Goal: Task Accomplishment & Management: Use online tool/utility

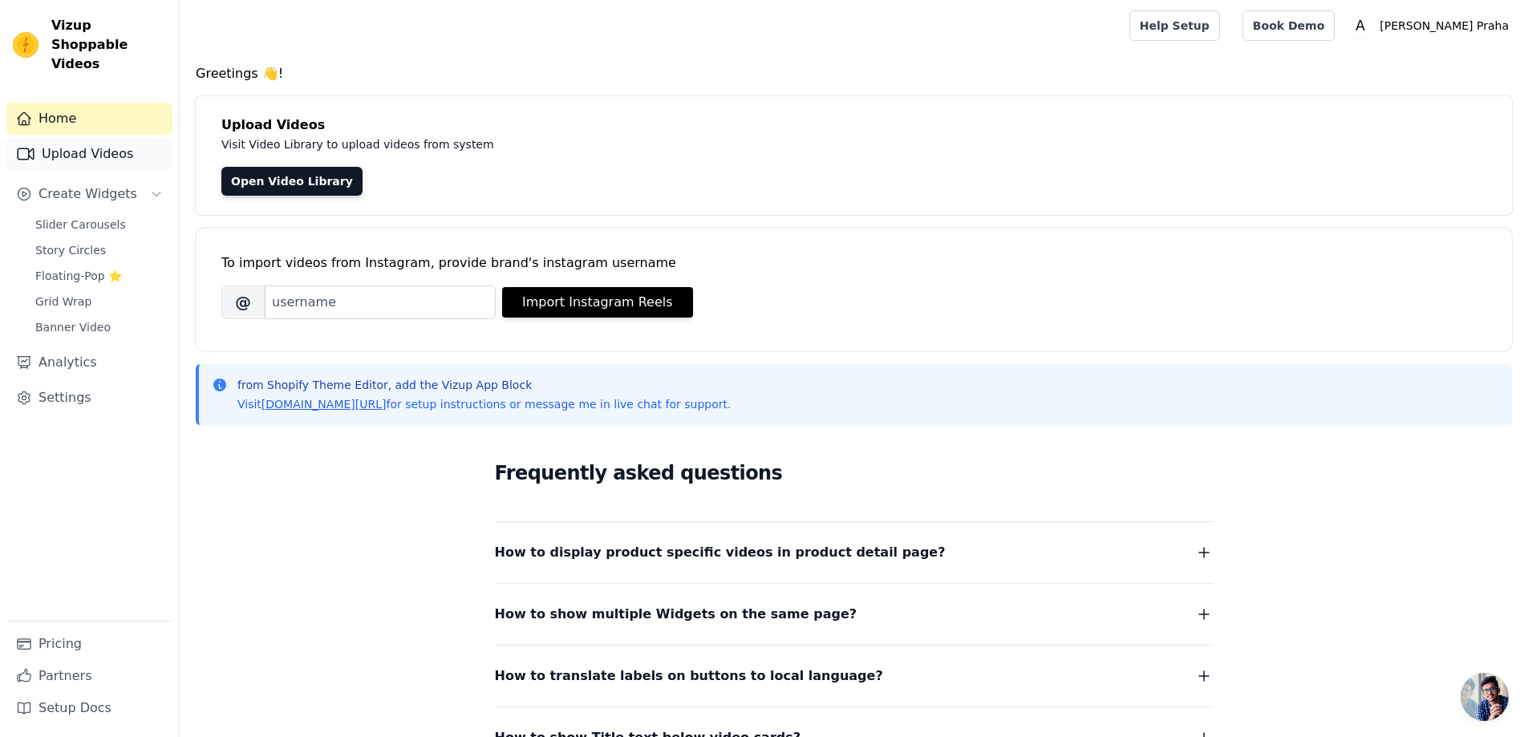
click at [107, 138] on link "Upload Videos" at bounding box center [89, 154] width 166 height 32
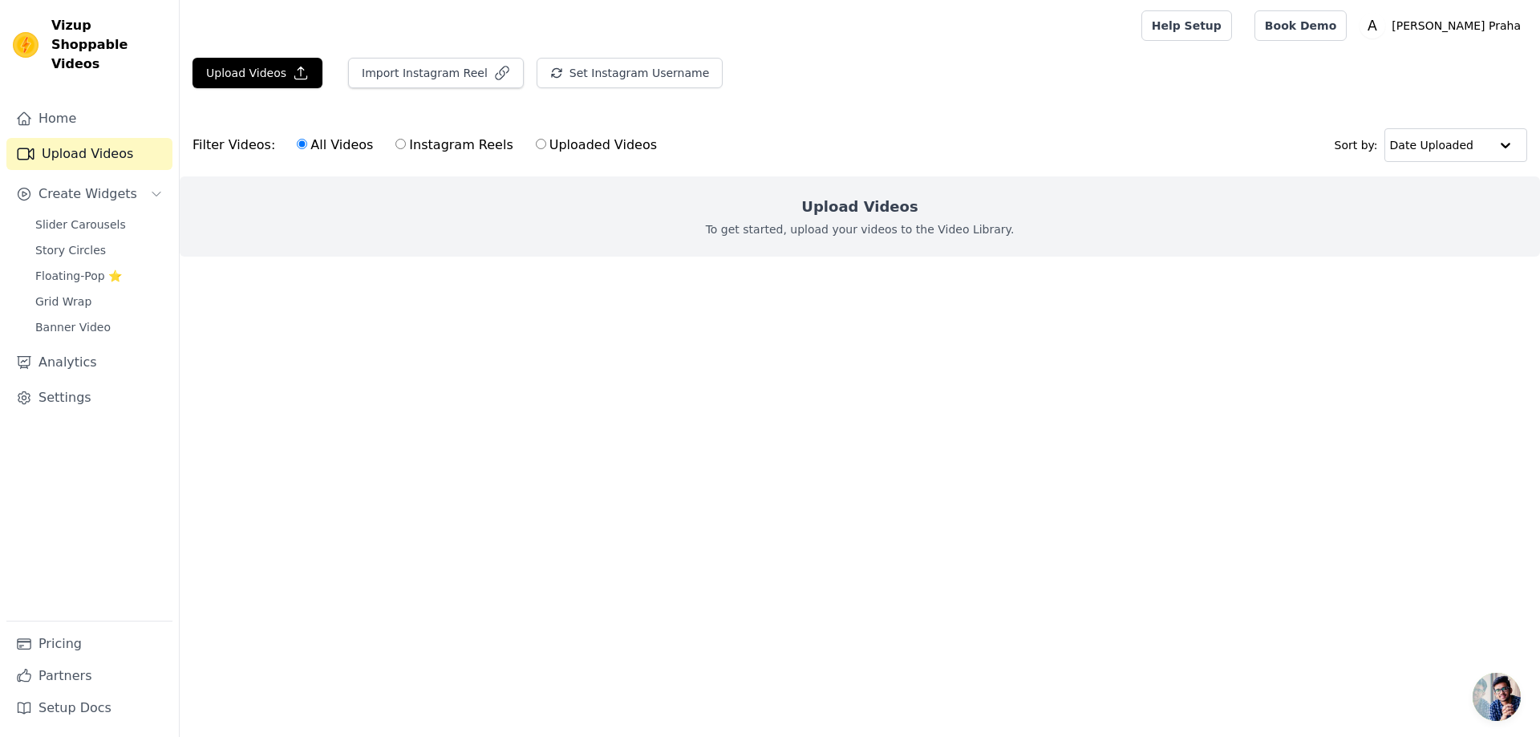
click at [744, 239] on div "Upload Videos To get started, upload your videos to the Video Library." at bounding box center [860, 216] width 1360 height 80
click at [955, 222] on p "To get started, upload your videos to the Video Library." at bounding box center [860, 229] width 309 height 16
click at [859, 204] on h2 "Upload Videos" at bounding box center [859, 207] width 116 height 22
click at [692, 276] on ul at bounding box center [860, 270] width 1360 height 26
click at [221, 68] on button "Upload Videos" at bounding box center [257, 73] width 130 height 30
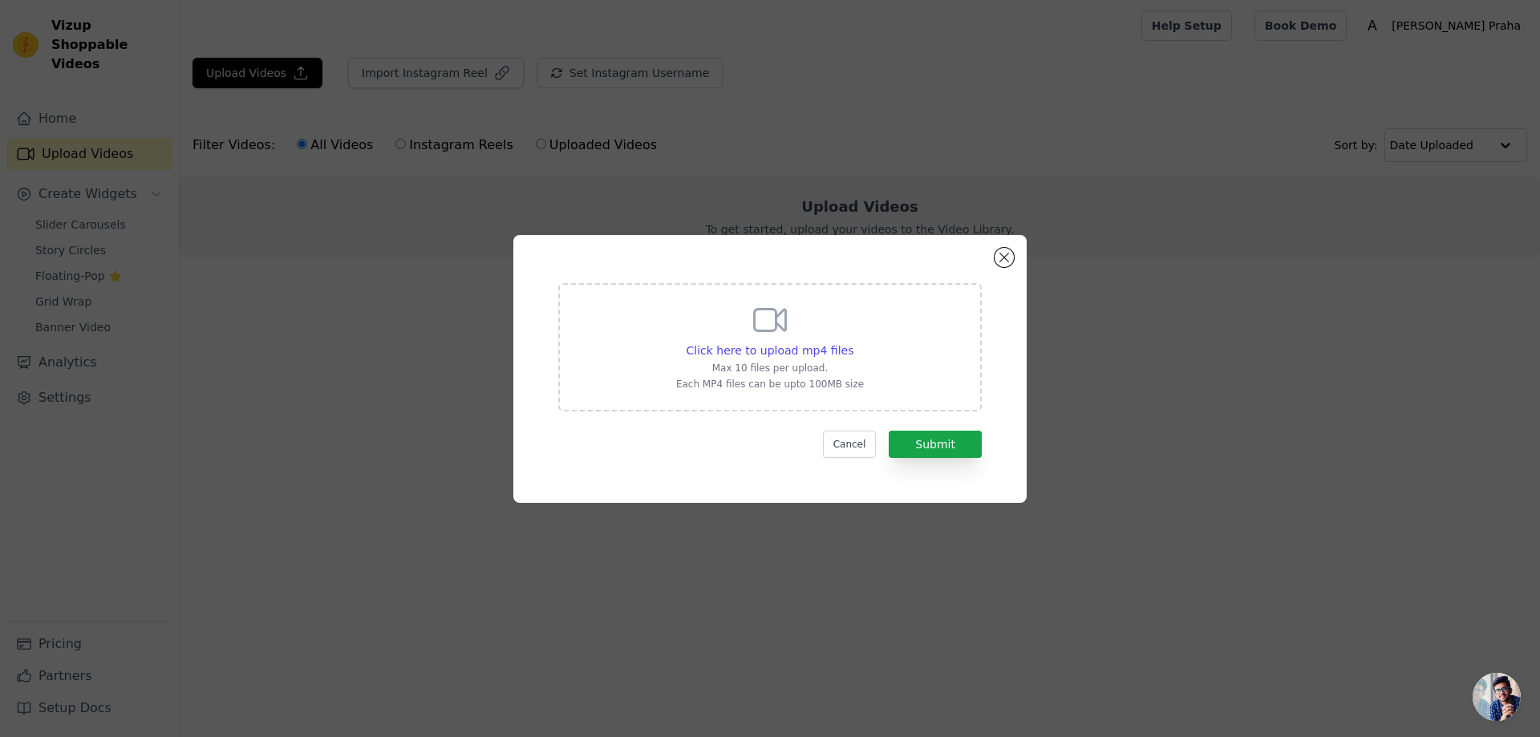
click at [734, 325] on div "Click here to upload mp4 files Max 10 files per upload. Each MP4 files can be u…" at bounding box center [770, 346] width 188 height 90
click at [852, 342] on input "Click here to upload mp4 files Max 10 files per upload. Each MP4 files can be u…" at bounding box center [852, 342] width 1 height 1
type input "C:\fakepath\014f17c87afeaf6e64dd6a132c6ae1199706ed0354da95f9fa9827b5ad0cc2a8.mp4"
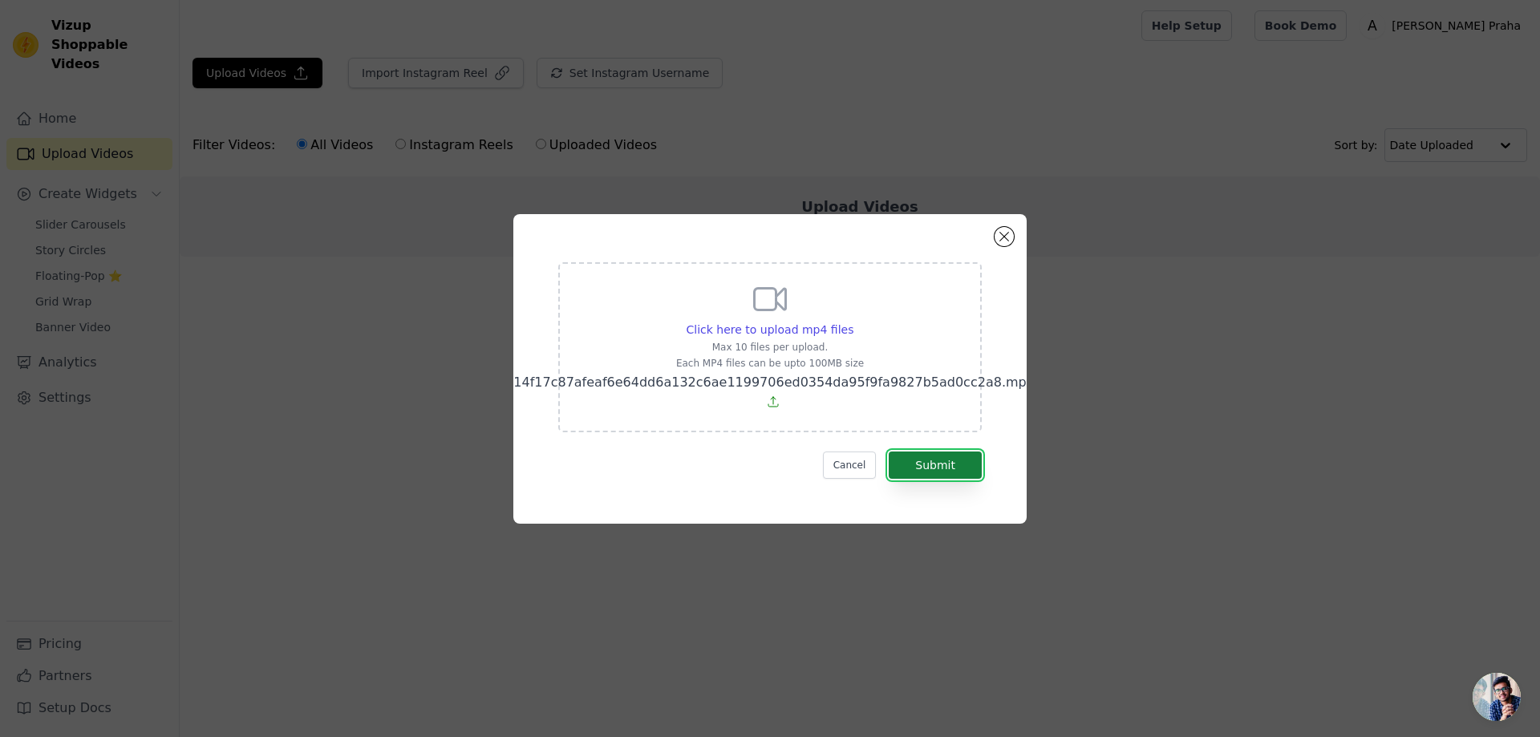
click at [950, 462] on button "Submit" at bounding box center [934, 464] width 93 height 27
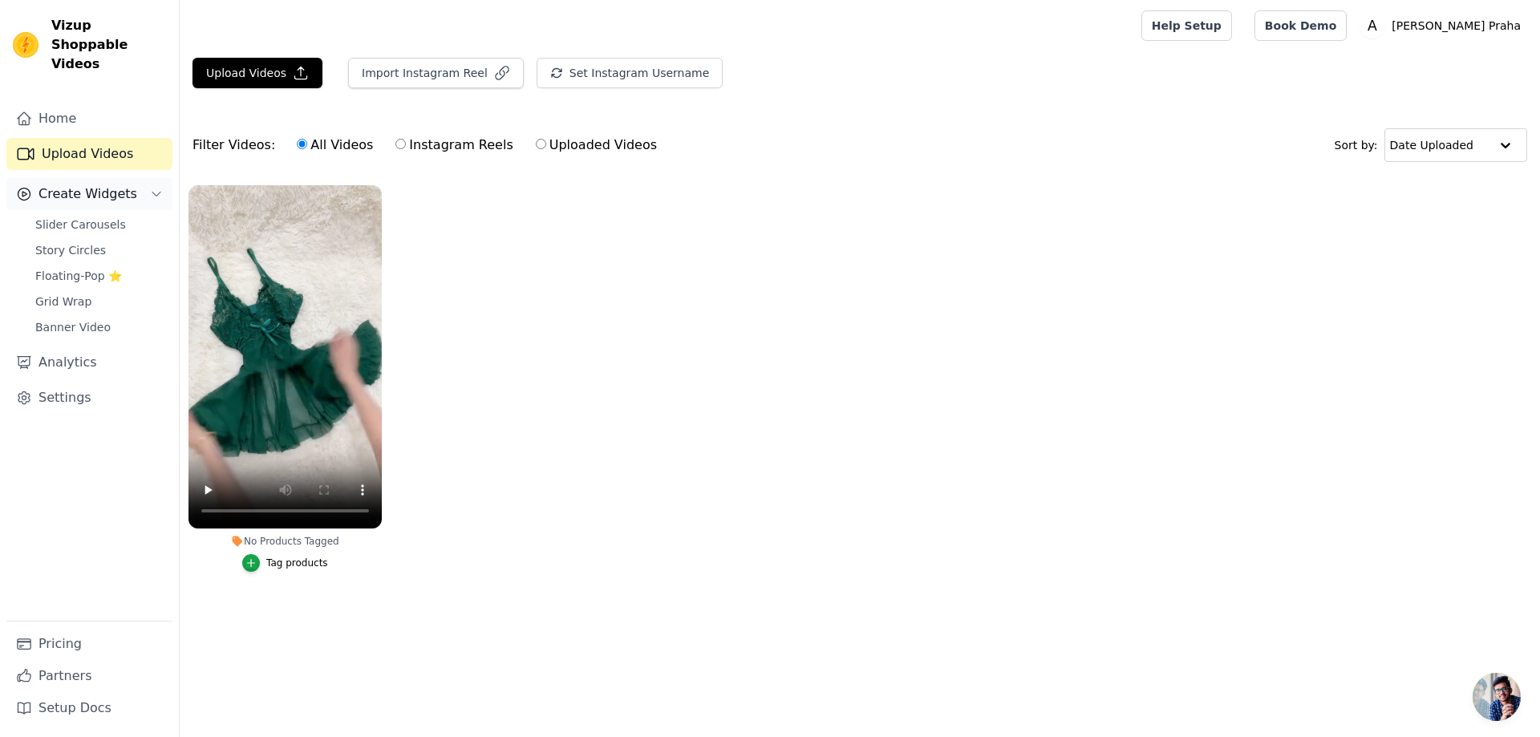
click at [123, 186] on button "Create Widgets" at bounding box center [89, 194] width 166 height 32
click at [120, 189] on button "Create Widgets" at bounding box center [89, 194] width 166 height 32
click at [105, 316] on link "Banner Video" at bounding box center [99, 327] width 147 height 22
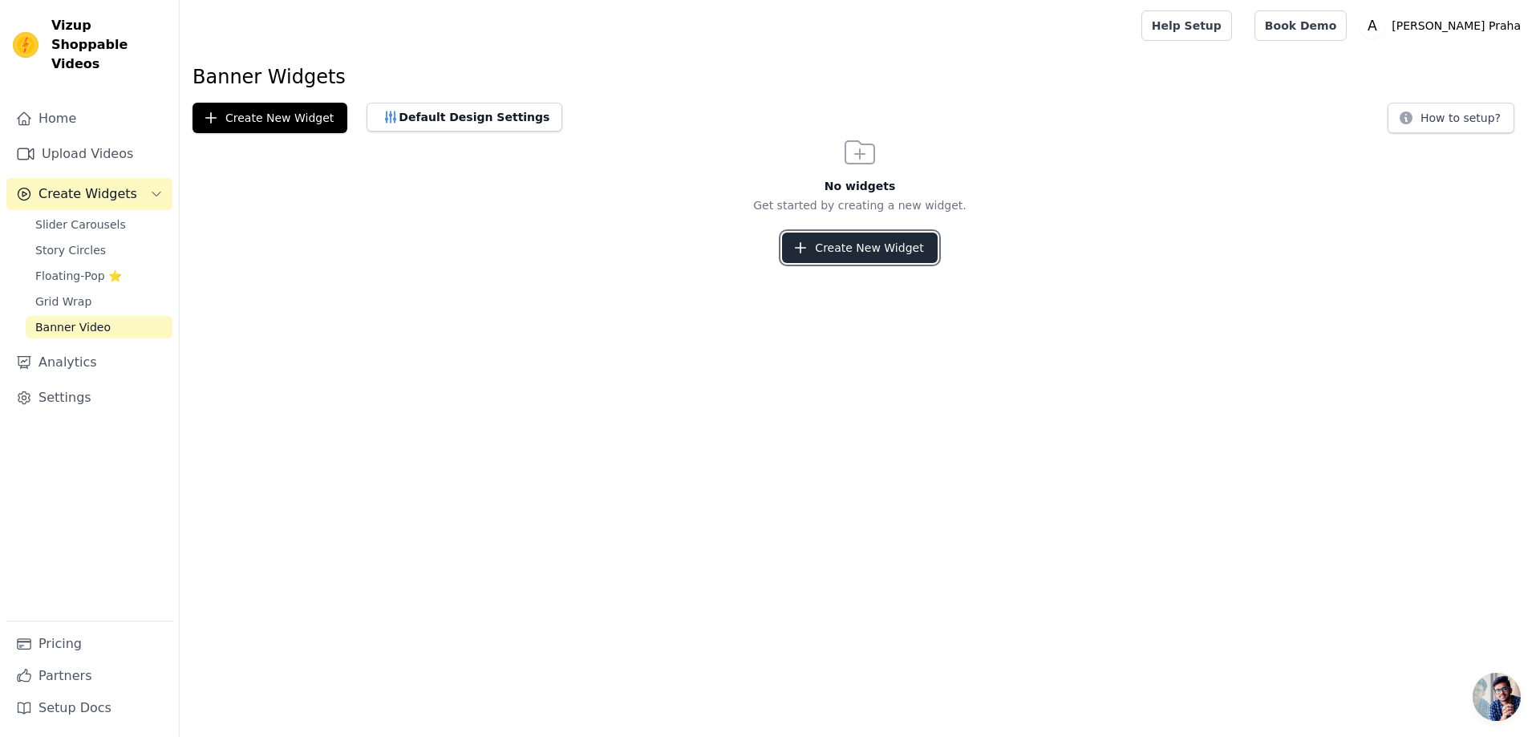
click at [836, 247] on button "Create New Widget" at bounding box center [859, 248] width 155 height 30
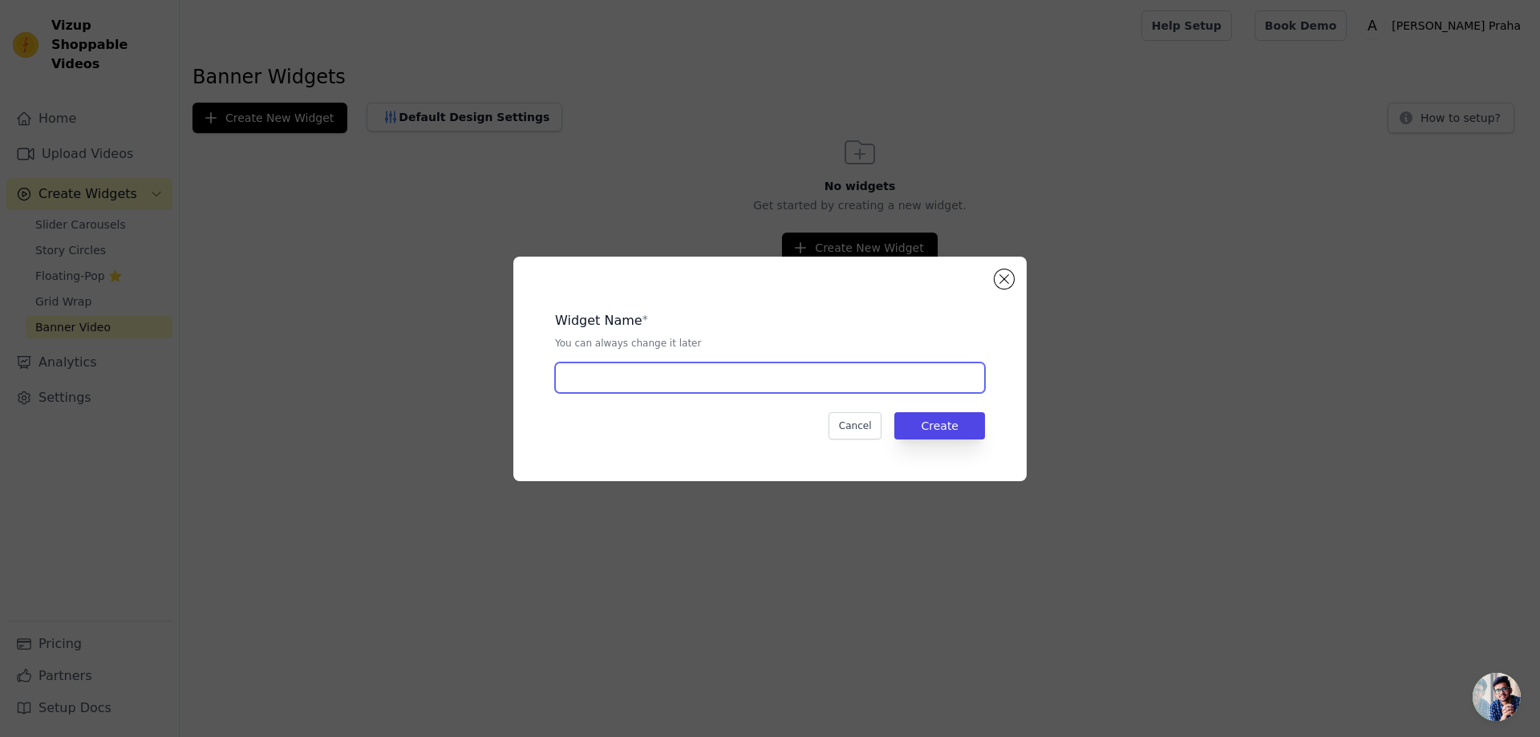
click at [747, 384] on input "text" at bounding box center [770, 377] width 430 height 30
type input "banner video"
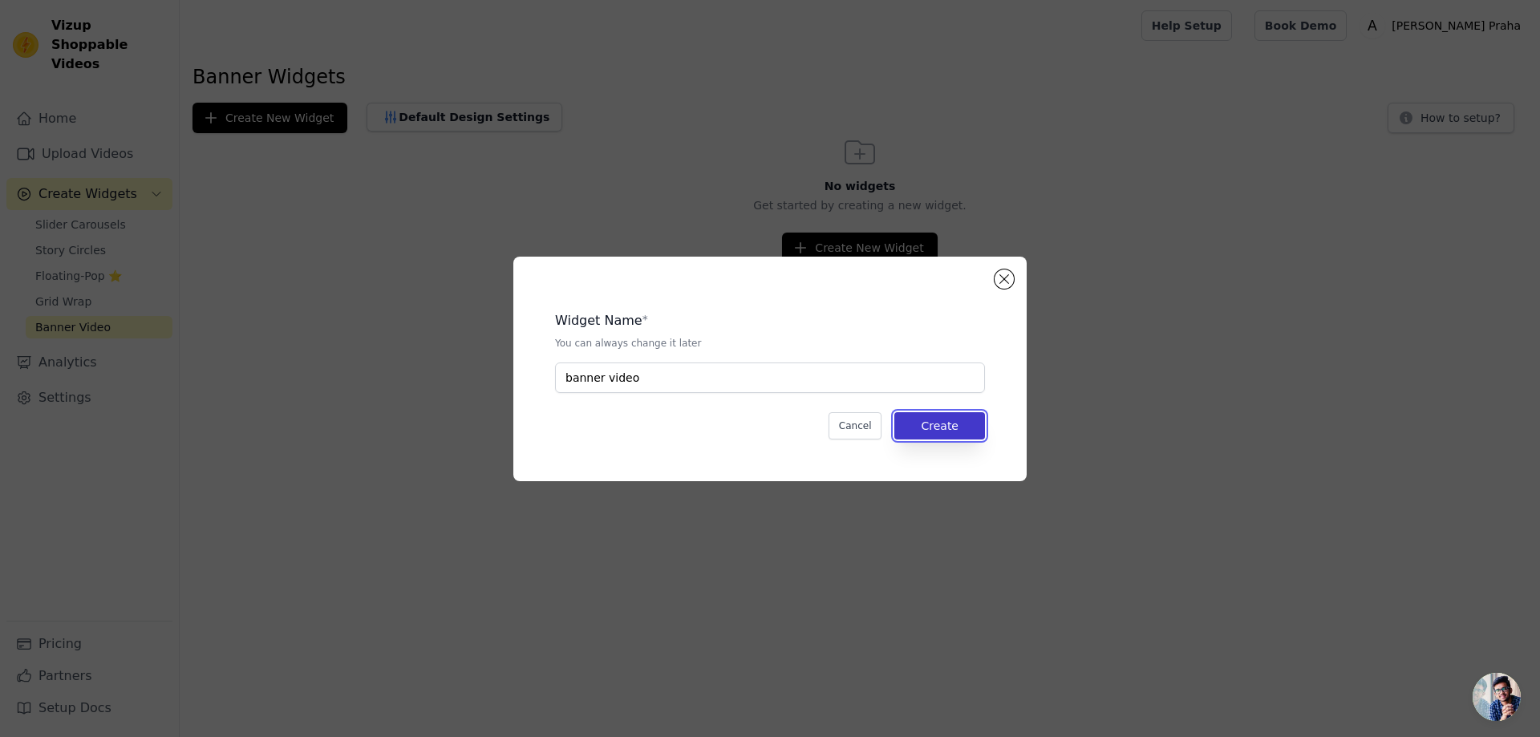
click at [945, 430] on button "Create" at bounding box center [939, 425] width 91 height 27
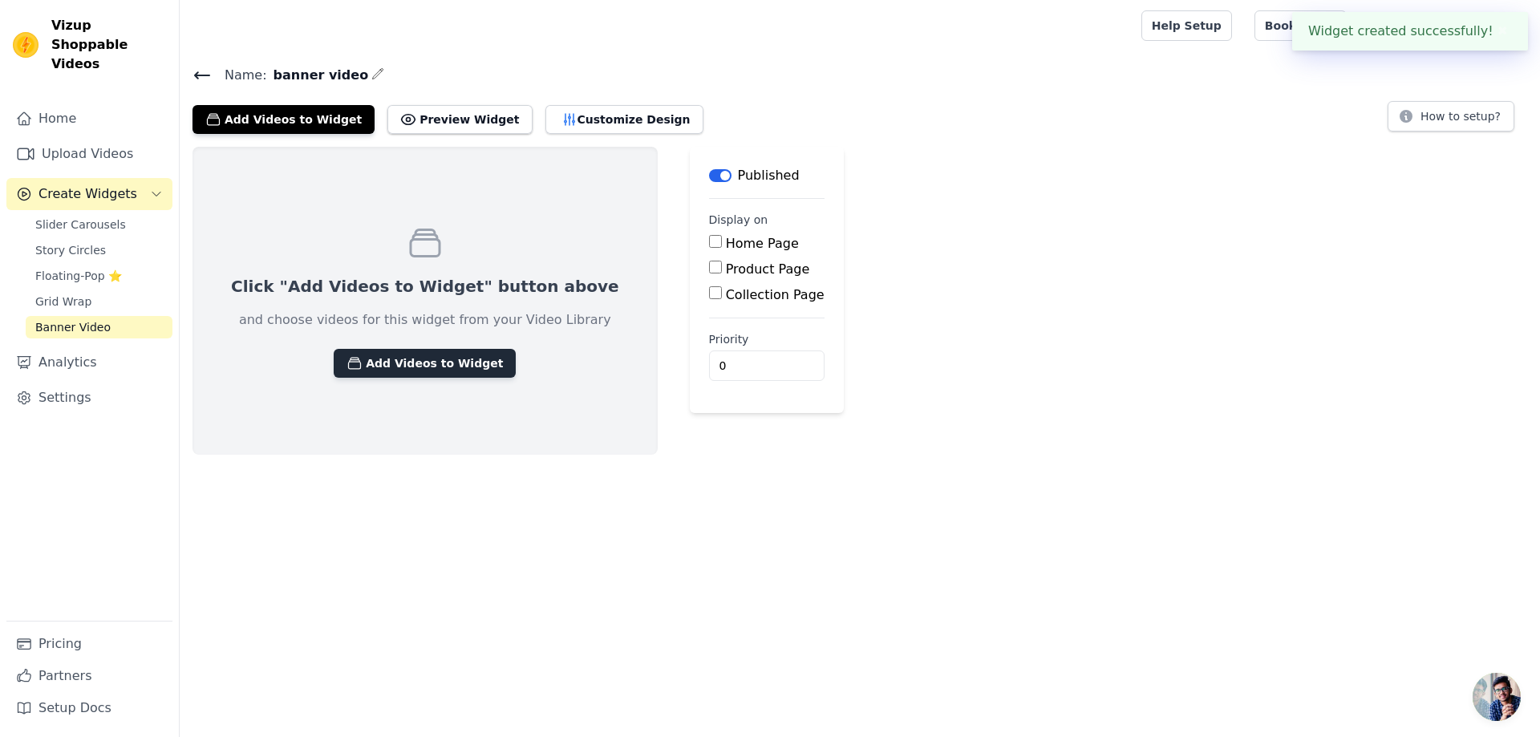
click at [399, 369] on button "Add Videos to Widget" at bounding box center [425, 363] width 182 height 29
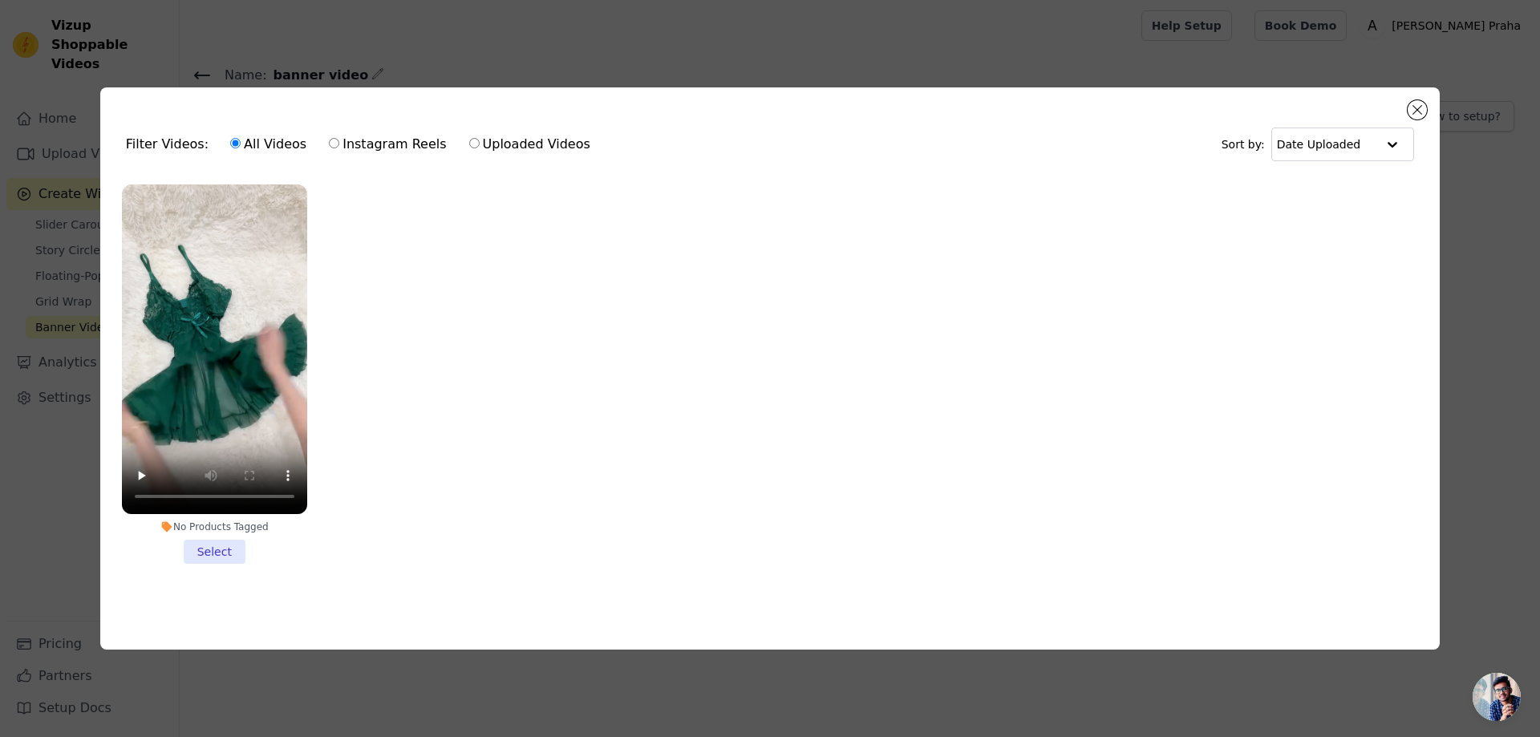
click at [203, 538] on li "No Products Tagged Select" at bounding box center [214, 373] width 185 height 379
click at [0, 0] on input "No Products Tagged Select" at bounding box center [0, 0] width 0 height 0
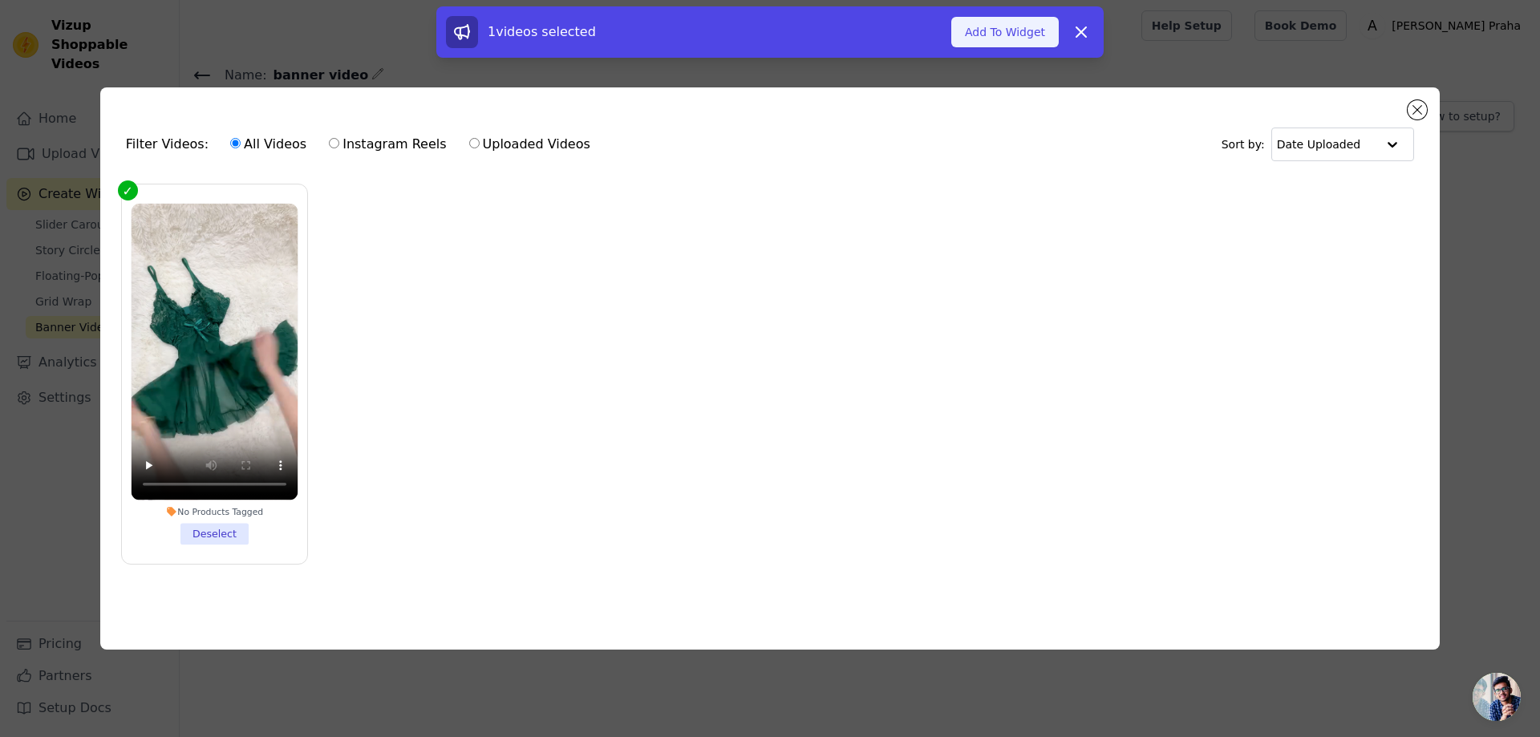
click at [1001, 40] on button "Add To Widget" at bounding box center [1004, 32] width 107 height 30
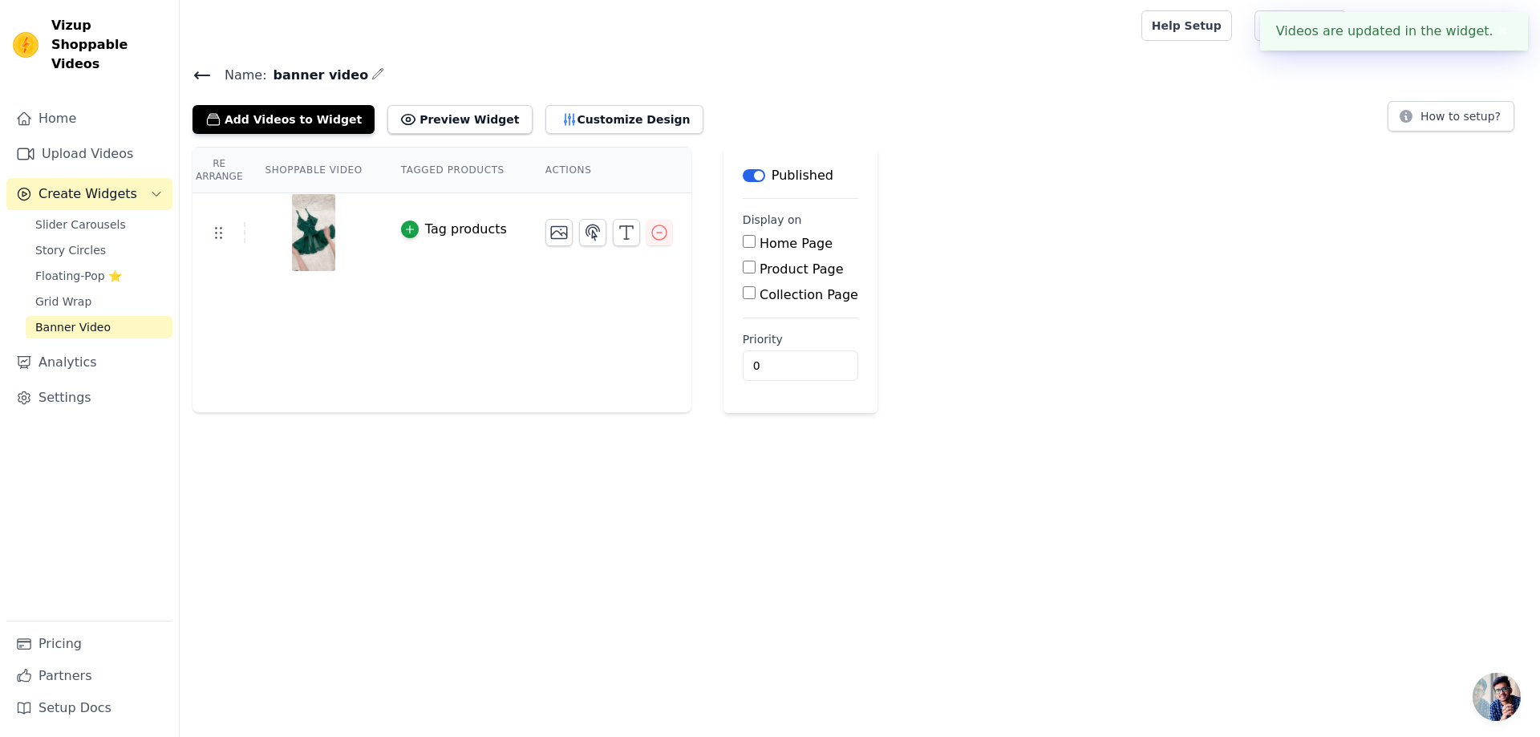
click at [763, 270] on label "Product Page" at bounding box center [801, 268] width 84 height 15
click at [755, 270] on input "Product Page" at bounding box center [749, 267] width 13 height 13
checkbox input "true"
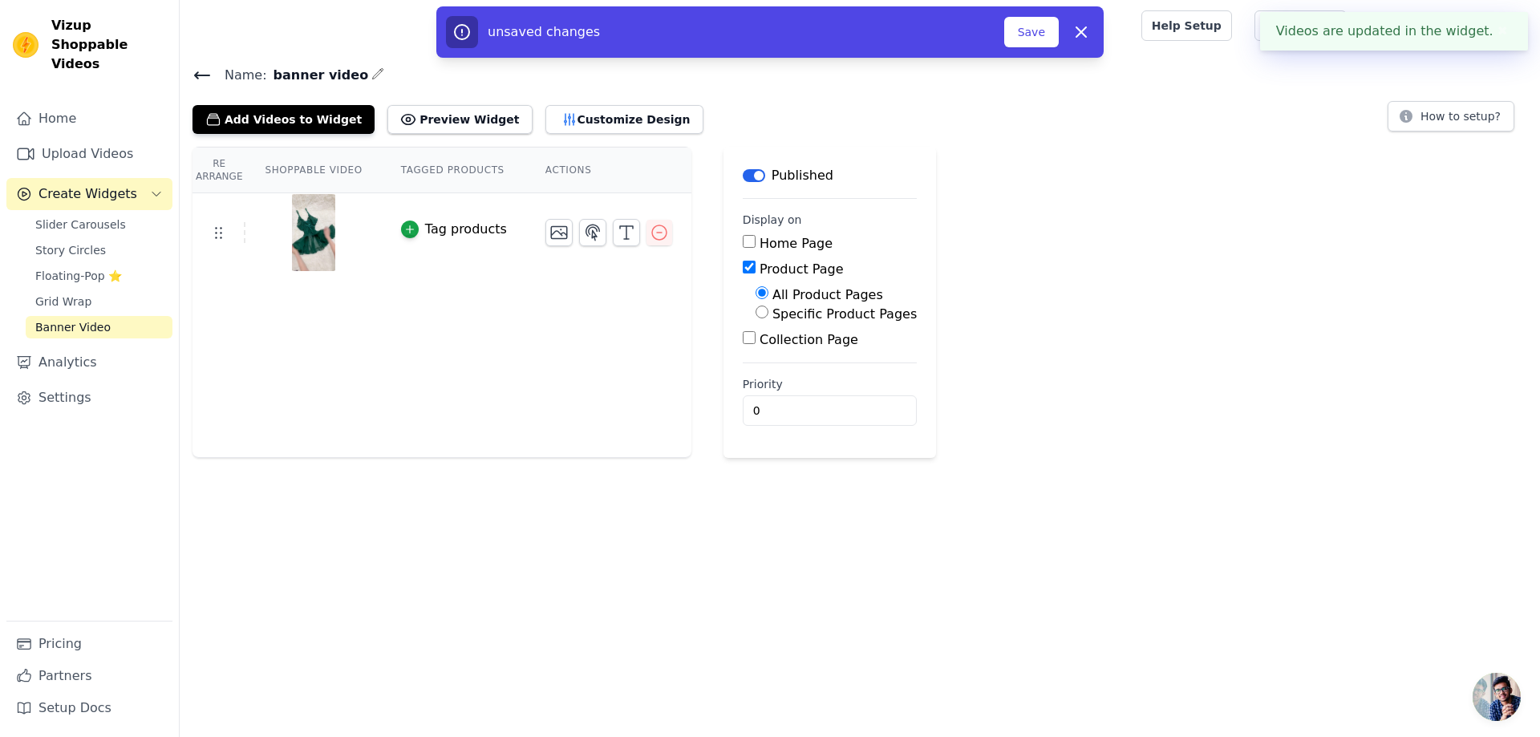
click at [820, 316] on label "Specific Product Pages" at bounding box center [844, 313] width 144 height 15
click at [768, 316] on input "Specific Product Pages" at bounding box center [761, 312] width 13 height 13
radio input "true"
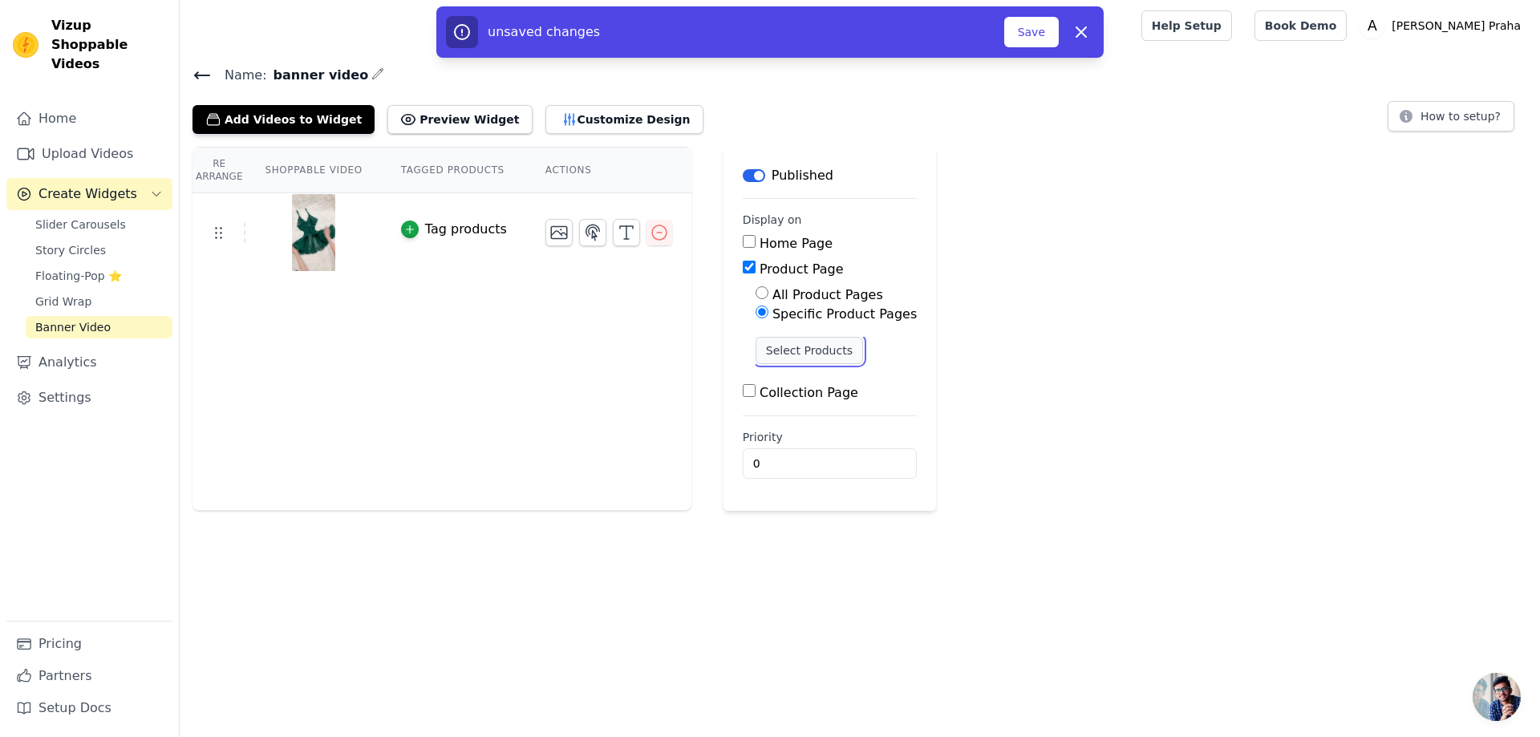
click at [813, 345] on button "Select Products" at bounding box center [808, 350] width 107 height 27
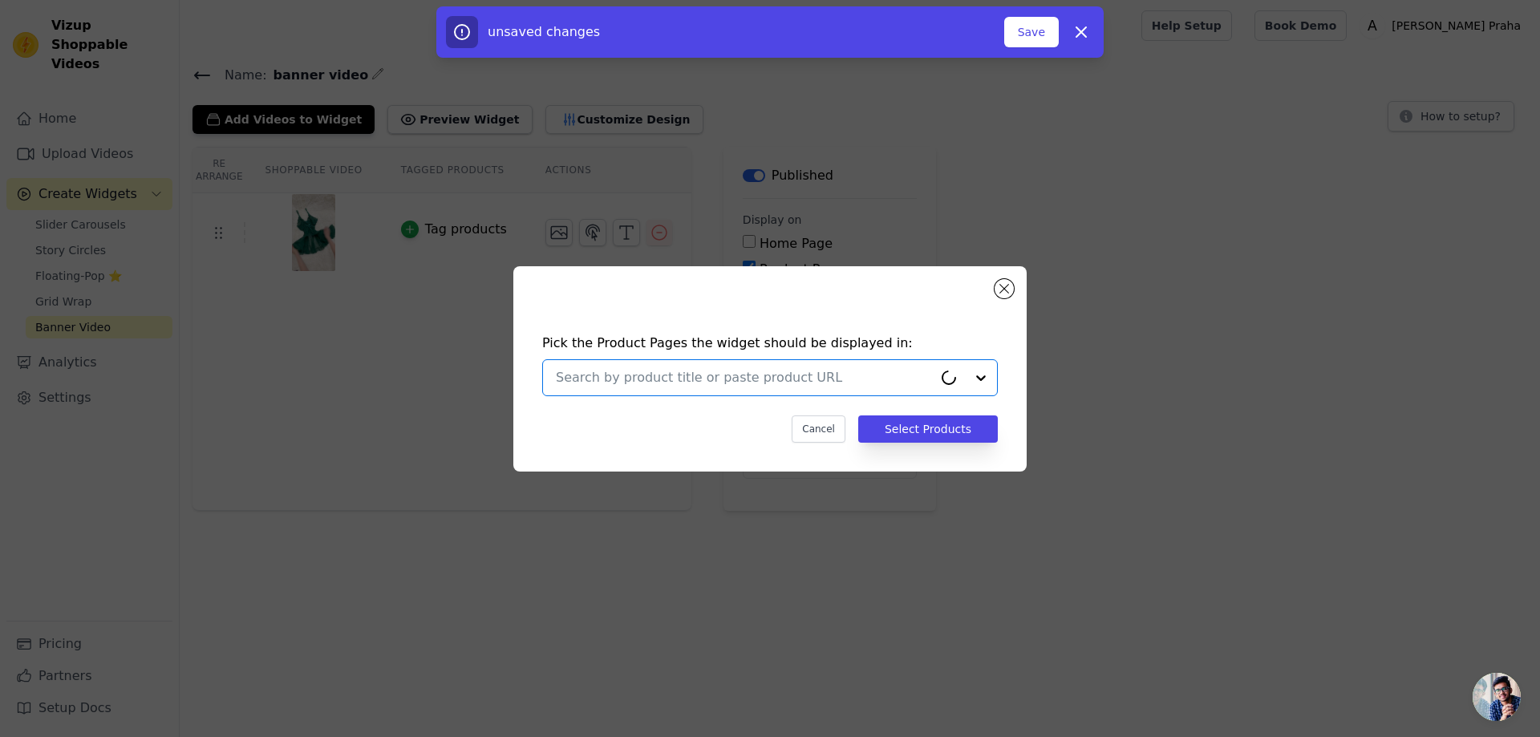
click at [811, 377] on input "text" at bounding box center [744, 377] width 377 height 19
click at [743, 372] on input "bozi" at bounding box center [760, 377] width 409 height 19
type input "bo"
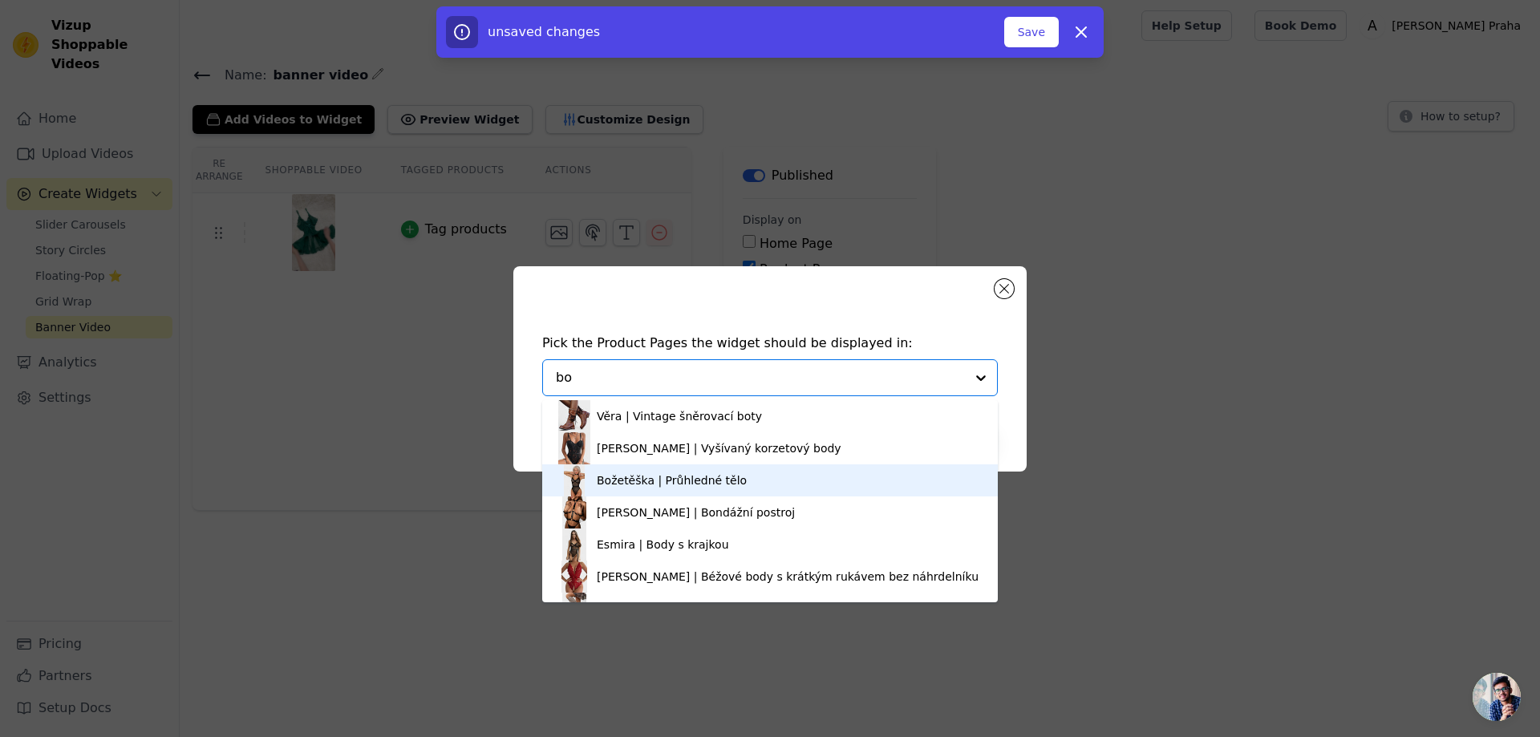
scroll to position [802, 0]
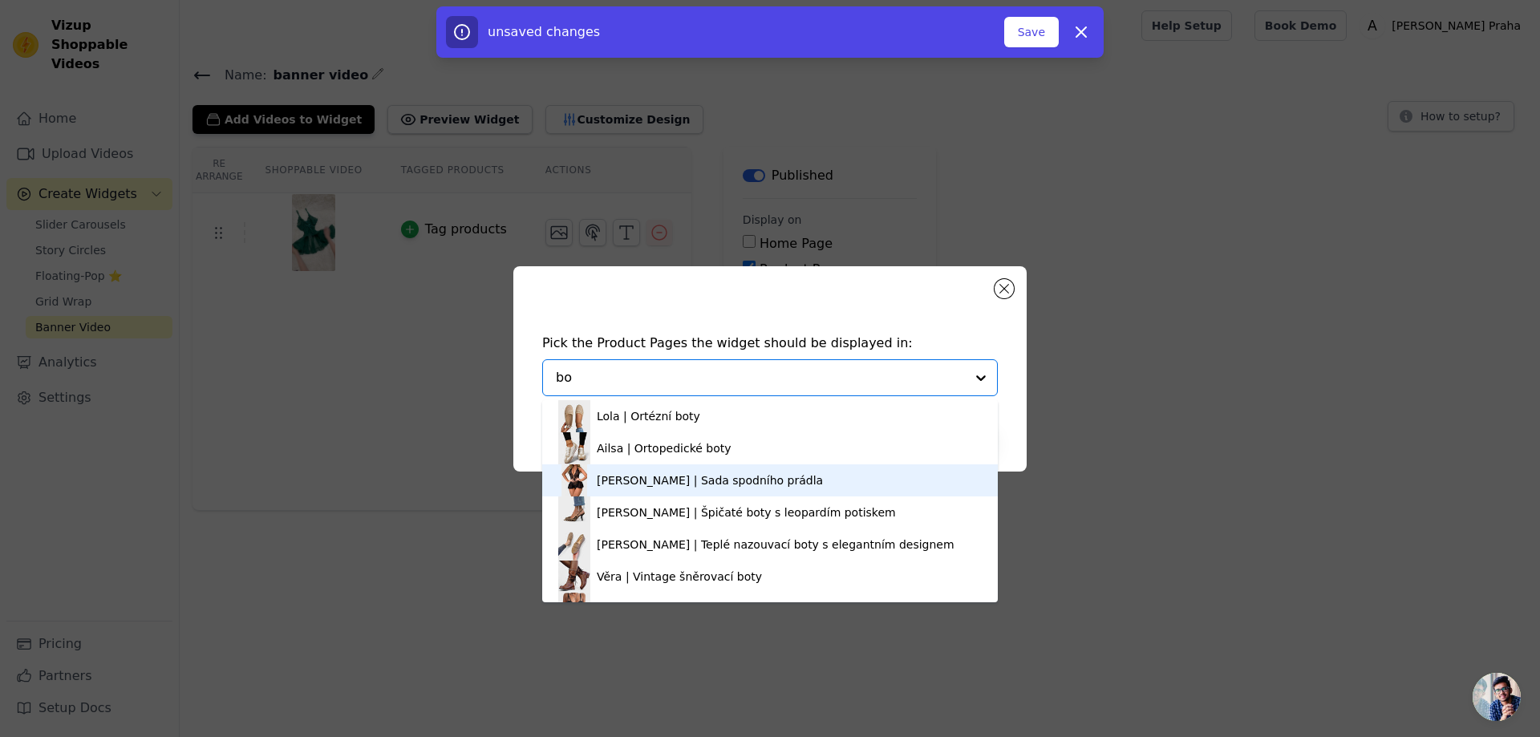
click at [723, 484] on div "Božidara | Sada spodního prádla" at bounding box center [710, 480] width 226 height 16
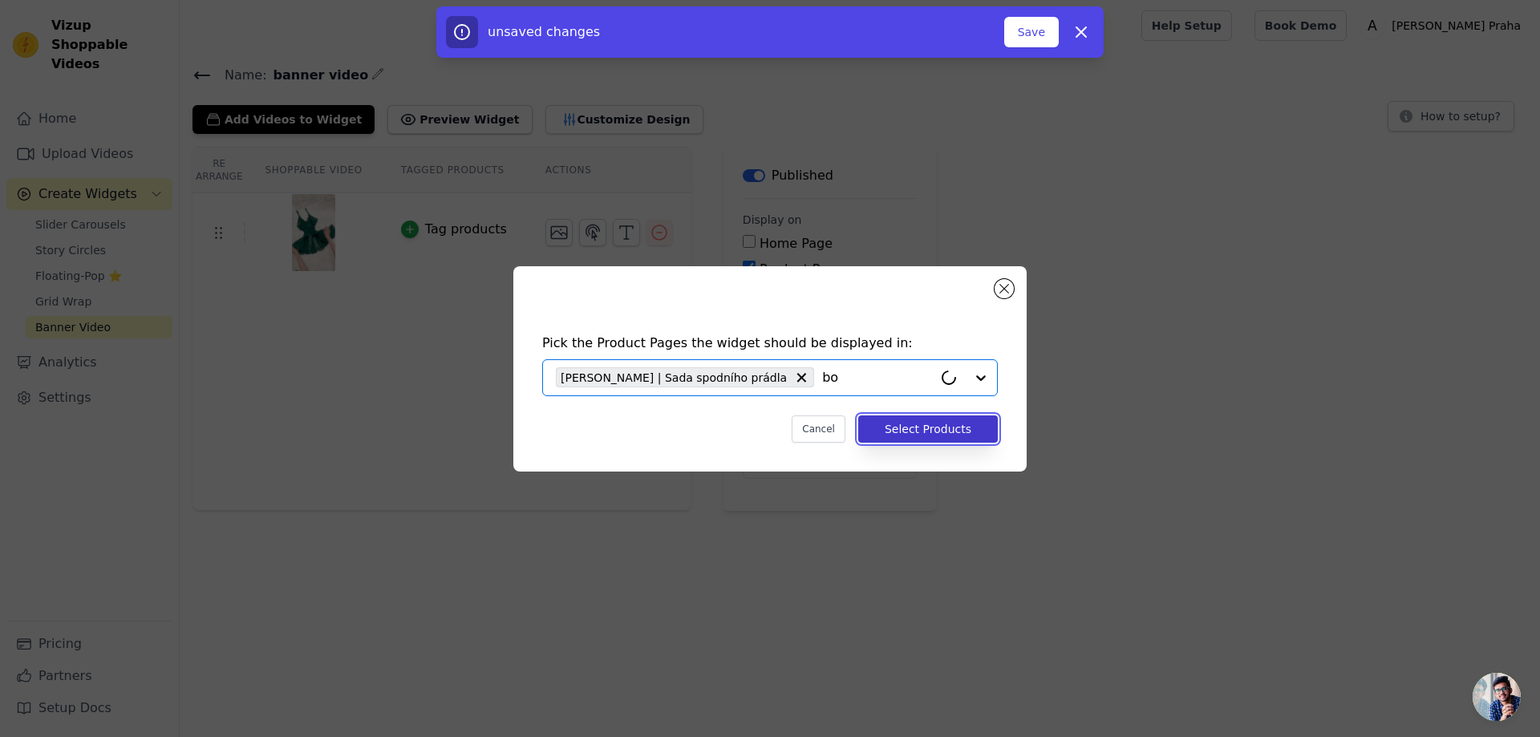
click at [926, 426] on button "Select Products" at bounding box center [928, 428] width 140 height 27
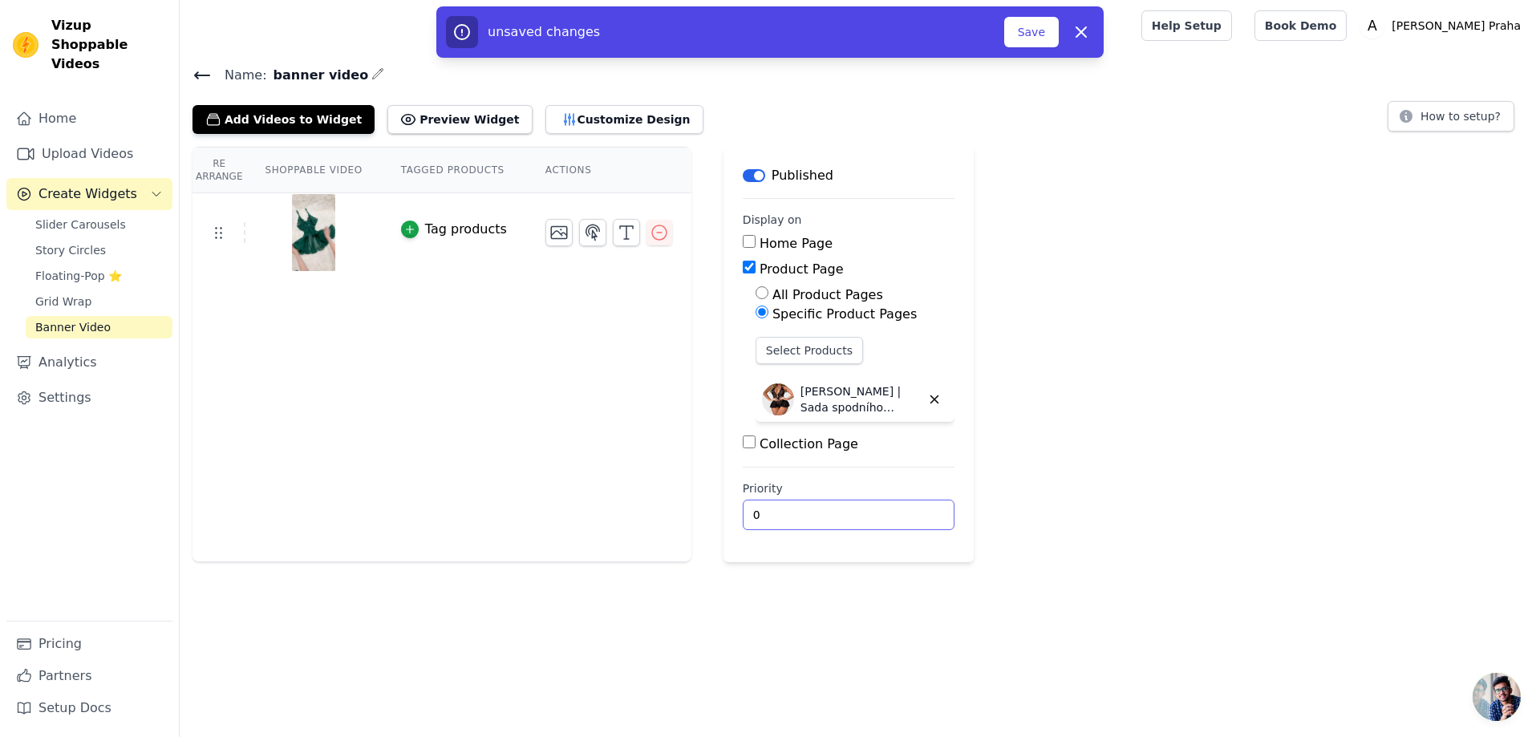
click at [852, 520] on input "0" at bounding box center [849, 515] width 212 height 30
click at [892, 510] on input "1" at bounding box center [849, 515] width 212 height 30
click at [892, 510] on input "2" at bounding box center [849, 515] width 212 height 30
click at [896, 518] on input "1" at bounding box center [849, 515] width 212 height 30
click at [896, 518] on input "0" at bounding box center [849, 515] width 212 height 30
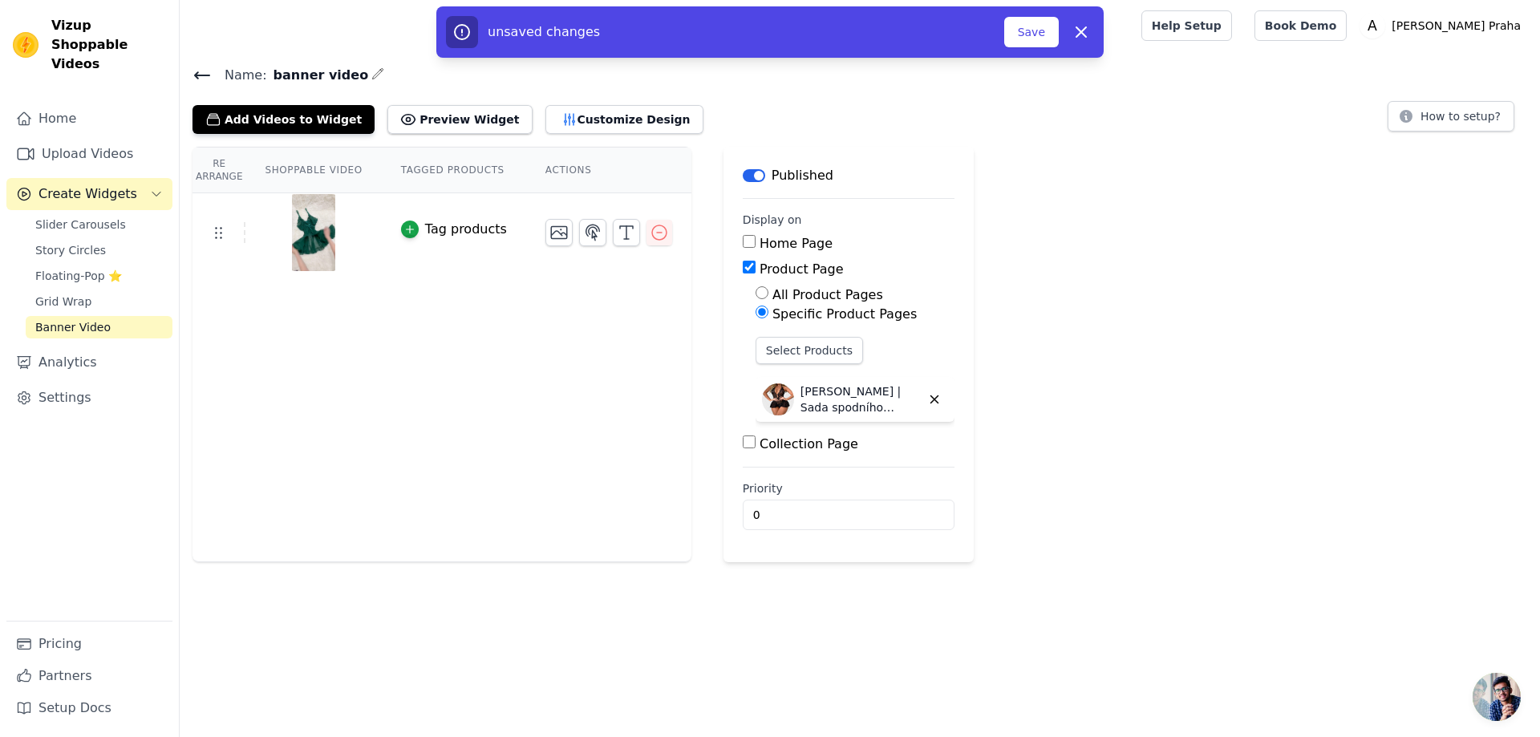
click at [1041, 470] on div "Re Arrange Shoppable Video Tagged Products Actions Tag products Save Videos In …" at bounding box center [860, 354] width 1360 height 415
click at [452, 119] on button "Preview Widget" at bounding box center [459, 119] width 144 height 29
click at [896, 518] on input "0" at bounding box center [849, 515] width 212 height 30
click at [896, 506] on input "1" at bounding box center [849, 515] width 212 height 30
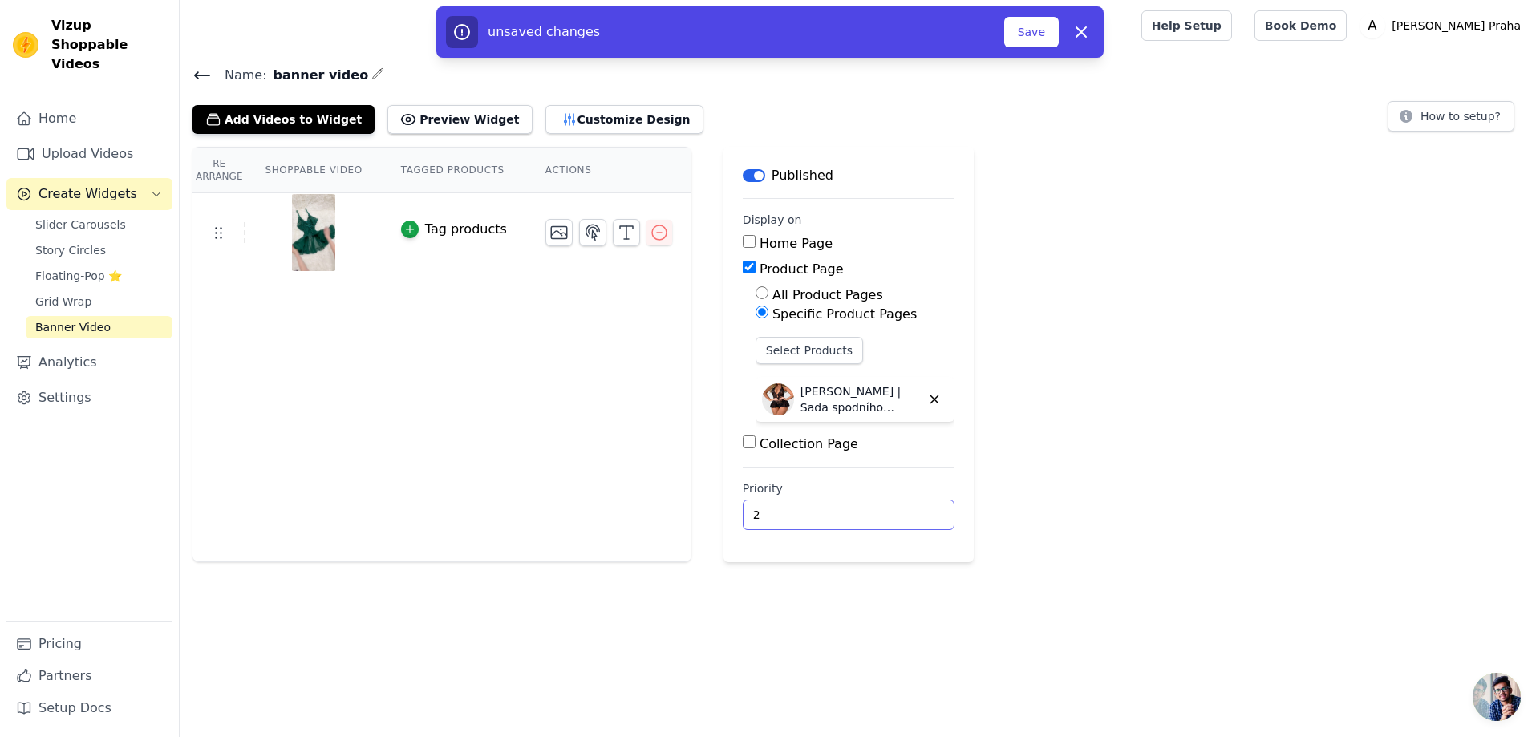
click at [893, 509] on input "2" at bounding box center [849, 515] width 212 height 30
click at [893, 509] on input "3" at bounding box center [849, 515] width 212 height 30
click at [893, 509] on input "4" at bounding box center [849, 515] width 212 height 30
click at [893, 509] on input "5" at bounding box center [849, 515] width 212 height 30
click at [893, 509] on input "6" at bounding box center [849, 515] width 212 height 30
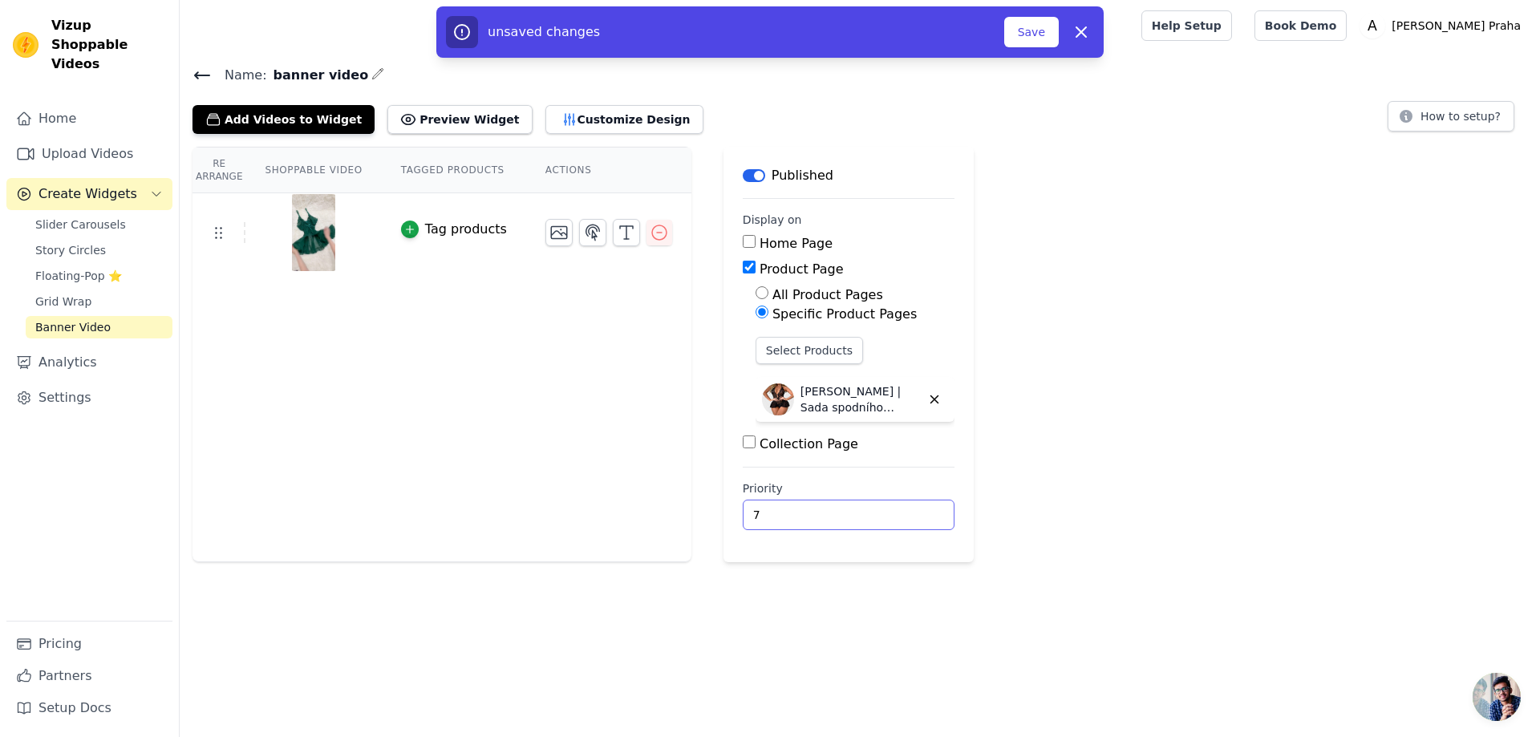
click at [893, 509] on input "7" at bounding box center [849, 515] width 212 height 30
click at [893, 509] on input "8" at bounding box center [849, 515] width 212 height 30
click at [893, 509] on input "9" at bounding box center [849, 515] width 212 height 30
click at [893, 509] on input "10" at bounding box center [849, 515] width 212 height 30
click at [893, 509] on input "11" at bounding box center [849, 515] width 212 height 30
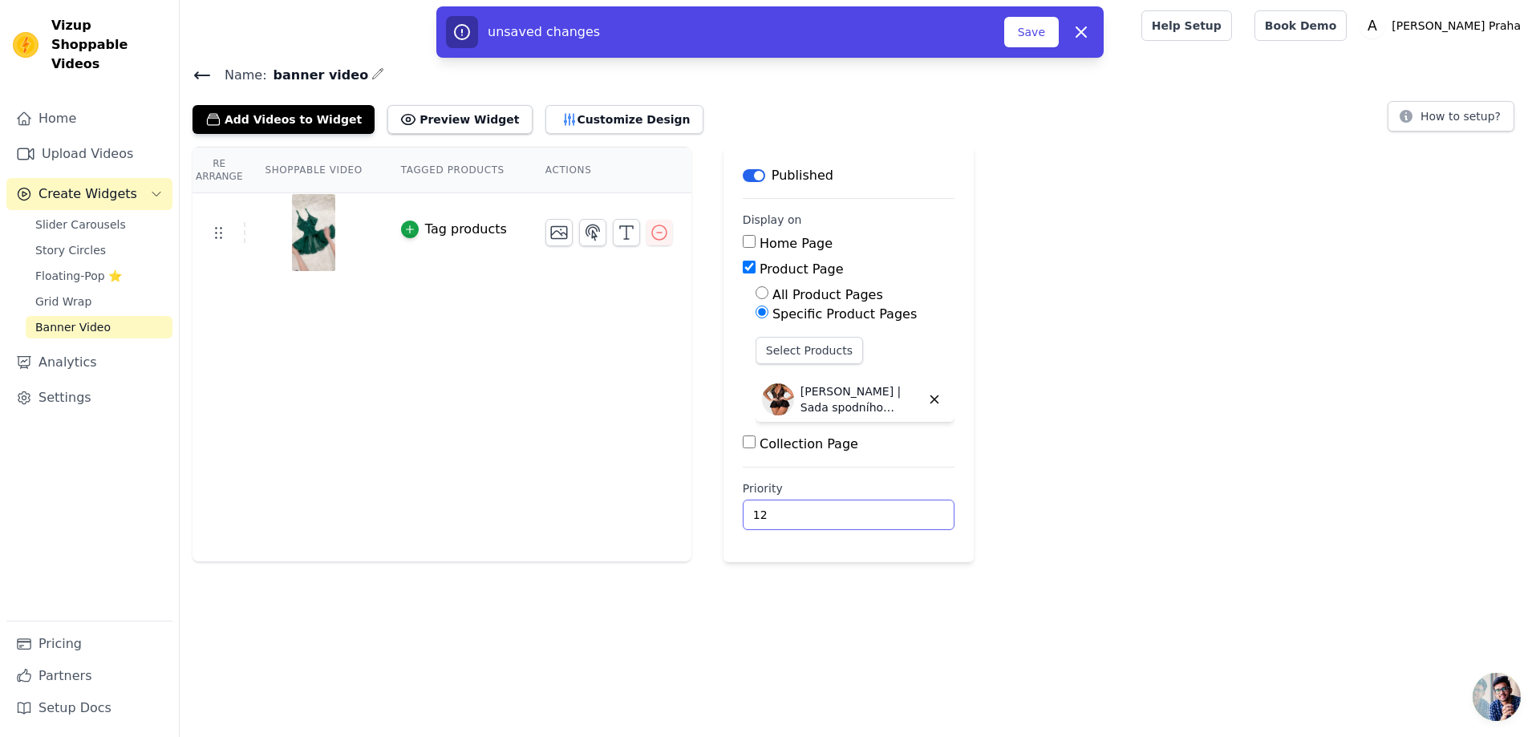
click at [893, 509] on input "12" at bounding box center [849, 515] width 212 height 30
click at [893, 509] on input "13" at bounding box center [849, 515] width 212 height 30
click at [893, 509] on input "14" at bounding box center [849, 515] width 212 height 30
click at [893, 509] on input "15" at bounding box center [849, 515] width 212 height 30
click at [893, 509] on input "16" at bounding box center [849, 515] width 212 height 30
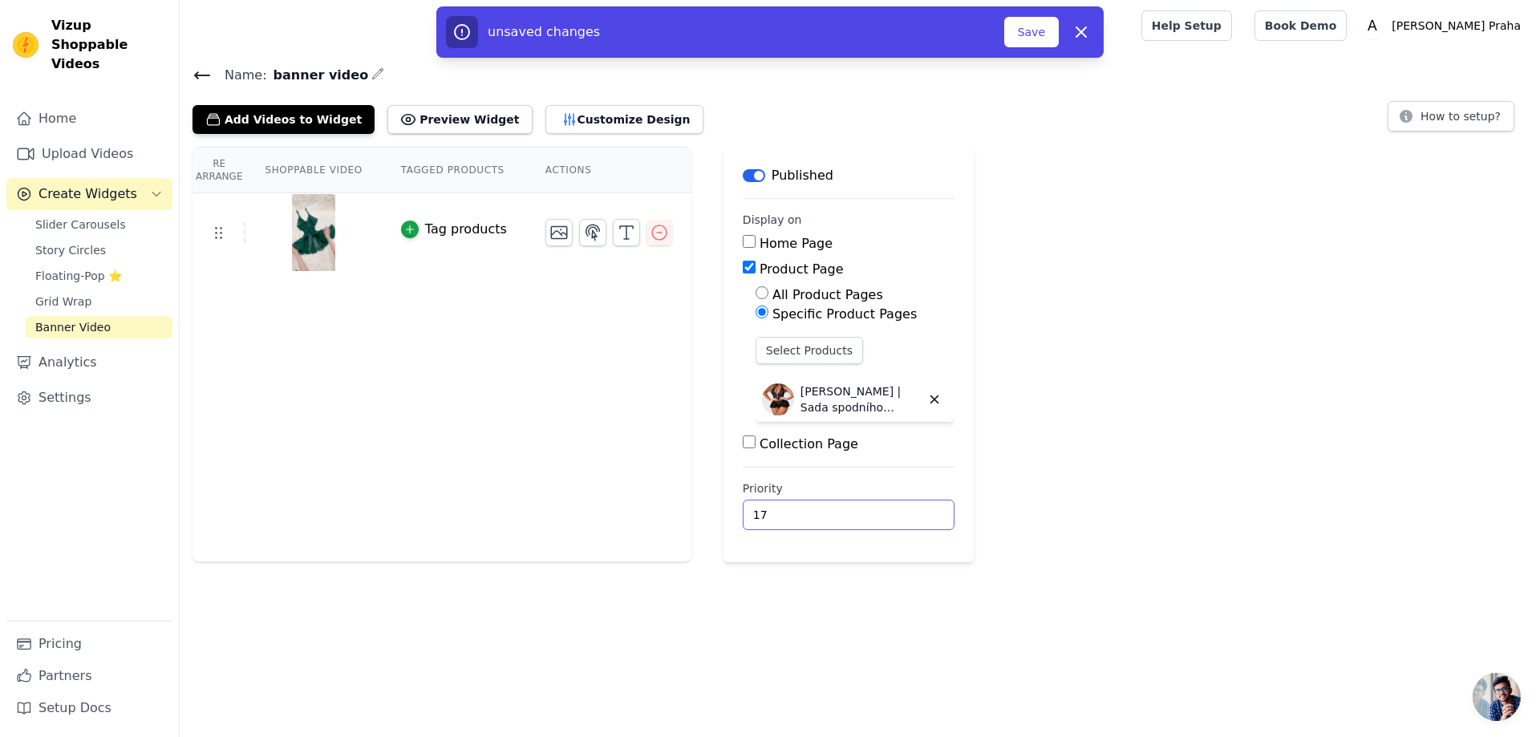
click at [893, 509] on input "17" at bounding box center [849, 515] width 212 height 30
click at [893, 509] on input "18" at bounding box center [849, 515] width 212 height 30
click at [893, 509] on input "19" at bounding box center [849, 515] width 212 height 30
click at [893, 509] on input "20" at bounding box center [849, 515] width 212 height 30
click at [893, 509] on input "21" at bounding box center [849, 515] width 212 height 30
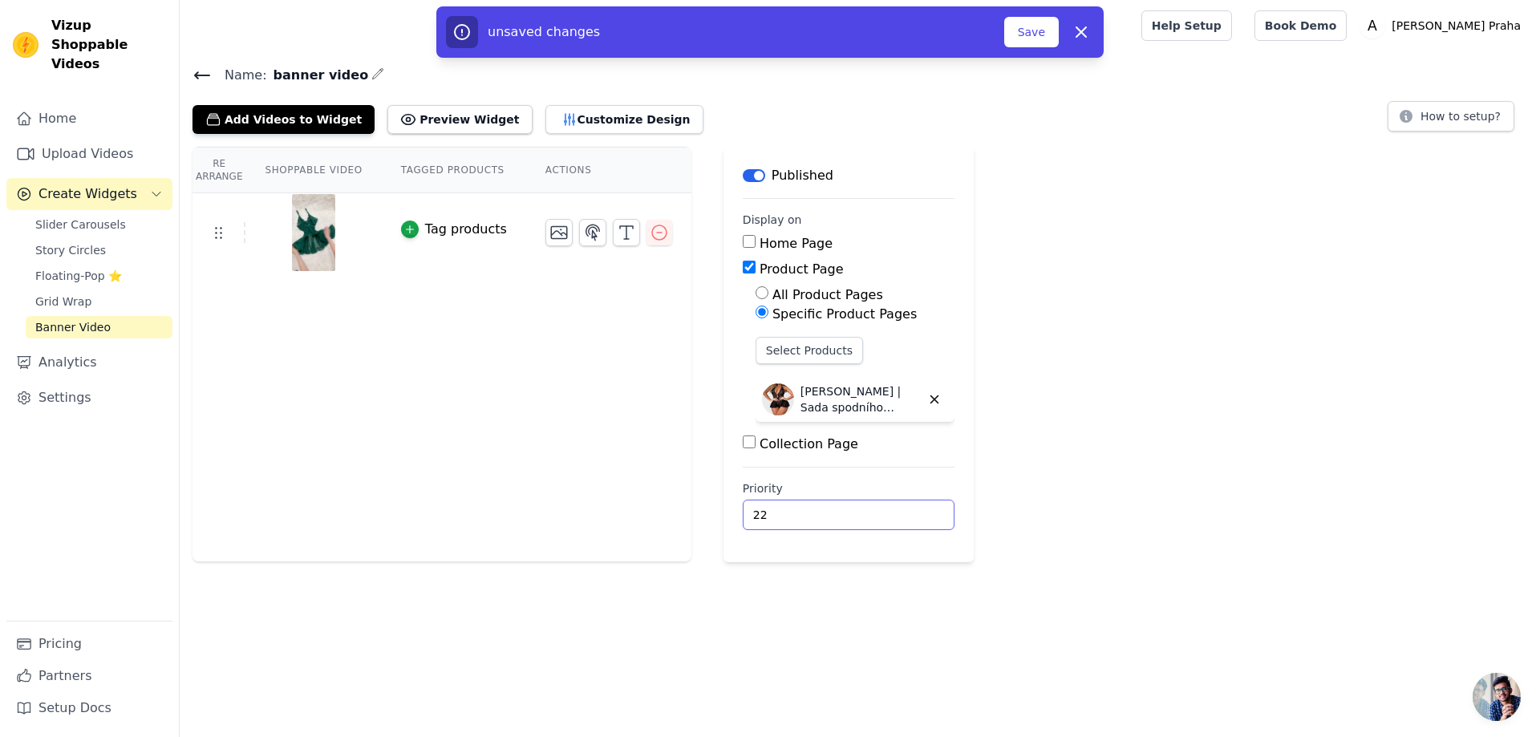
click at [893, 509] on input "22" at bounding box center [849, 515] width 212 height 30
click at [893, 509] on input "23" at bounding box center [849, 515] width 212 height 30
click at [893, 509] on input "24" at bounding box center [849, 515] width 212 height 30
click at [893, 509] on input "25" at bounding box center [849, 515] width 212 height 30
click at [893, 509] on input "26" at bounding box center [849, 515] width 212 height 30
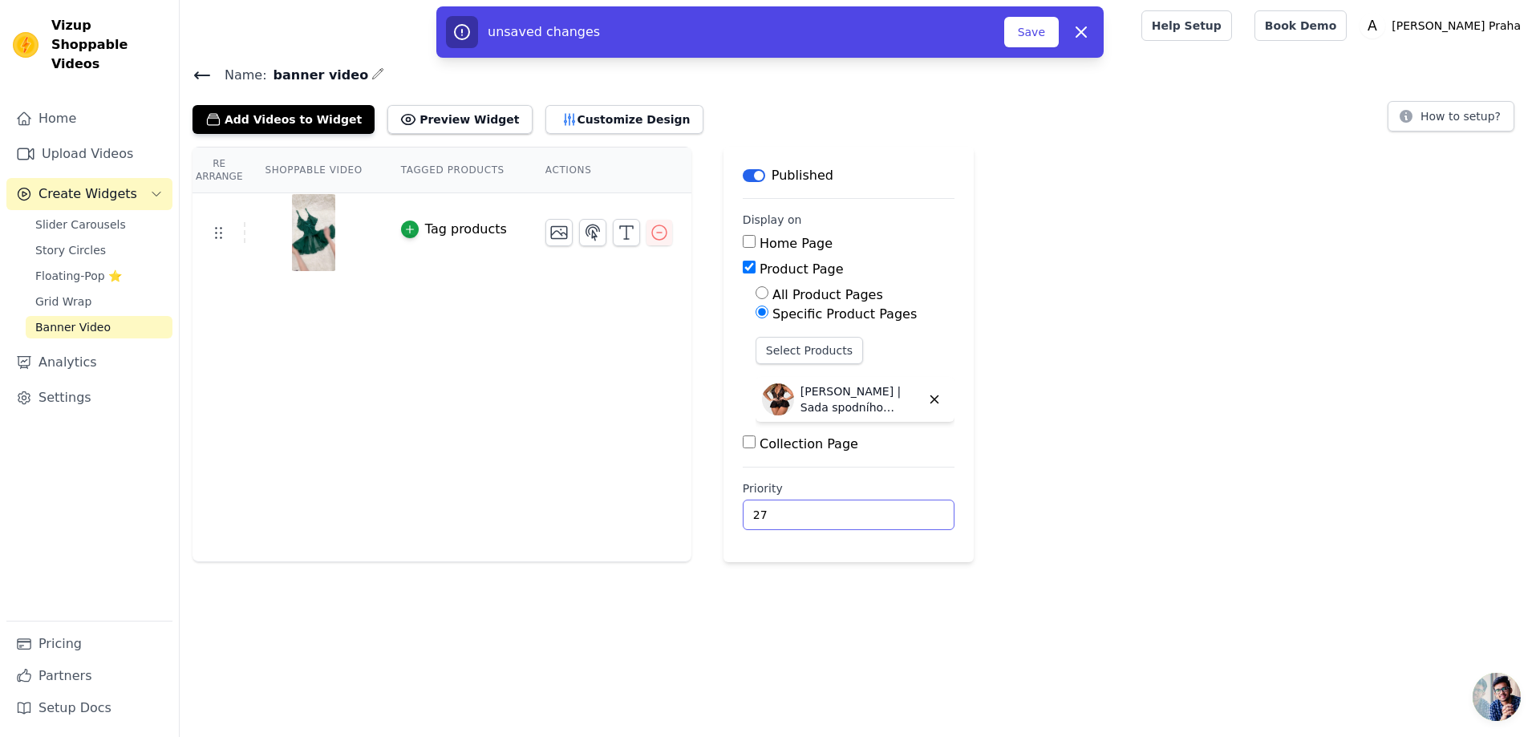
click at [893, 509] on input "27" at bounding box center [849, 515] width 212 height 30
click at [893, 509] on input "28" at bounding box center [849, 515] width 212 height 30
click at [893, 509] on input "29" at bounding box center [849, 515] width 212 height 30
click at [893, 509] on input "30" at bounding box center [849, 515] width 212 height 30
click at [893, 509] on input "31" at bounding box center [849, 515] width 212 height 30
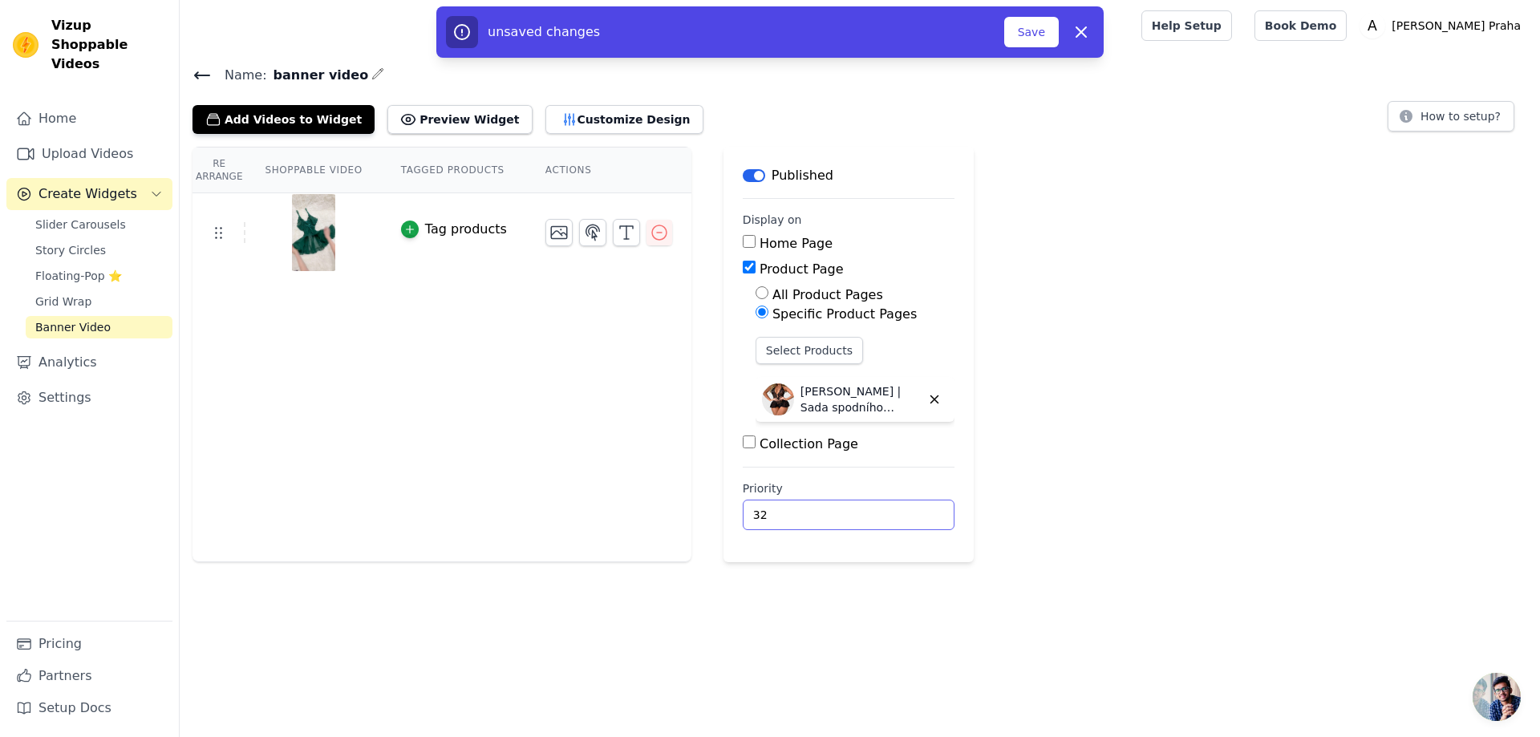
click at [893, 509] on input "32" at bounding box center [849, 515] width 212 height 30
type input "129"
click at [893, 509] on input "129" at bounding box center [849, 515] width 212 height 30
click at [1039, 478] on div "Re Arrange Shoppable Video Tagged Products Actions Tag products Save Videos In …" at bounding box center [860, 354] width 1360 height 415
click at [459, 115] on button "Preview Widget" at bounding box center [459, 119] width 144 height 29
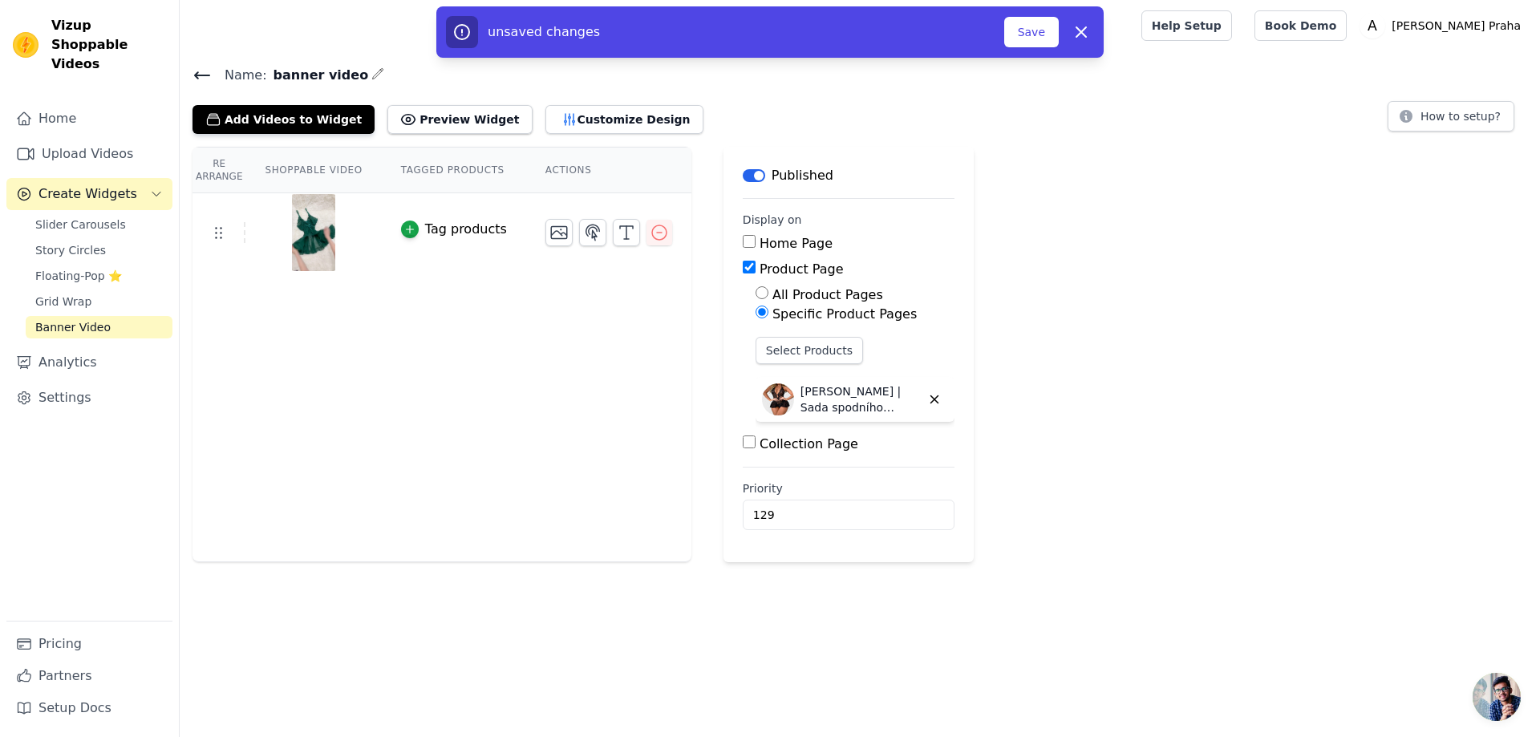
click at [195, 71] on icon at bounding box center [201, 75] width 19 height 19
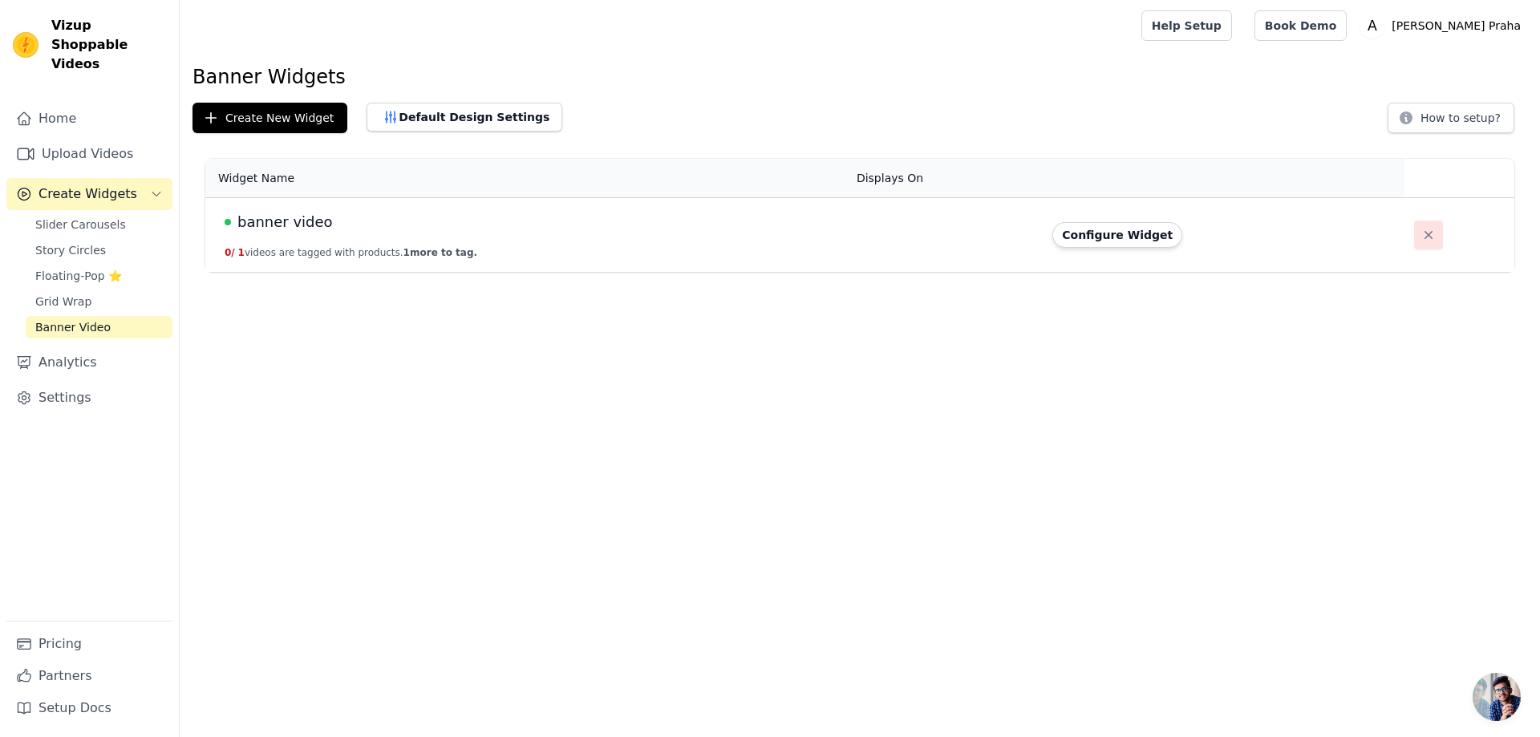
click at [1420, 237] on icon "button" at bounding box center [1428, 235] width 16 height 16
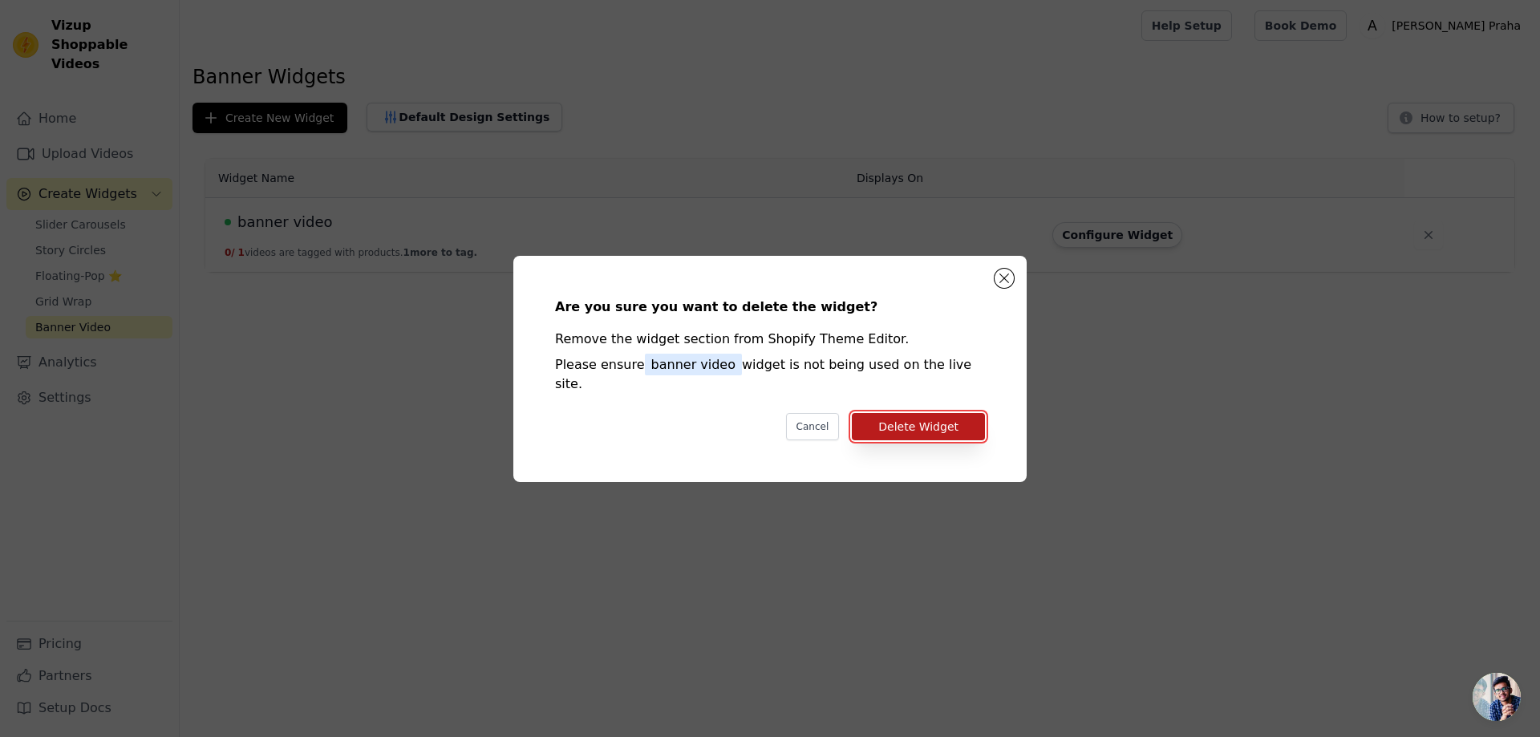
click at [944, 413] on button "Delete Widget" at bounding box center [918, 426] width 133 height 27
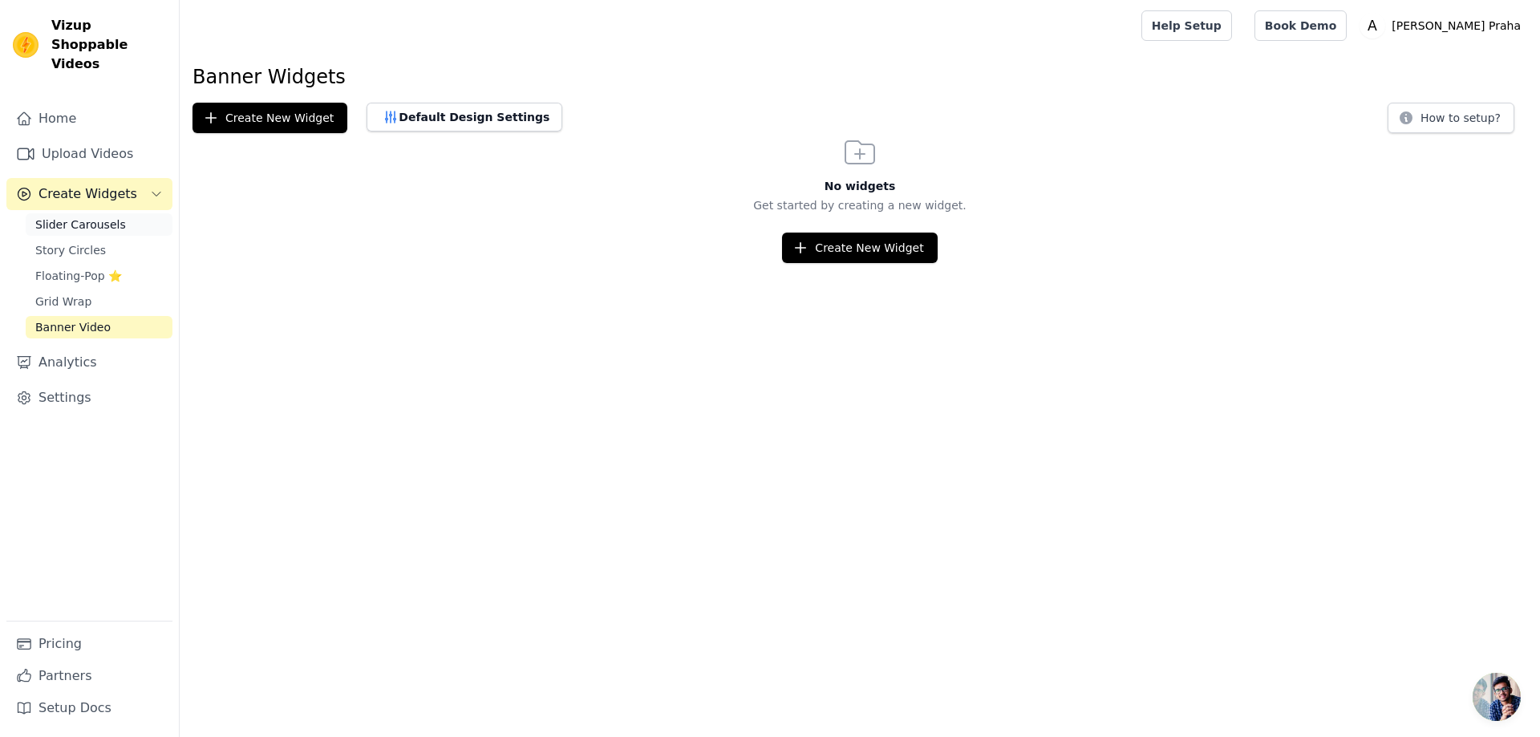
click at [116, 213] on link "Slider Carousels" at bounding box center [99, 224] width 147 height 22
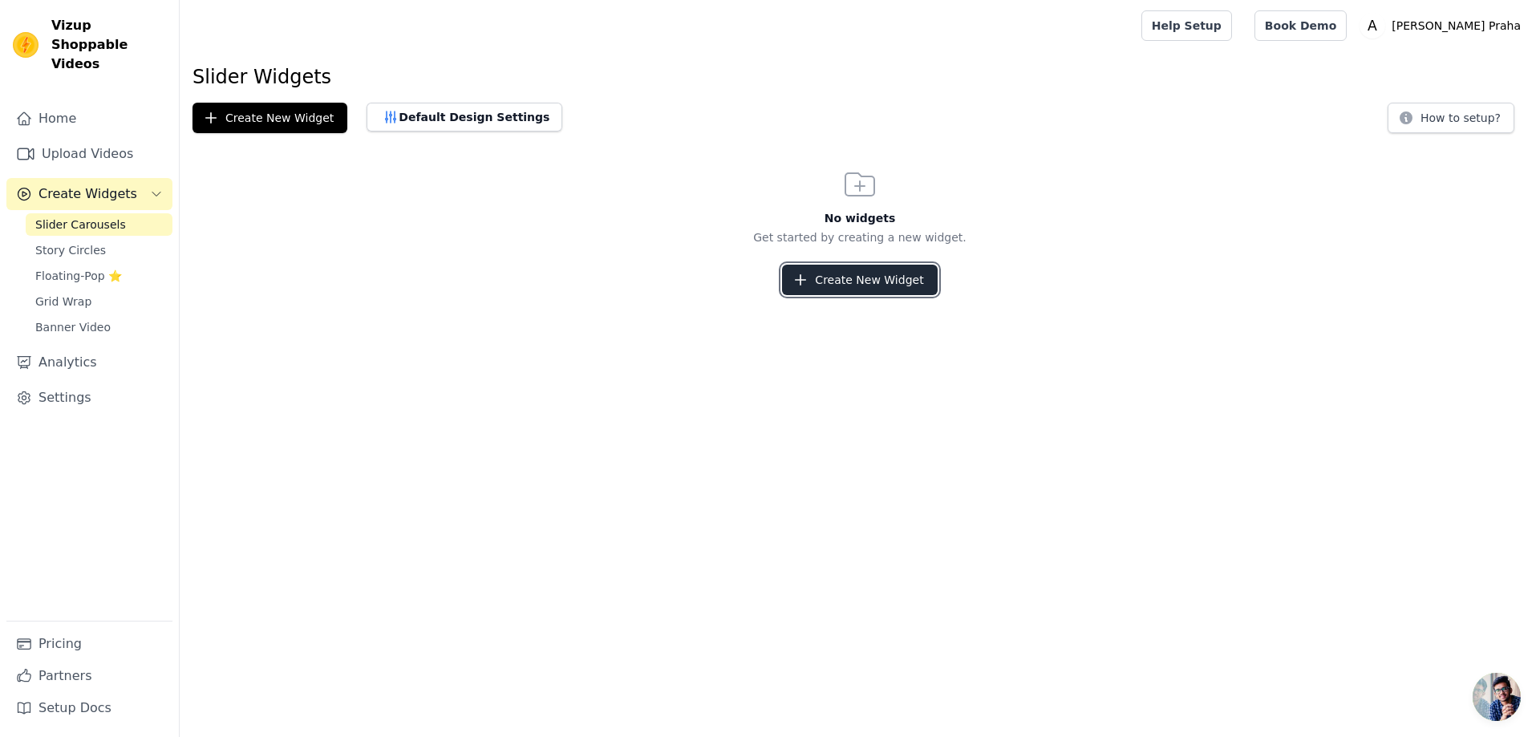
click at [856, 287] on button "Create New Widget" at bounding box center [859, 280] width 155 height 30
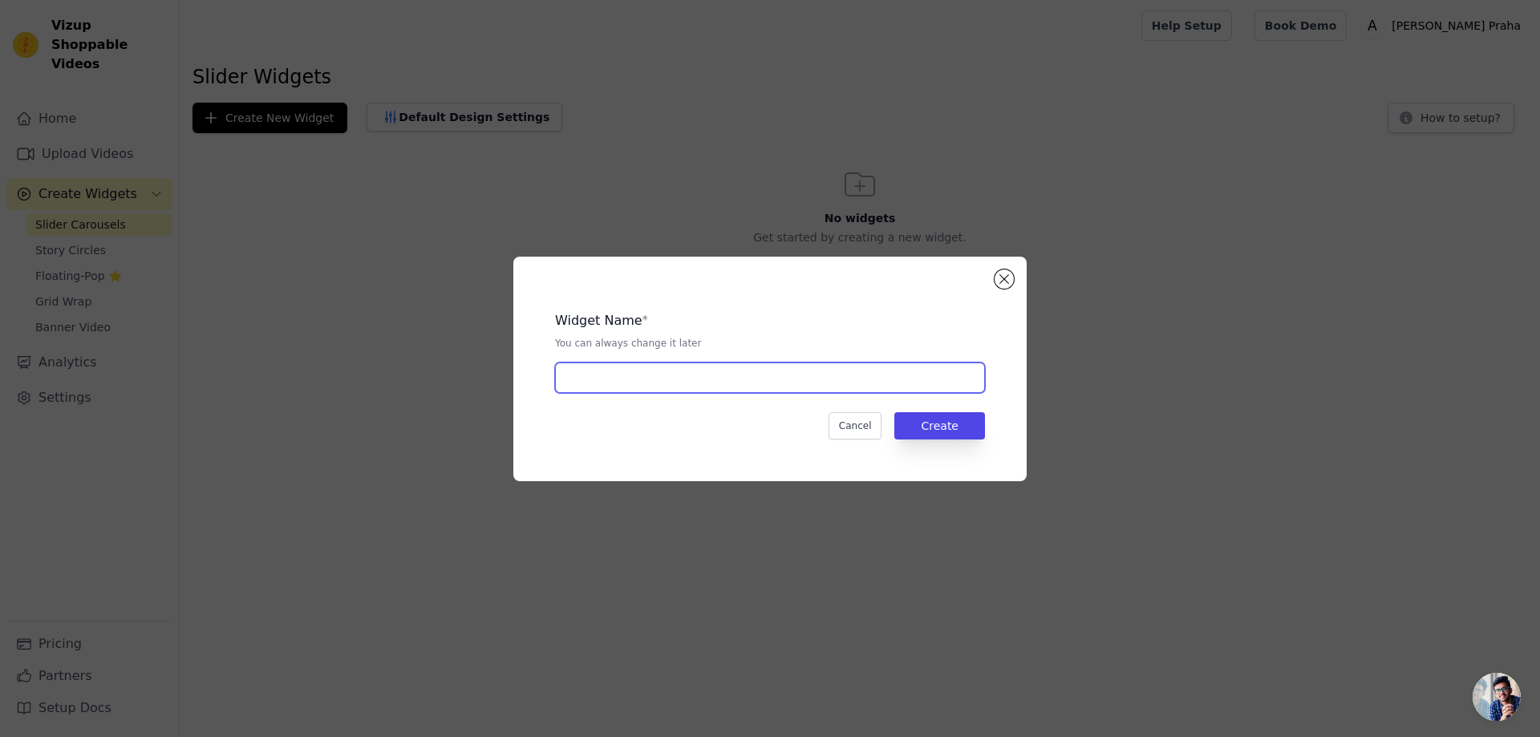
click at [723, 370] on input "text" at bounding box center [770, 377] width 430 height 30
type input "dfgserg"
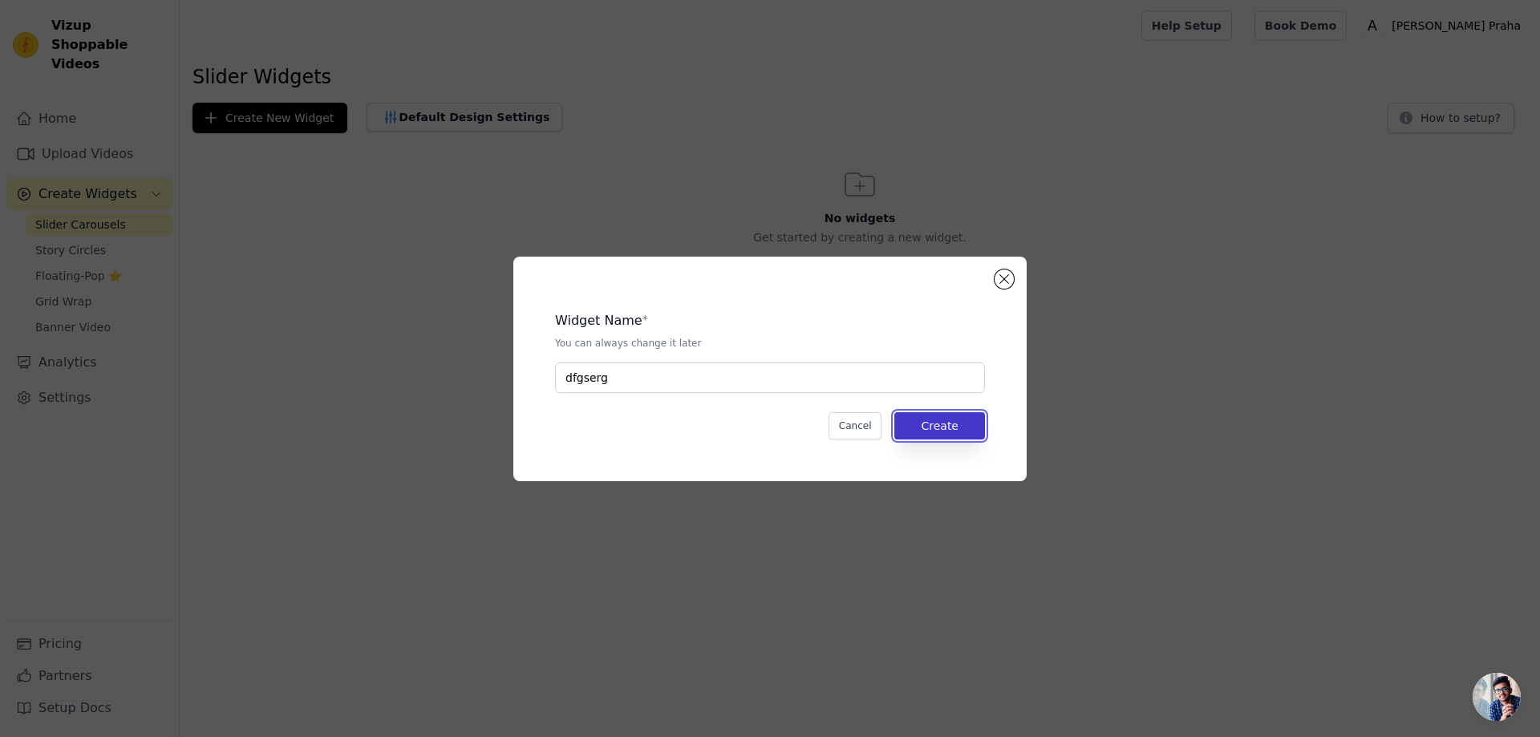
click at [931, 433] on button "Create" at bounding box center [939, 425] width 91 height 27
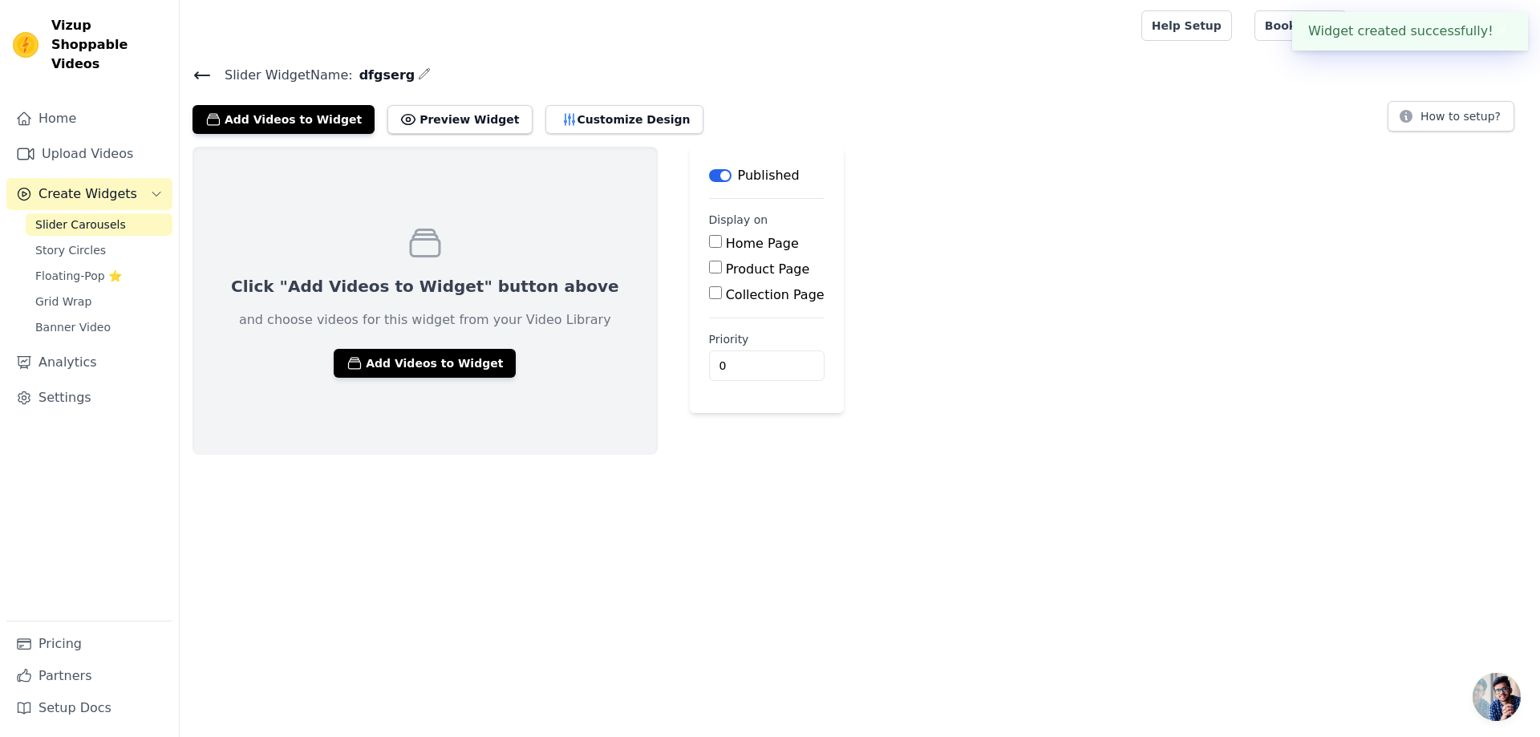
click at [709, 265] on input "Product Page" at bounding box center [715, 267] width 13 height 13
checkbox input "true"
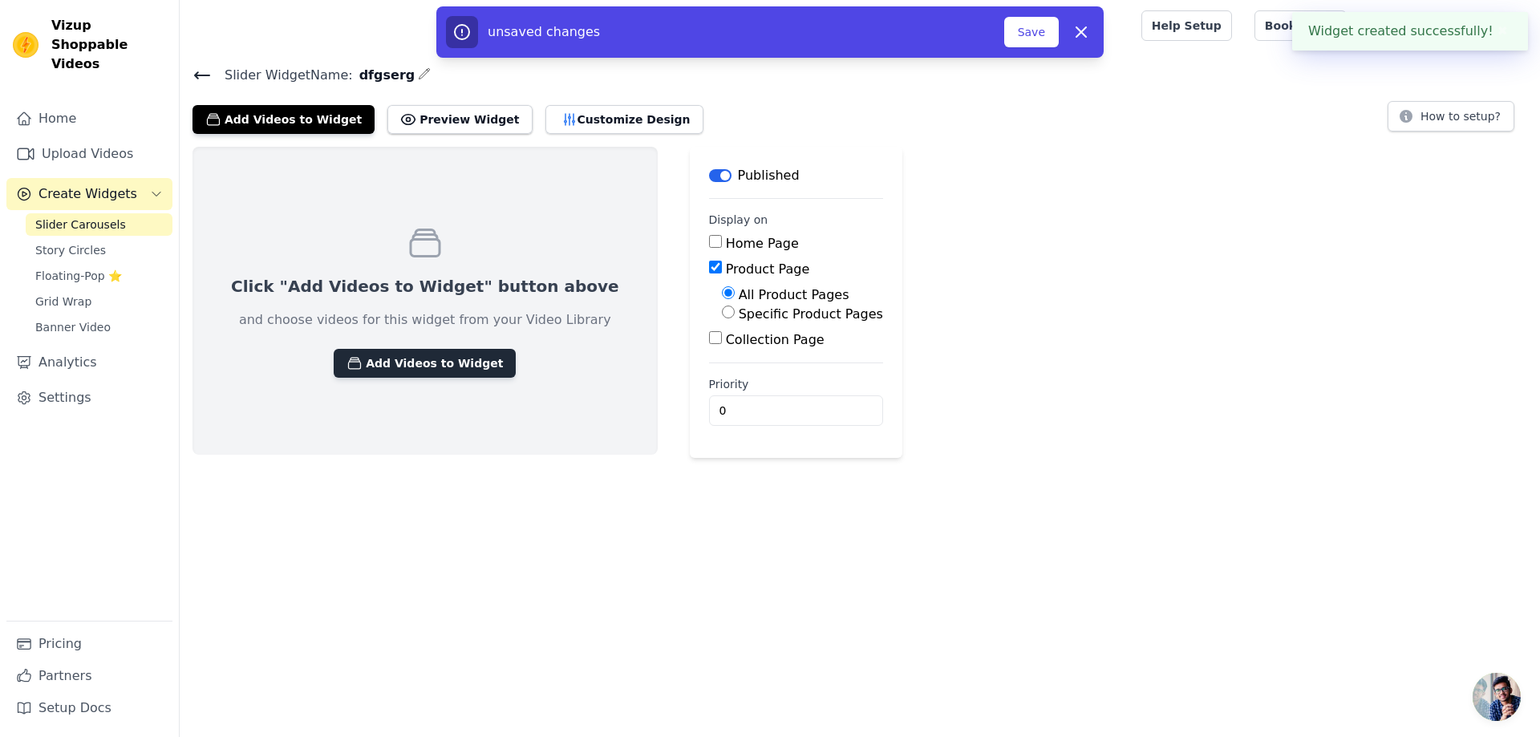
click at [450, 359] on button "Add Videos to Widget" at bounding box center [425, 363] width 182 height 29
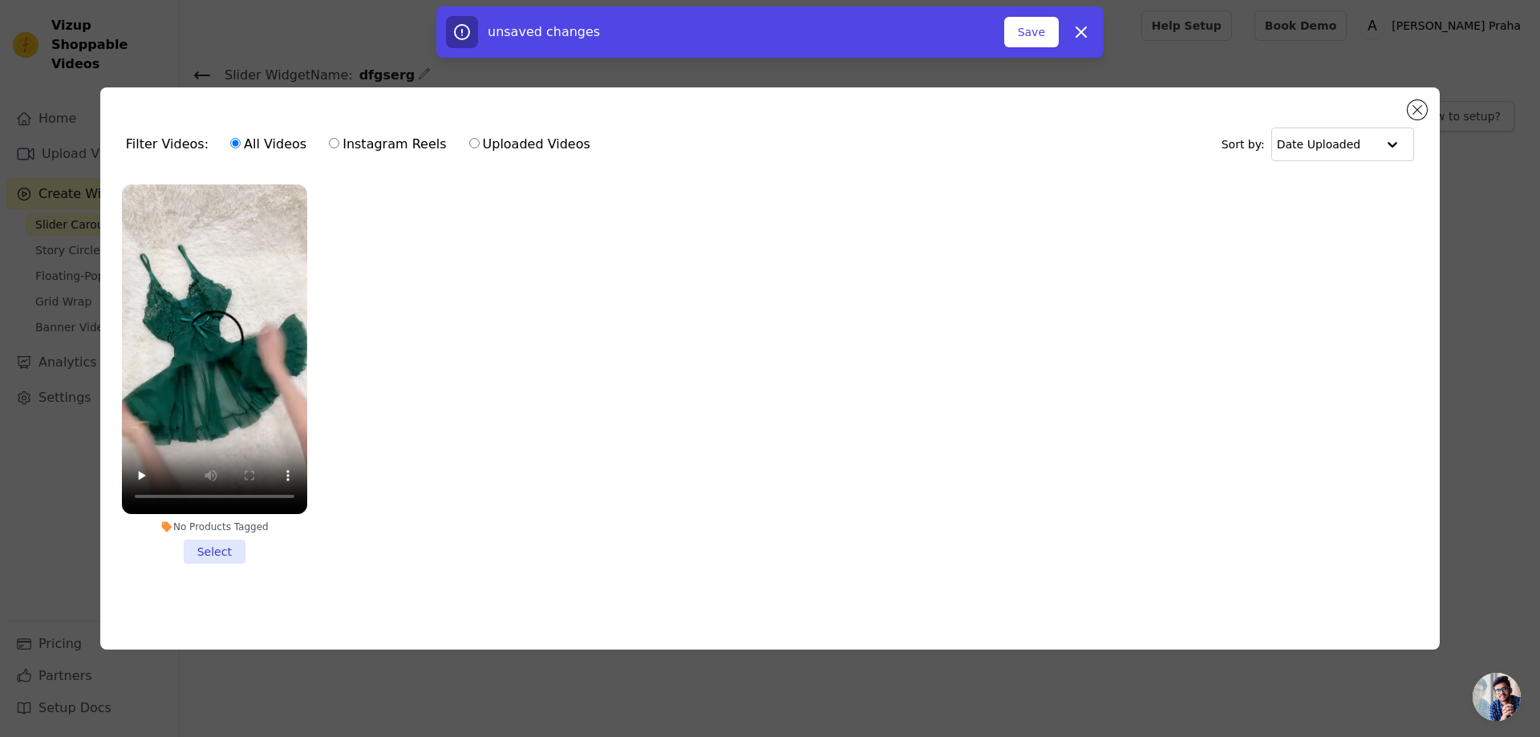
click at [218, 540] on li "No Products Tagged Select" at bounding box center [214, 373] width 185 height 379
click at [0, 0] on input "No Products Tagged Select" at bounding box center [0, 0] width 0 height 0
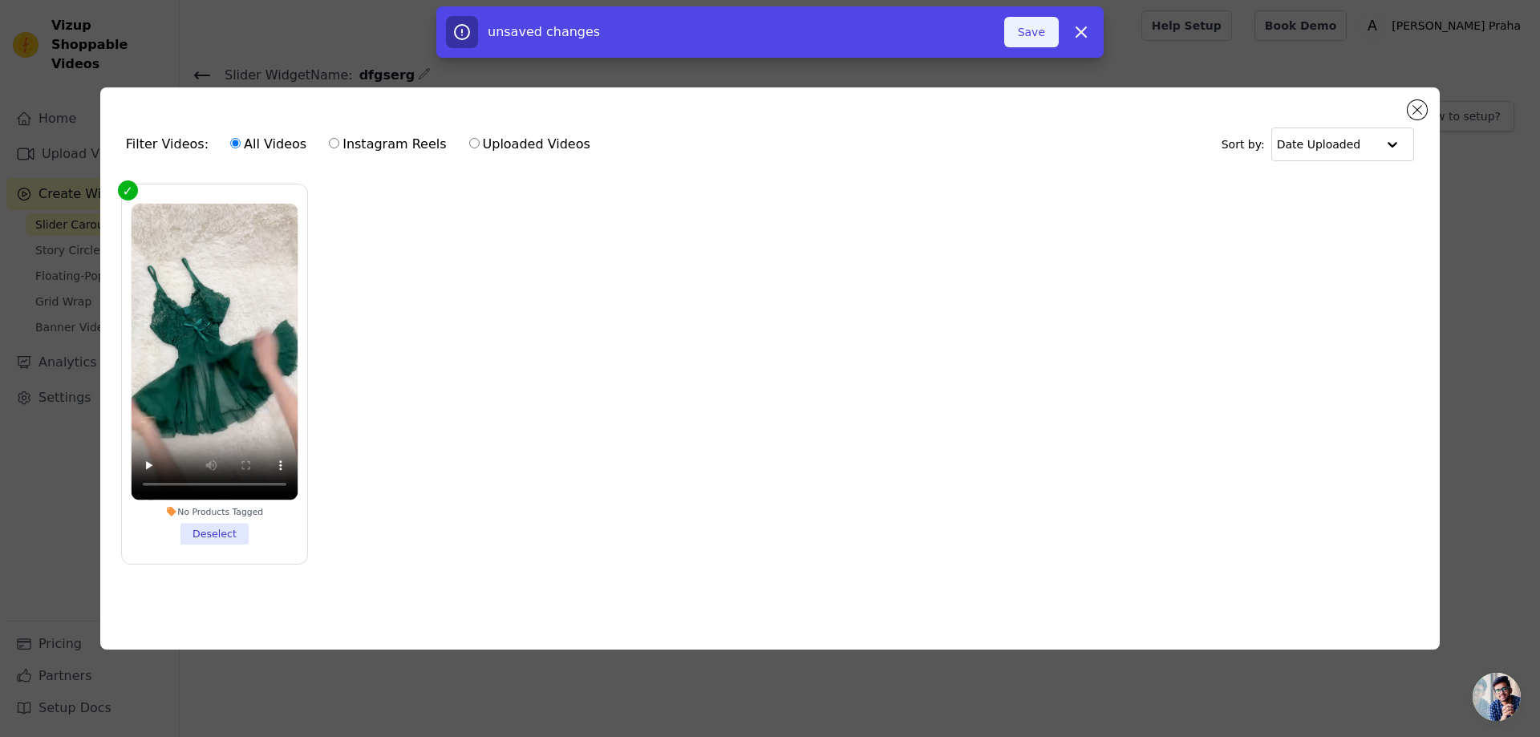
click at [1049, 38] on button "Save" at bounding box center [1031, 32] width 55 height 30
click at [1046, 34] on button "Save" at bounding box center [1031, 32] width 55 height 30
click at [1025, 28] on button "Add To Widget" at bounding box center [1004, 32] width 107 height 30
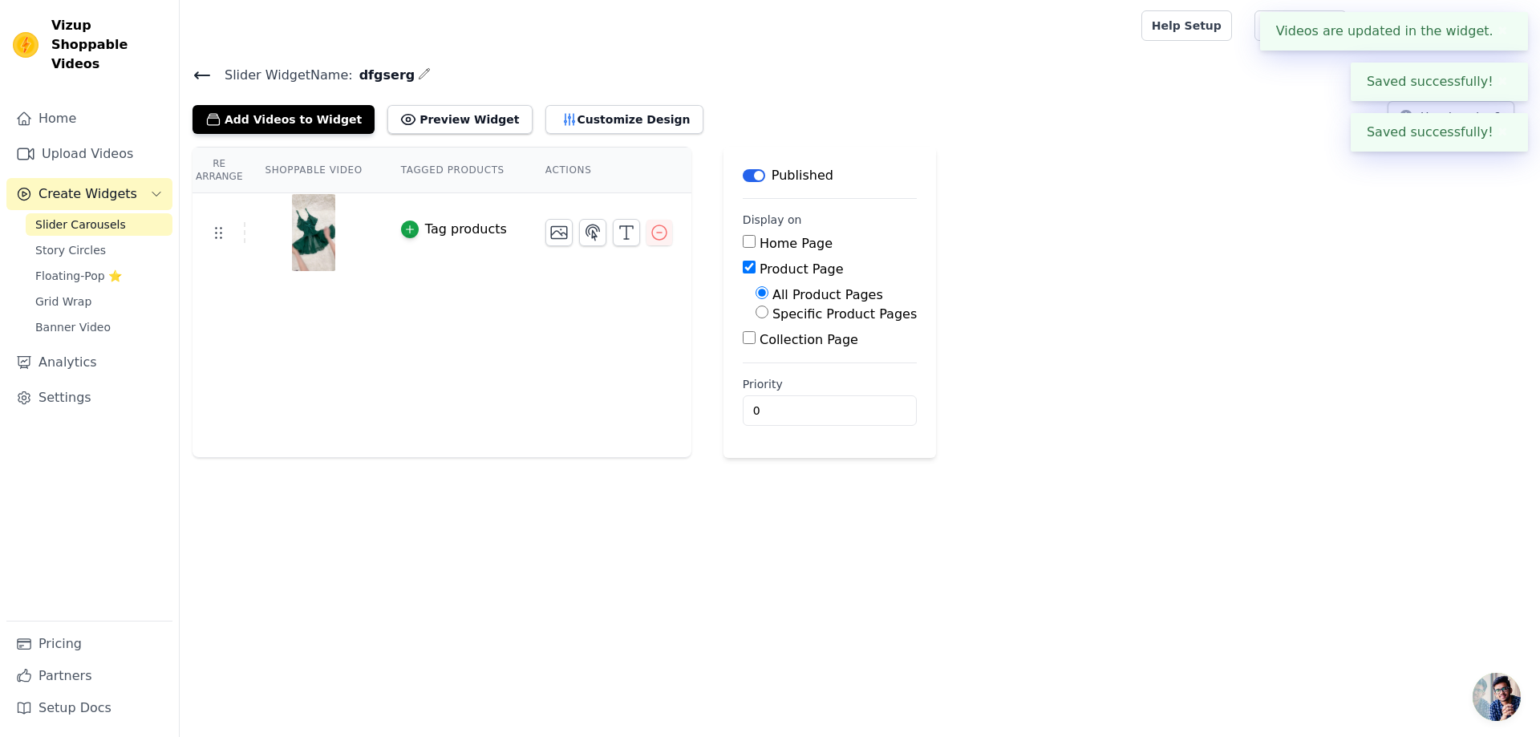
click at [327, 164] on th "Shoppable Video" at bounding box center [313, 171] width 136 height 46
click at [484, 167] on th "Tagged Products" at bounding box center [454, 171] width 144 height 46
click at [589, 172] on th "Actions" at bounding box center [608, 171] width 165 height 46
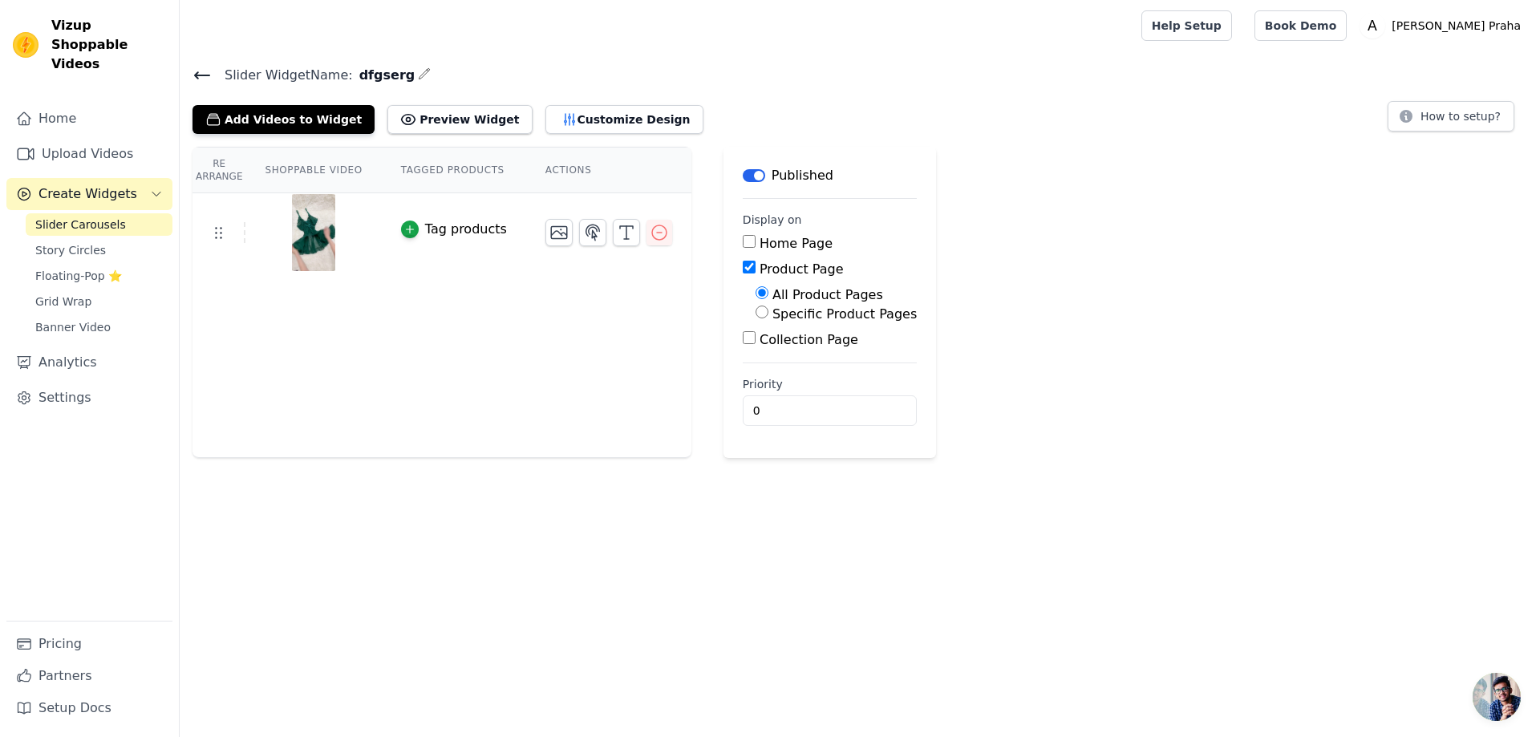
click at [776, 309] on label "Specific Product Pages" at bounding box center [844, 313] width 144 height 15
click at [768, 309] on input "Specific Product Pages" at bounding box center [761, 312] width 13 height 13
radio input "true"
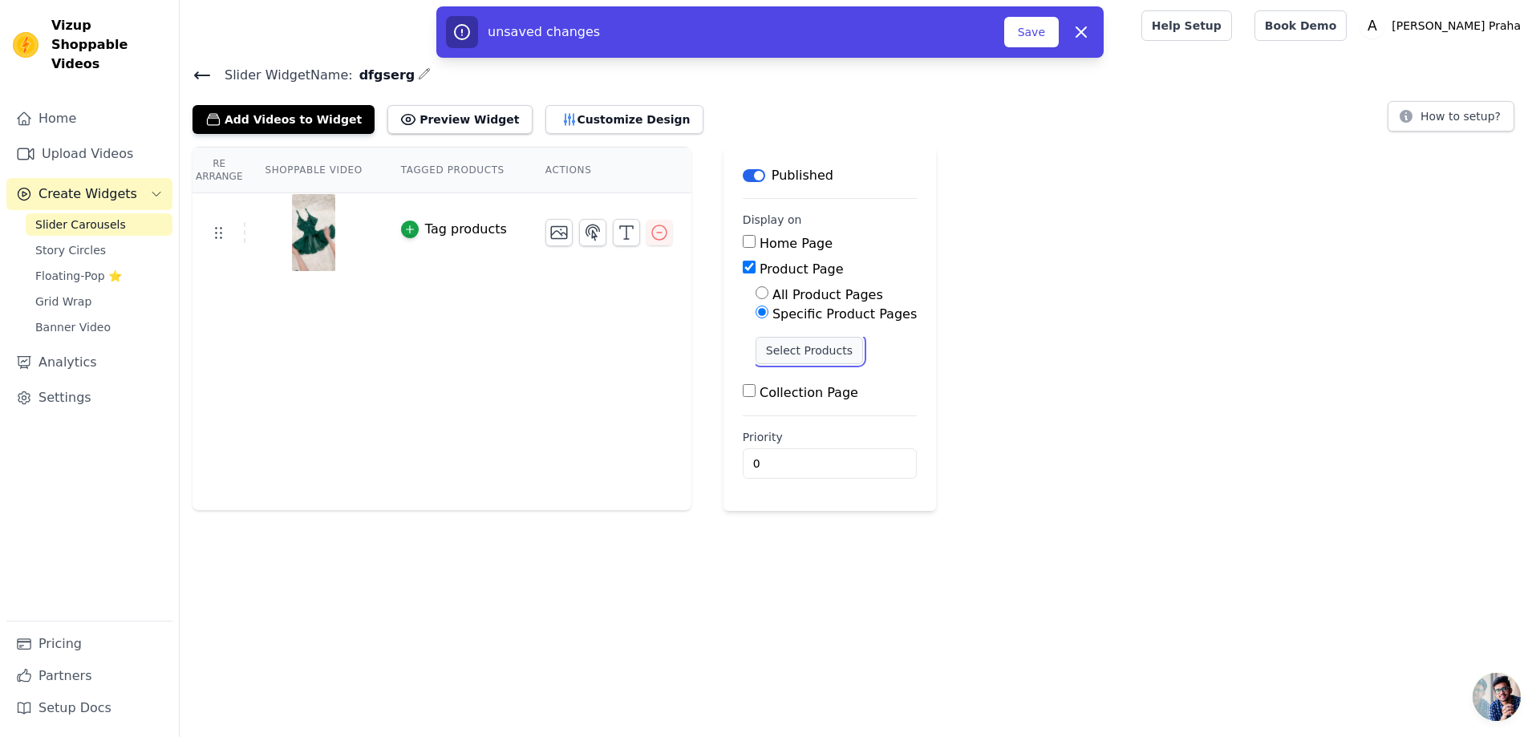
click at [814, 357] on button "Select Products" at bounding box center [808, 350] width 107 height 27
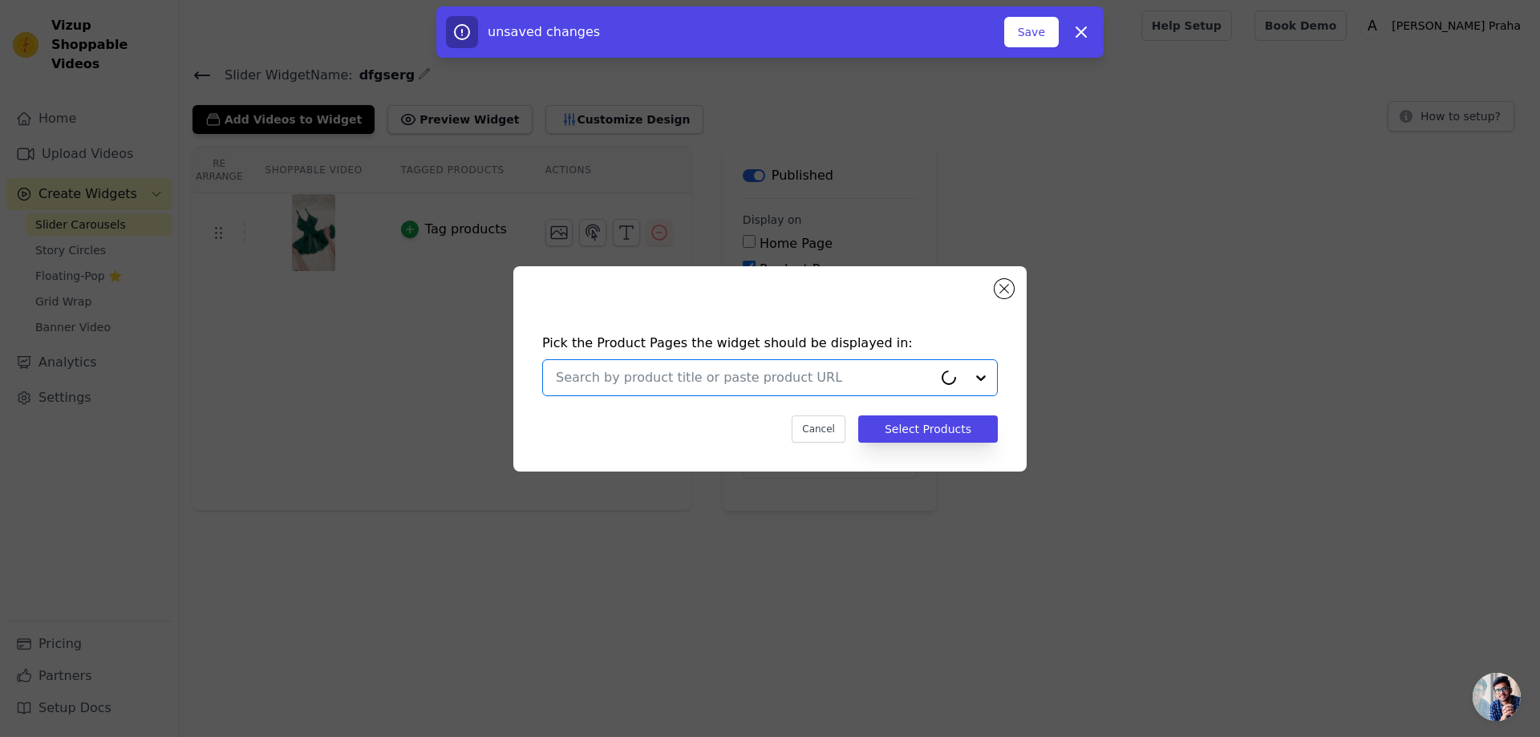
click at [825, 379] on input "text" at bounding box center [744, 377] width 377 height 19
type input "bo"
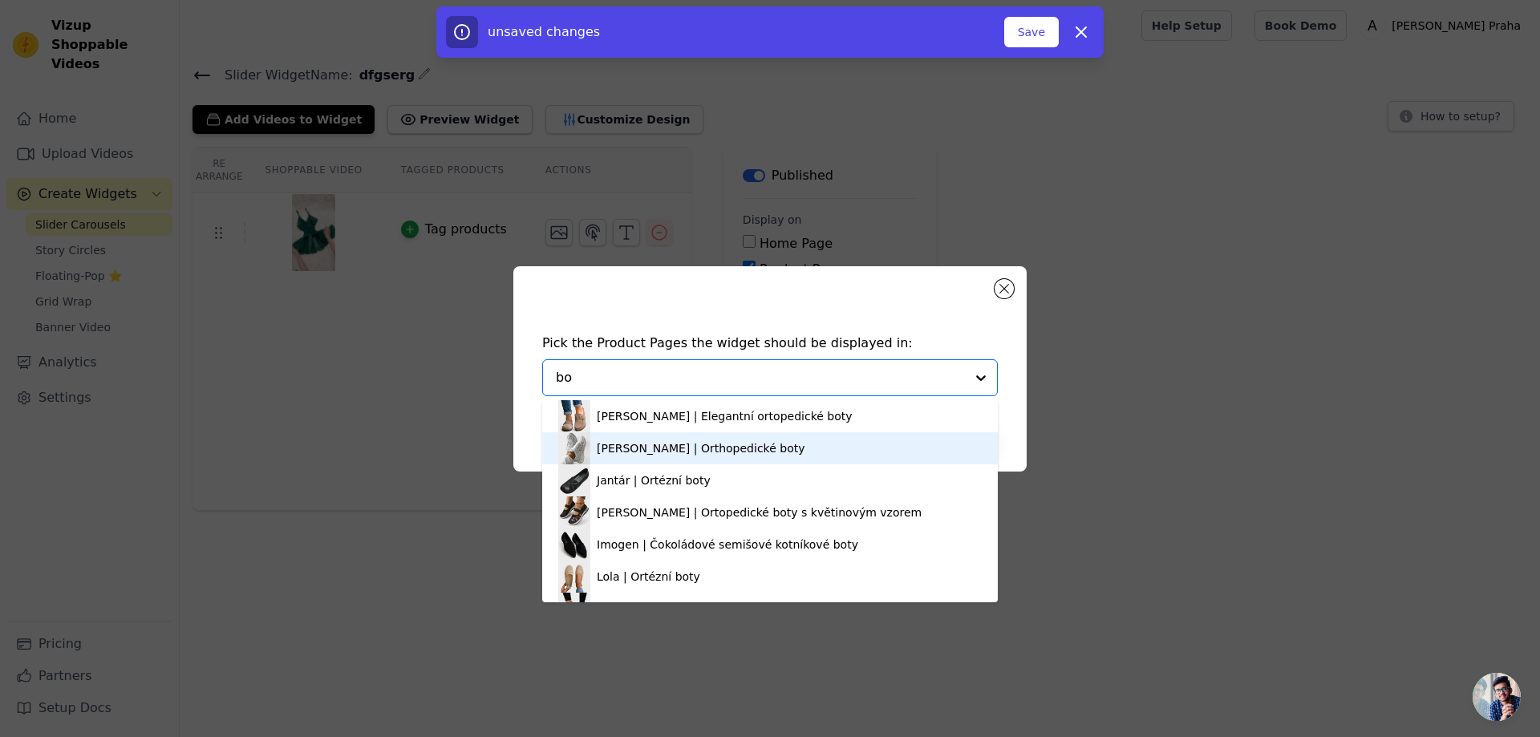
scroll to position [802, 0]
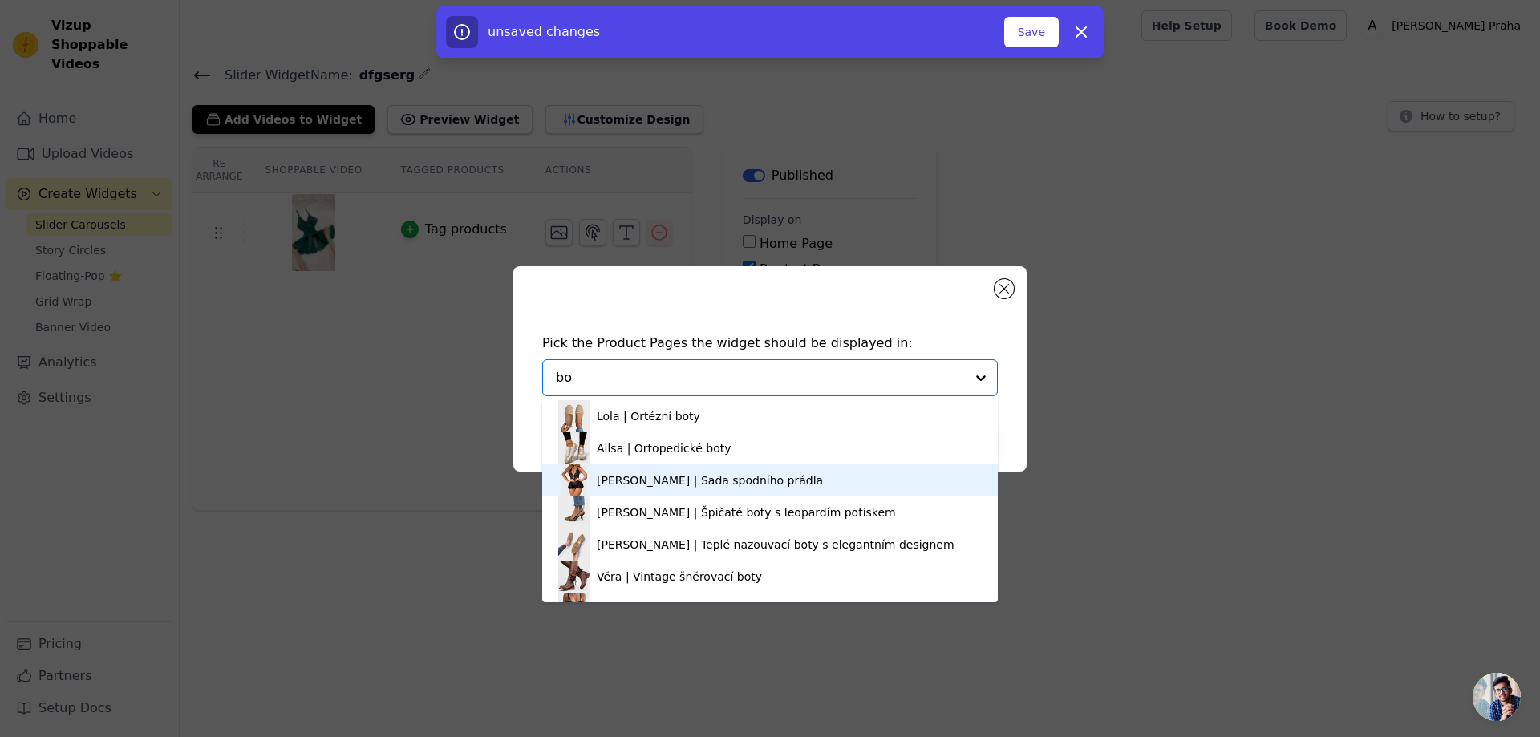
click at [710, 484] on div "Božidara | Sada spodního prádla" at bounding box center [710, 480] width 226 height 16
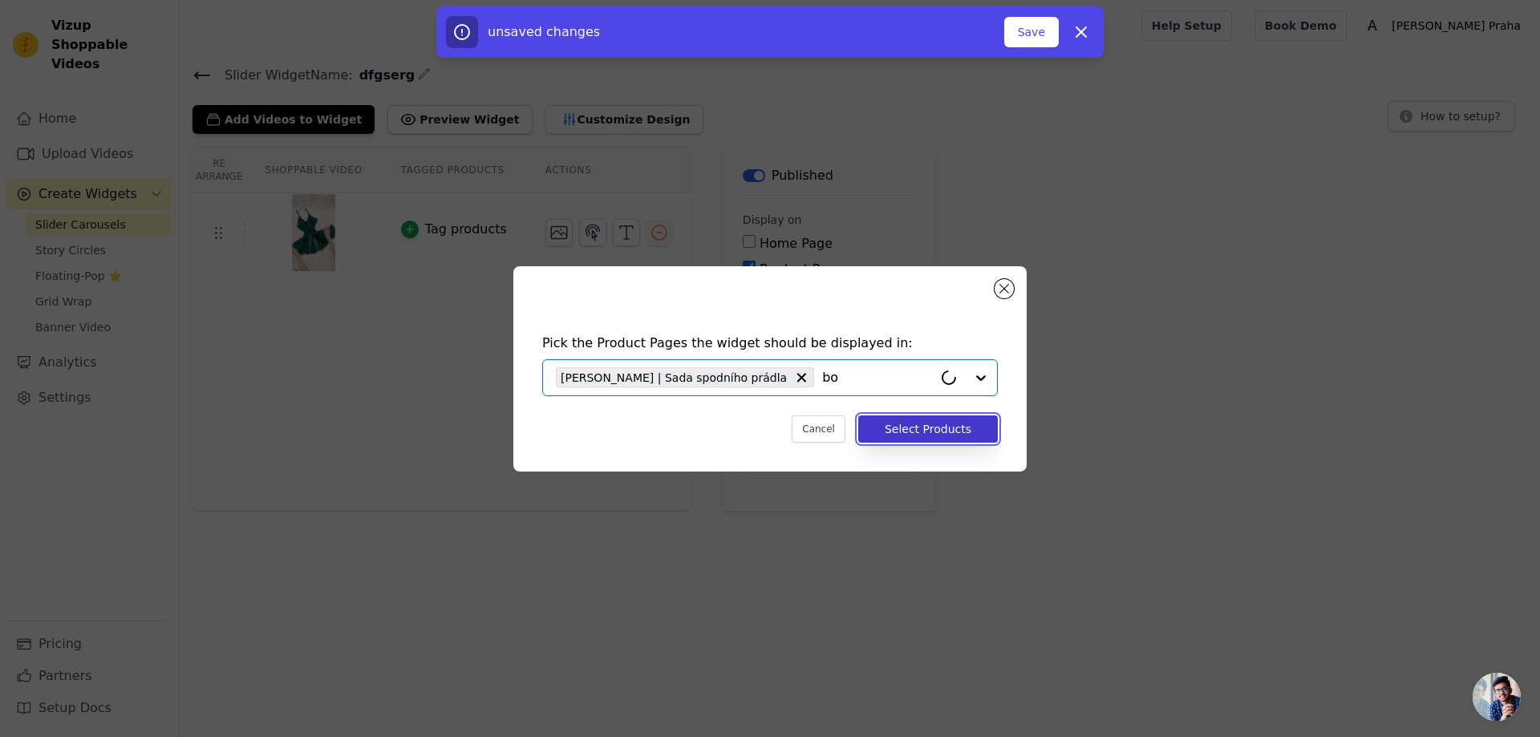
click at [913, 418] on button "Select Products" at bounding box center [928, 428] width 140 height 27
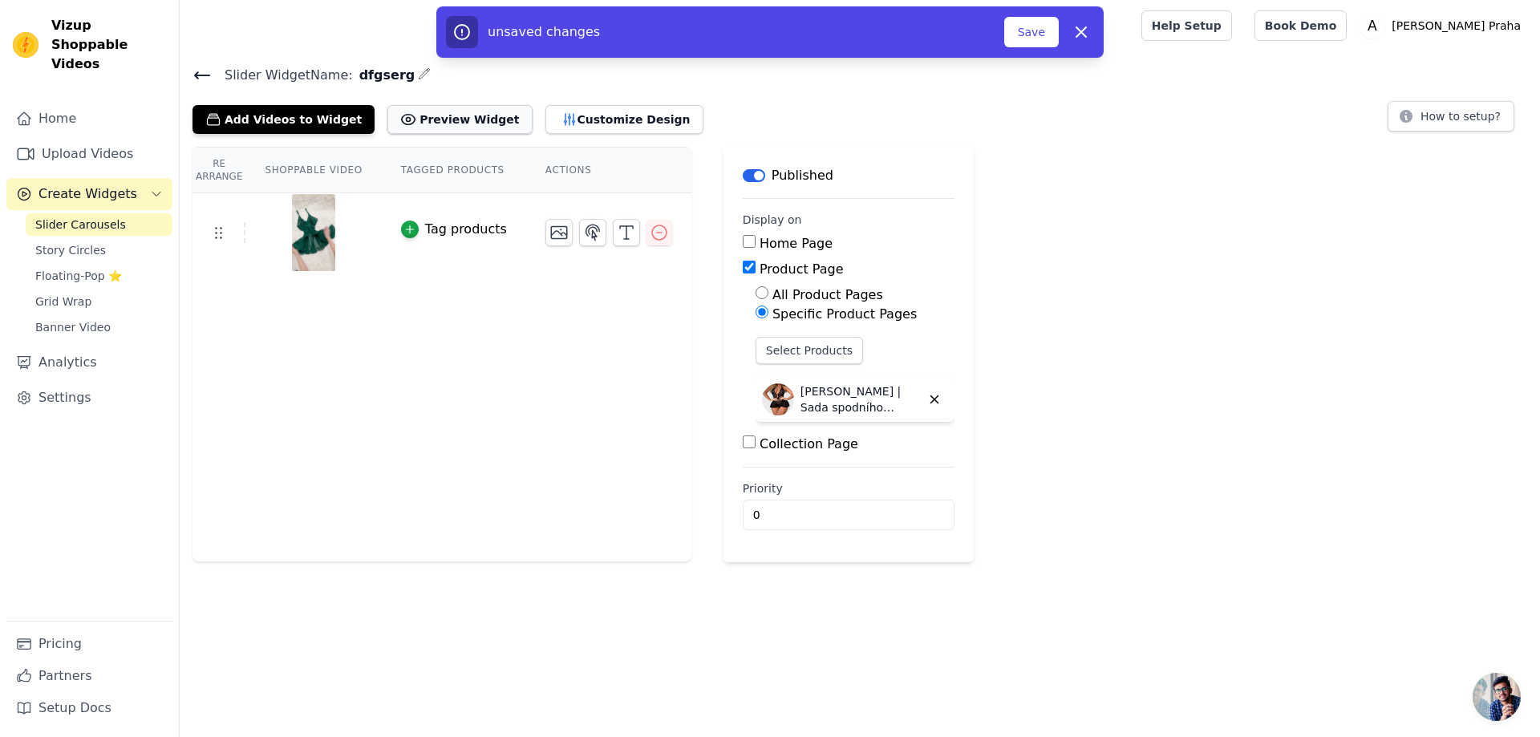
click at [423, 111] on button "Preview Widget" at bounding box center [459, 119] width 144 height 29
click at [1020, 23] on button "Save" at bounding box center [1031, 32] width 55 height 30
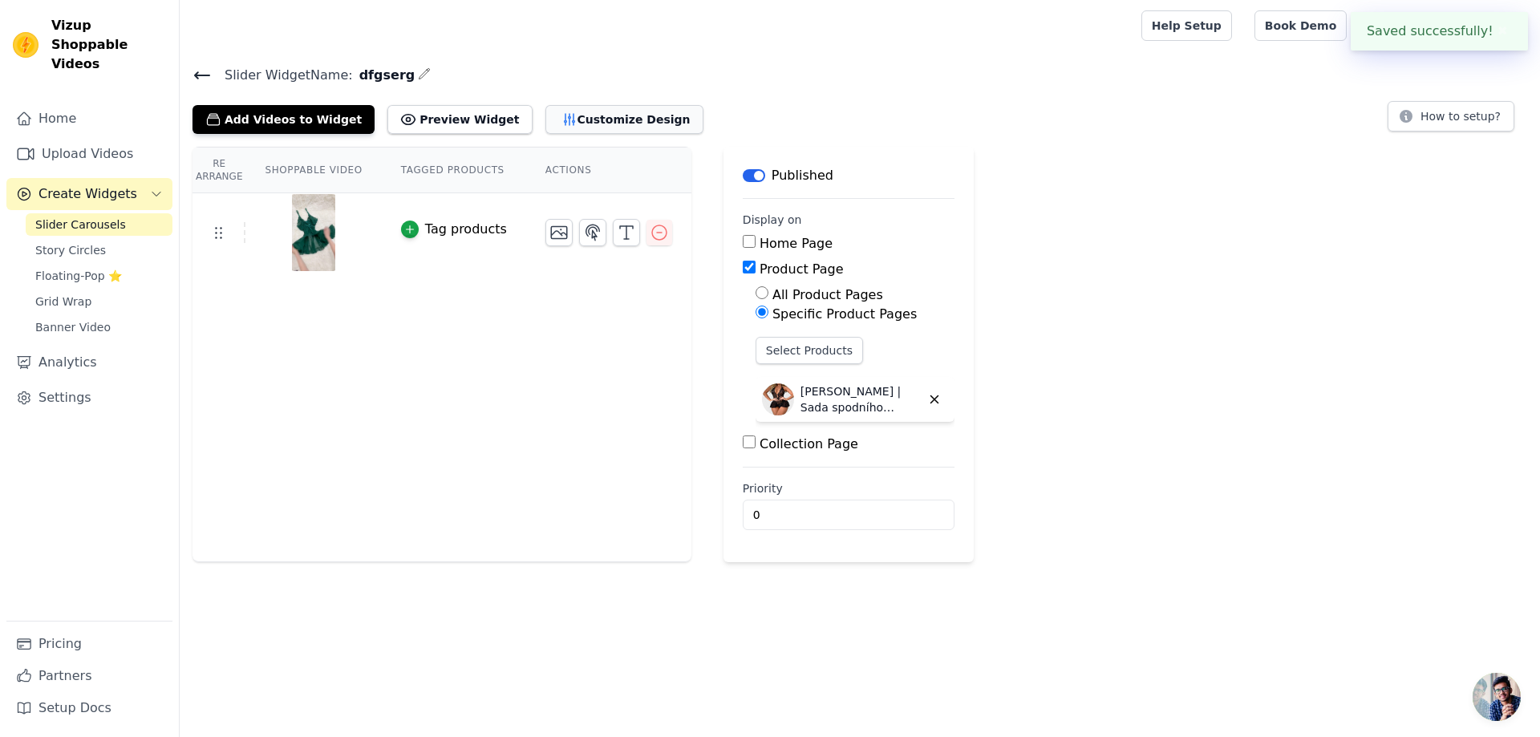
click at [567, 120] on button "Customize Design" at bounding box center [624, 119] width 158 height 29
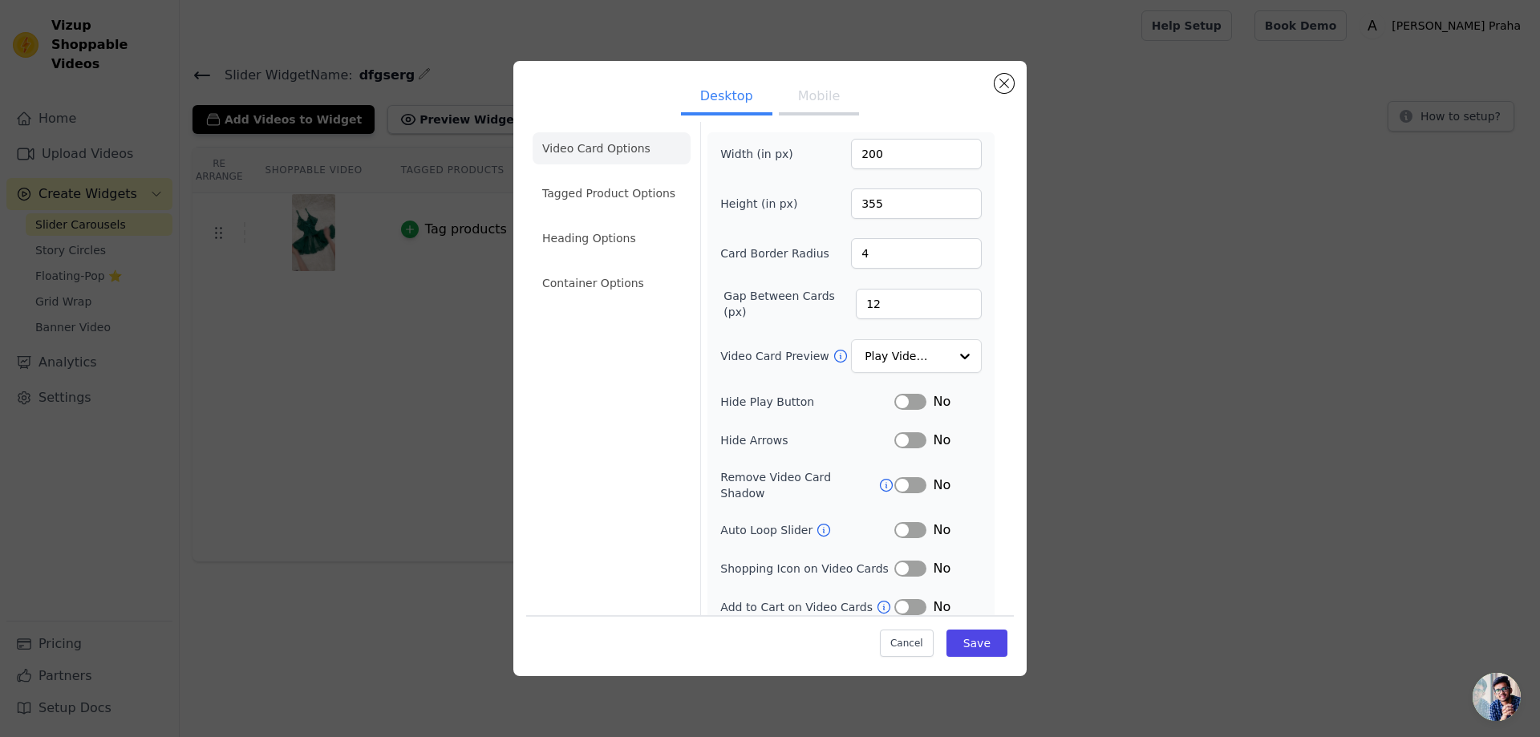
scroll to position [0, 0]
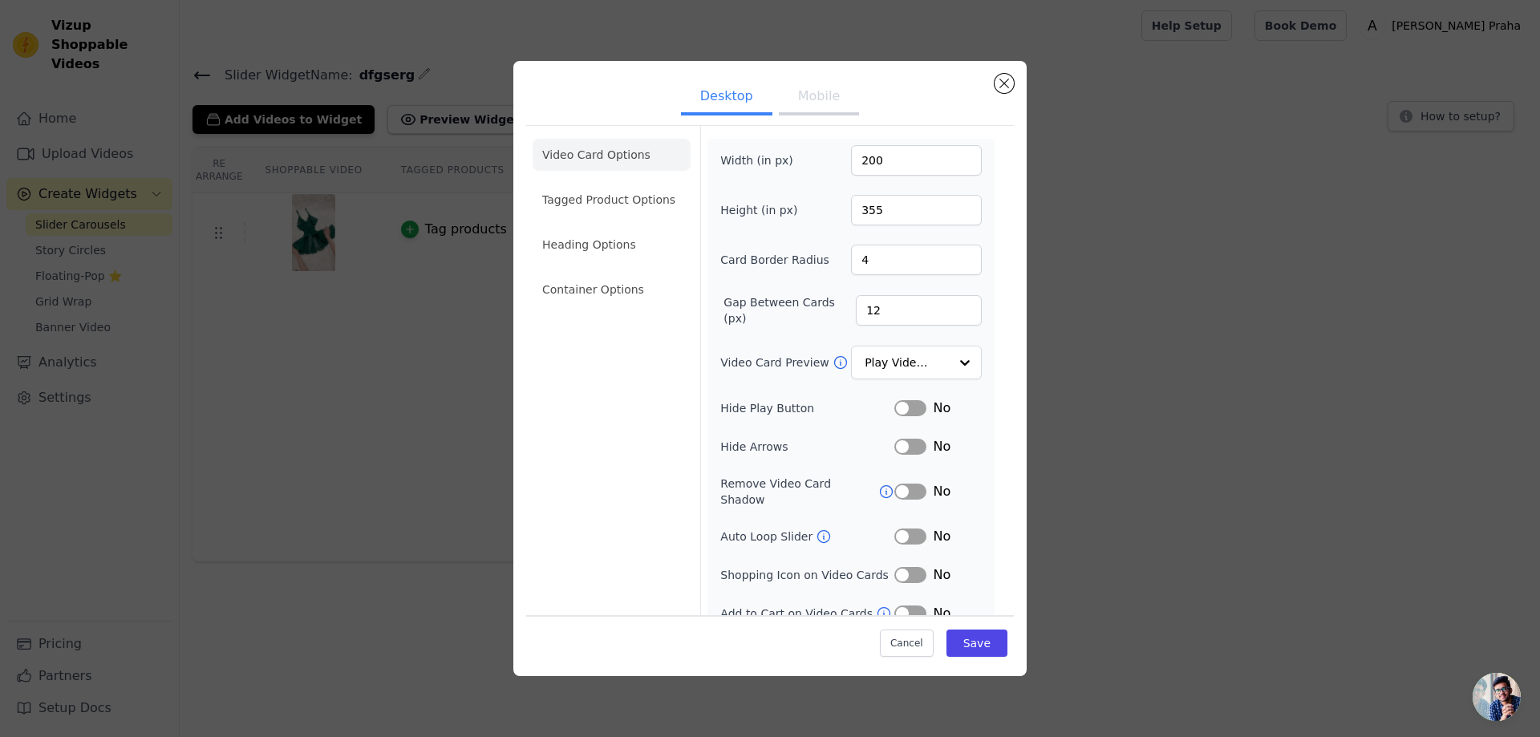
click at [796, 101] on button "Mobile" at bounding box center [819, 97] width 80 height 35
click at [743, 103] on button "Desktop" at bounding box center [726, 97] width 91 height 35
click at [625, 196] on li "Tagged Product Options" at bounding box center [611, 200] width 158 height 32
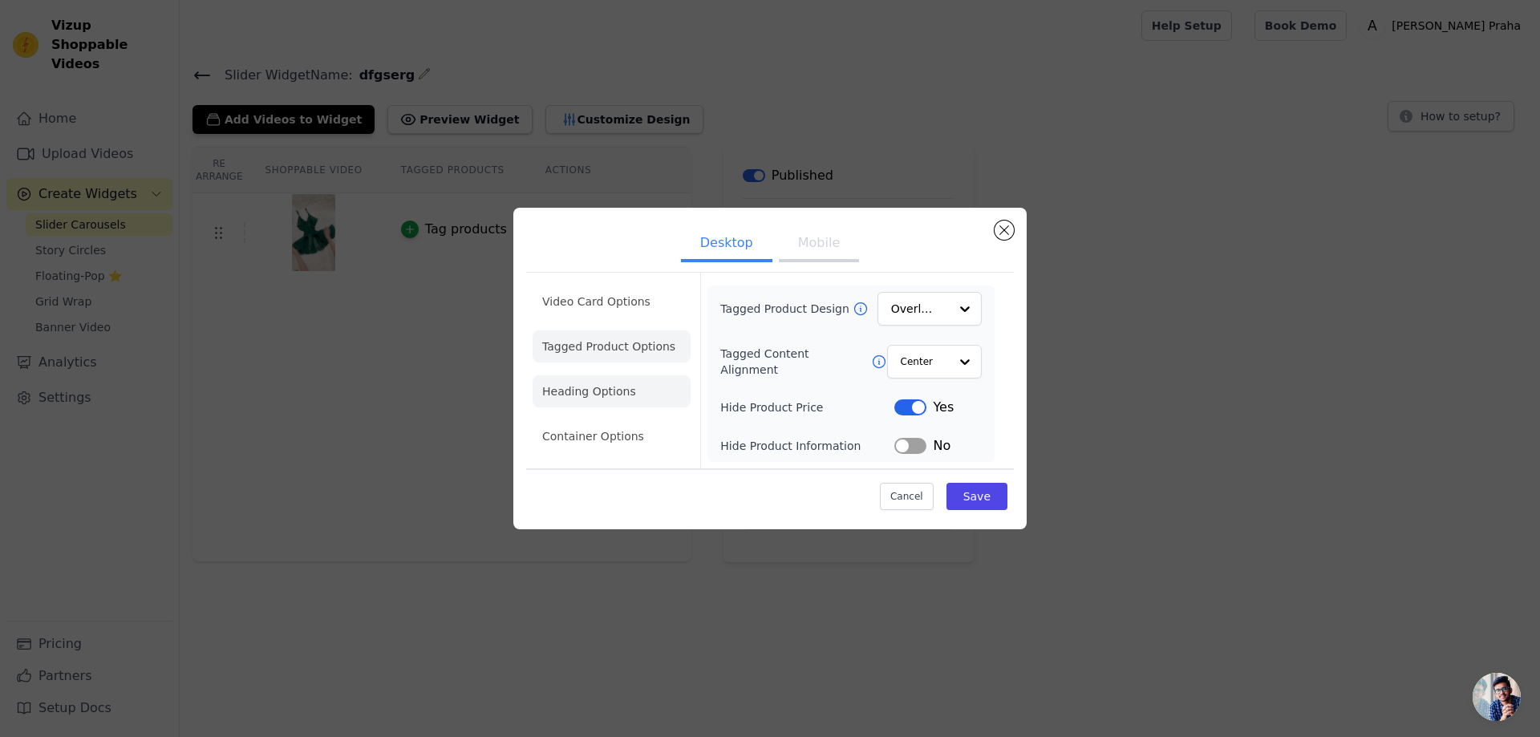
click at [645, 395] on li "Heading Options" at bounding box center [611, 391] width 158 height 32
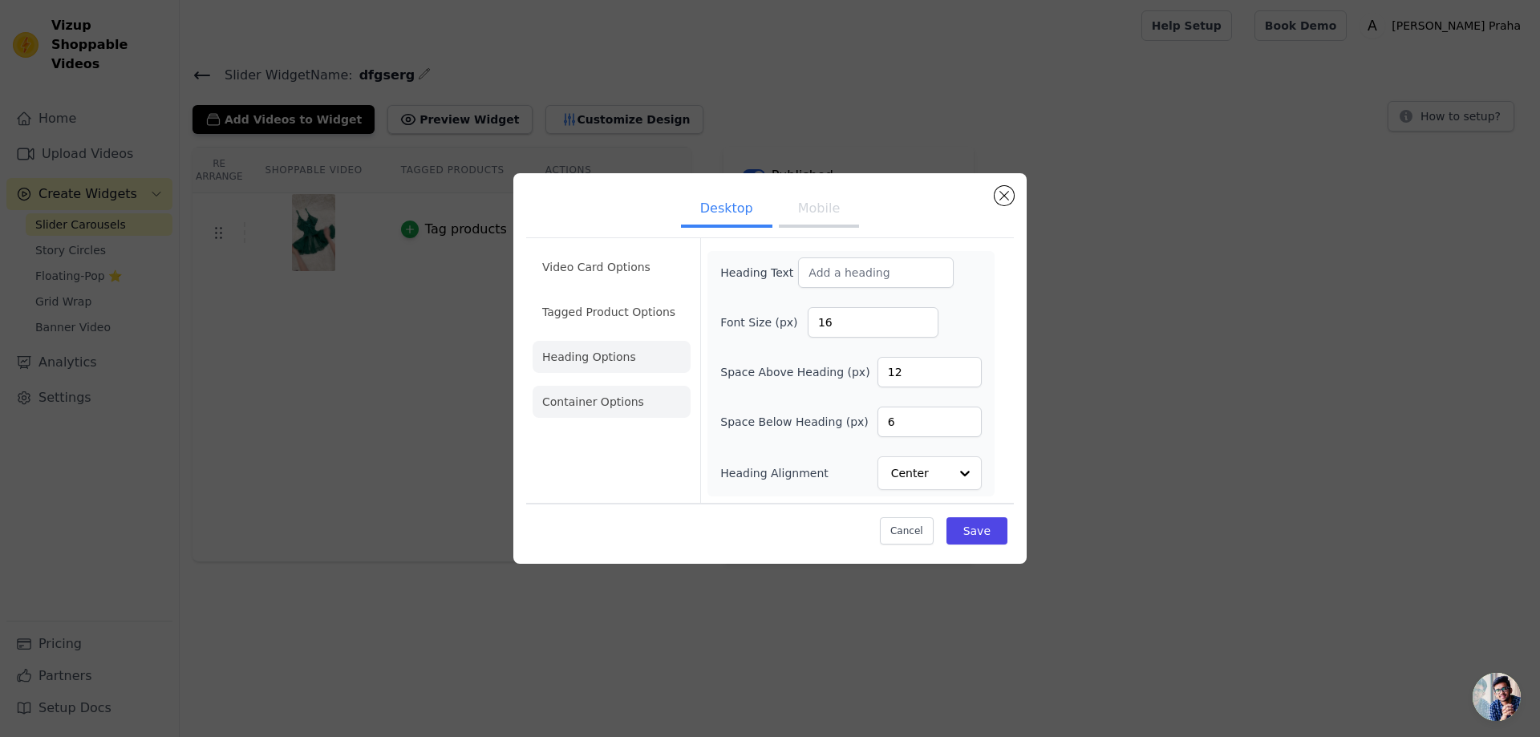
click at [638, 400] on li "Container Options" at bounding box center [611, 402] width 158 height 32
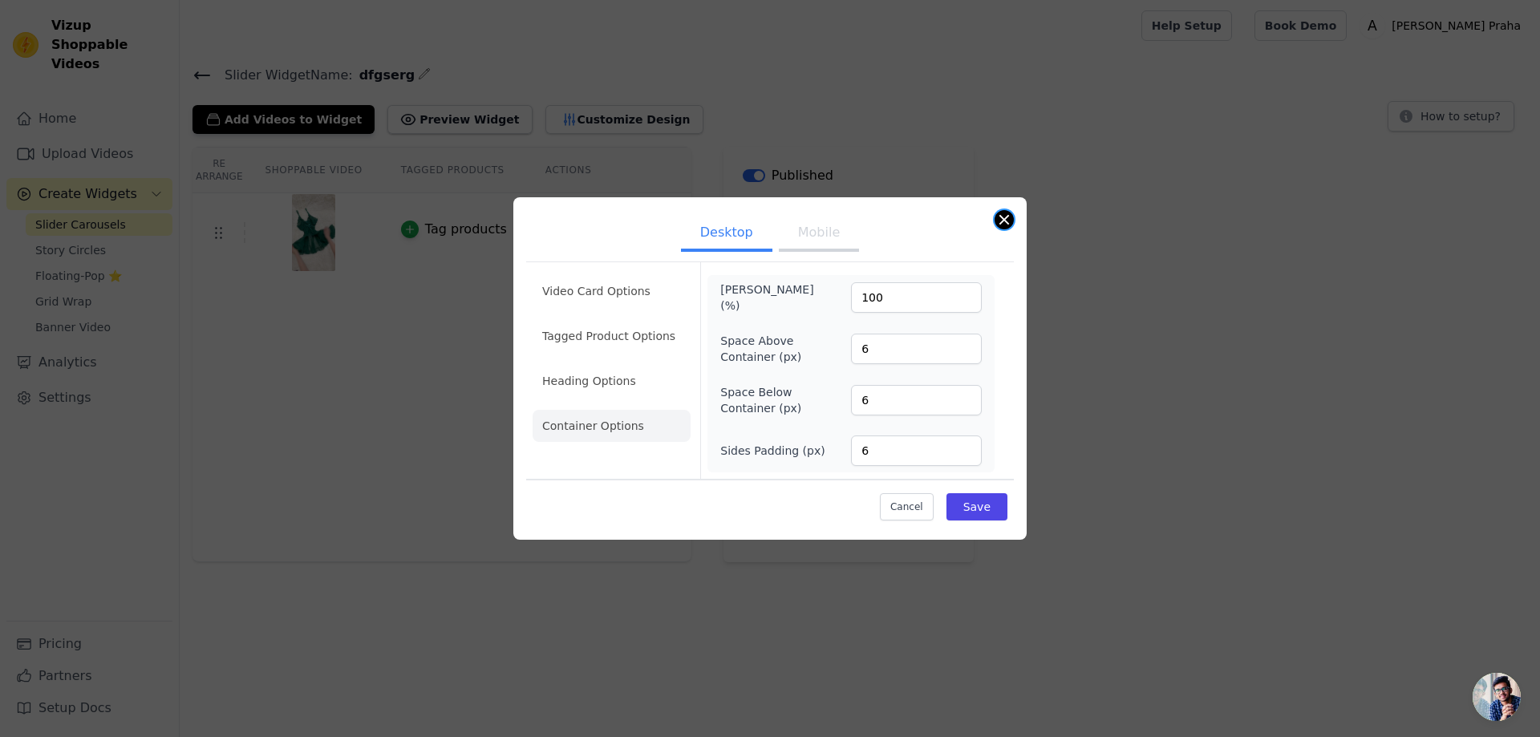
click at [1001, 216] on button "Close modal" at bounding box center [1003, 219] width 19 height 19
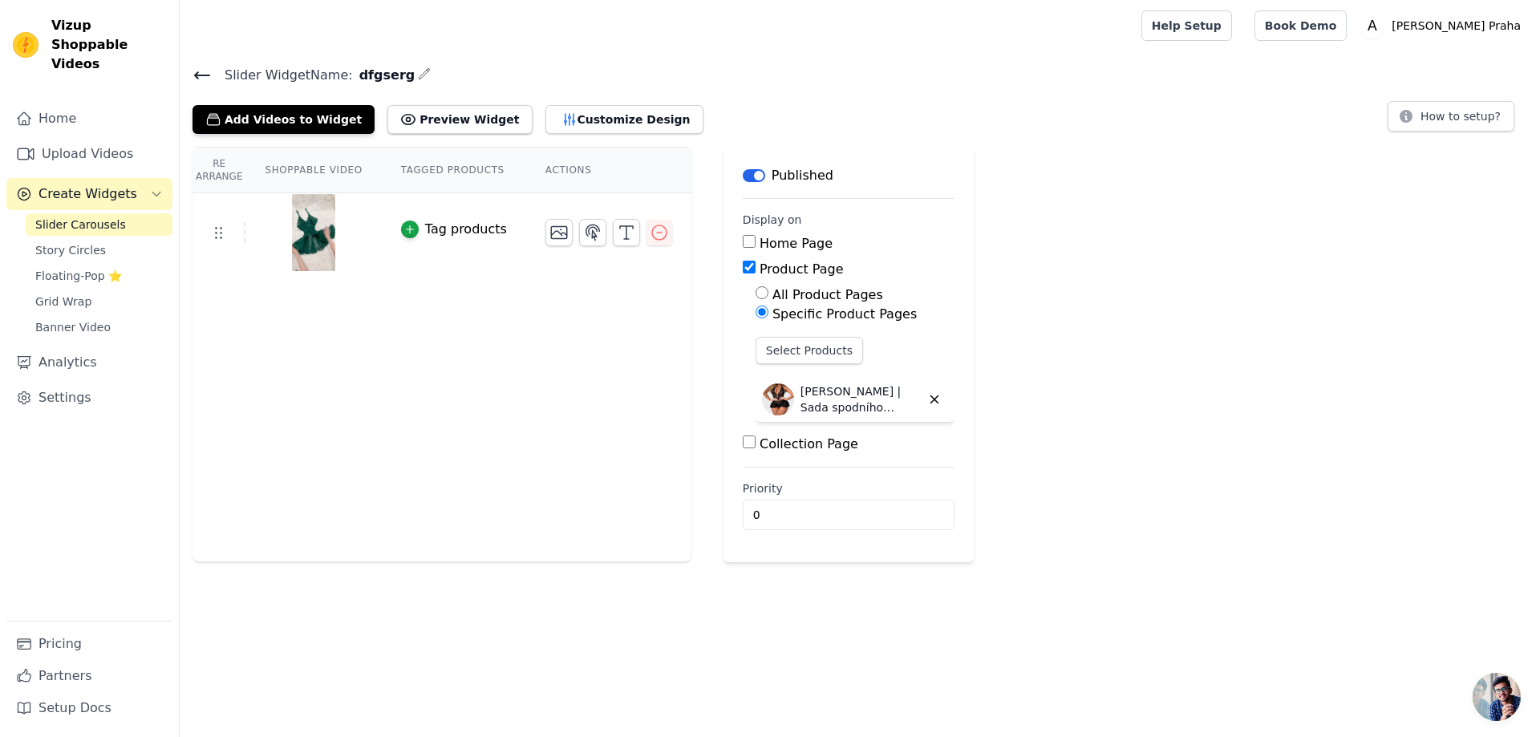
click at [1099, 285] on div "Re Arrange Shoppable Video Tagged Products Actions Tag products Save Videos In …" at bounding box center [860, 354] width 1360 height 415
click at [649, 229] on icon "button" at bounding box center [658, 232] width 19 height 19
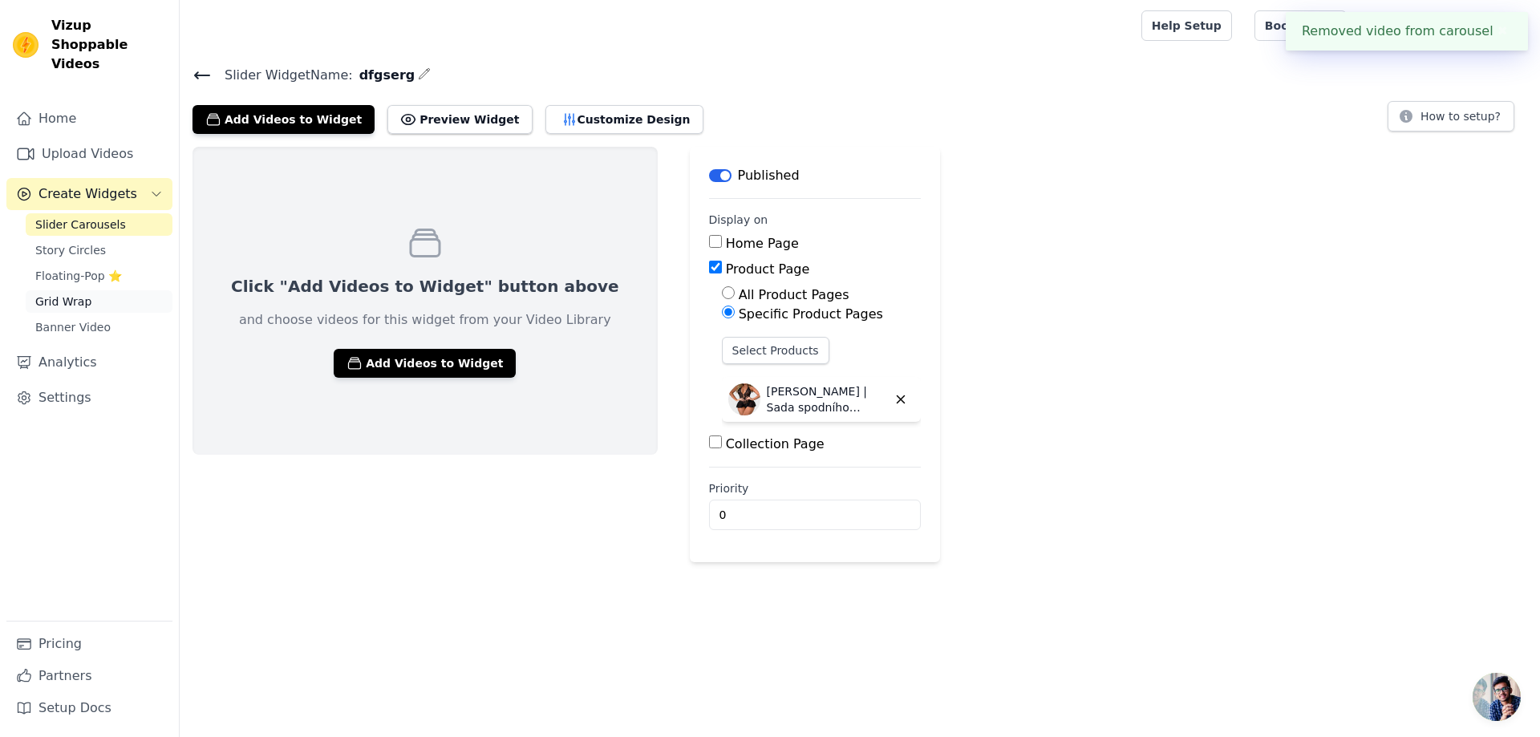
click at [108, 290] on link "Grid Wrap" at bounding box center [99, 301] width 147 height 22
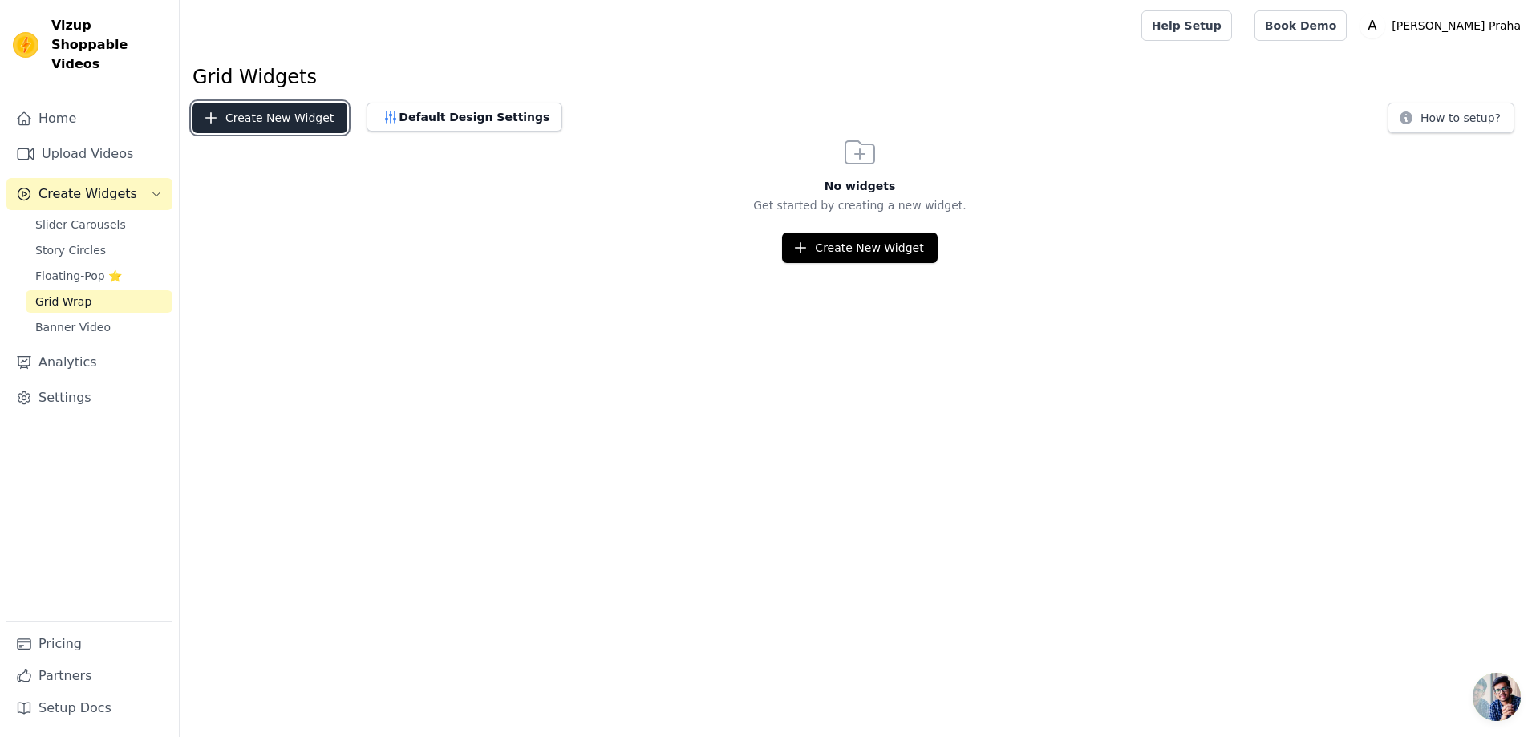
click at [285, 127] on button "Create New Widget" at bounding box center [269, 118] width 155 height 30
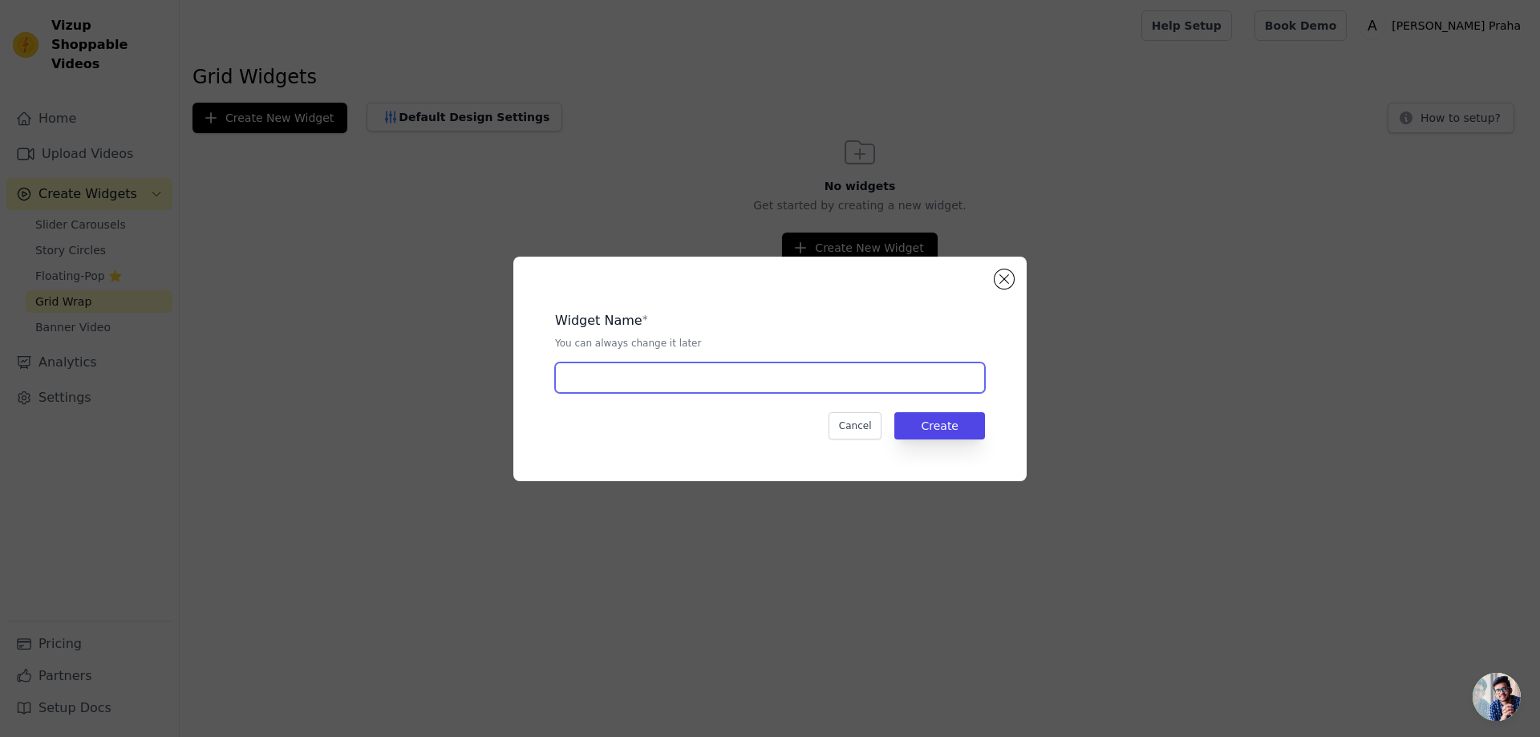
click at [752, 384] on input "text" at bounding box center [770, 377] width 430 height 30
type input "video lingeries"
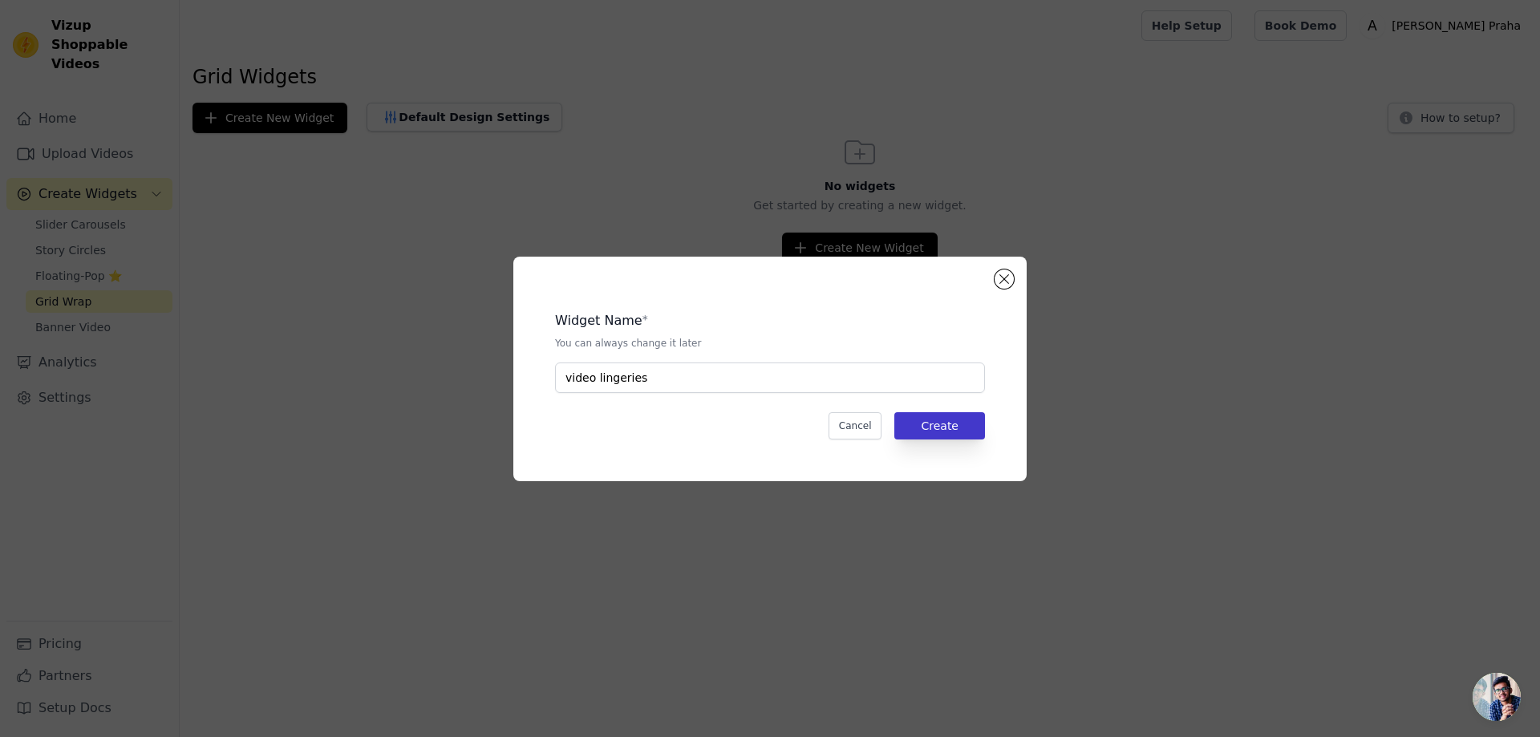
click at [974, 438] on div "Widget Name * You can always change it later video lingeries Cancel Create" at bounding box center [770, 368] width 462 height 173
click at [967, 428] on button "Create" at bounding box center [939, 425] width 91 height 27
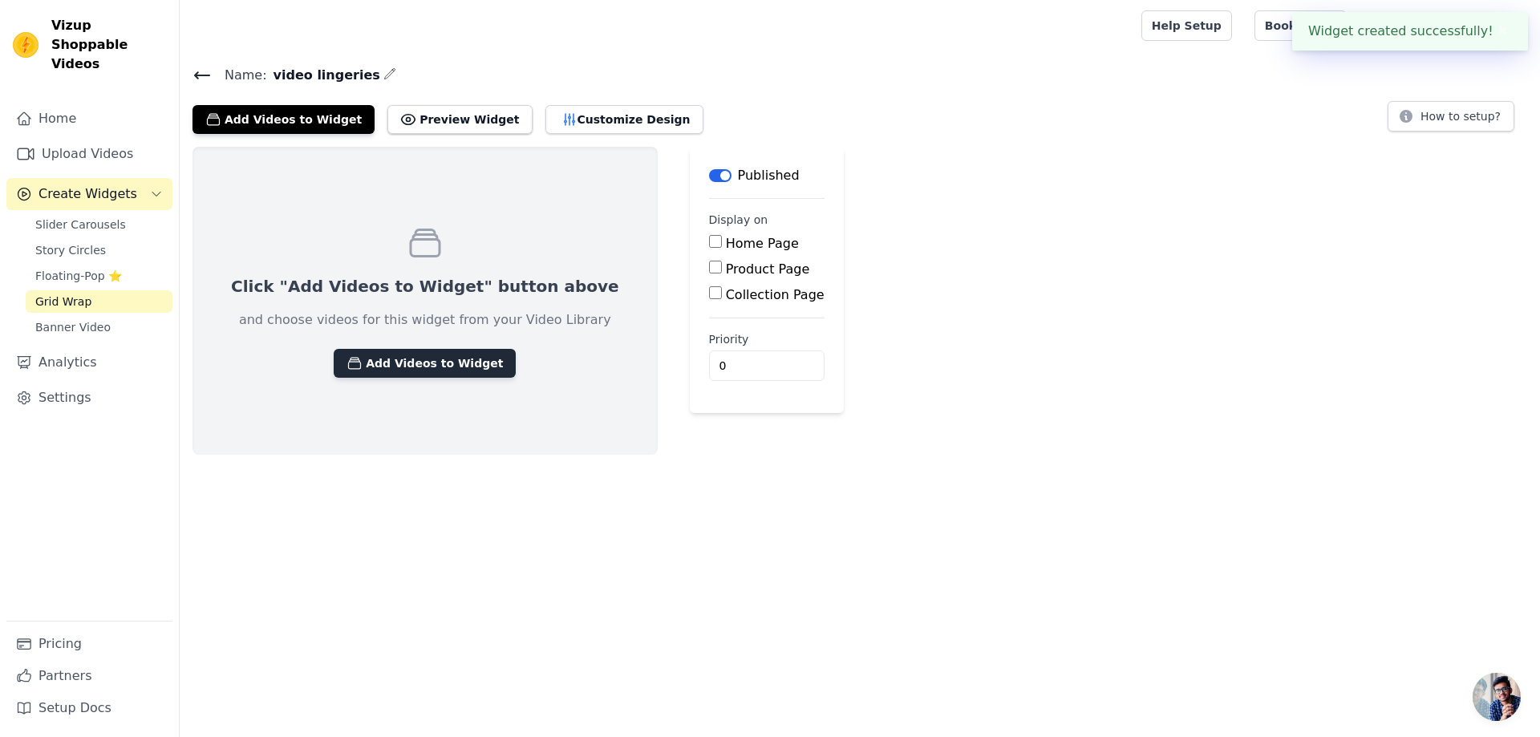
click at [429, 374] on button "Add Videos to Widget" at bounding box center [425, 363] width 182 height 29
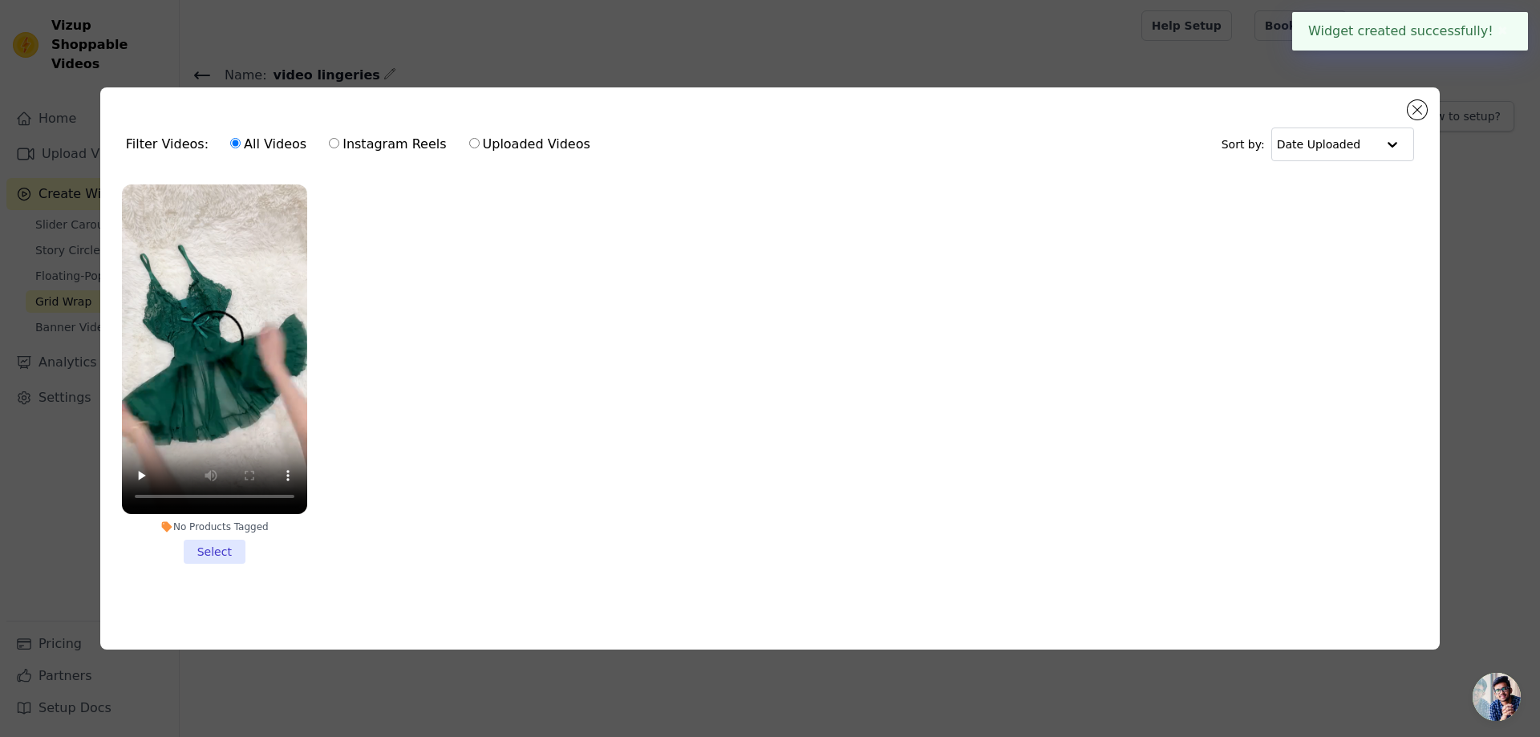
click at [581, 527] on ul "No Products Tagged Select" at bounding box center [769, 387] width 1313 height 423
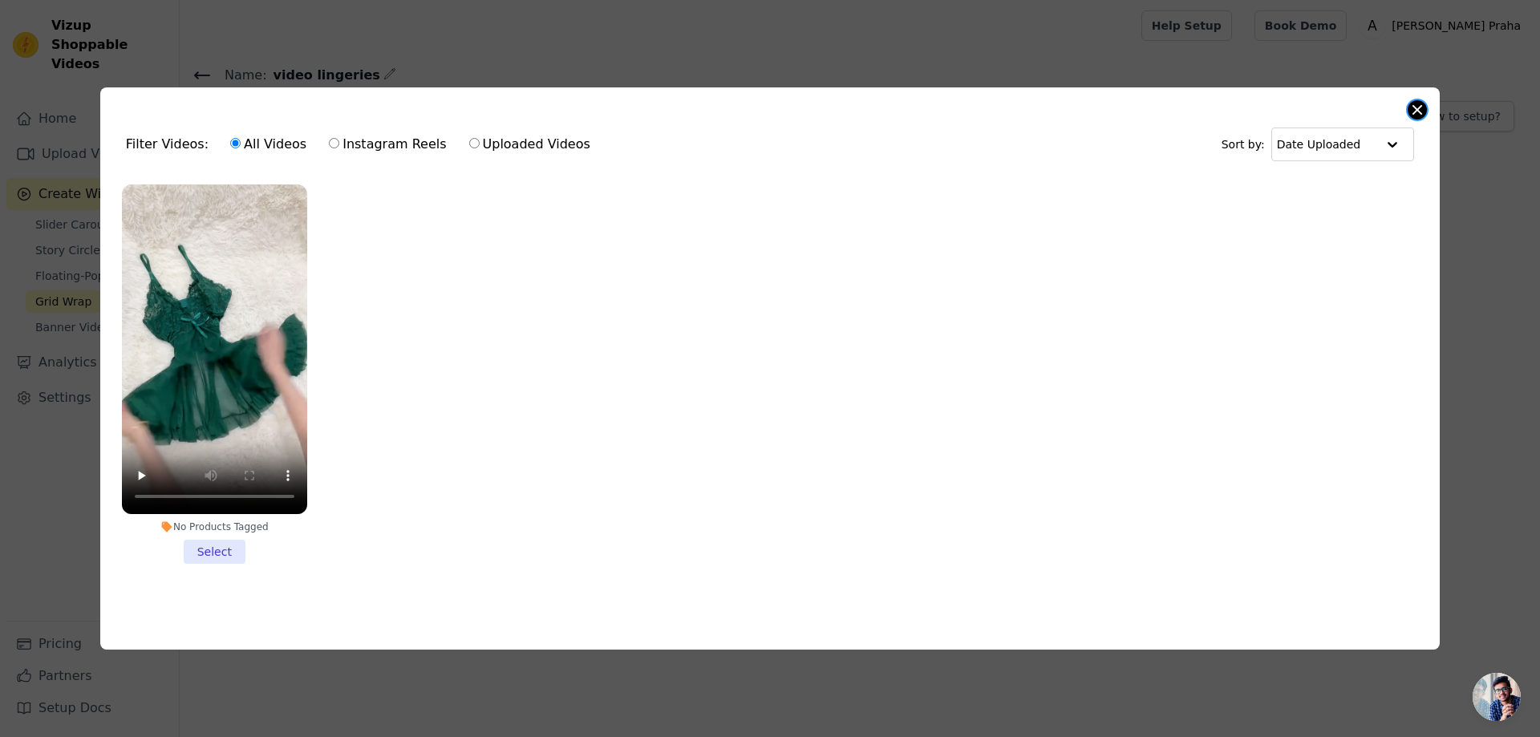
click at [1421, 104] on button "Close modal" at bounding box center [1416, 109] width 19 height 19
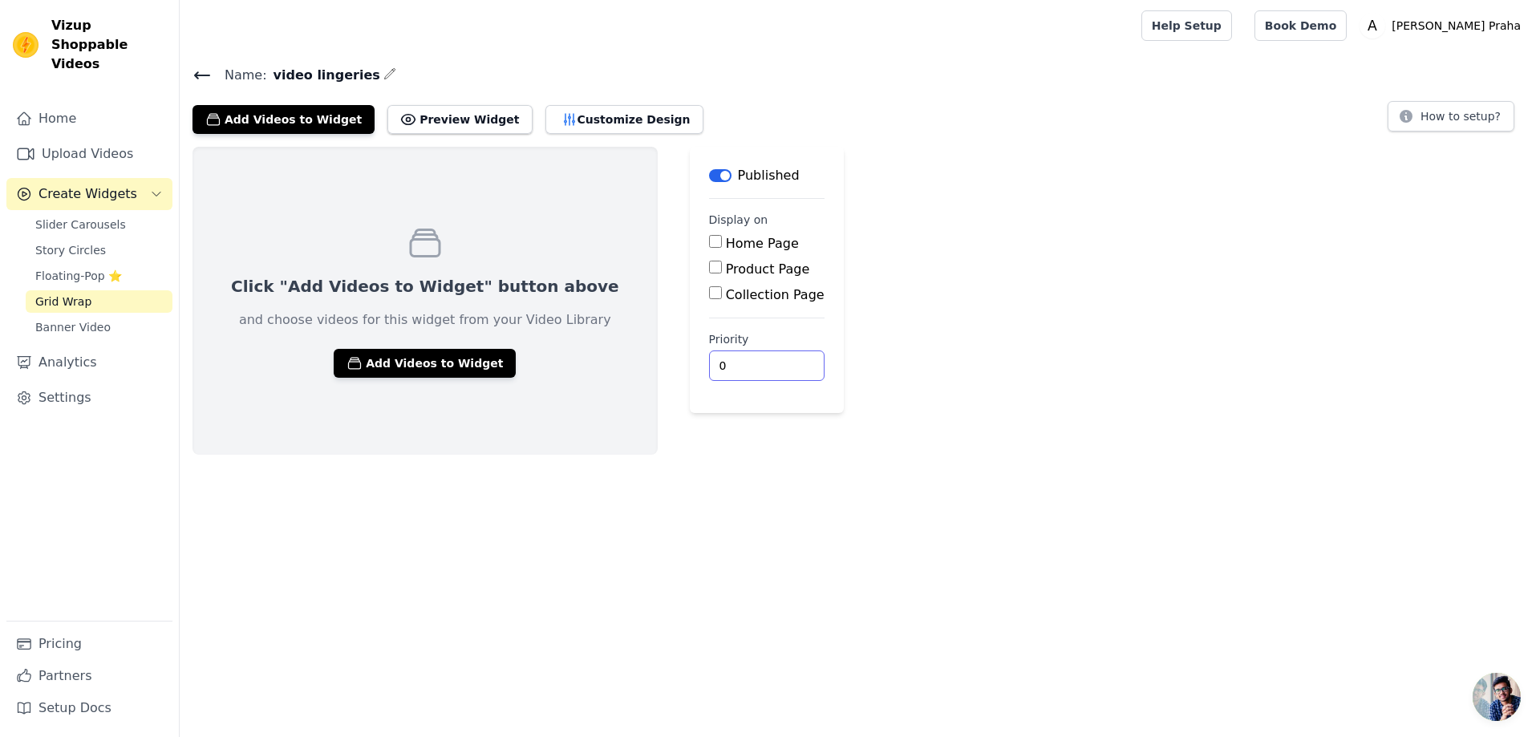
click at [925, 404] on div "Click "Add Videos to Widget" button above and choose videos for this widget fro…" at bounding box center [860, 301] width 1360 height 308
click at [91, 138] on link "Upload Videos" at bounding box center [89, 154] width 166 height 32
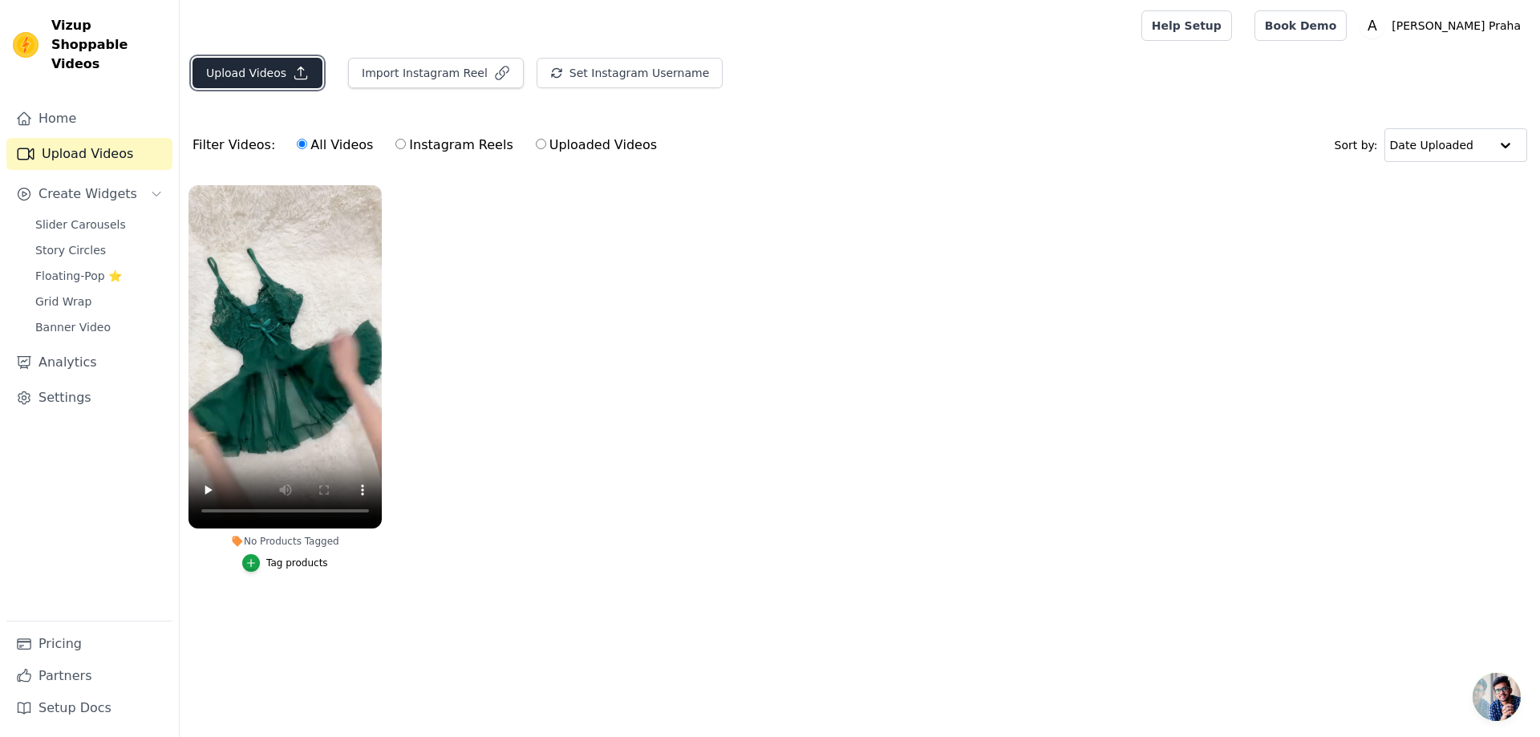
click at [242, 72] on button "Upload Videos" at bounding box center [257, 73] width 130 height 30
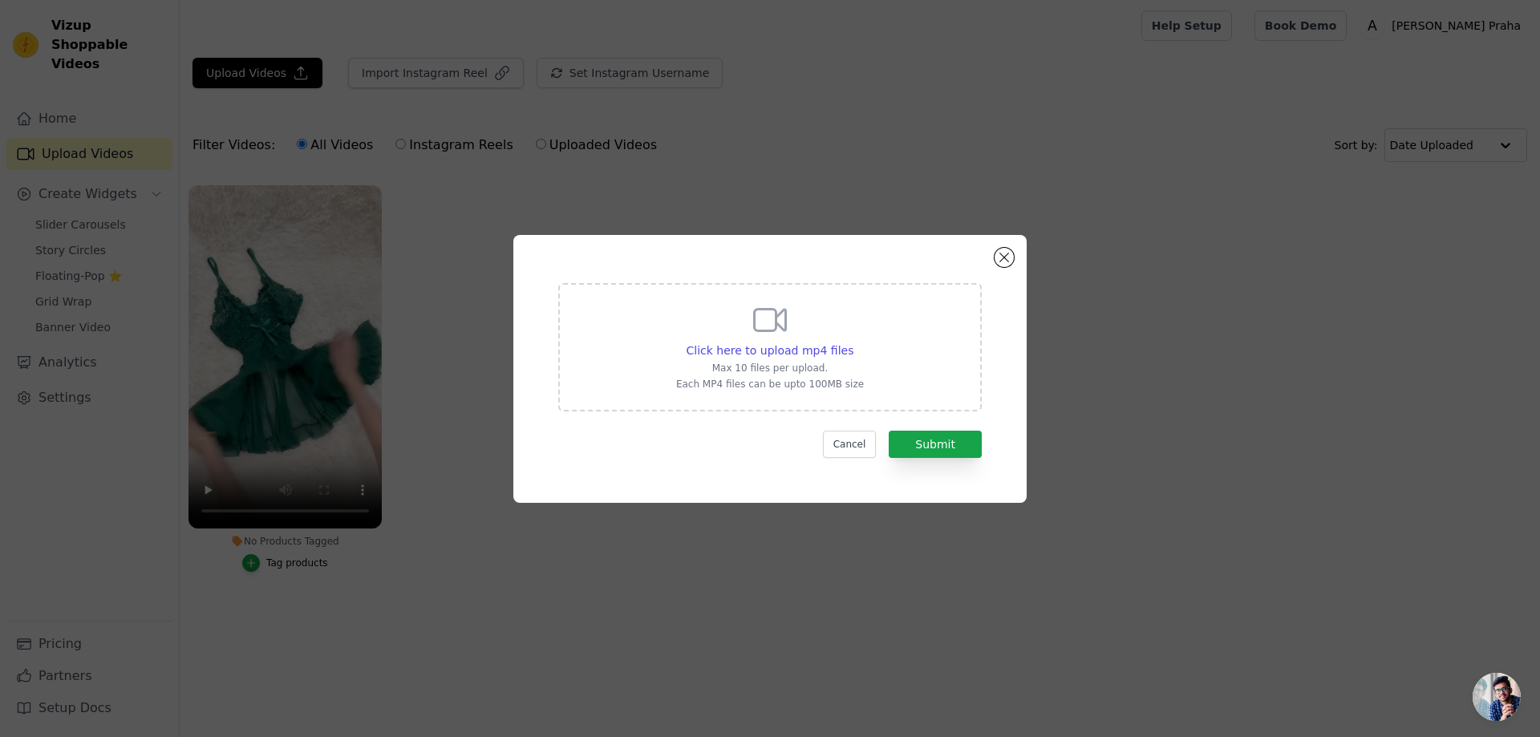
click at [770, 366] on p "Max 10 files per upload." at bounding box center [770, 368] width 188 height 13
click at [852, 342] on input "Click here to upload mp4 files Max 10 files per upload. Each MP4 files can be u…" at bounding box center [852, 342] width 1 height 1
type input "C:\fakepath\Zephyra 3-teiliges Dessous-Set Luvinity Berlin.mp4"
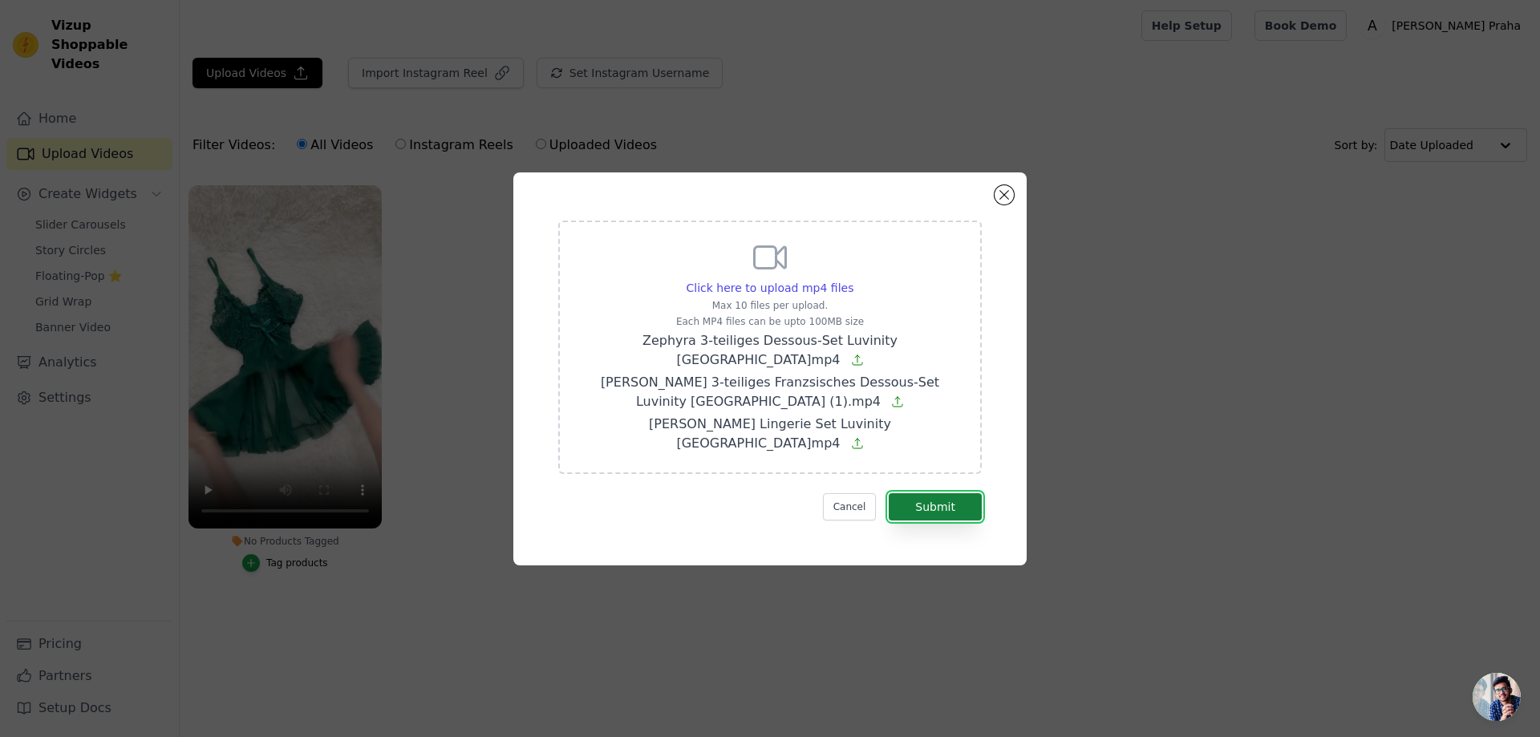
click at [926, 493] on button "Submit" at bounding box center [934, 506] width 93 height 27
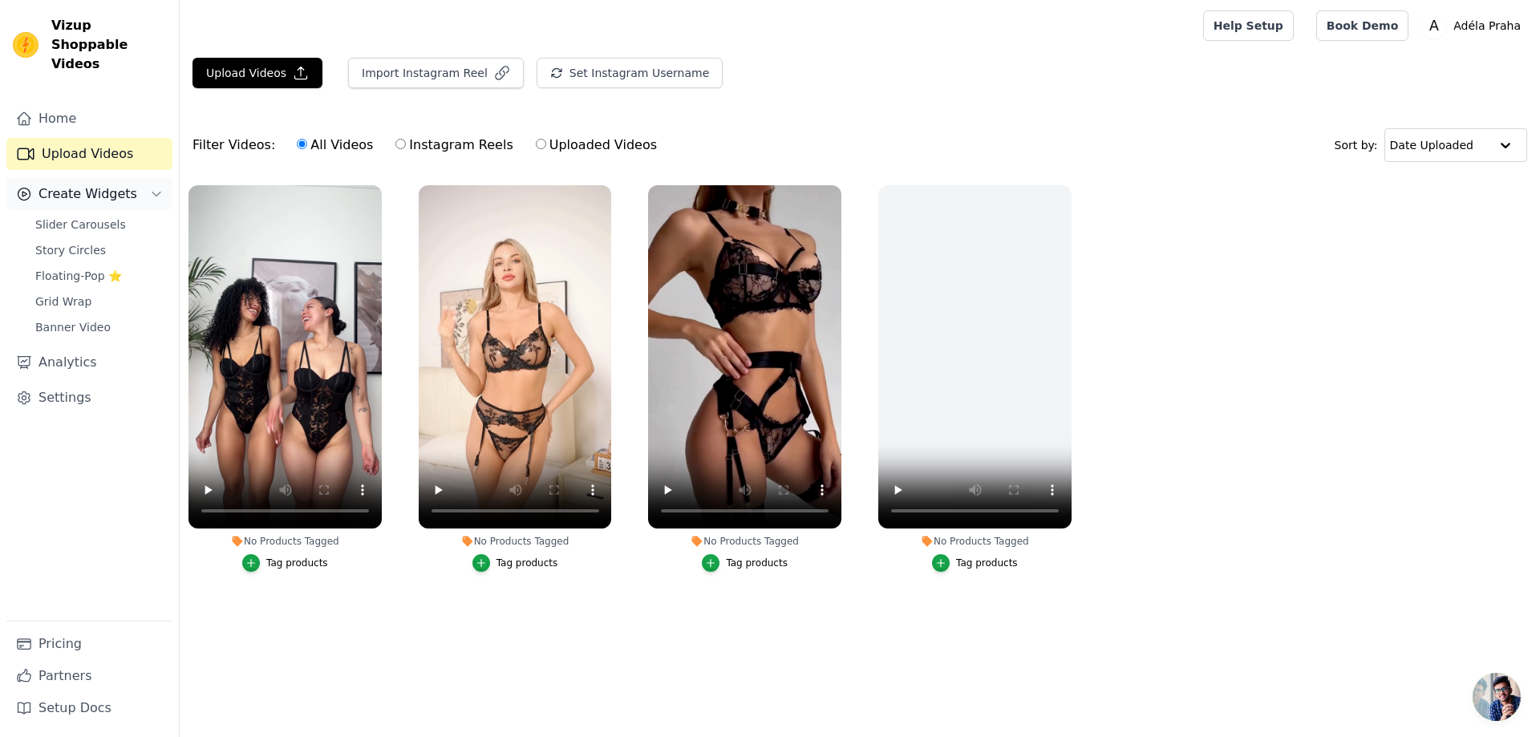
click at [103, 184] on span "Create Widgets" at bounding box center [87, 193] width 99 height 19
click at [117, 184] on span "Create Widgets" at bounding box center [87, 193] width 99 height 19
click at [87, 216] on span "Slider Carousels" at bounding box center [80, 224] width 91 height 16
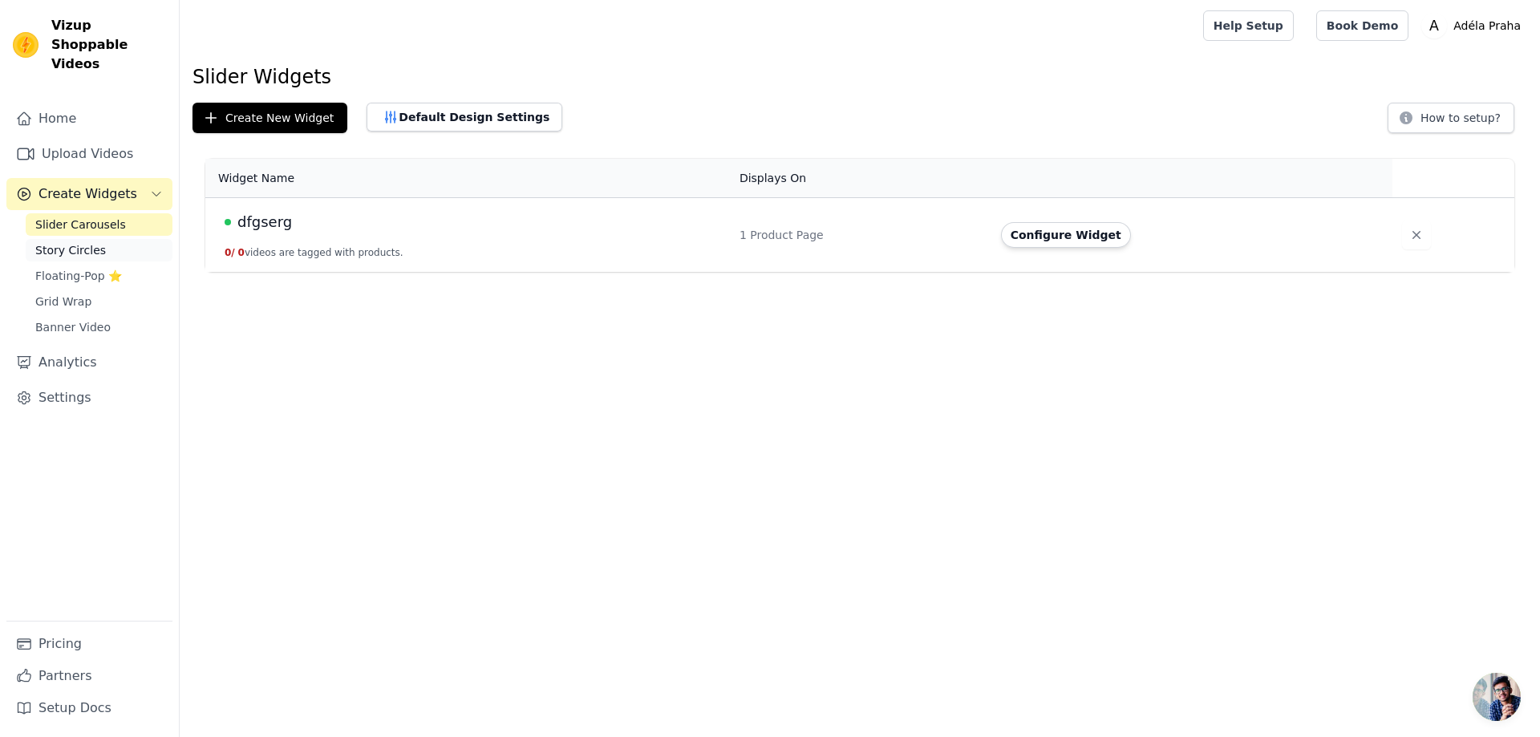
click at [105, 239] on link "Story Circles" at bounding box center [99, 250] width 147 height 22
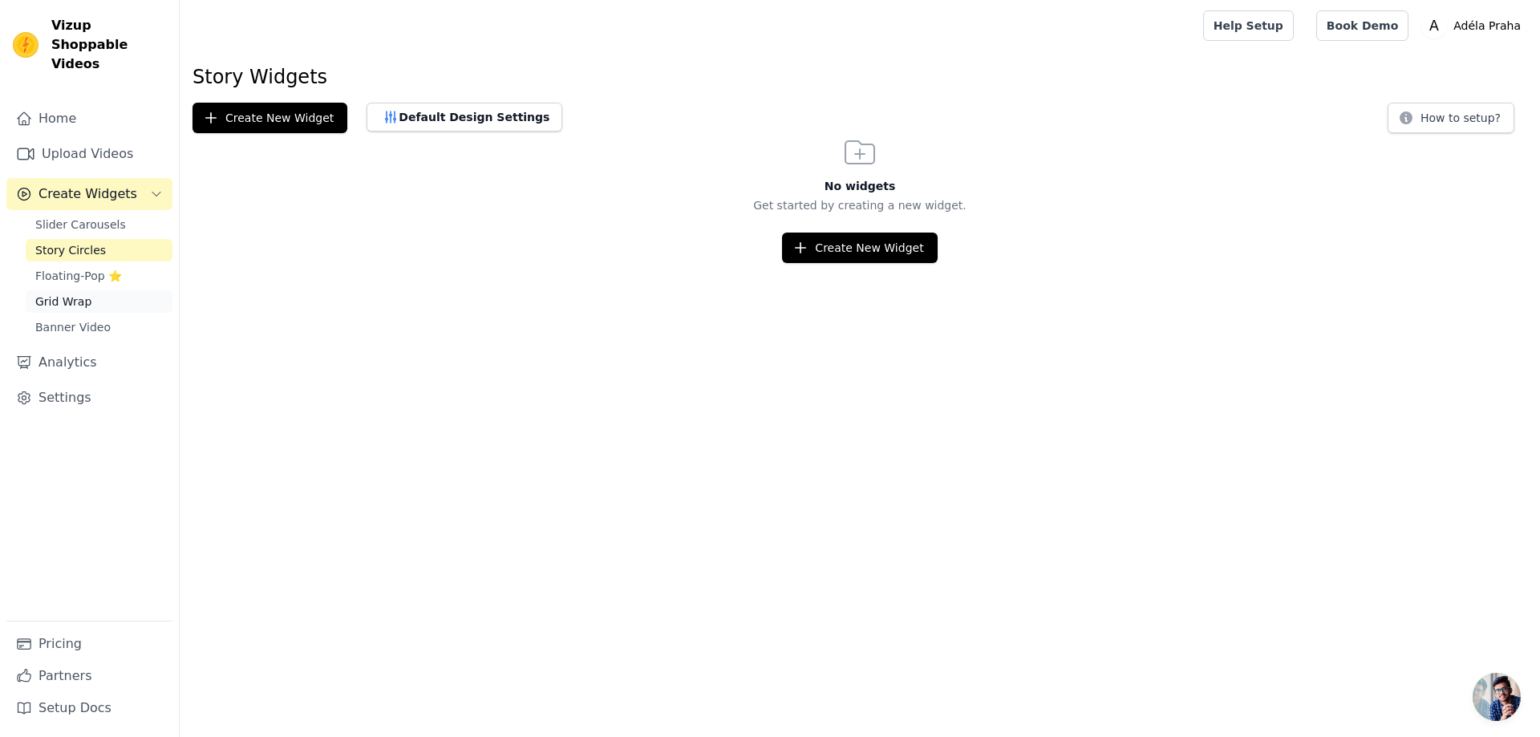
click at [138, 290] on link "Grid Wrap" at bounding box center [99, 301] width 147 height 22
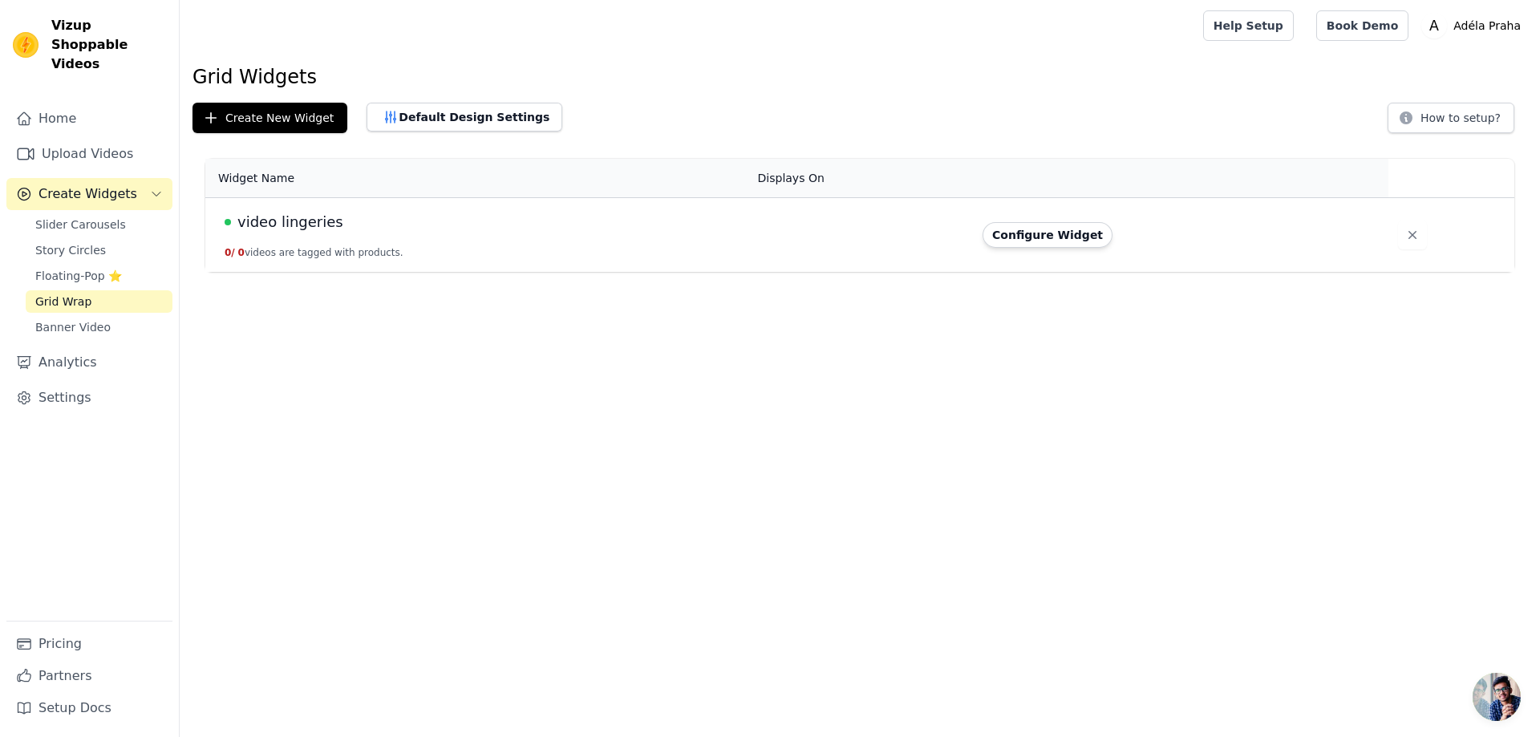
click at [630, 222] on div "video lingeries" at bounding box center [482, 222] width 514 height 22
click at [1080, 237] on button "Configure Widget" at bounding box center [1047, 235] width 130 height 26
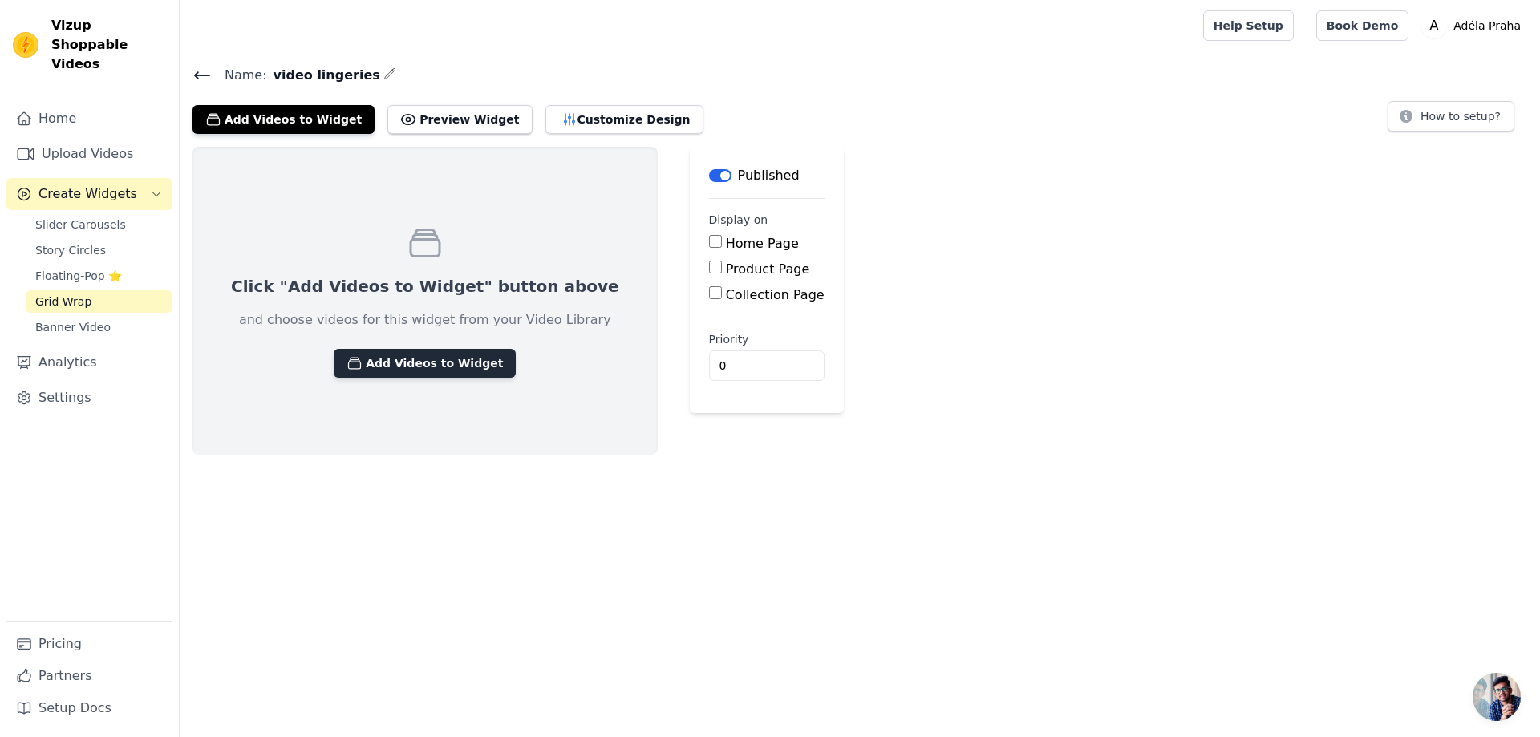
click at [399, 358] on button "Add Videos to Widget" at bounding box center [425, 363] width 182 height 29
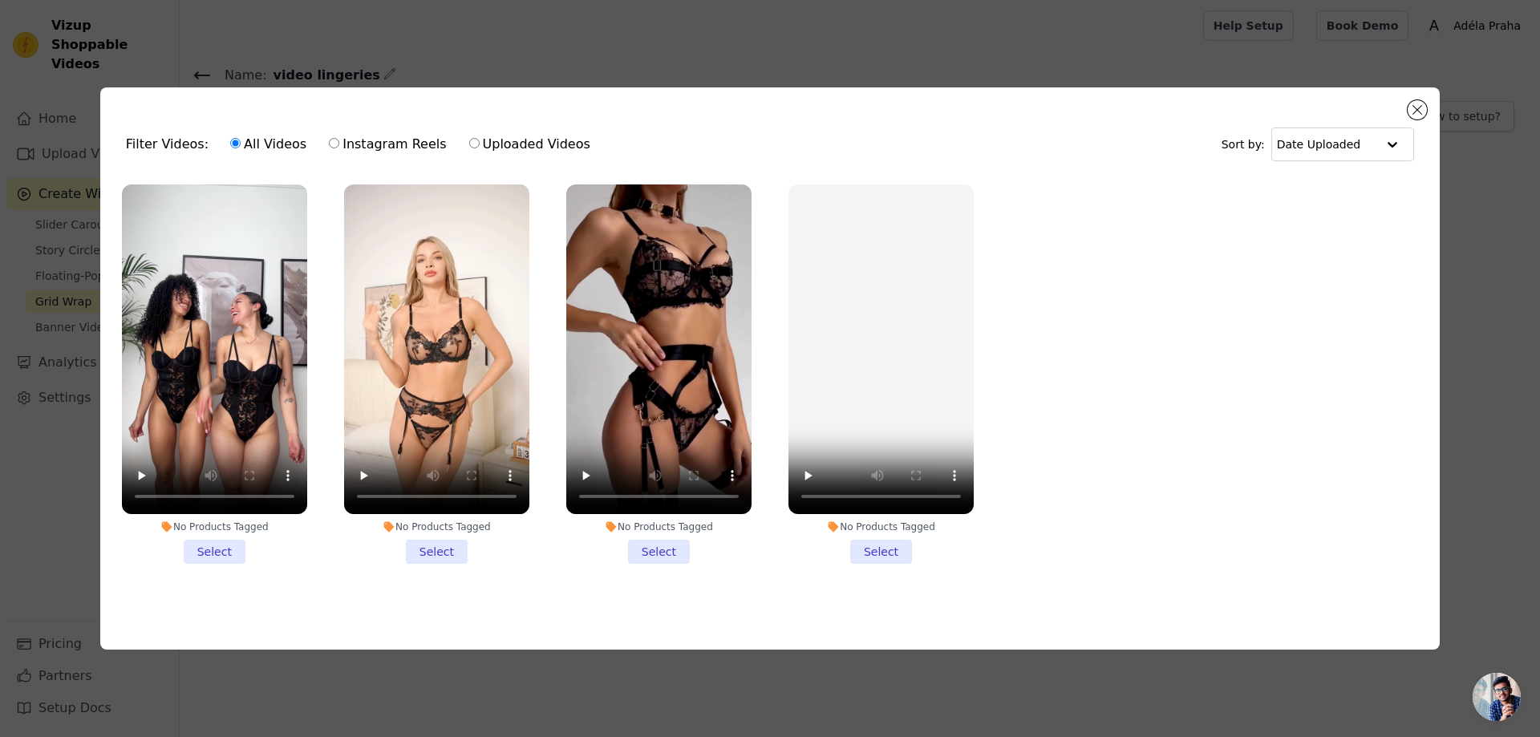
click at [221, 545] on li "No Products Tagged Select" at bounding box center [214, 373] width 185 height 379
click at [0, 0] on input "No Products Tagged Select" at bounding box center [0, 0] width 0 height 0
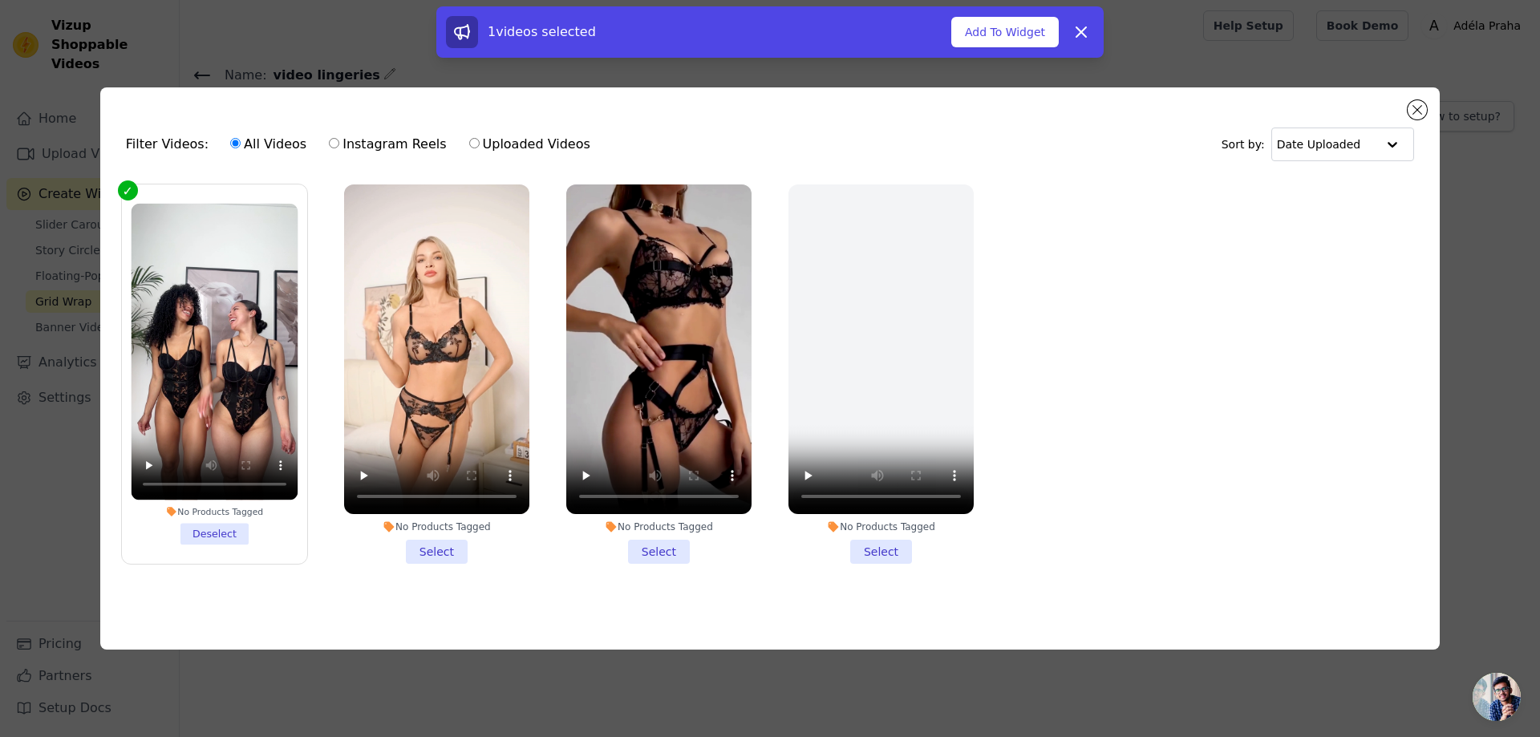
click at [429, 551] on li "No Products Tagged Select" at bounding box center [436, 373] width 185 height 379
click at [0, 0] on input "No Products Tagged Select" at bounding box center [0, 0] width 0 height 0
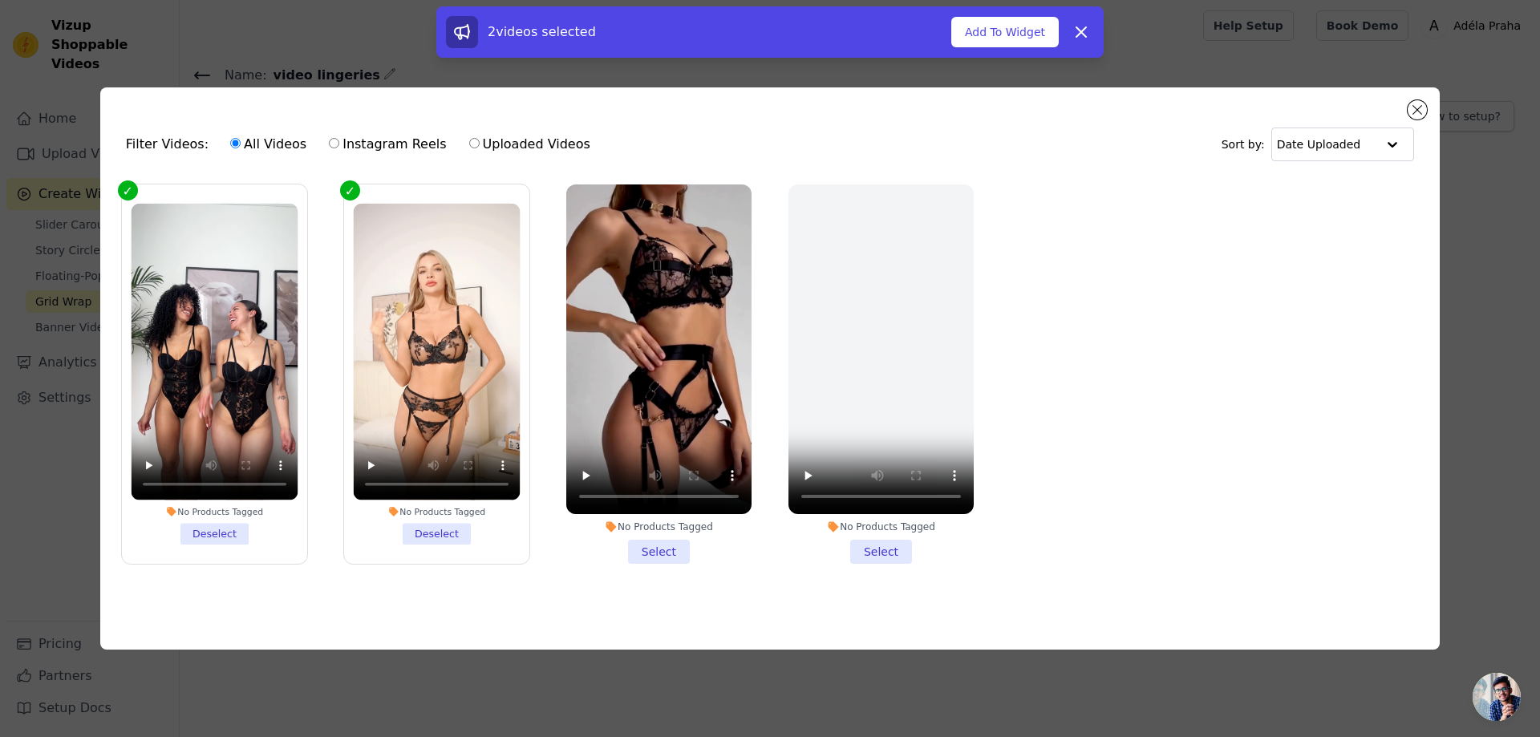
click at [655, 547] on li "No Products Tagged Select" at bounding box center [658, 373] width 185 height 379
click at [0, 0] on input "No Products Tagged Select" at bounding box center [0, 0] width 0 height 0
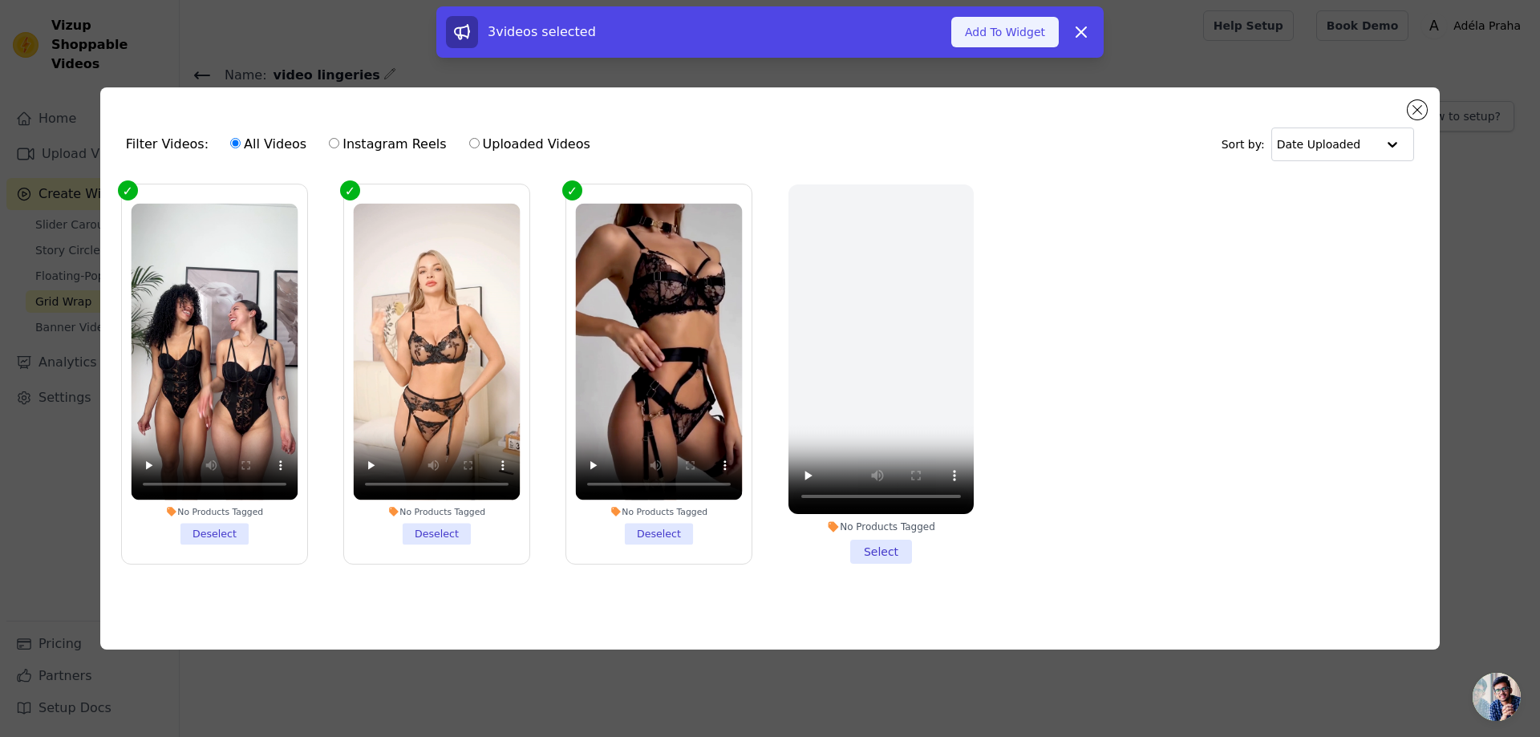
click at [1022, 28] on button "Add To Widget" at bounding box center [1004, 32] width 107 height 30
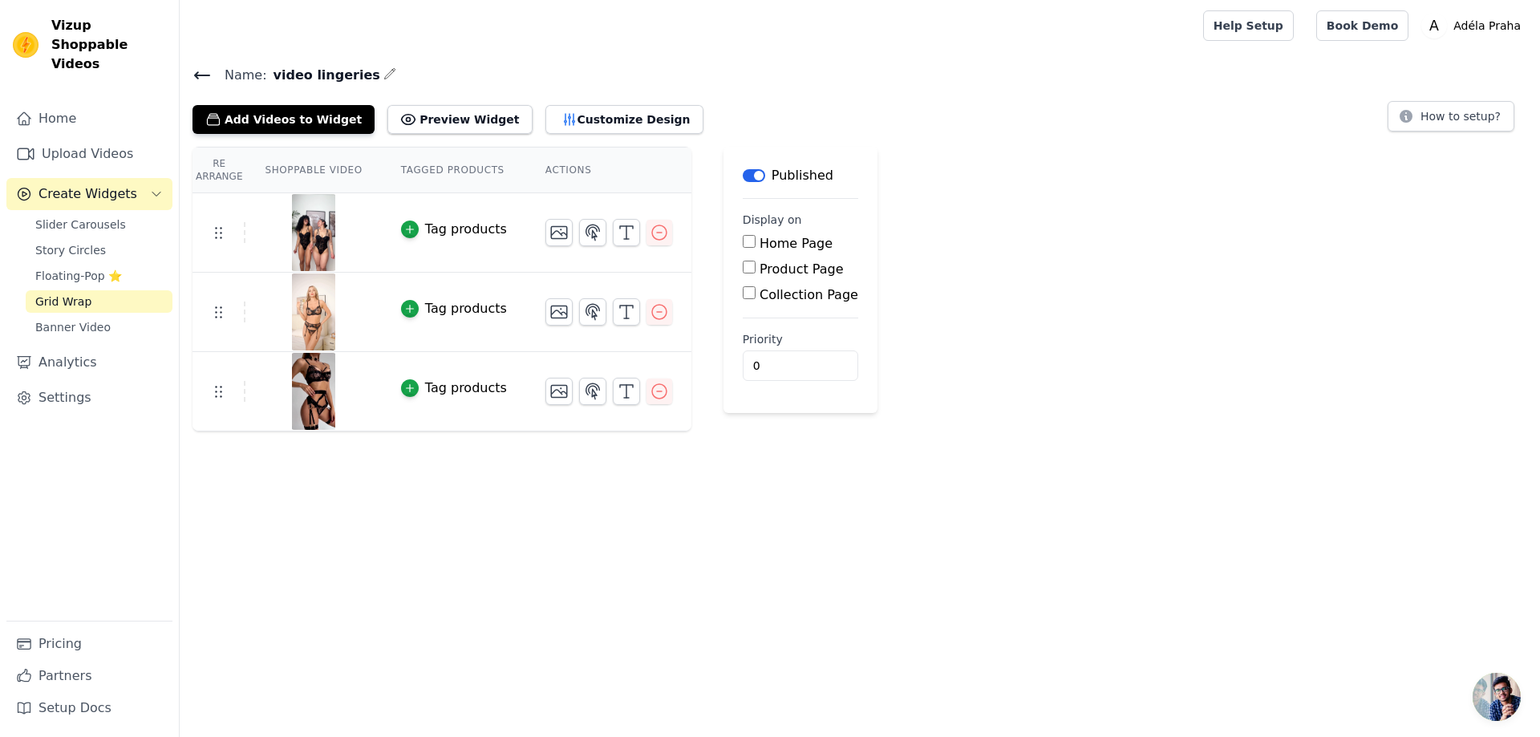
click at [743, 273] on input "Product Page" at bounding box center [749, 267] width 13 height 13
checkbox input "true"
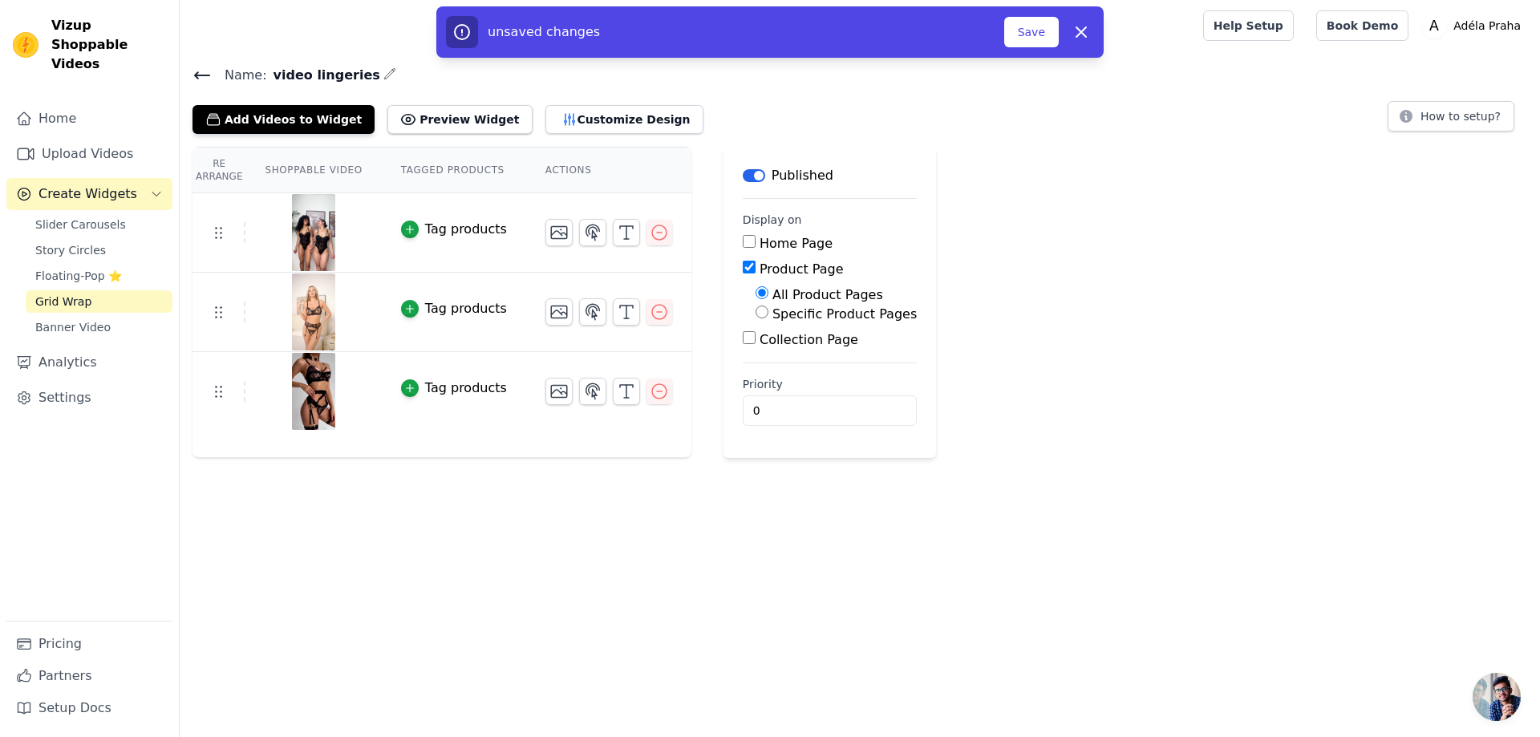
click at [772, 314] on label "Specific Product Pages" at bounding box center [844, 313] width 144 height 15
click at [766, 314] on input "Specific Product Pages" at bounding box center [761, 312] width 13 height 13
radio input "true"
click at [803, 347] on button "Select Products" at bounding box center [808, 350] width 107 height 27
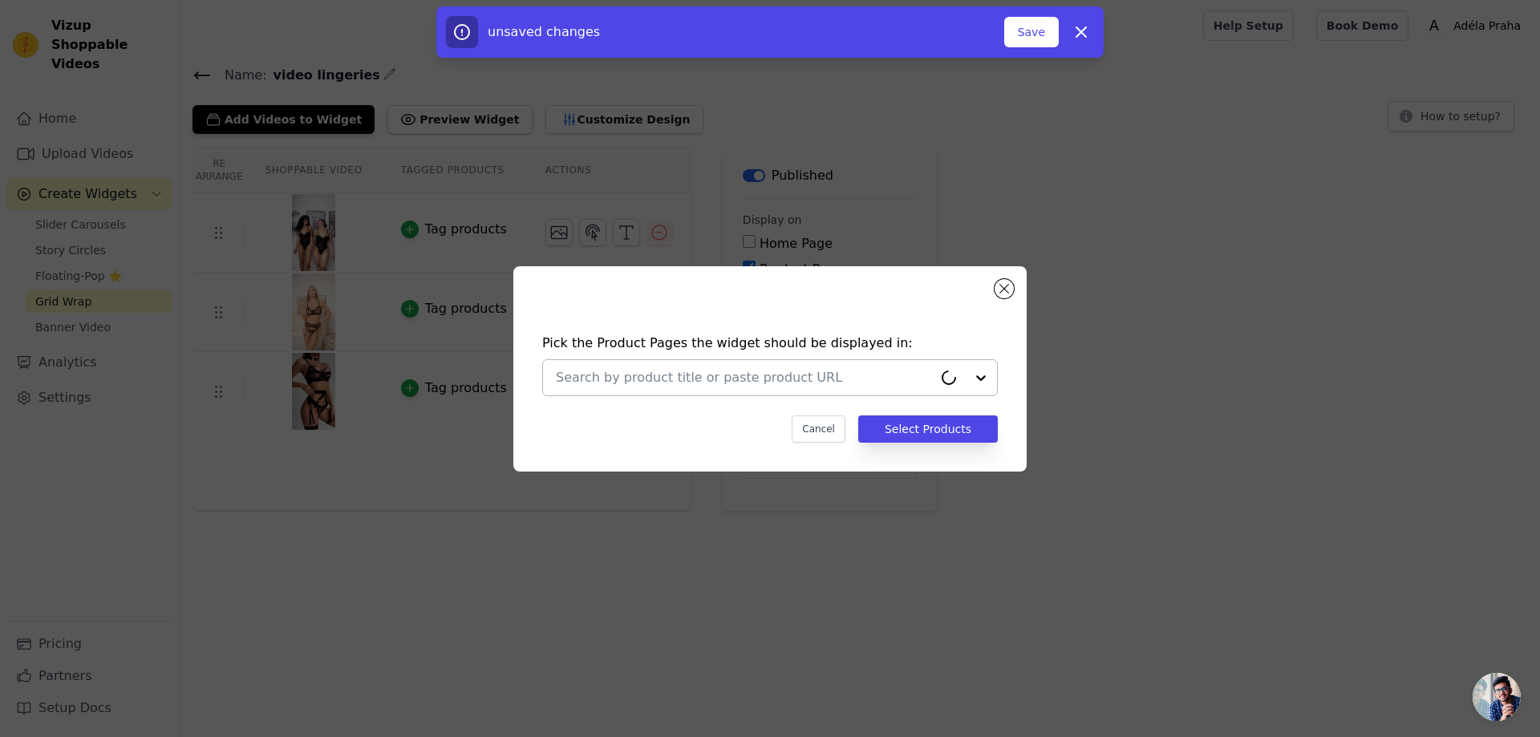
click at [699, 375] on input "text" at bounding box center [744, 377] width 377 height 19
type input "bo"
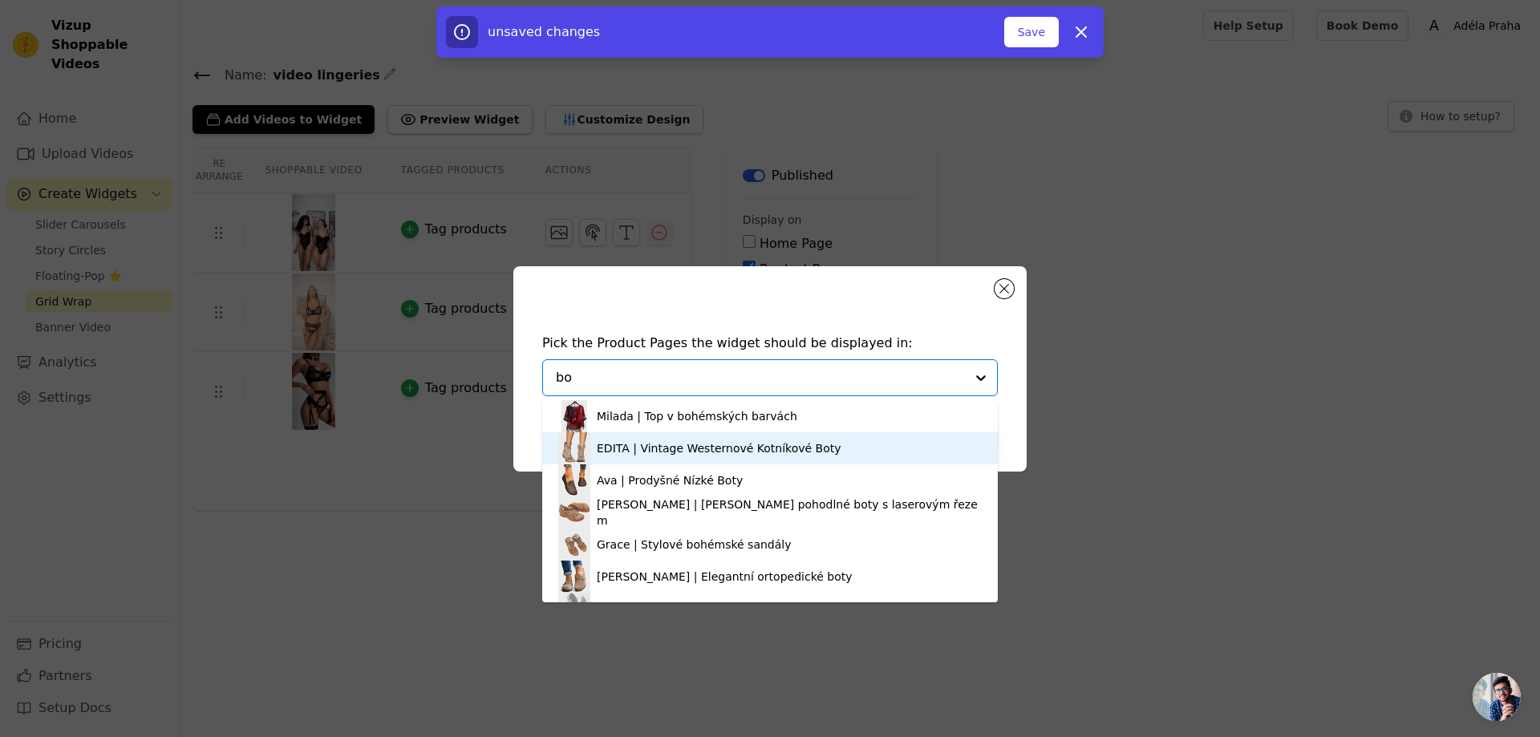
scroll to position [802, 0]
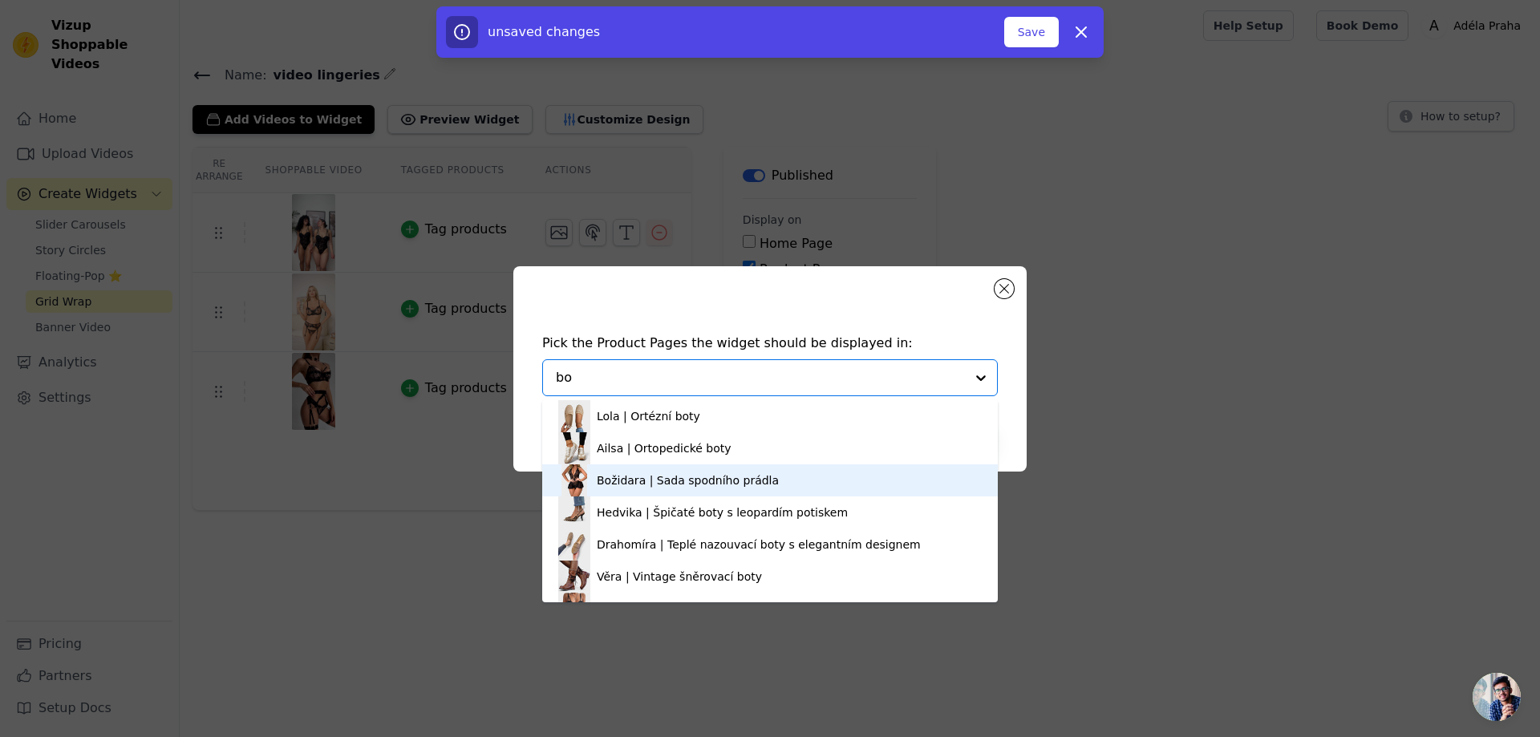
click at [710, 479] on div "Božidara | Sada spodního prádla" at bounding box center [688, 480] width 182 height 16
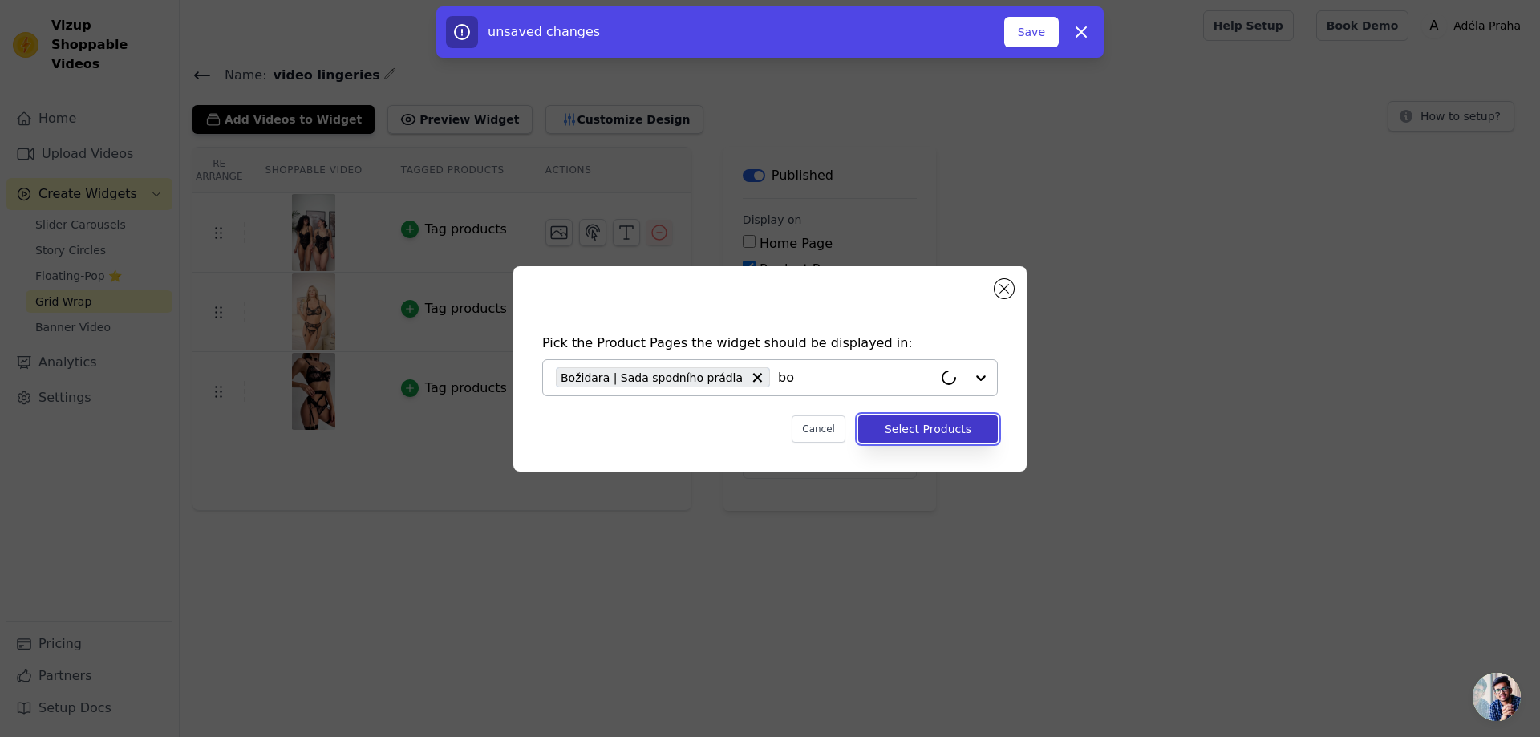
click at [913, 428] on button "Select Products" at bounding box center [928, 428] width 140 height 27
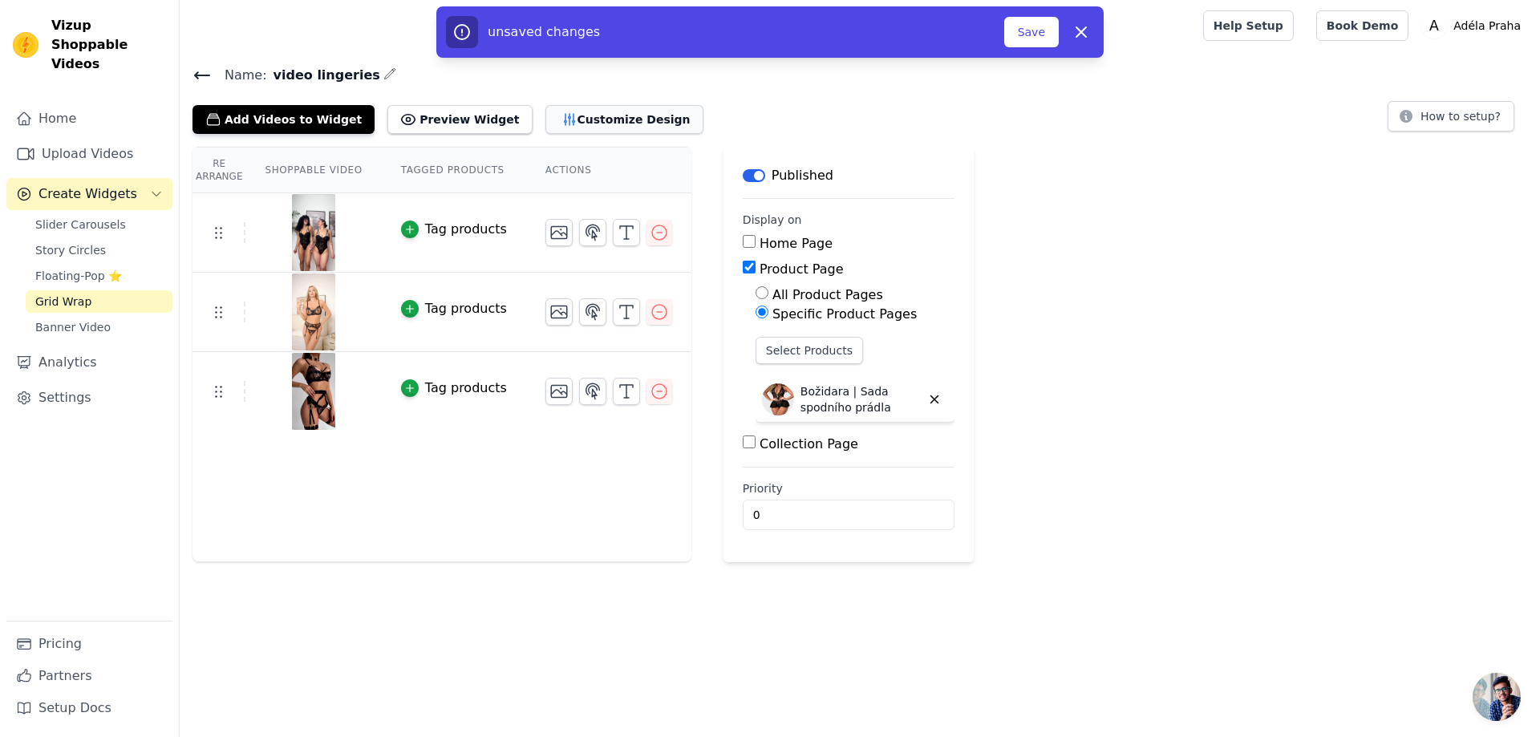
click at [589, 112] on button "Customize Design" at bounding box center [624, 119] width 158 height 29
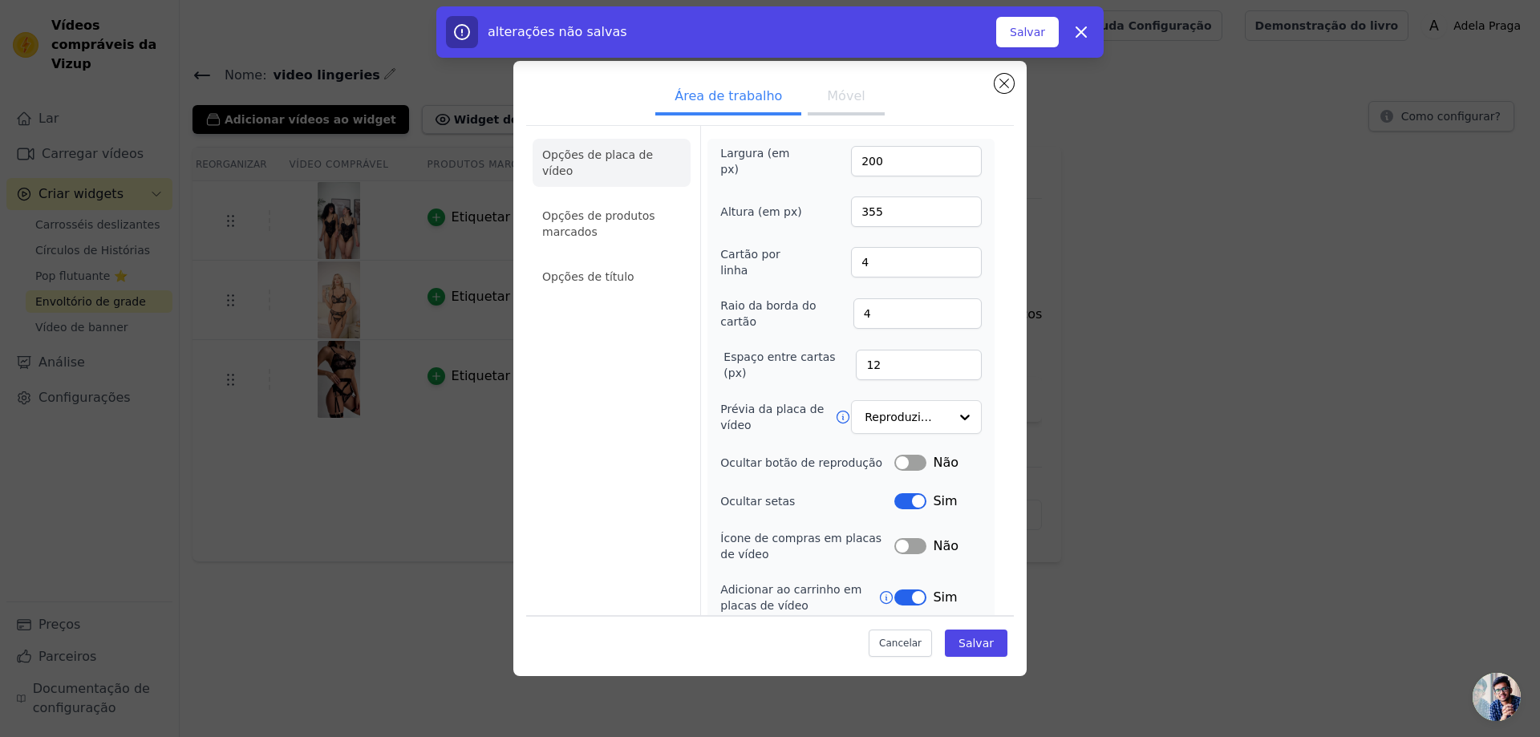
scroll to position [5, 0]
click at [839, 406] on icon at bounding box center [843, 412] width 12 height 12
click at [967, 412] on div at bounding box center [964, 413] width 32 height 32
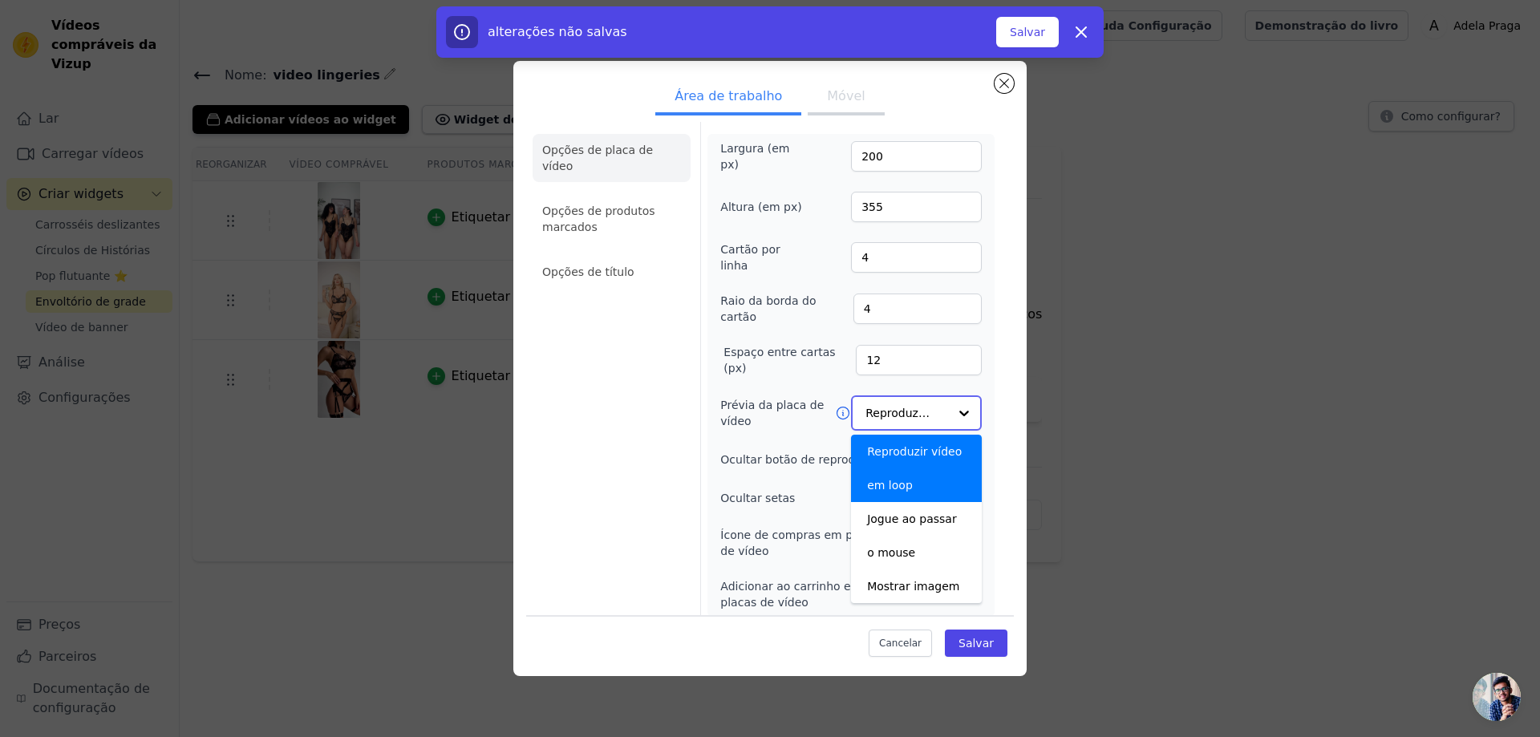
click at [959, 401] on div at bounding box center [964, 413] width 32 height 32
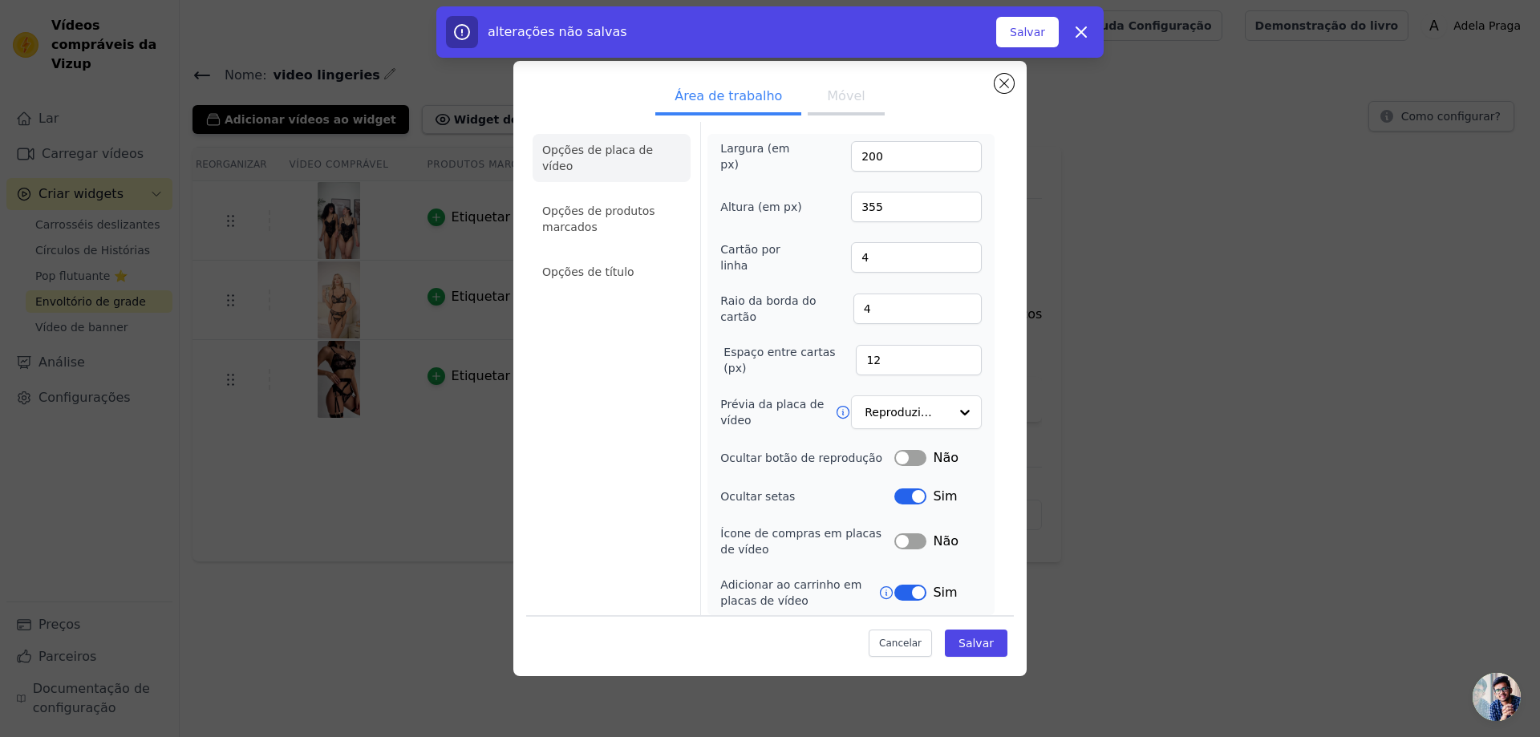
click at [779, 419] on label "Prévia da placa de vídeo" at bounding box center [777, 412] width 115 height 32
click at [865, 419] on input "Prévia da placa de vídeo" at bounding box center [906, 413] width 83 height 32
click at [908, 453] on button "Rótulo" at bounding box center [910, 458] width 32 height 16
click at [910, 493] on button "Rótulo" at bounding box center [910, 496] width 32 height 16
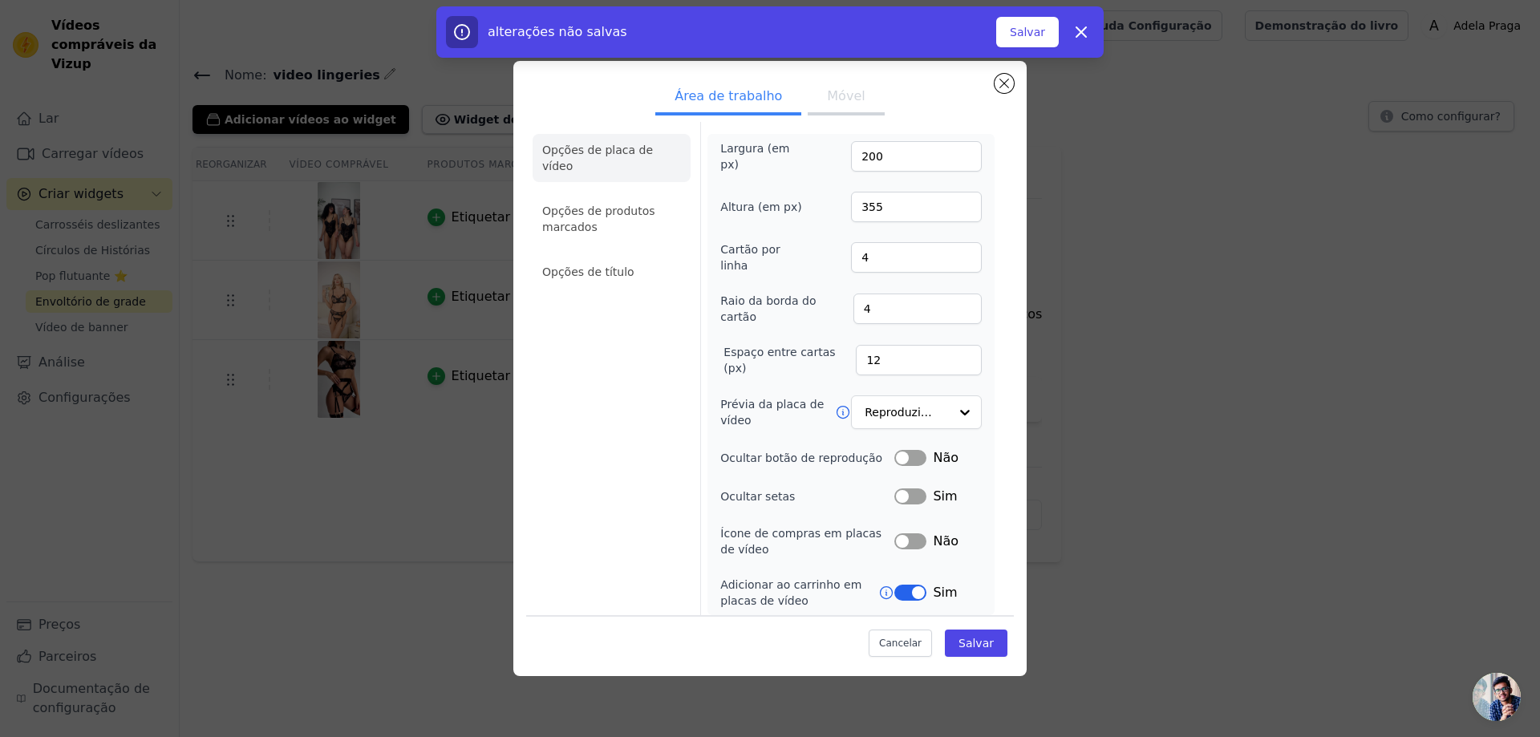
click at [912, 592] on button "Rótulo" at bounding box center [910, 593] width 32 height 16
click at [850, 103] on font "Móvel" at bounding box center [846, 95] width 38 height 15
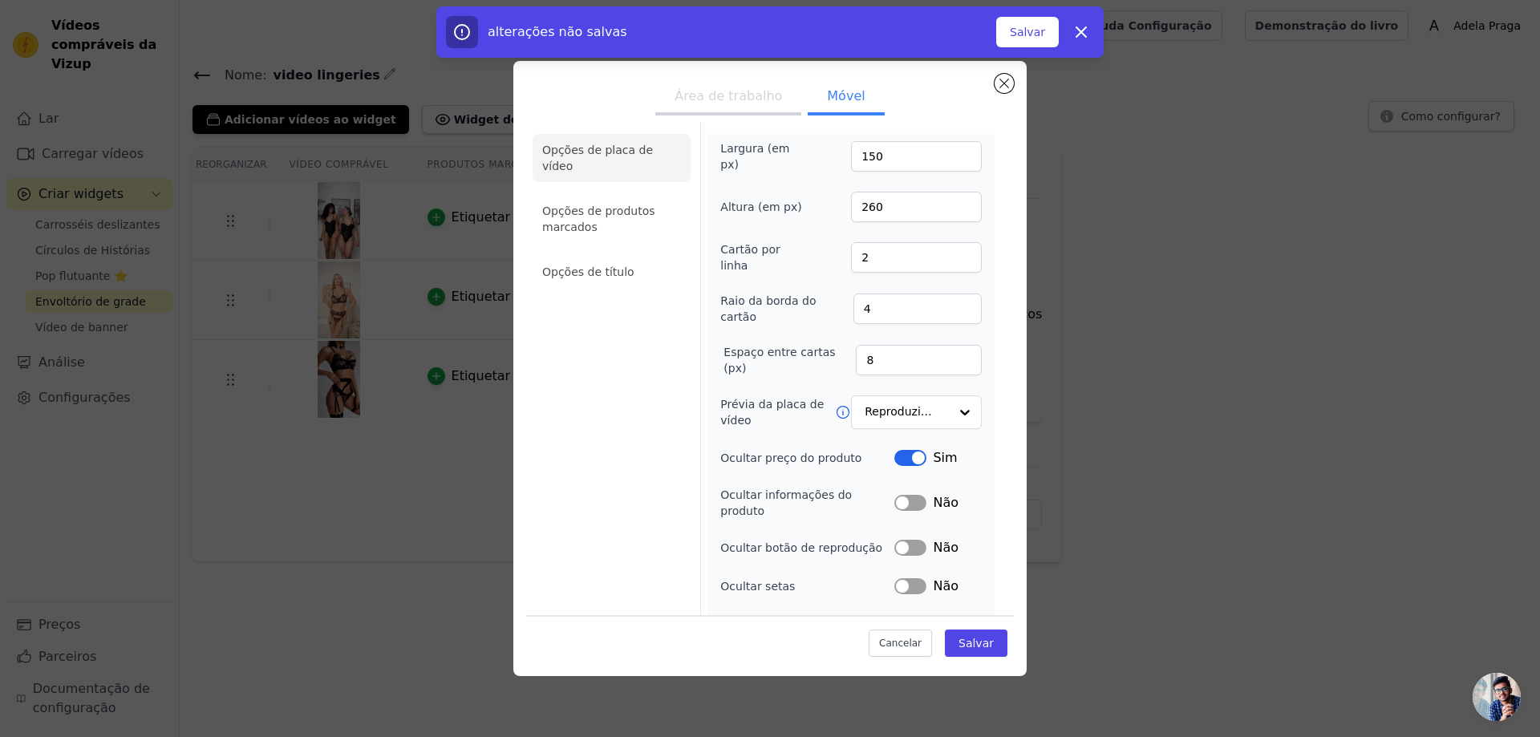
scroll to position [82, 0]
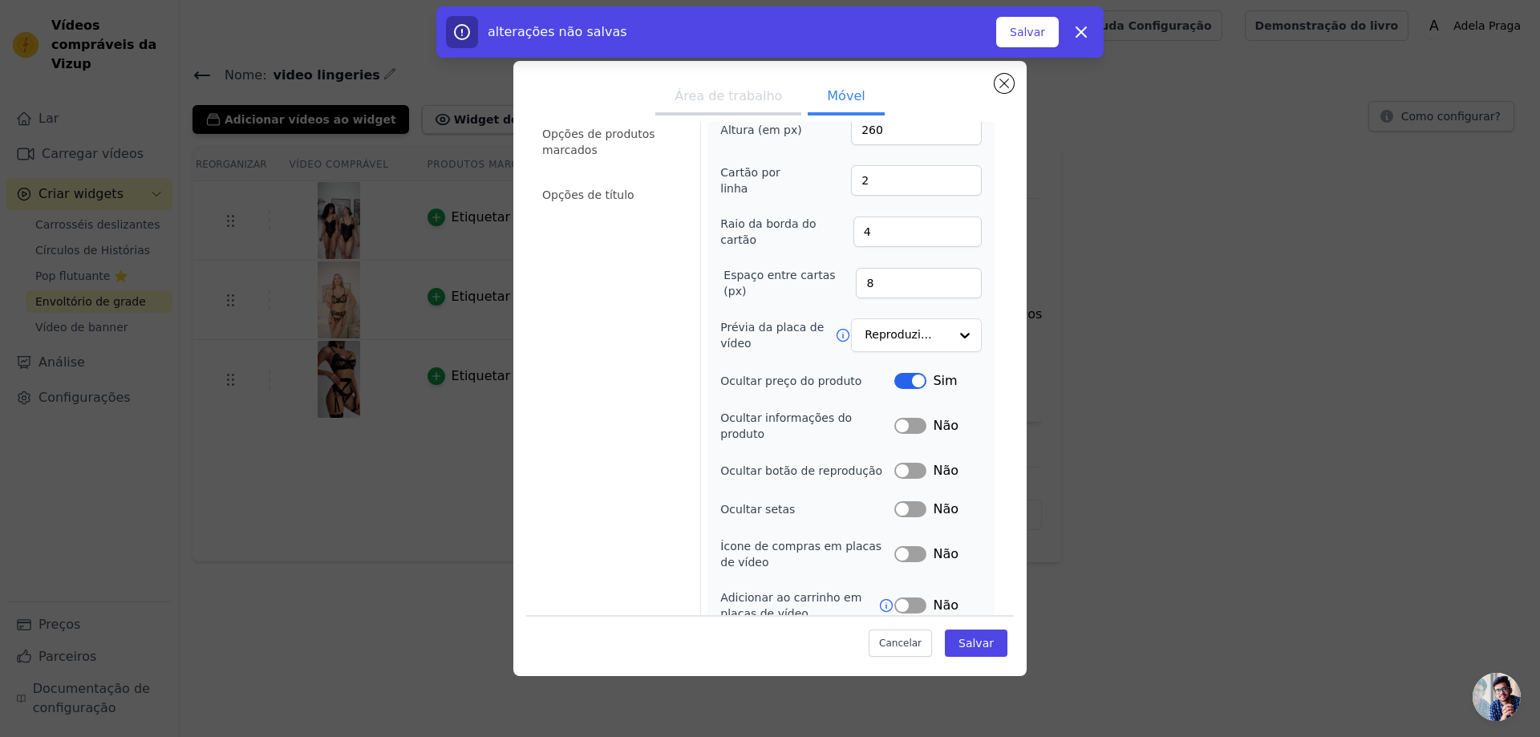
click at [905, 418] on button "Rótulo" at bounding box center [910, 426] width 32 height 16
click at [906, 418] on button "Rótulo" at bounding box center [910, 426] width 32 height 16
click at [908, 546] on button "Rótulo" at bounding box center [910, 554] width 32 height 16
click at [913, 597] on button "Rótulo" at bounding box center [910, 605] width 32 height 16
click at [737, 83] on button "Área de trabalho" at bounding box center [728, 97] width 146 height 35
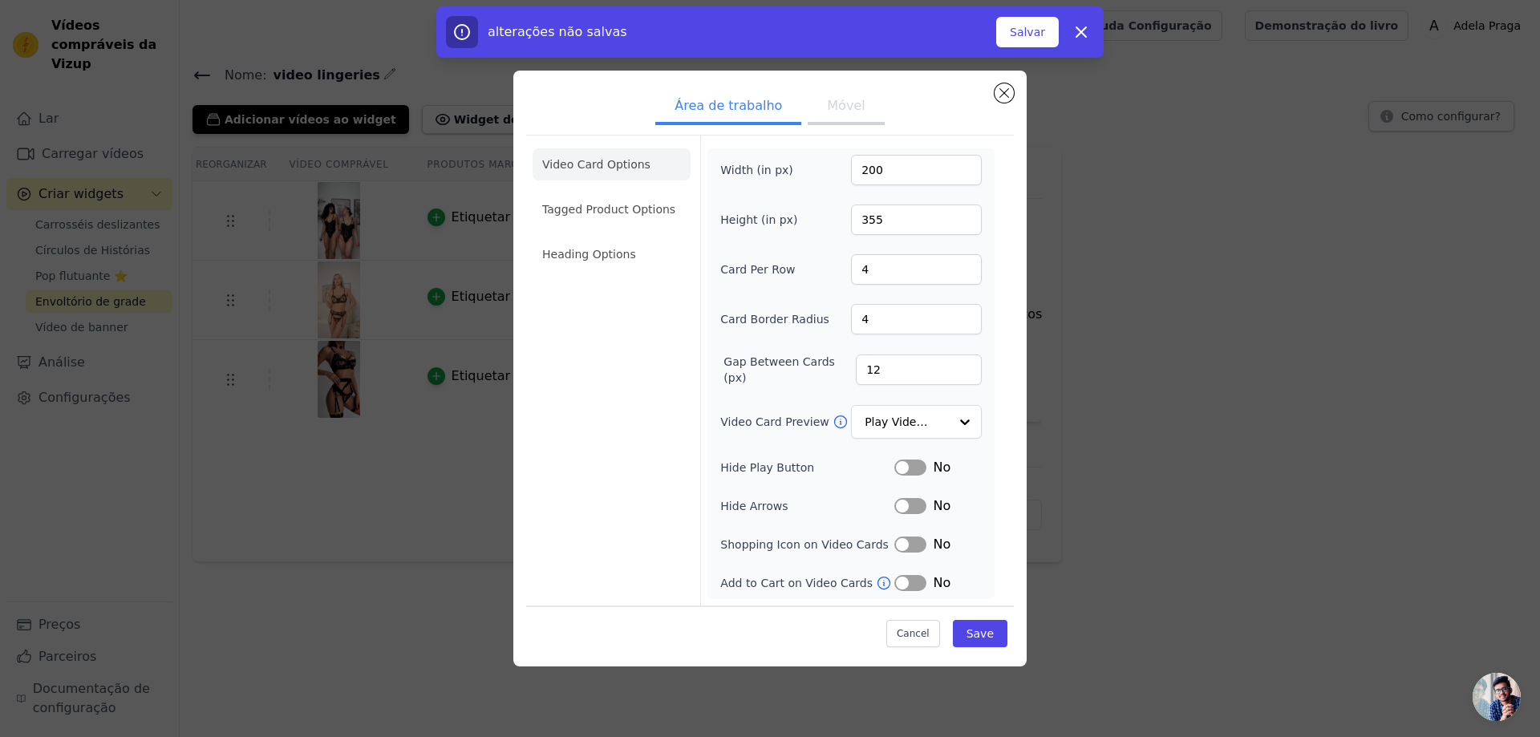
scroll to position [0, 0]
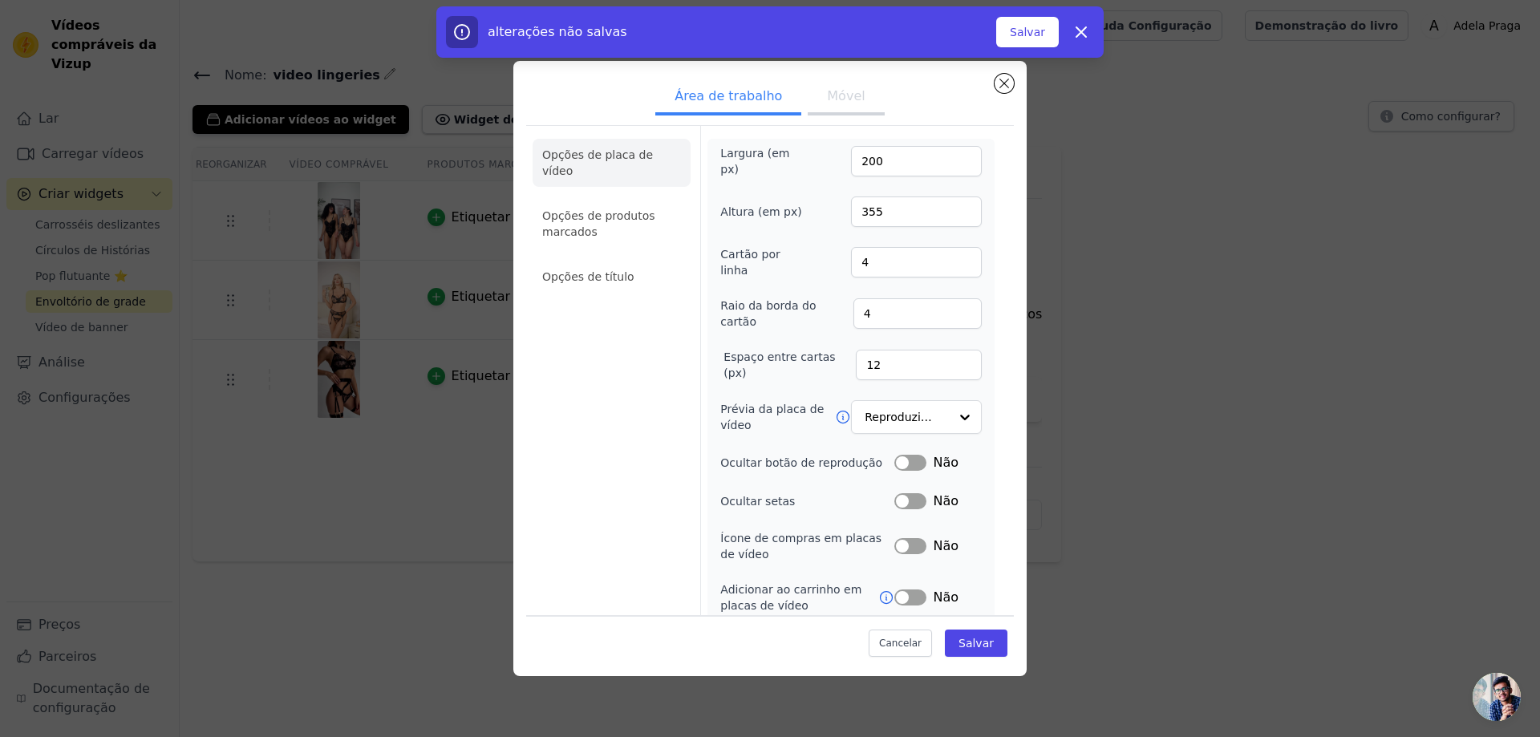
click at [904, 589] on button "Rótulo" at bounding box center [910, 597] width 32 height 16
click at [819, 104] on button "Móvel" at bounding box center [845, 97] width 76 height 35
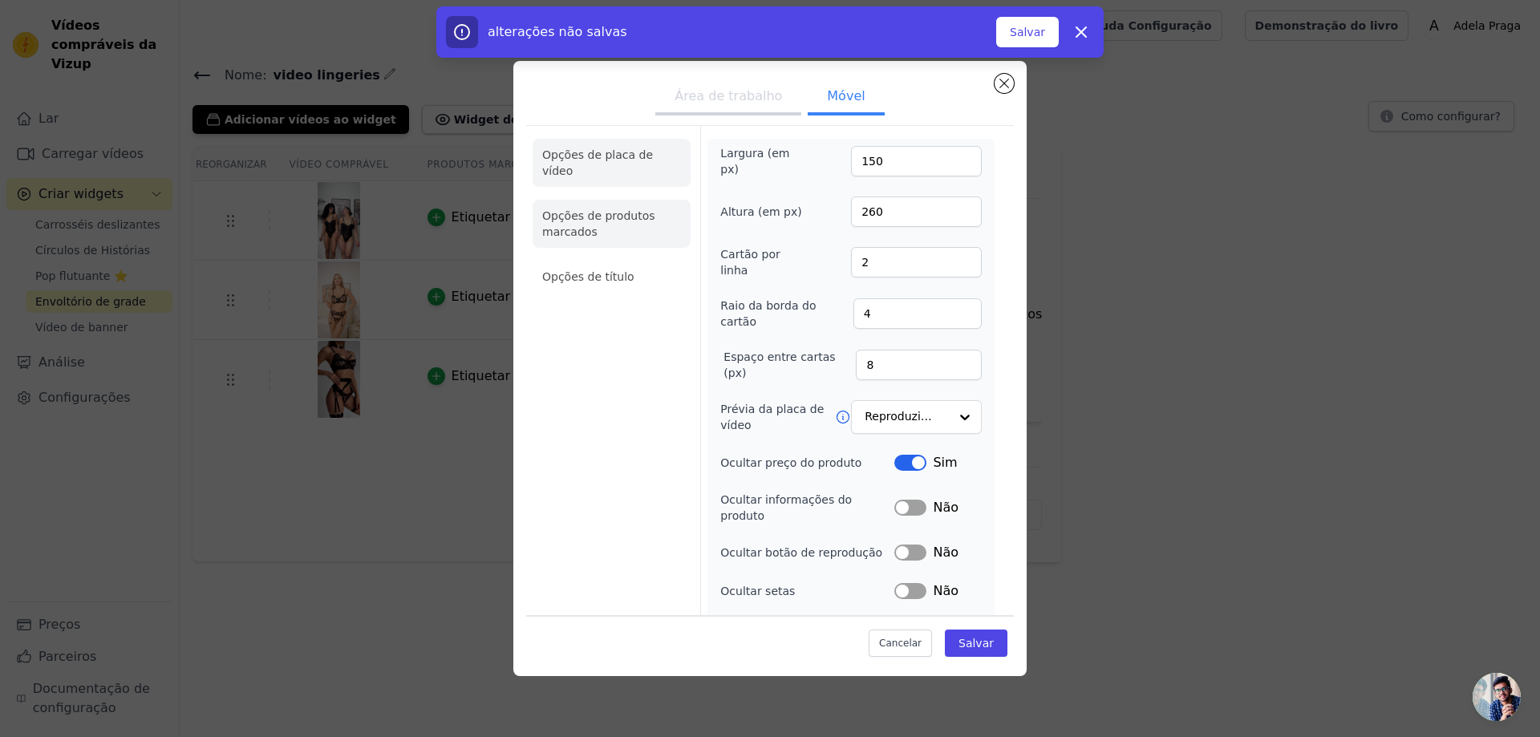
click at [629, 214] on li "Opções de produtos marcados" at bounding box center [611, 224] width 158 height 48
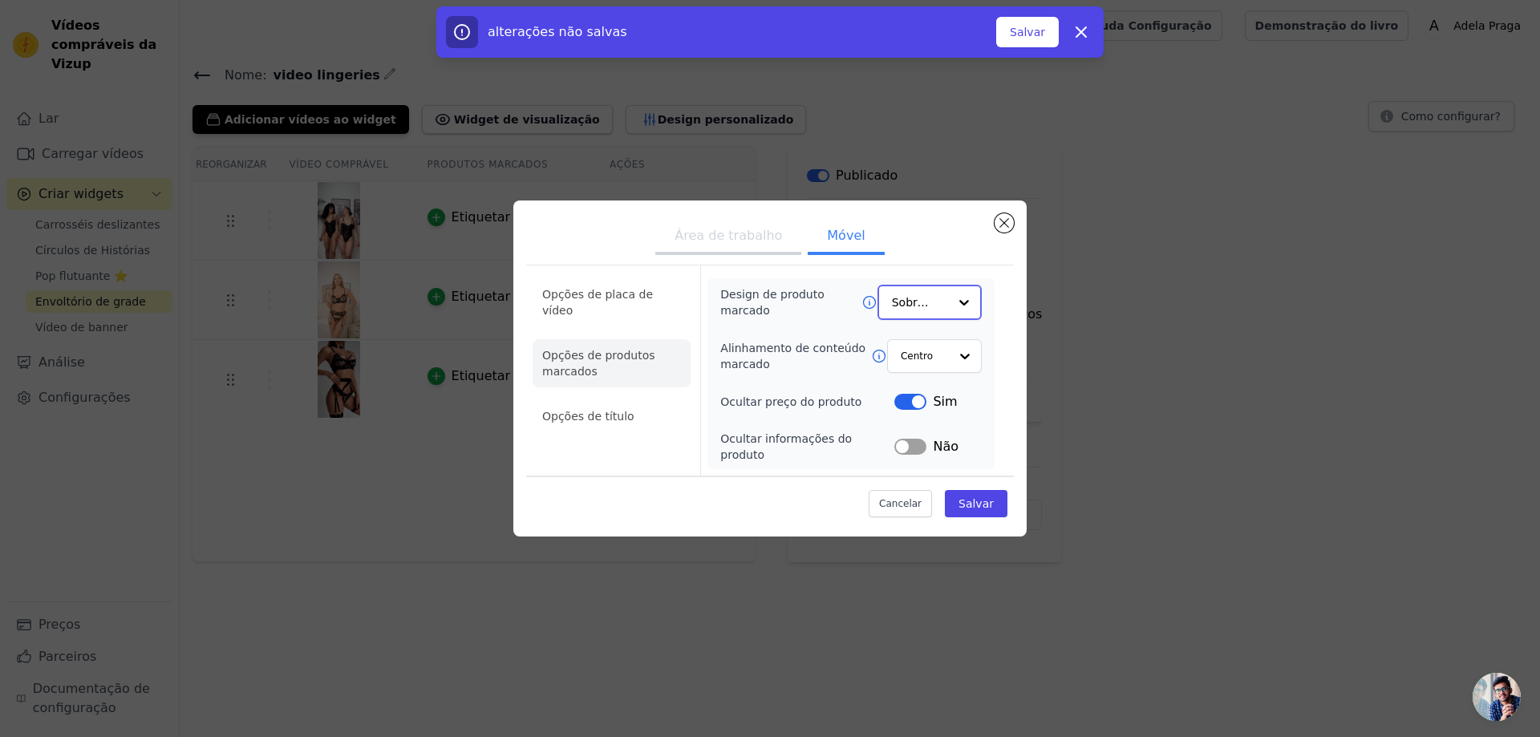
click at [953, 318] on div at bounding box center [964, 302] width 32 height 32
click at [989, 314] on div "Design de produto marcado Cartão Sobreposição Minimalista Opção Sobreposição se…" at bounding box center [850, 373] width 287 height 189
click at [653, 405] on li "Opções de título" at bounding box center [611, 417] width 158 height 32
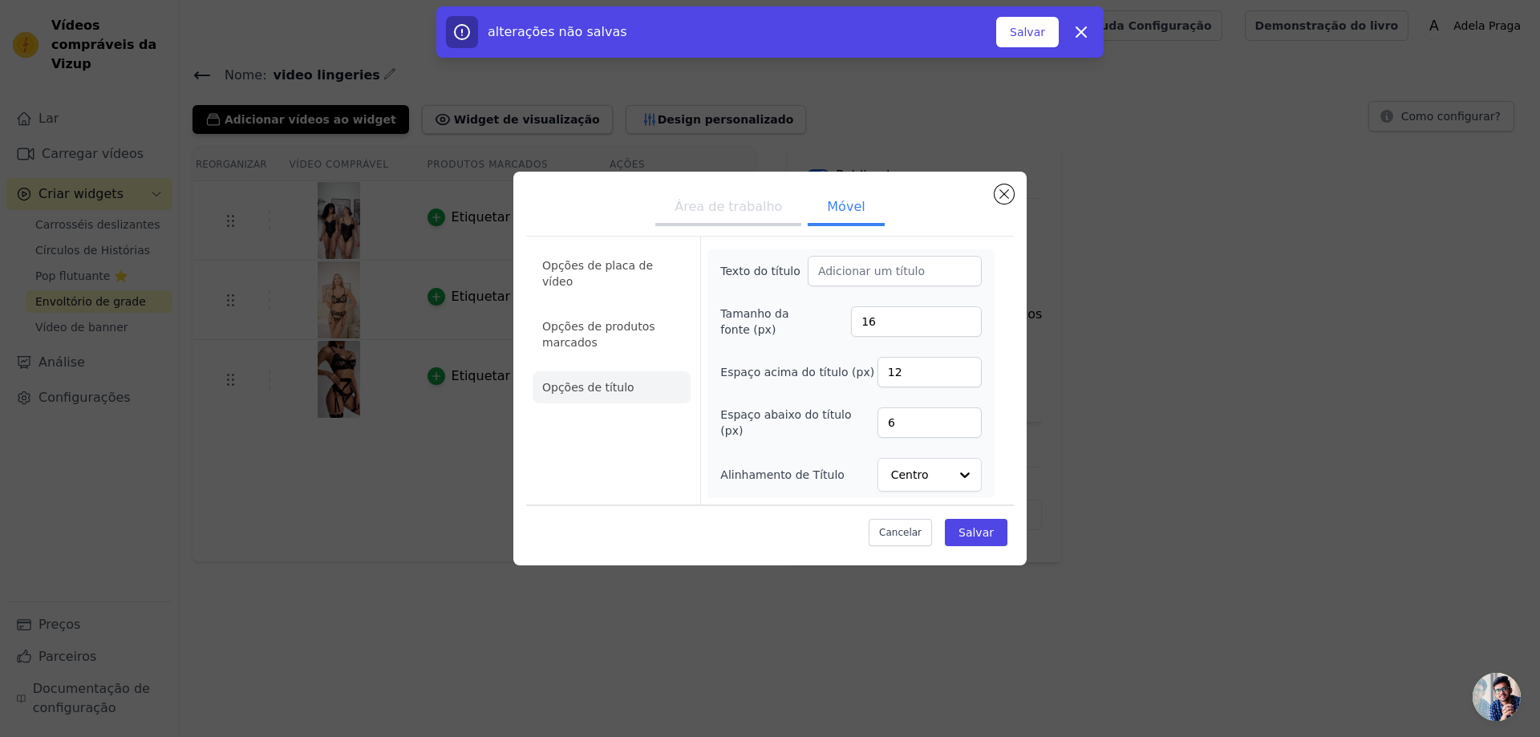
click at [761, 209] on font "Área de trabalho" at bounding box center [727, 206] width 107 height 15
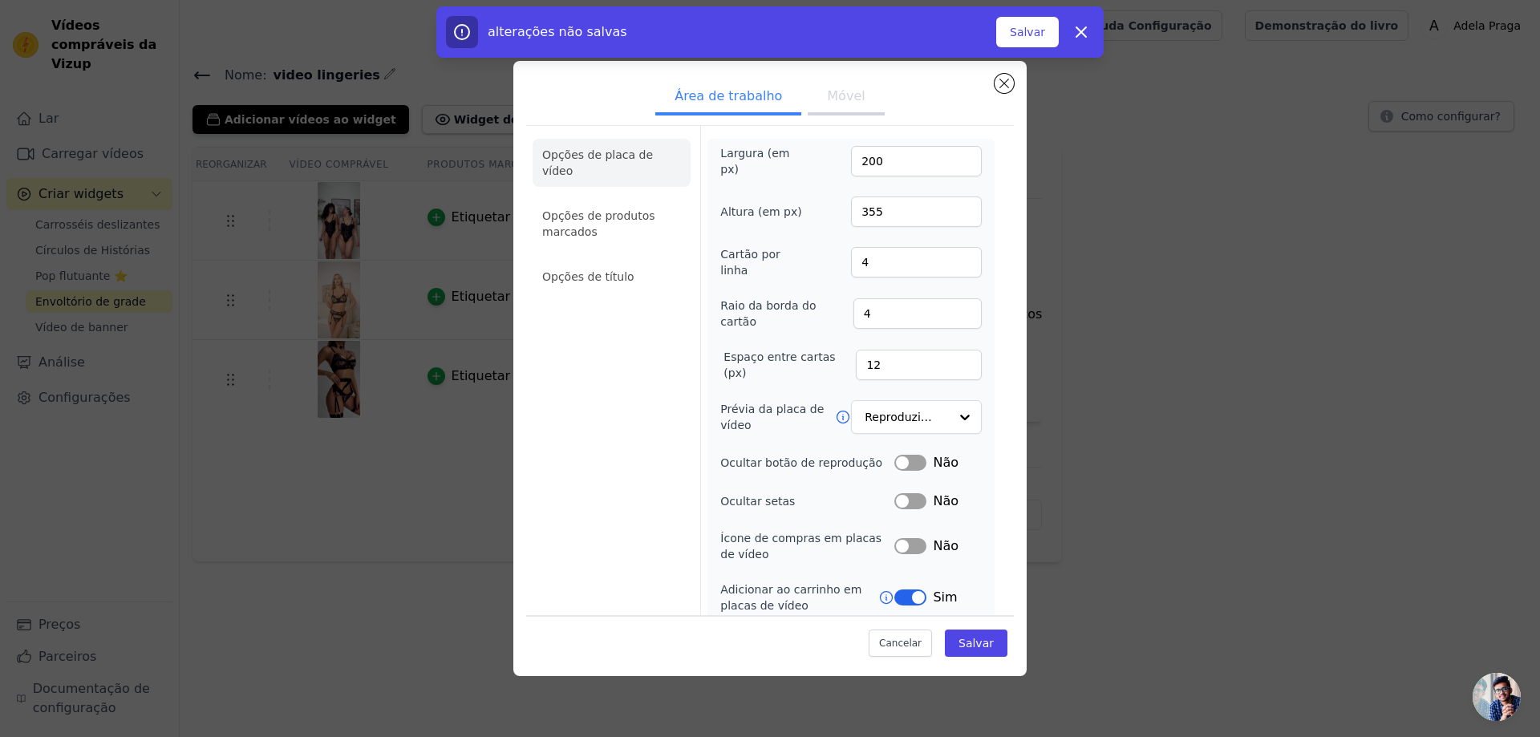
scroll to position [5, 0]
click at [601, 208] on li "Opções de produtos marcados" at bounding box center [611, 219] width 158 height 48
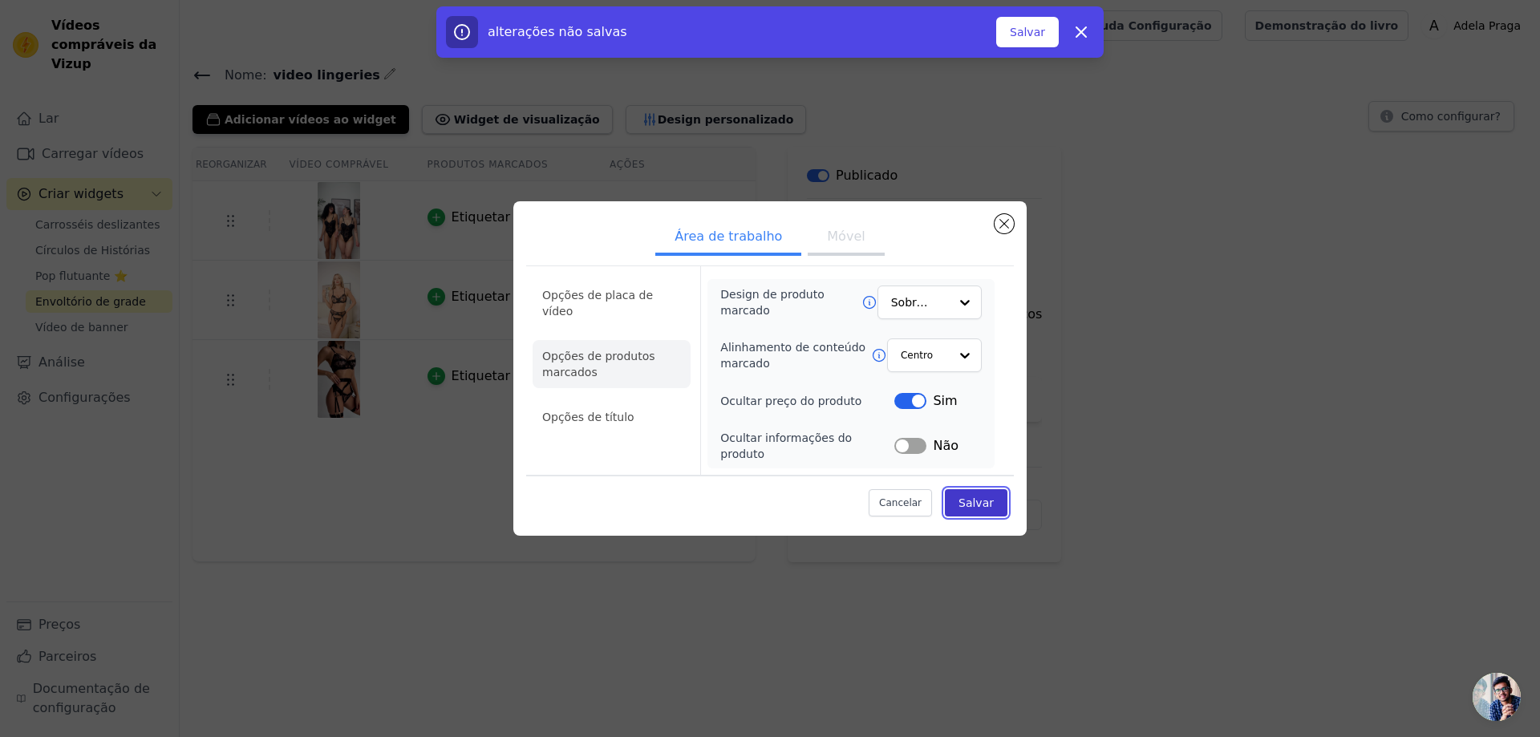
click at [981, 501] on font "Salvar" at bounding box center [975, 502] width 35 height 13
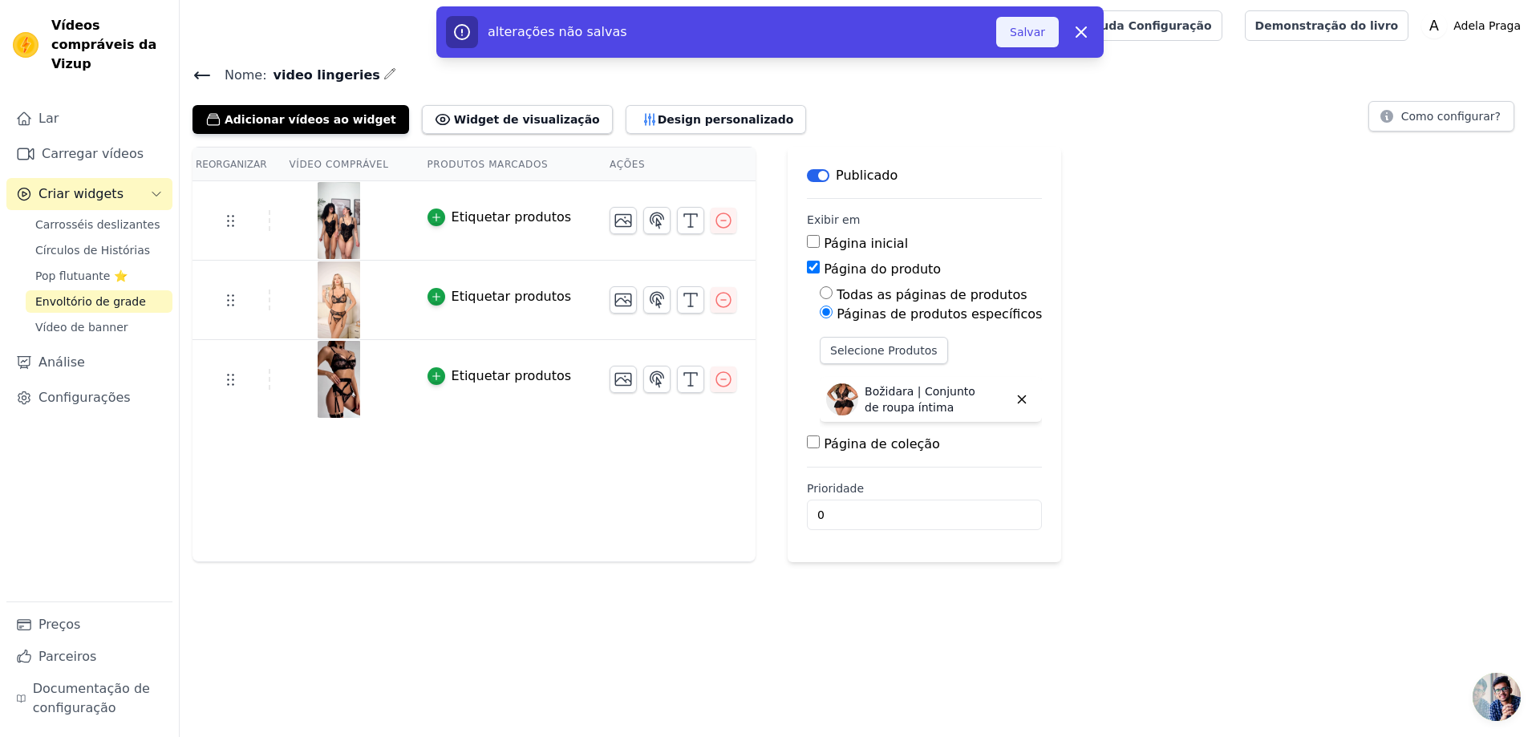
click at [1028, 26] on font "Salvar" at bounding box center [1027, 32] width 35 height 13
click at [1029, 39] on font "Salvar" at bounding box center [1027, 32] width 35 height 16
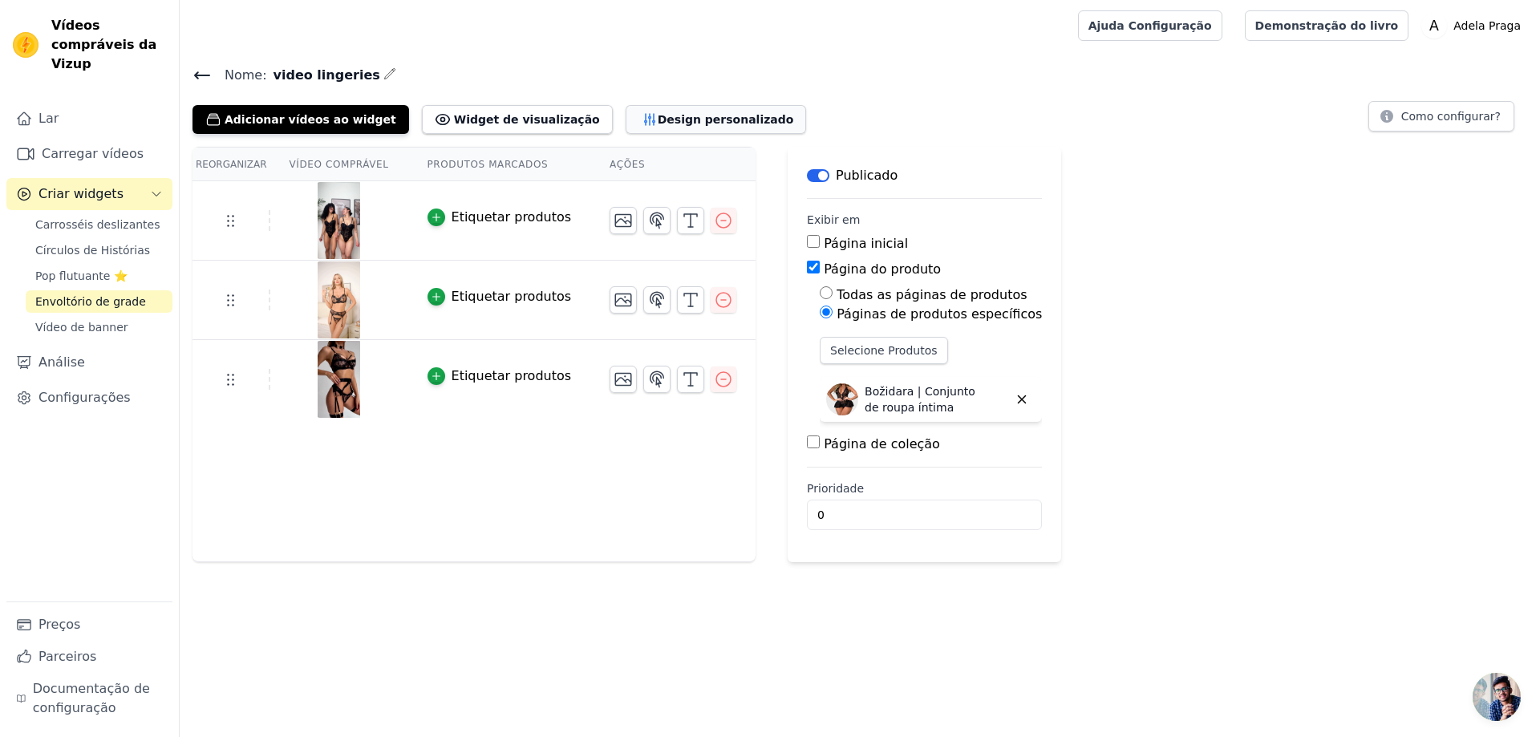
click at [658, 126] on font "Design personalizado" at bounding box center [726, 119] width 136 height 16
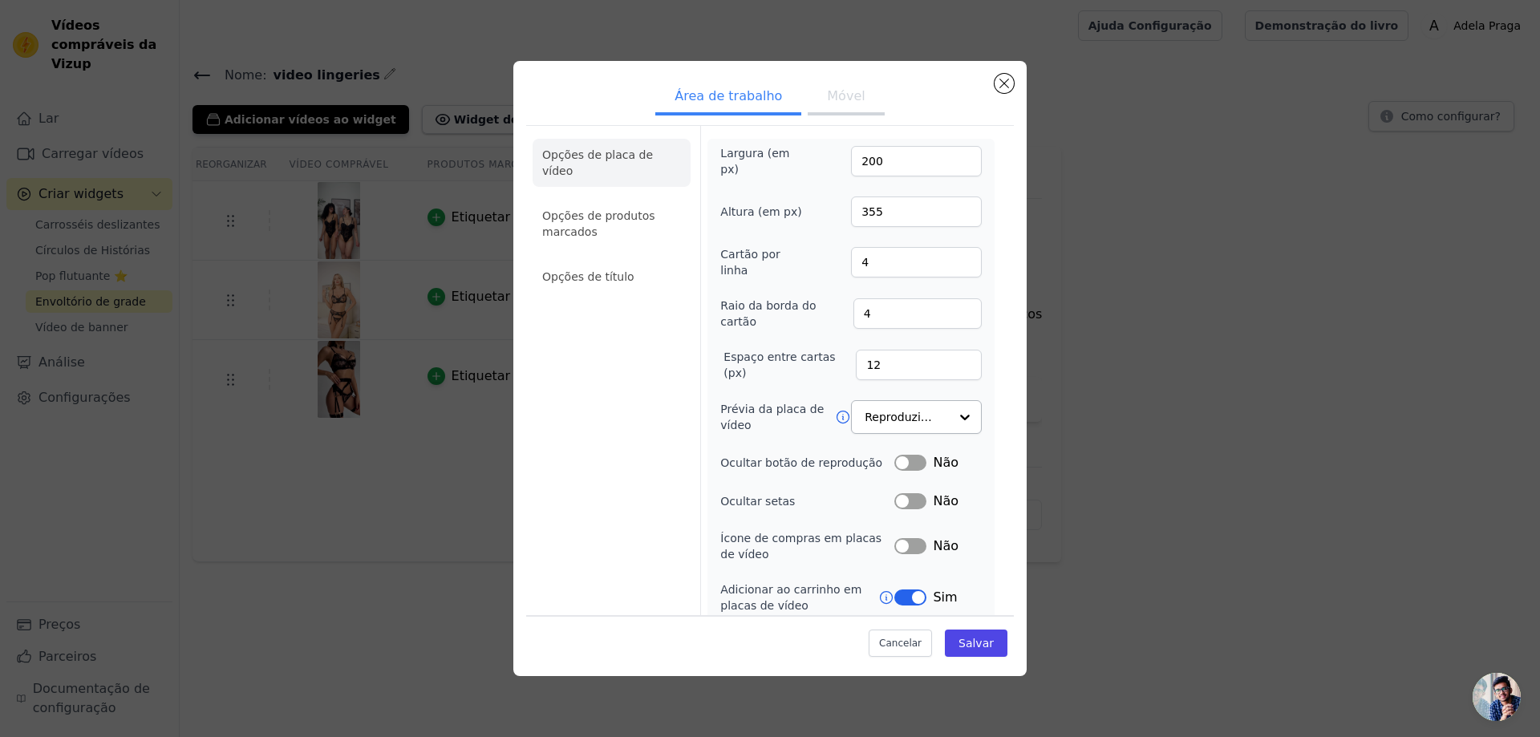
scroll to position [5, 0]
click at [913, 586] on button "Rótulo" at bounding box center [910, 593] width 32 height 16
click at [845, 95] on font "Móvel" at bounding box center [846, 95] width 38 height 15
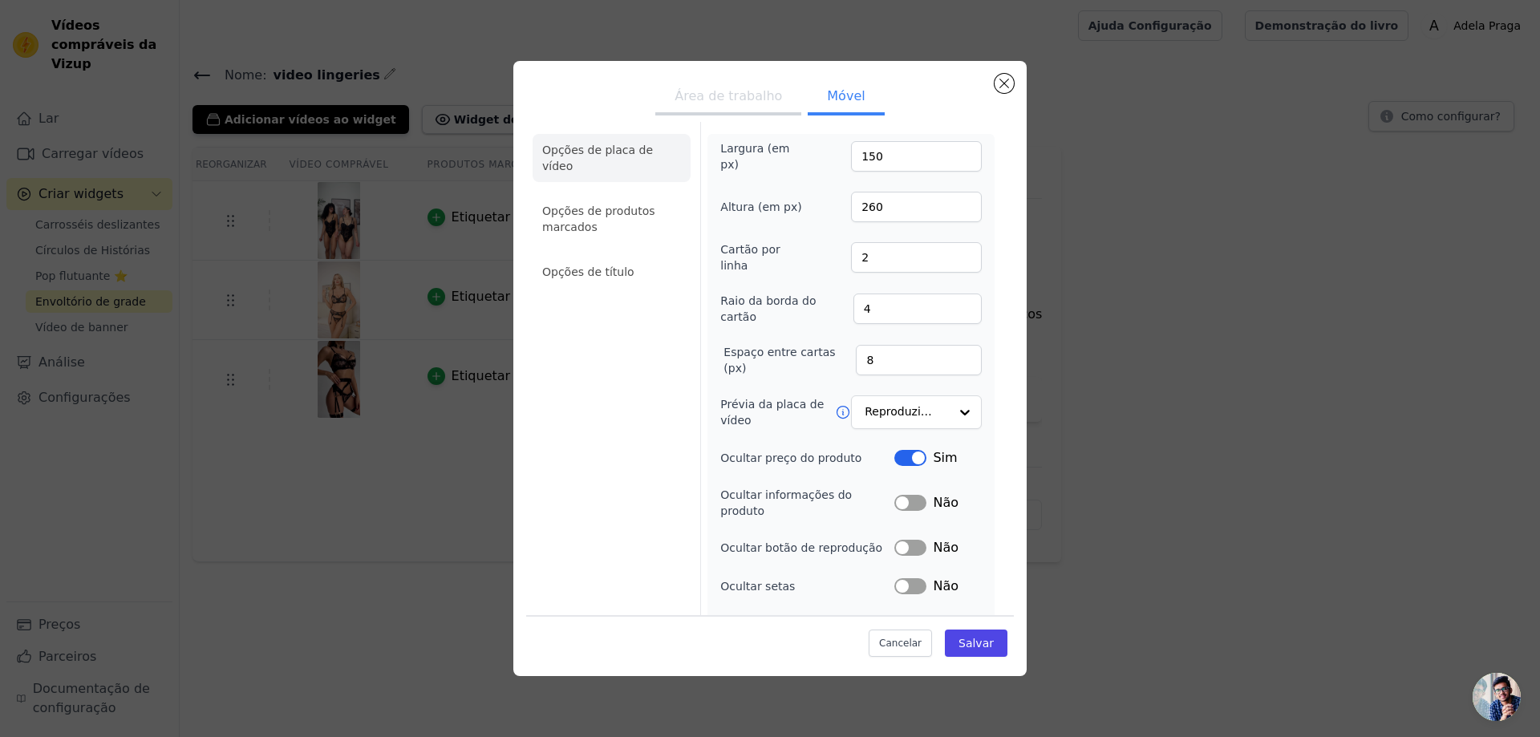
scroll to position [82, 0]
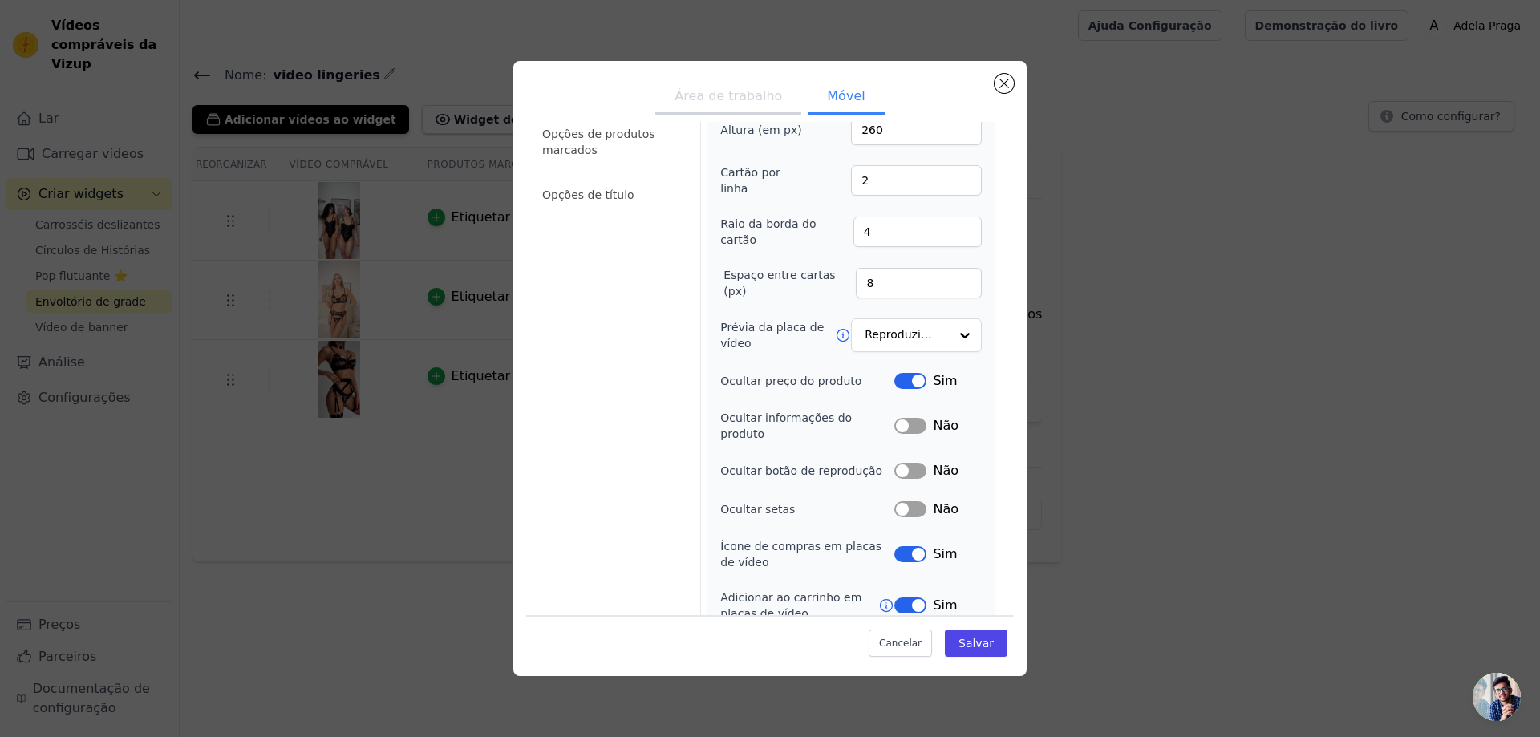
click at [913, 546] on button "Rótulo" at bounding box center [910, 554] width 32 height 16
click at [909, 597] on button "Rótulo" at bounding box center [910, 605] width 32 height 16
click at [976, 640] on font "Salvar" at bounding box center [975, 643] width 35 height 13
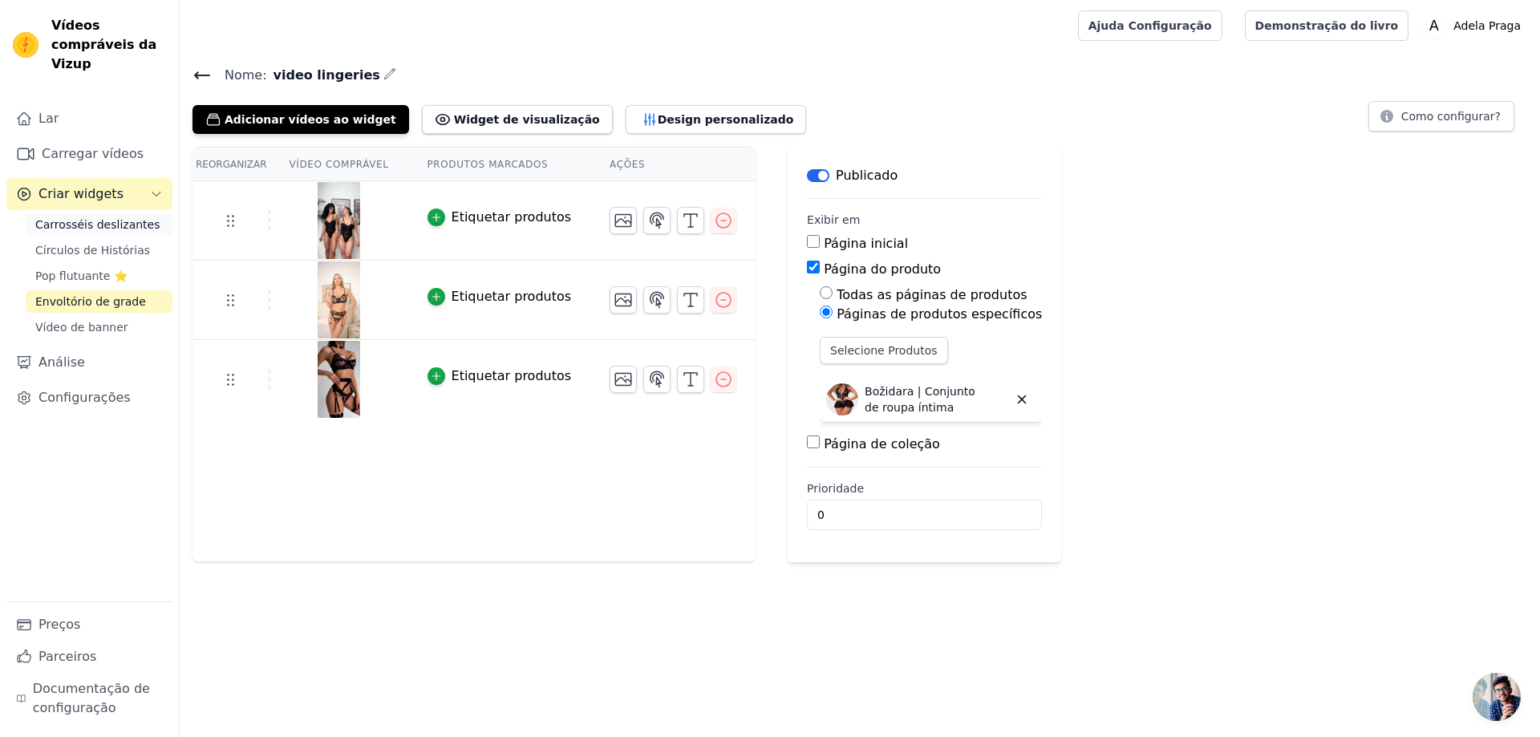
click at [107, 218] on font "Carrosséis deslizantes" at bounding box center [97, 224] width 124 height 13
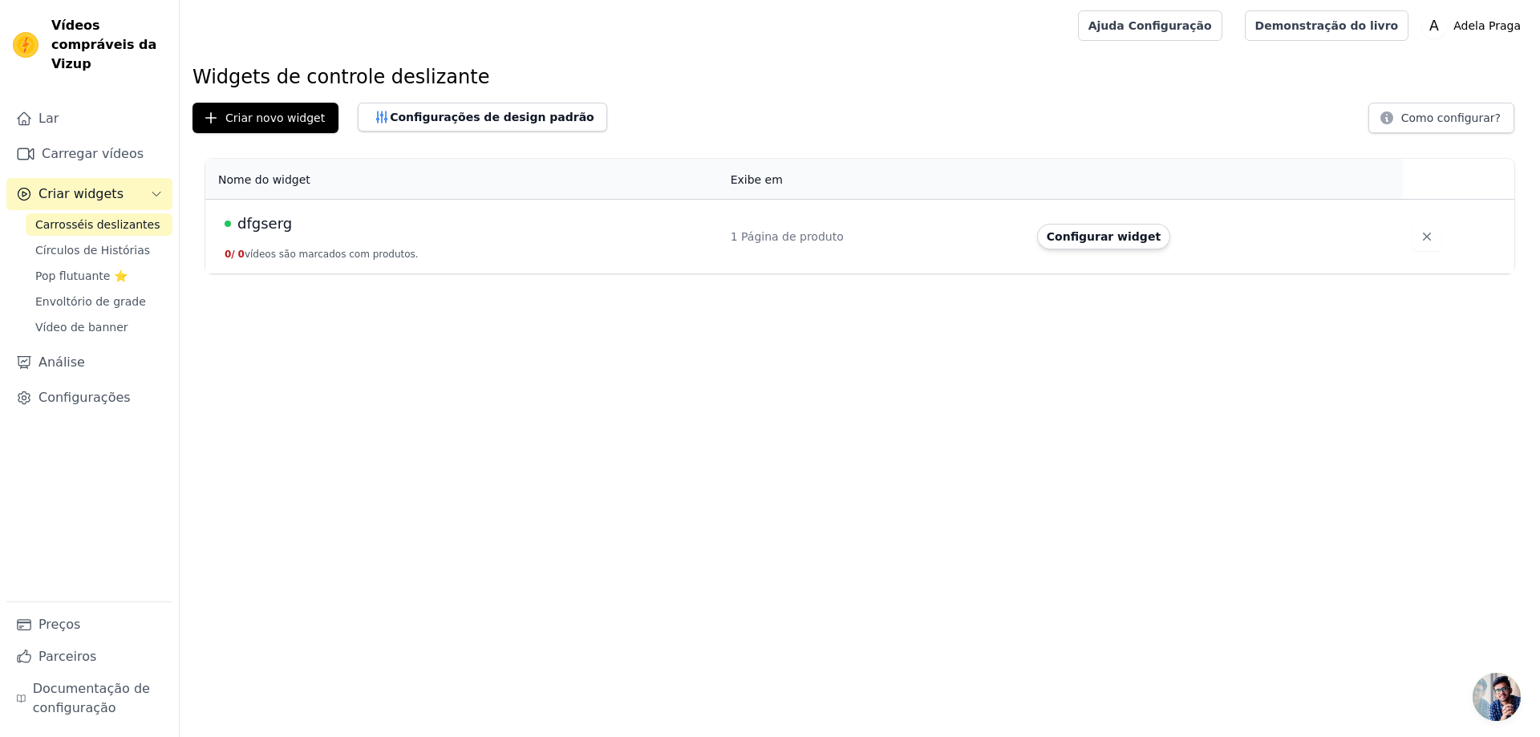
click at [738, 235] on font "1 Página de produto" at bounding box center [786, 236] width 113 height 13
click at [1119, 243] on font "Configurar widget" at bounding box center [1103, 236] width 114 height 13
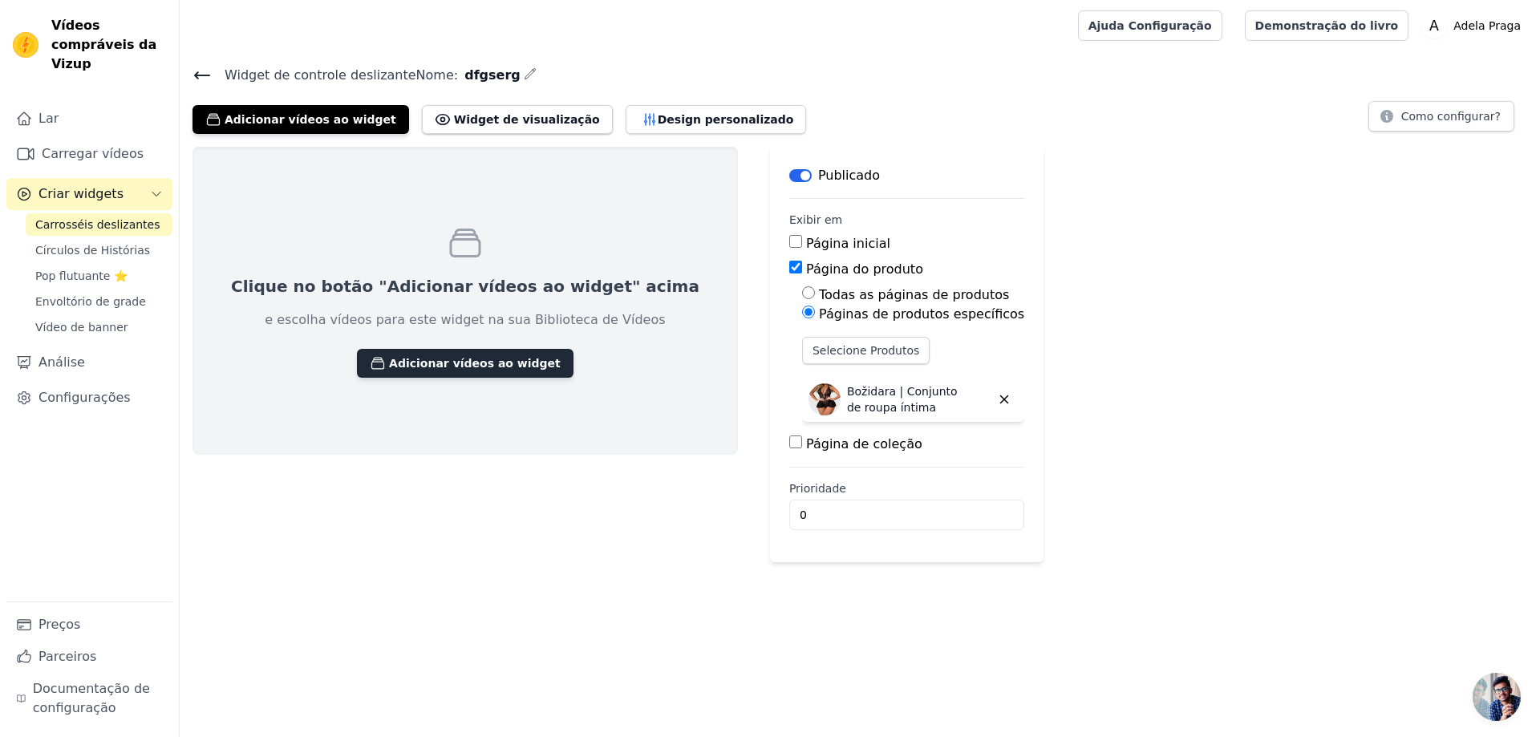
click at [419, 367] on font "Adicionar vídeos ao widget" at bounding box center [475, 363] width 172 height 13
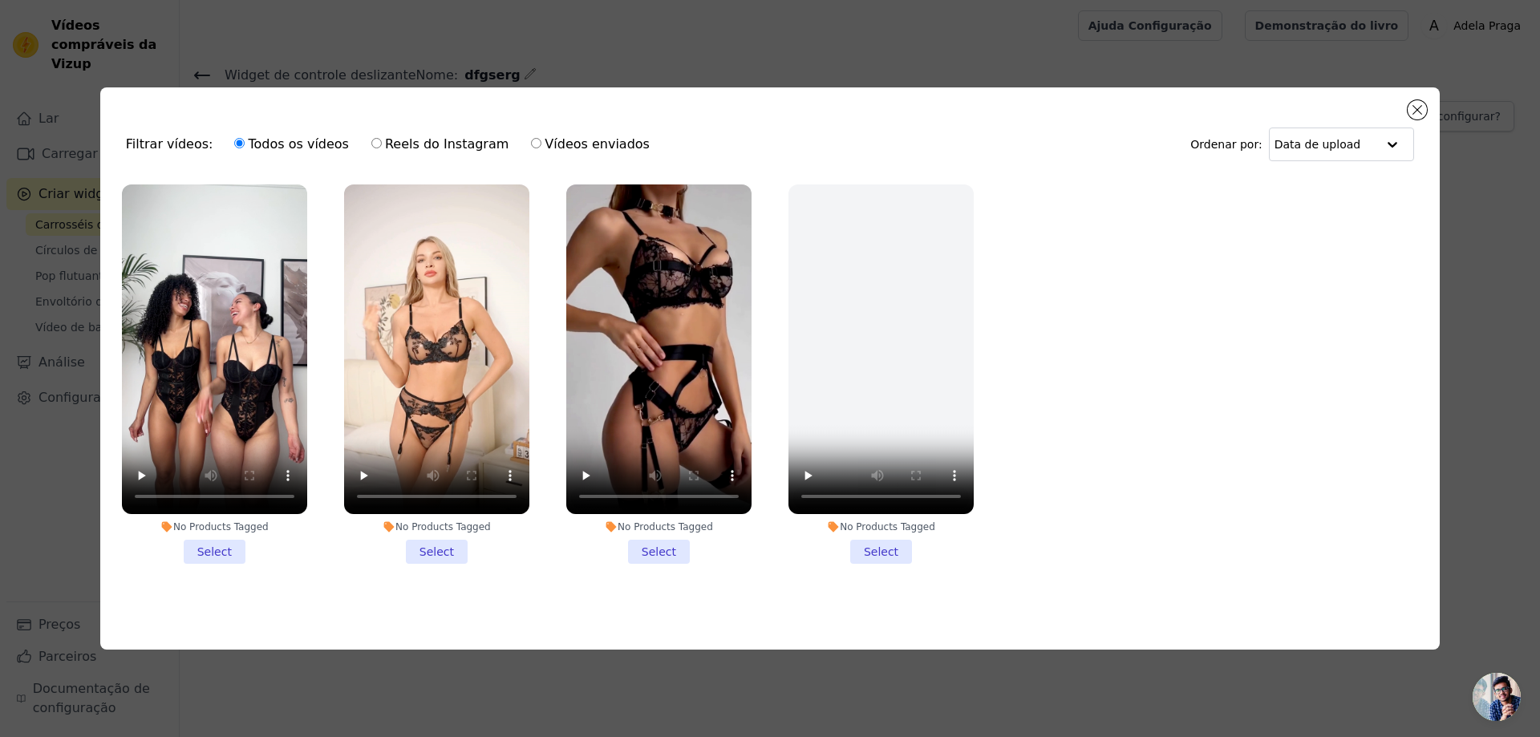
click at [231, 542] on li "No Products Tagged Select" at bounding box center [214, 373] width 185 height 379
click at [0, 0] on input "No Products Tagged Select" at bounding box center [0, 0] width 0 height 0
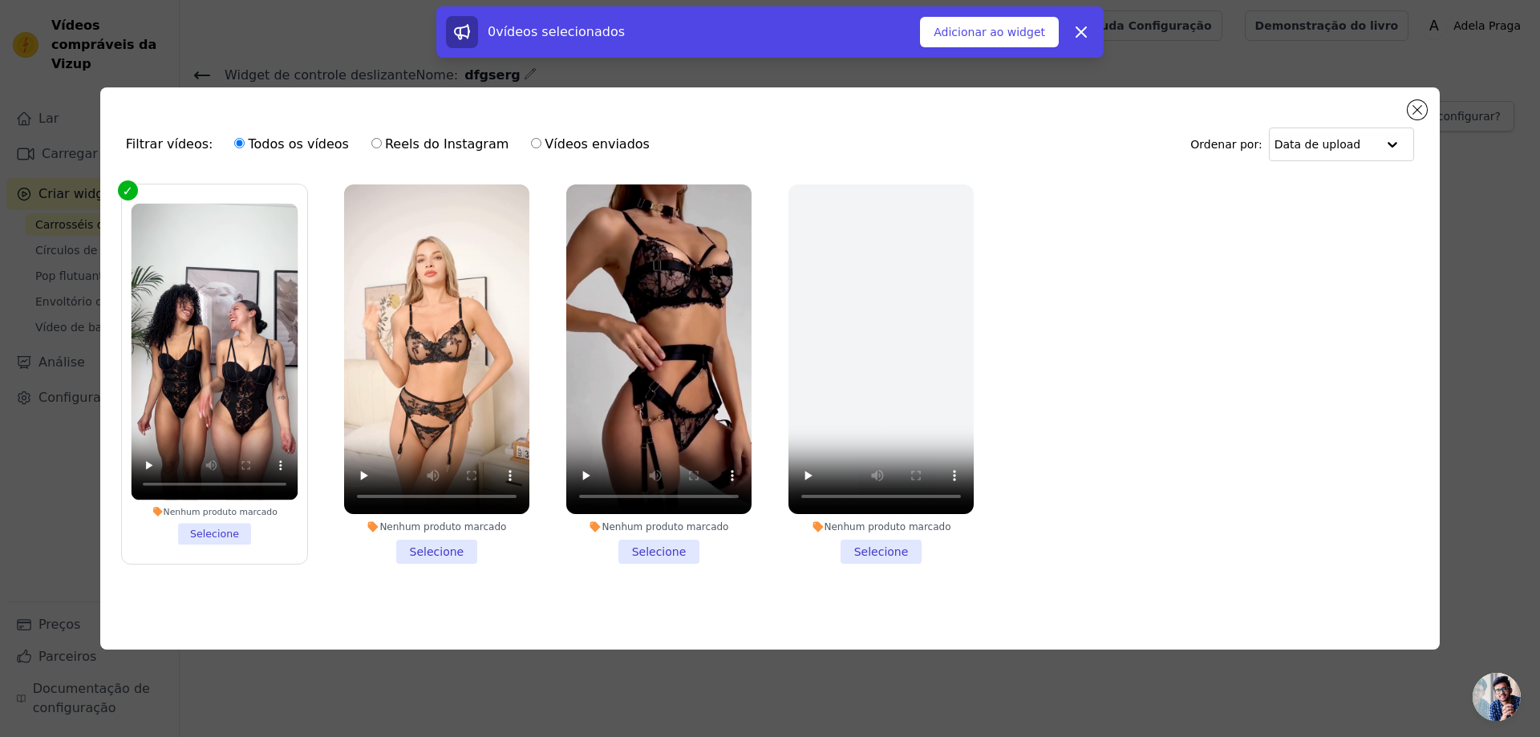
drag, startPoint x: 450, startPoint y: 539, endPoint x: 474, endPoint y: 545, distance: 24.9
click at [451, 539] on li "Nenhum produto marcado Selecione" at bounding box center [436, 373] width 185 height 379
click at [0, 0] on input "Nenhum produto marcado Selecione" at bounding box center [0, 0] width 0 height 0
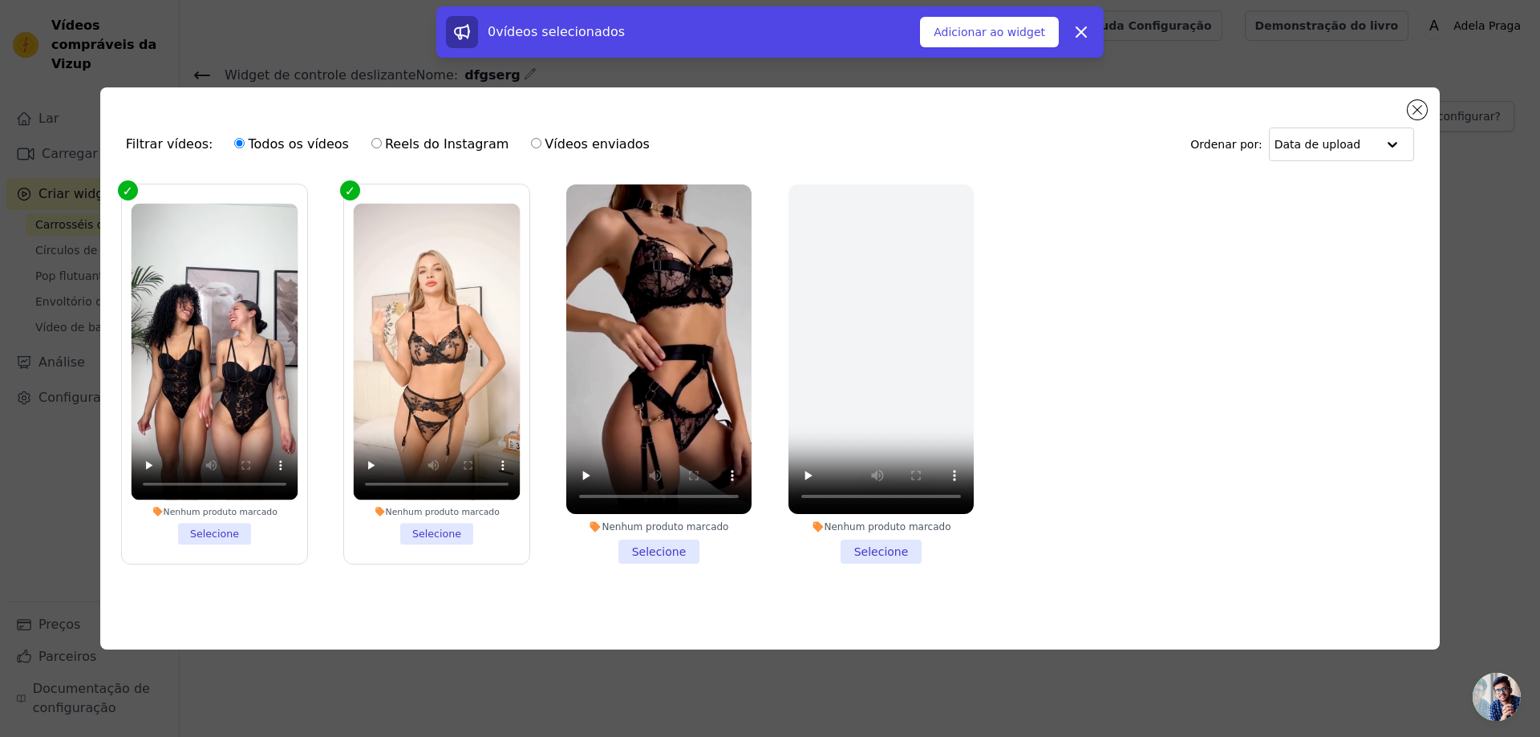
click at [655, 569] on ul "Nenhum produto marcado Selecione Nenhum produto marcado Selecione Nenhum produt…" at bounding box center [769, 387] width 1313 height 423
click at [663, 549] on li "Nenhum produto marcado Selecione" at bounding box center [658, 373] width 185 height 379
click at [0, 0] on input "Nenhum produto marcado Selecione" at bounding box center [0, 0] width 0 height 0
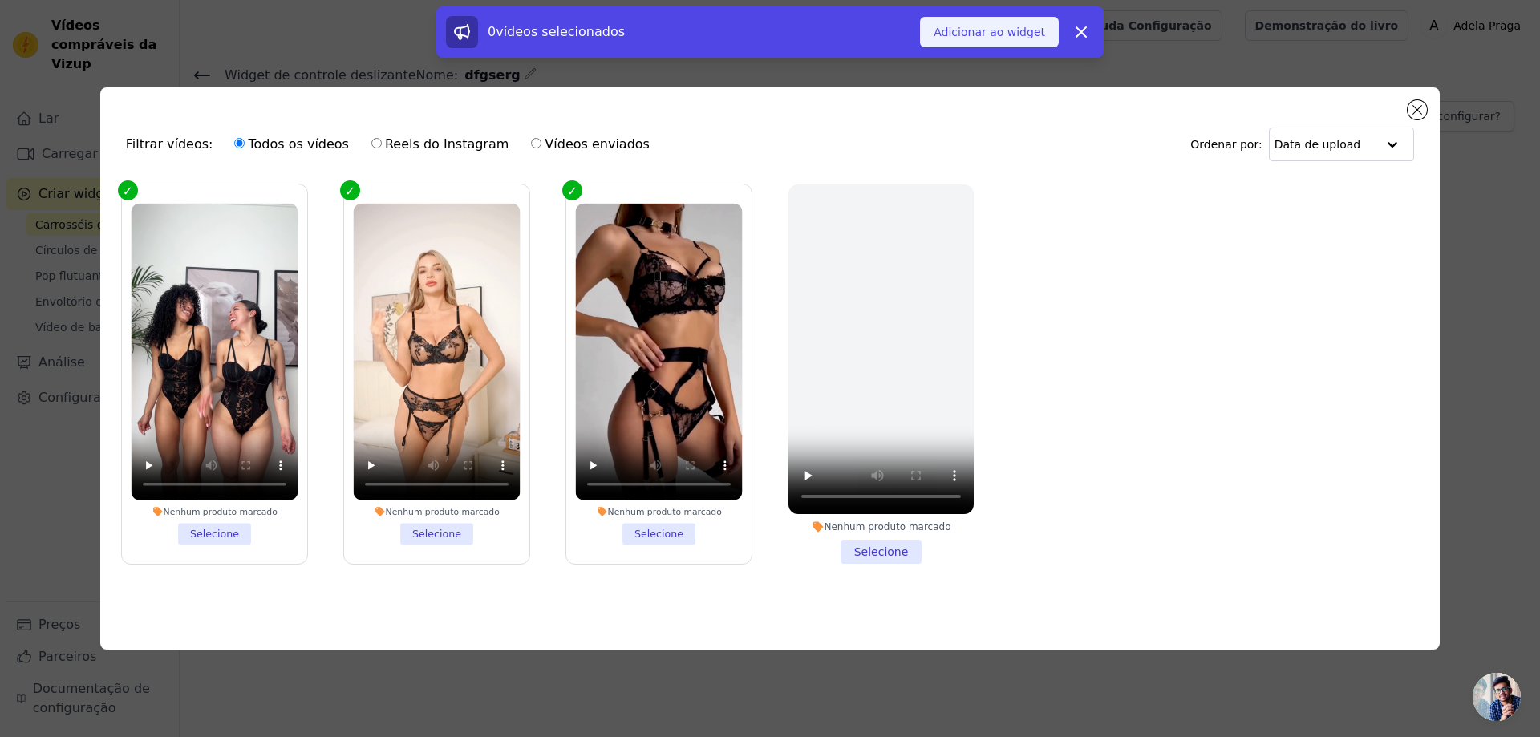
click at [1009, 23] on button "Adicionar ao widget" at bounding box center [989, 32] width 139 height 30
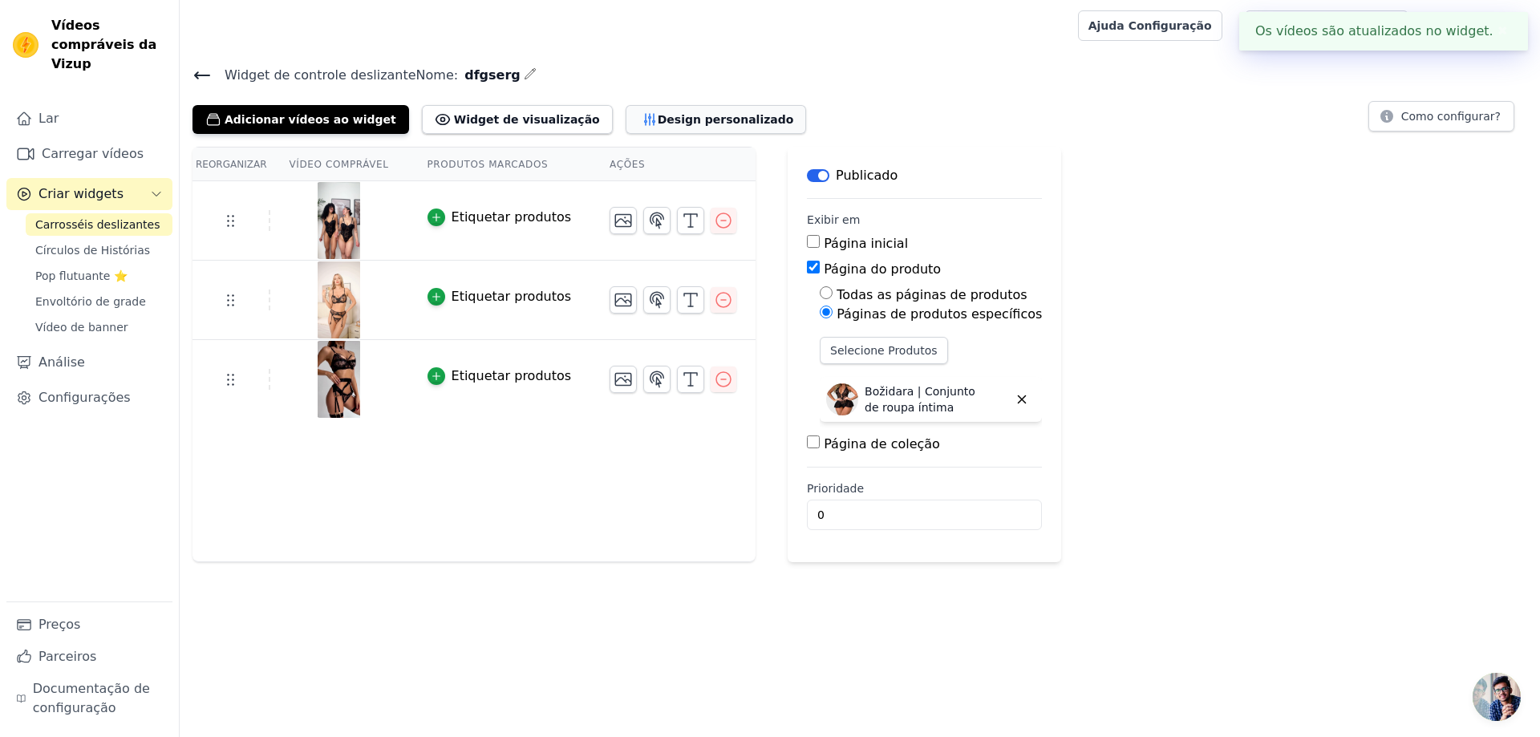
click at [658, 119] on font "Design personalizado" at bounding box center [726, 119] width 136 height 13
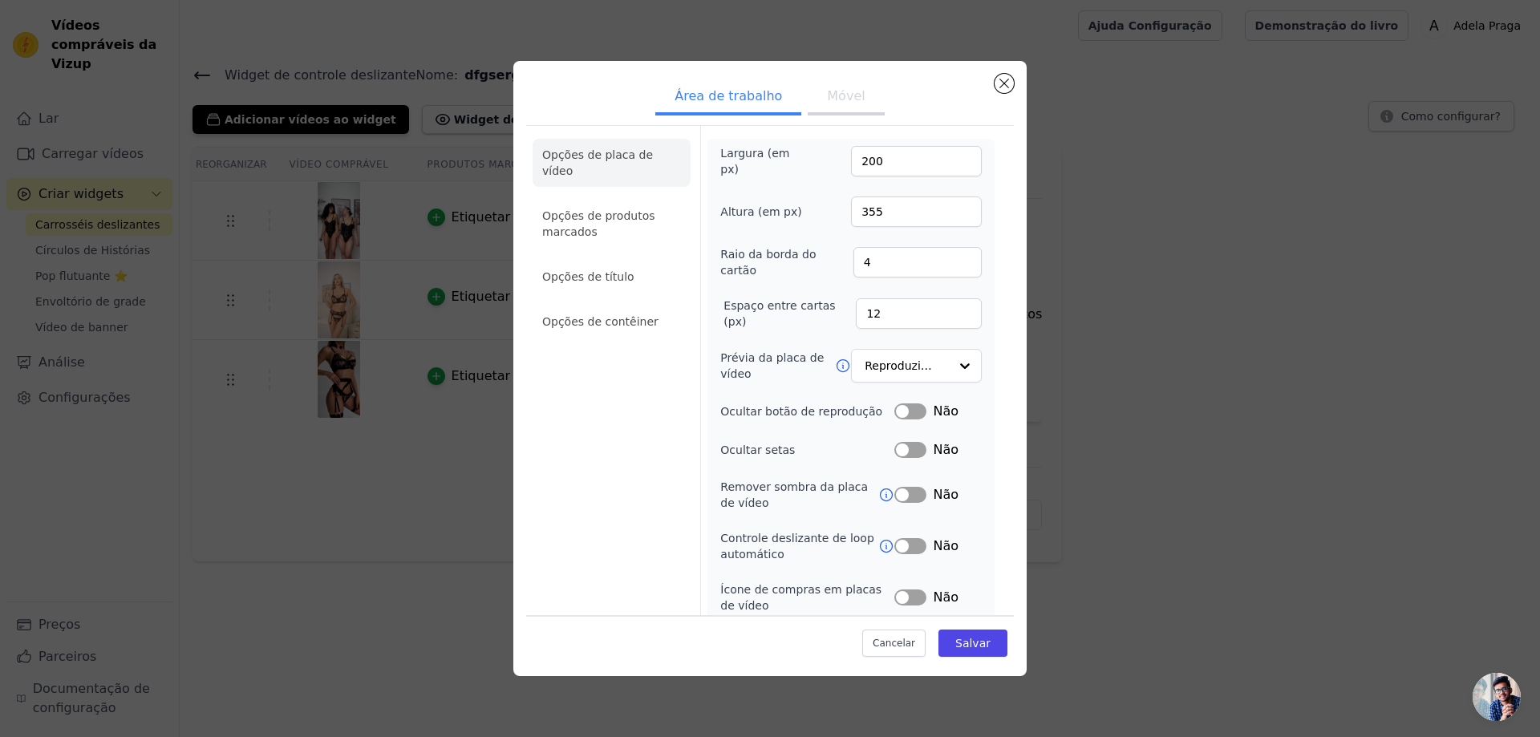
scroll to position [58, 0]
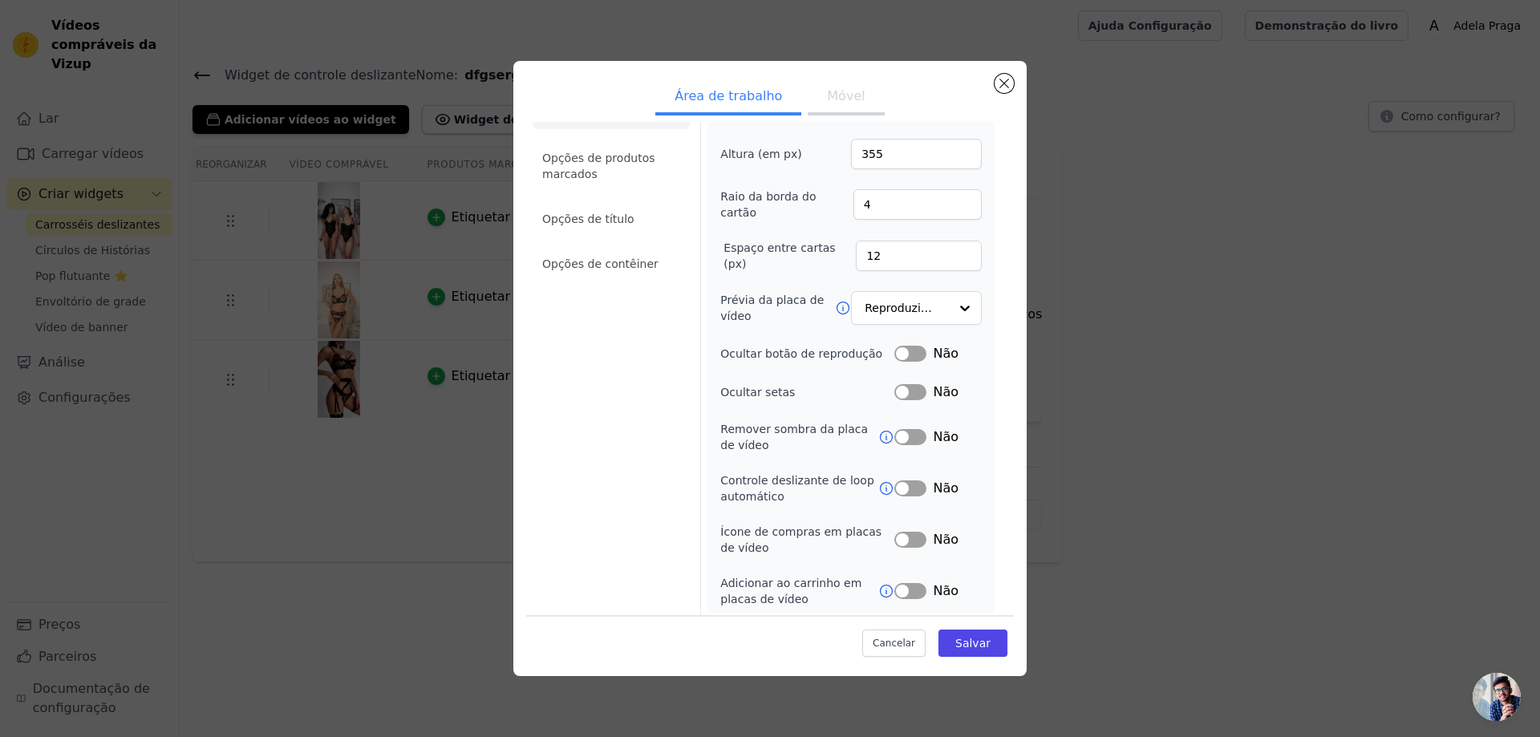
click at [908, 585] on button "Rótulo" at bounding box center [910, 591] width 32 height 16
click at [908, 532] on button "Rótulo" at bounding box center [910, 540] width 32 height 16
click at [899, 488] on button "Rótulo" at bounding box center [910, 488] width 32 height 16
click at [913, 387] on button "Rótulo" at bounding box center [910, 392] width 32 height 16
click at [909, 431] on button "Rótulo" at bounding box center [910, 437] width 32 height 16
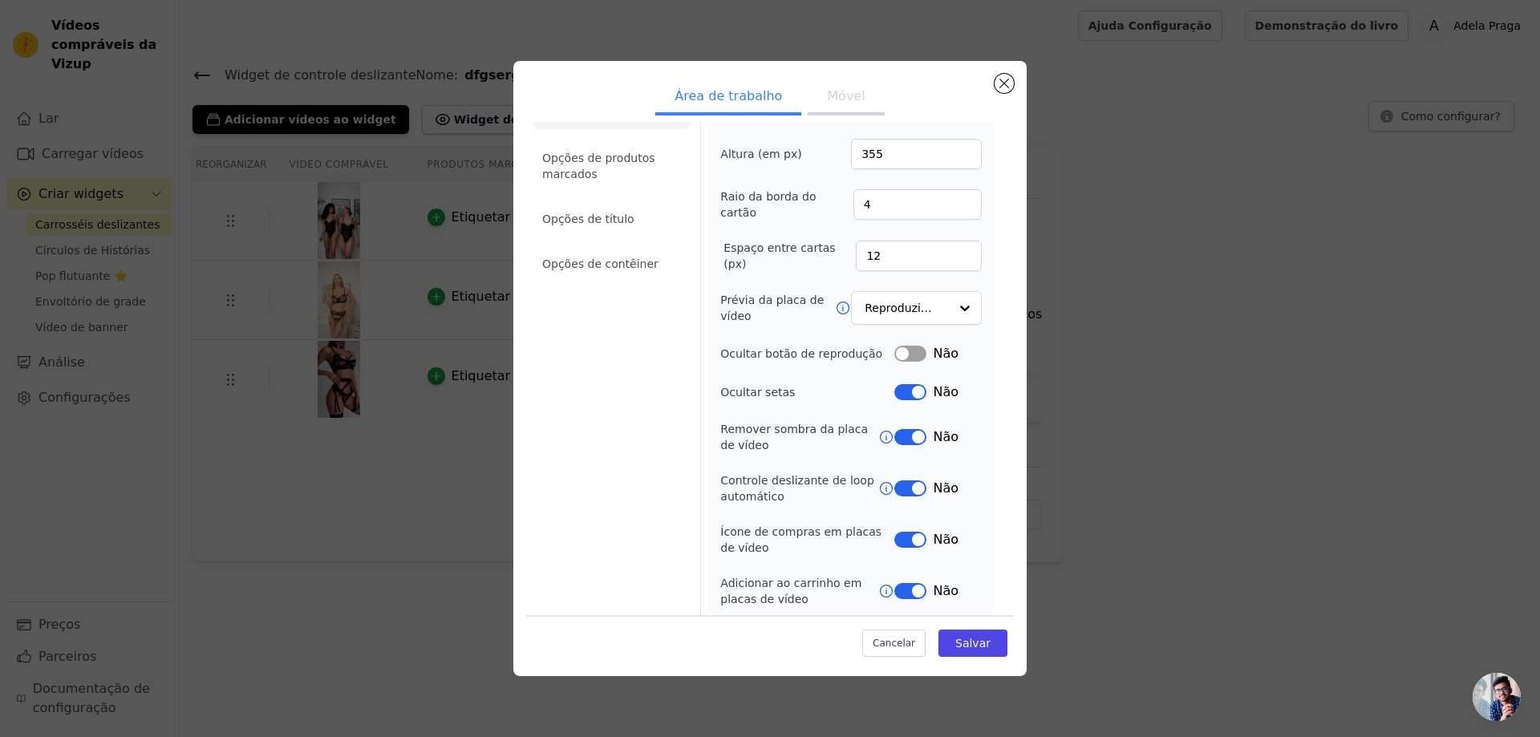
scroll to position [0, 0]
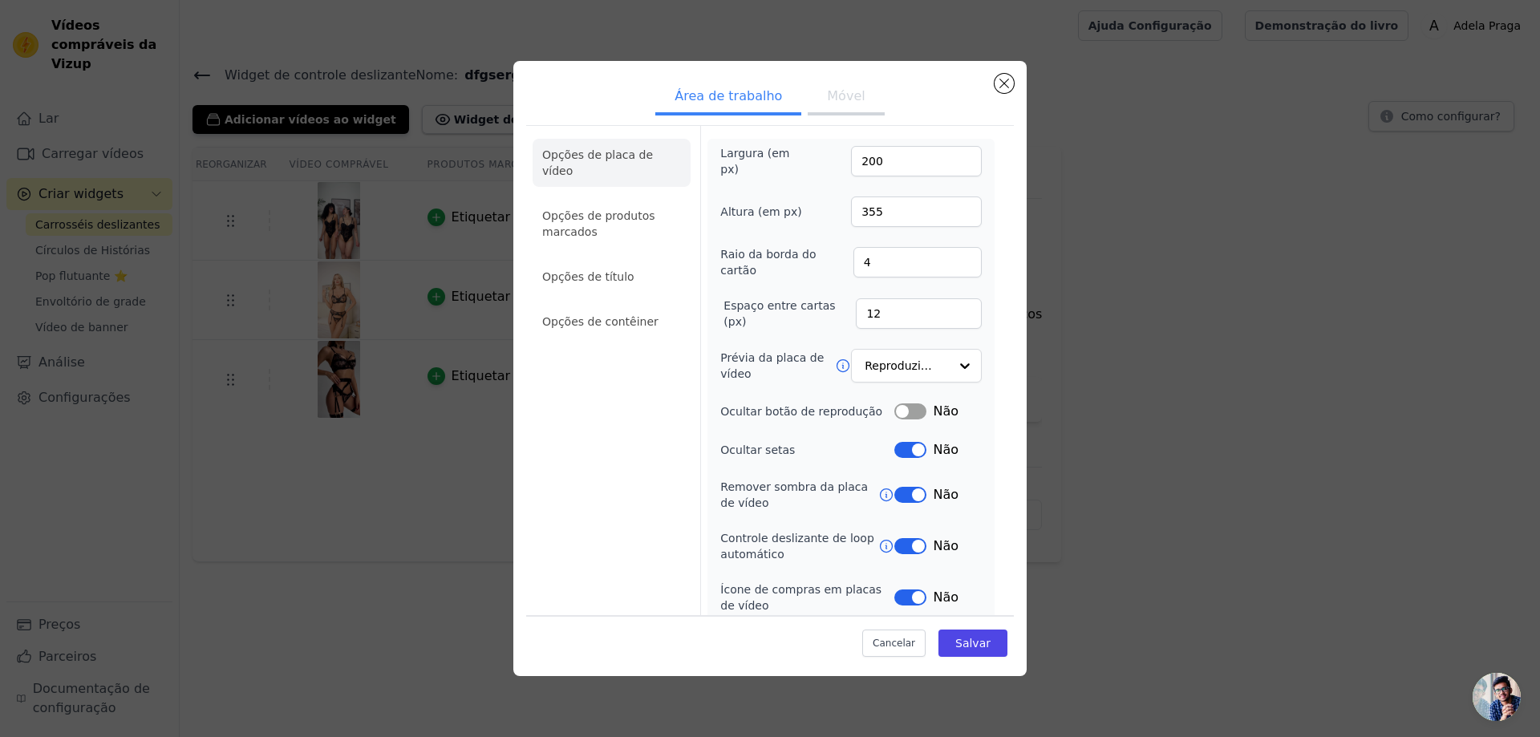
click at [838, 101] on font "Móvel" at bounding box center [846, 95] width 38 height 15
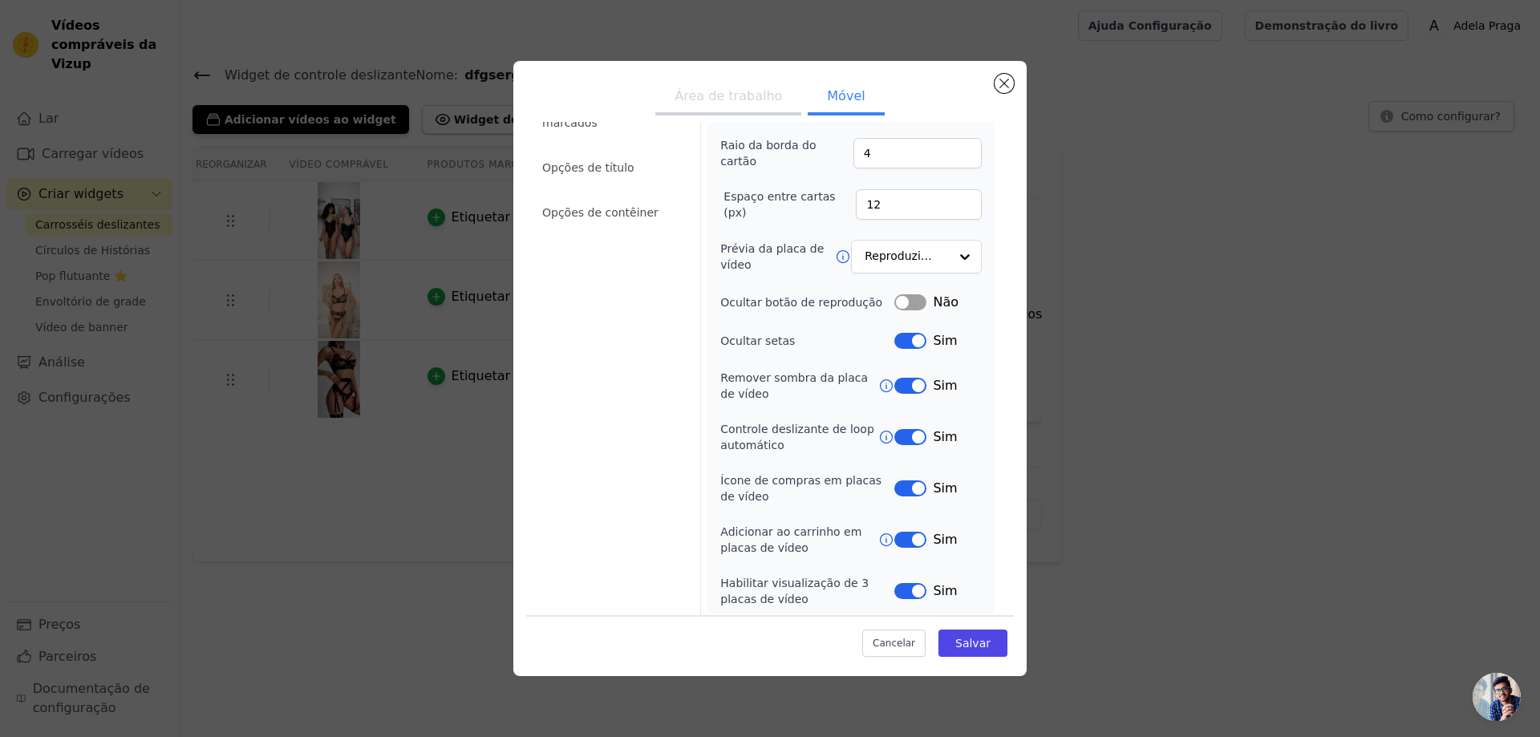
click at [741, 86] on button "Área de trabalho" at bounding box center [728, 97] width 146 height 35
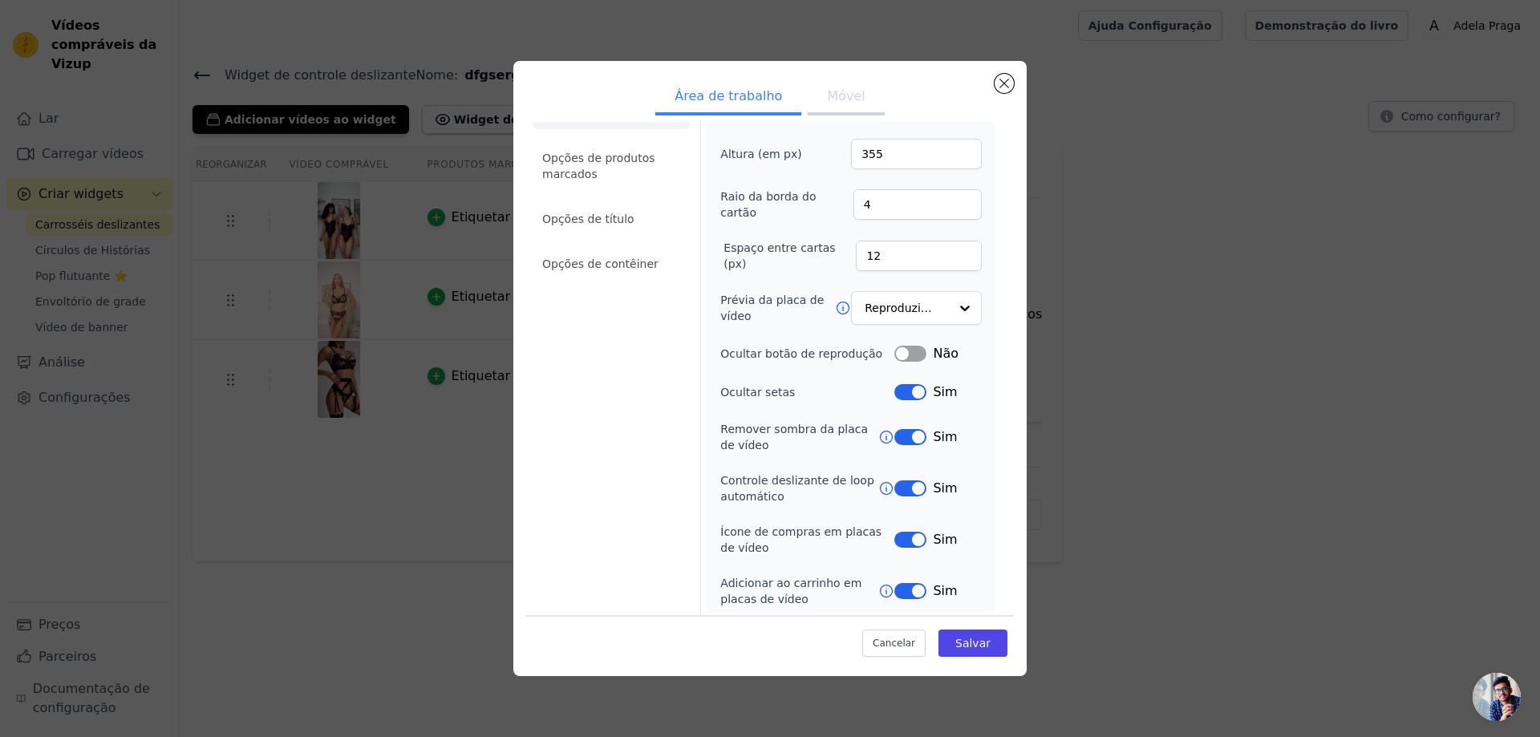
click at [808, 82] on button "Móvel" at bounding box center [845, 97] width 76 height 35
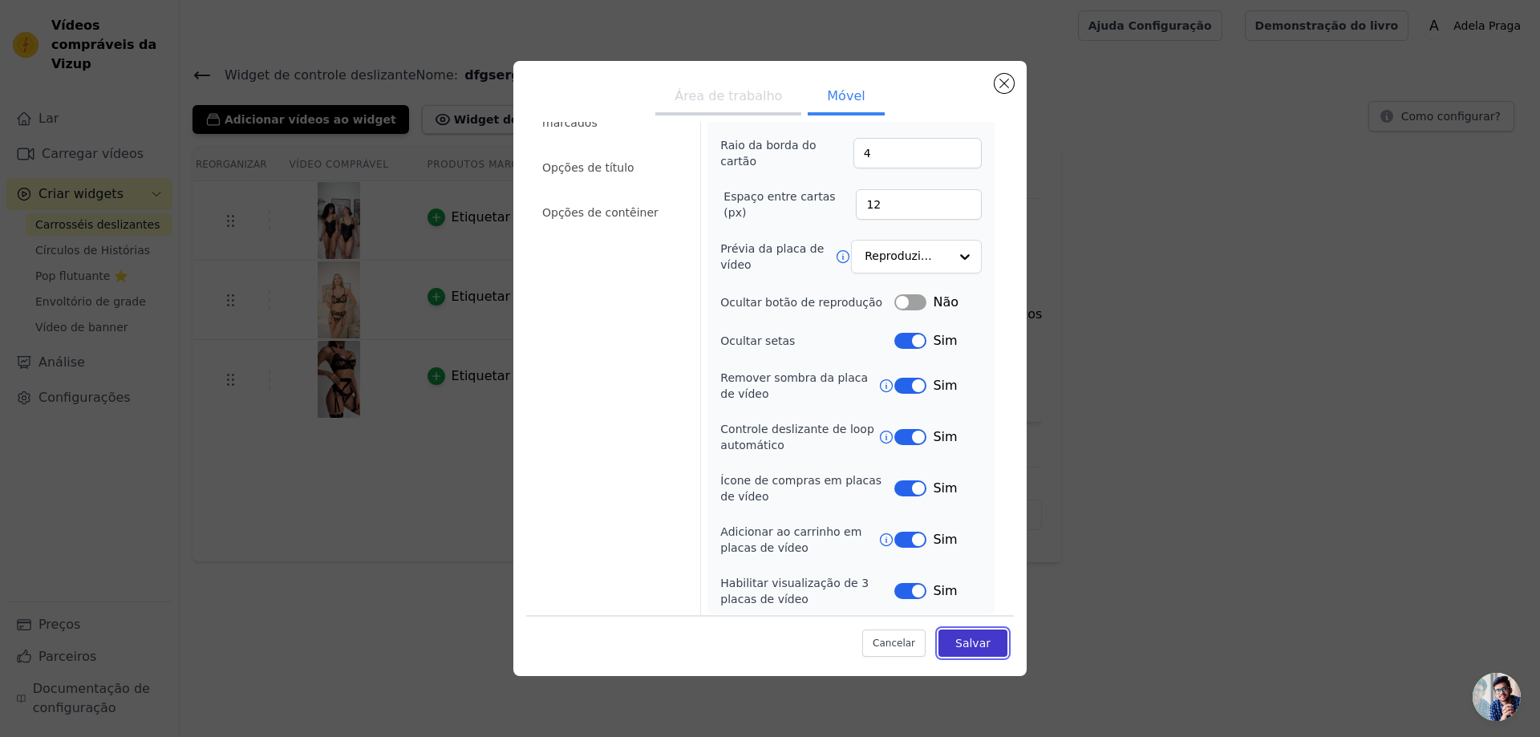
click at [966, 639] on font "Salvar" at bounding box center [972, 643] width 35 height 13
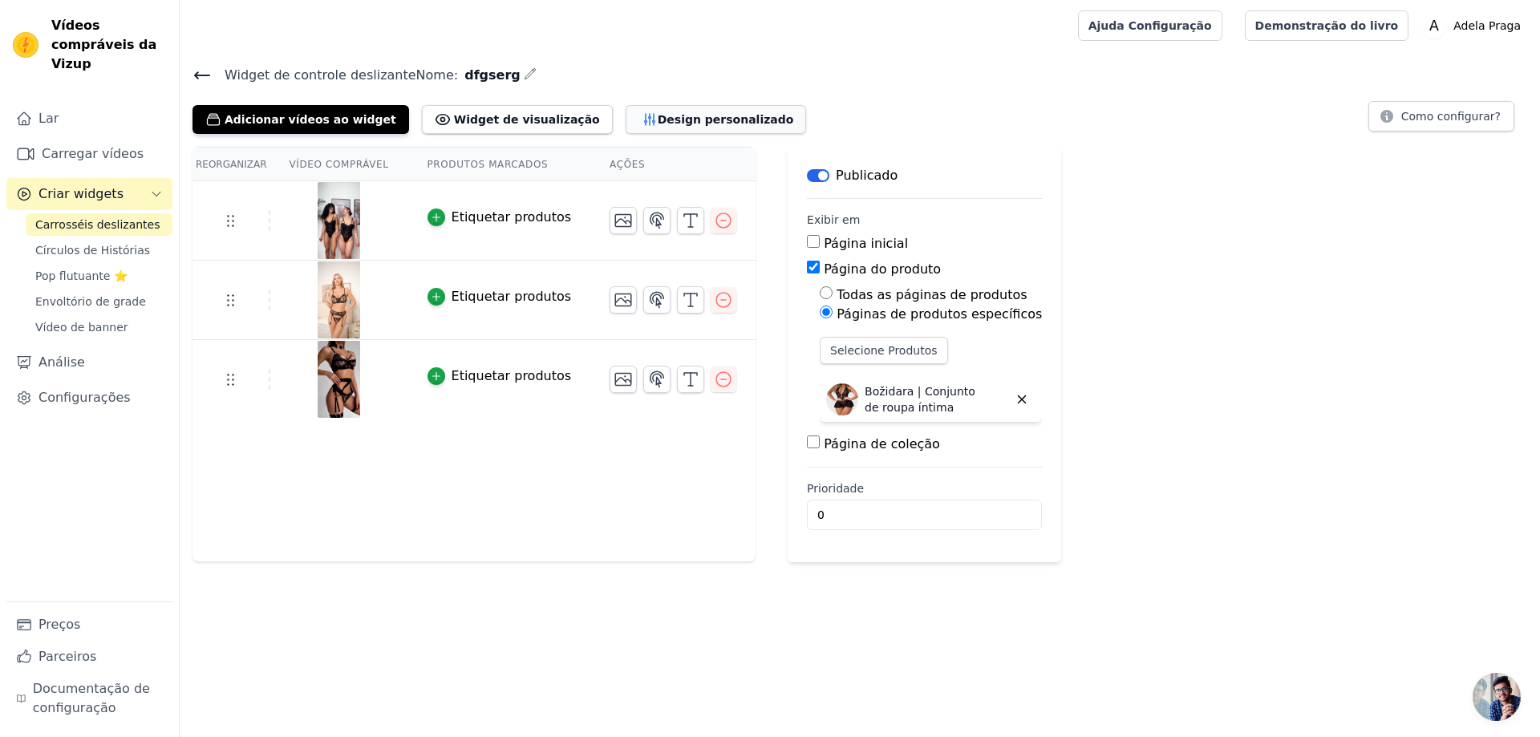
click at [625, 108] on button "Design personalizado" at bounding box center [715, 119] width 181 height 29
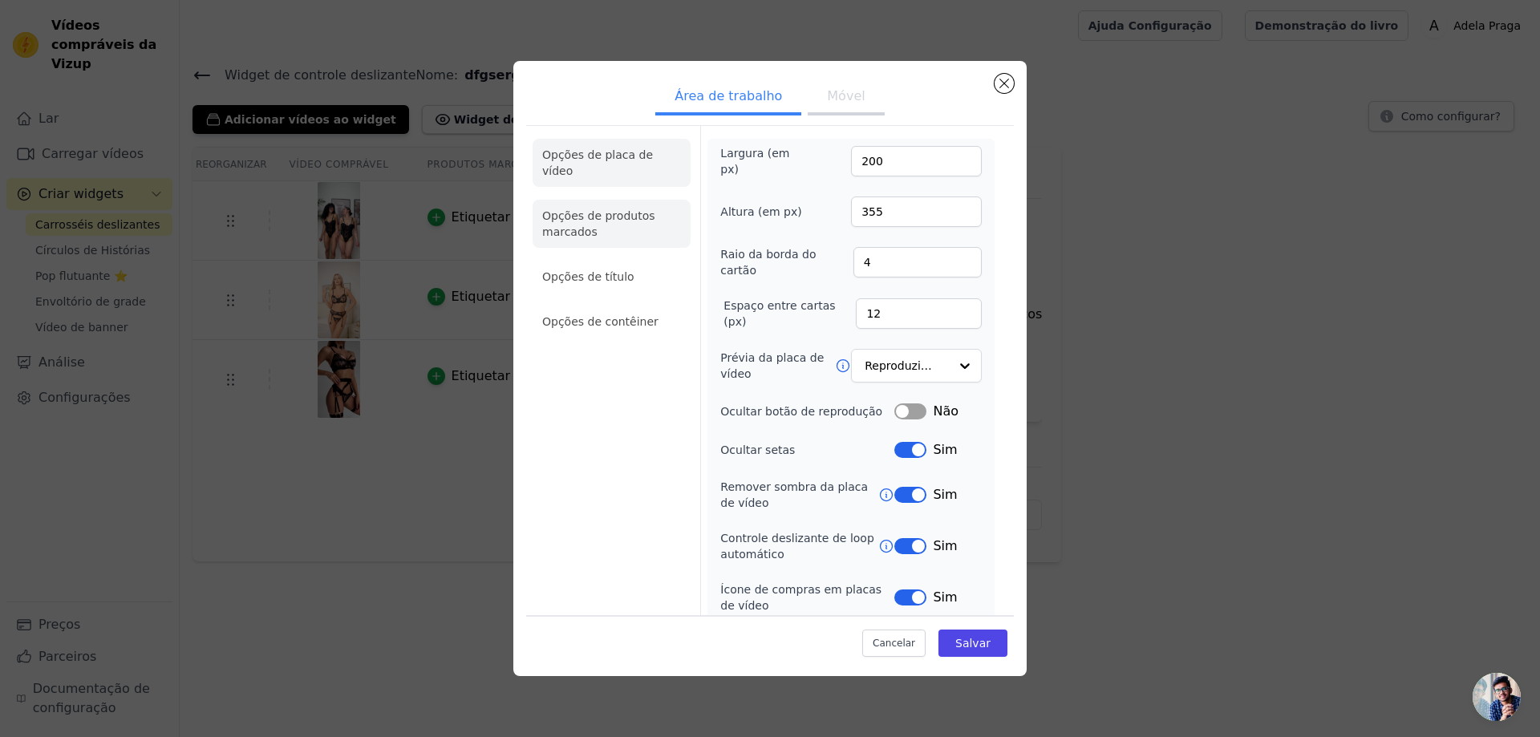
click at [621, 212] on li "Opções de produtos marcados" at bounding box center [611, 224] width 158 height 48
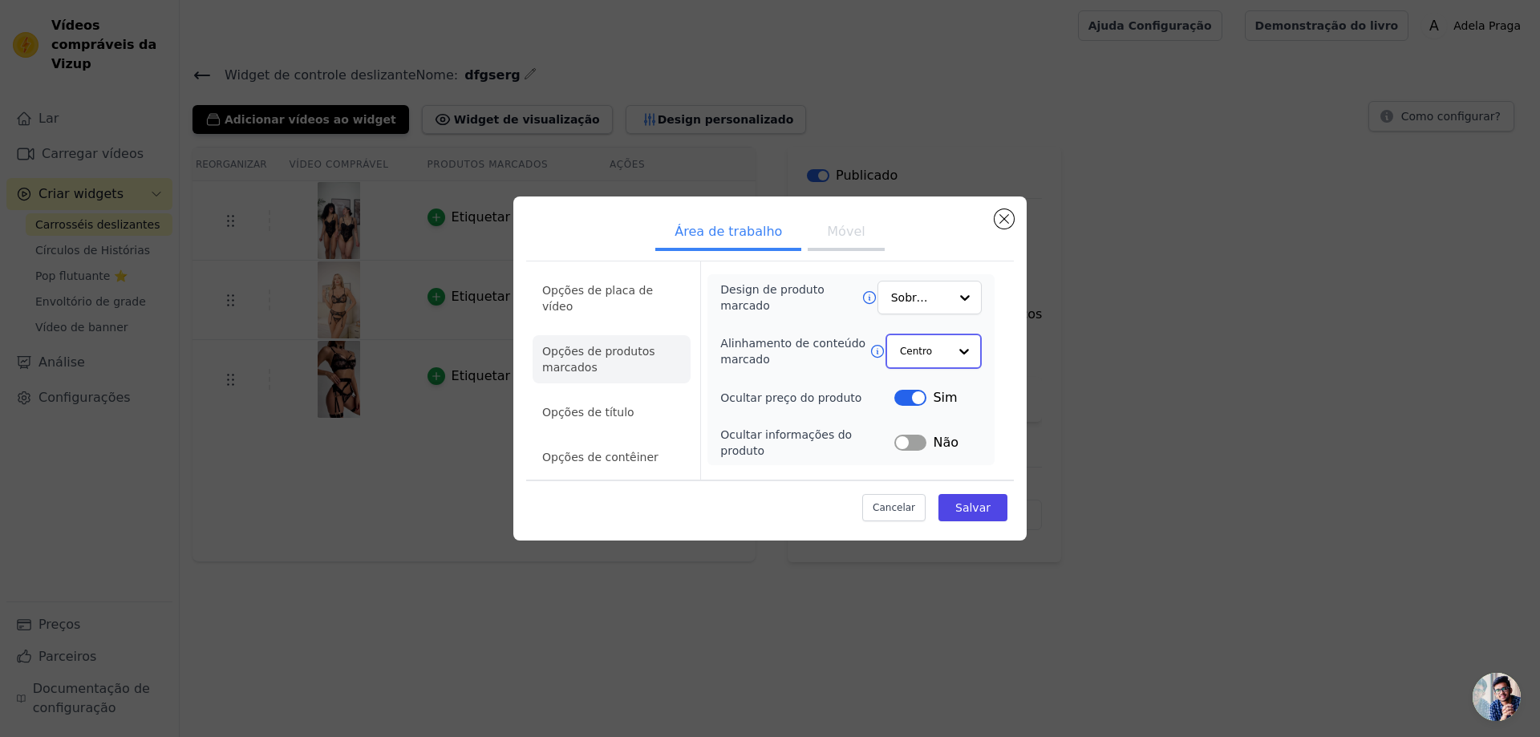
click at [936, 363] on input "Alinhamento de conteúdo marcado" at bounding box center [924, 351] width 48 height 32
click at [936, 363] on div "Centro Esquerda Certo Option Center, selected. You are currently focused on opt…" at bounding box center [933, 351] width 96 height 35
click at [836, 366] on label "Alinhamento de conteúdo marcado" at bounding box center [795, 350] width 151 height 32
click at [900, 367] on input "Alinhamento de conteúdo marcado" at bounding box center [924, 351] width 48 height 32
click at [584, 292] on font "Opções de placa de vídeo" at bounding box center [597, 298] width 111 height 29
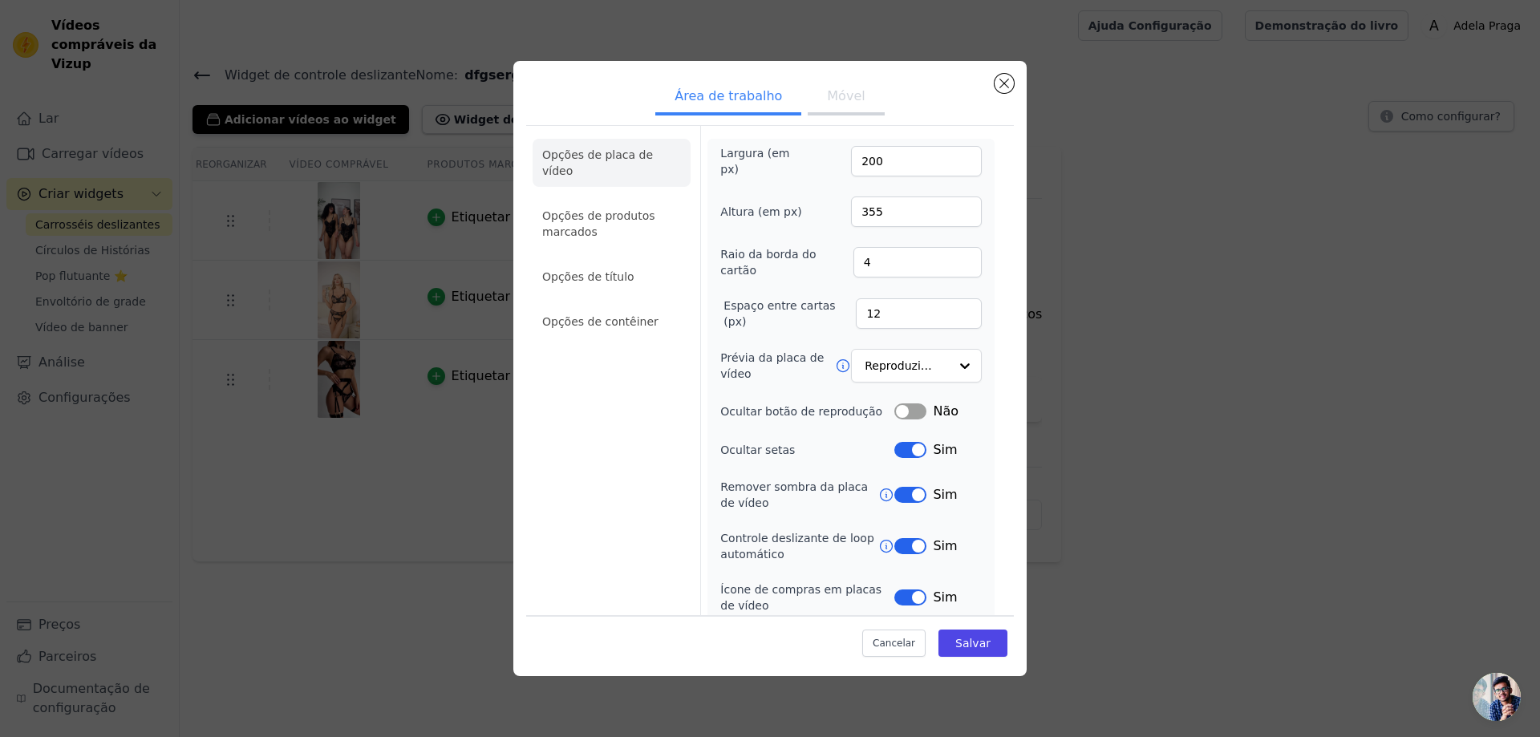
scroll to position [58, 0]
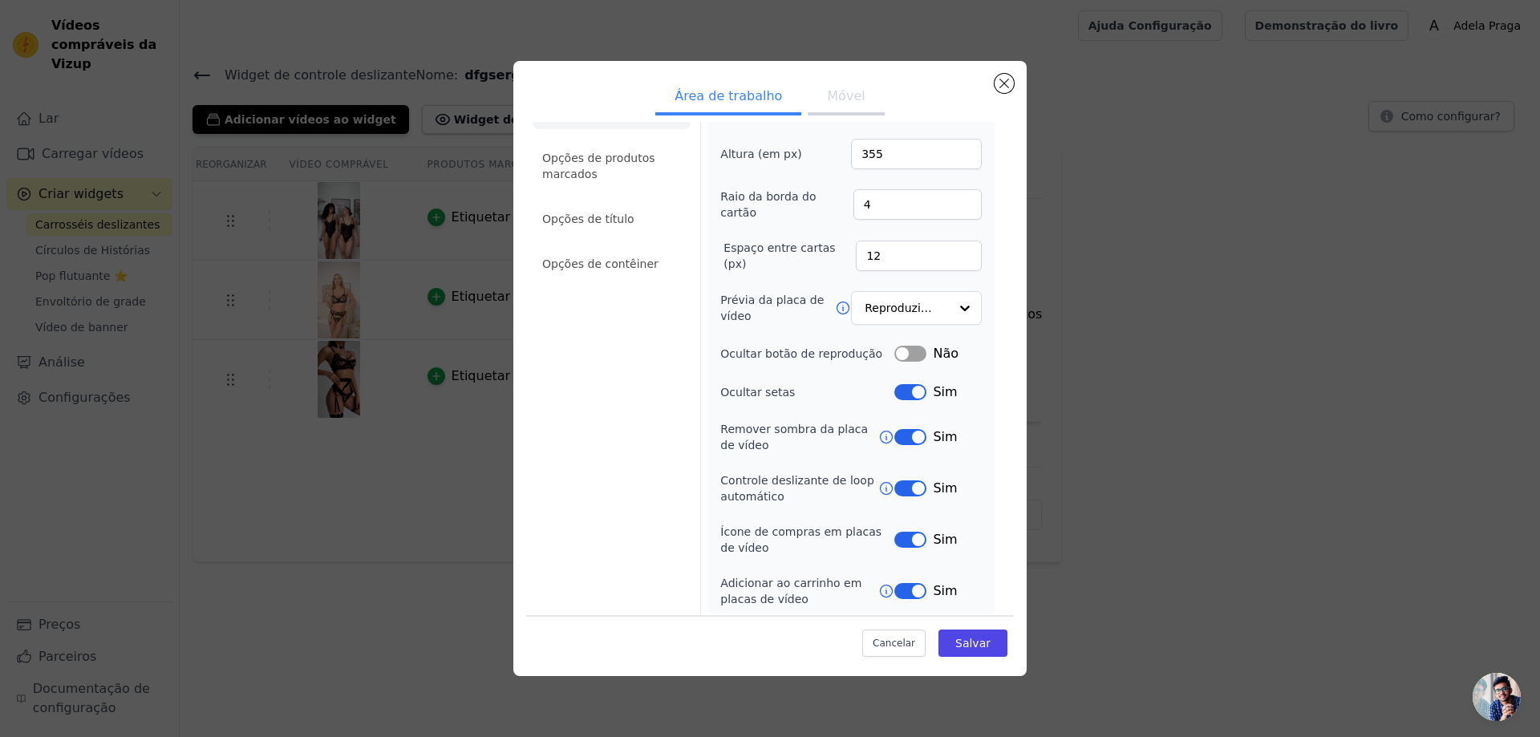
click at [903, 589] on button "Rótulo" at bounding box center [910, 591] width 32 height 16
click at [903, 536] on button "Rótulo" at bounding box center [910, 540] width 32 height 16
click at [899, 483] on button "Rótulo" at bounding box center [910, 488] width 32 height 16
click at [903, 385] on button "Rótulo" at bounding box center [910, 392] width 32 height 16
click at [899, 436] on button "Rótulo" at bounding box center [910, 437] width 32 height 16
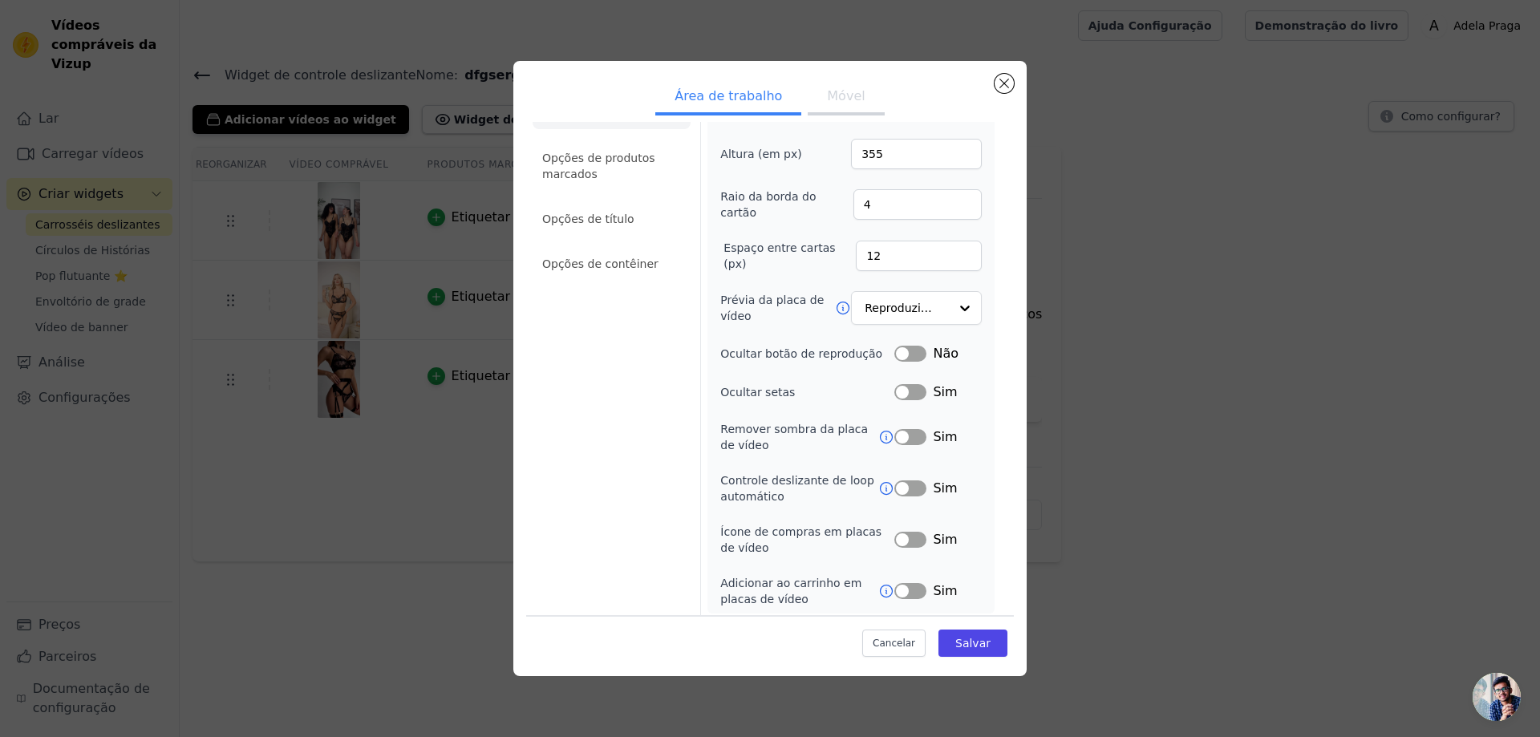
click at [828, 83] on button "Móvel" at bounding box center [845, 97] width 76 height 35
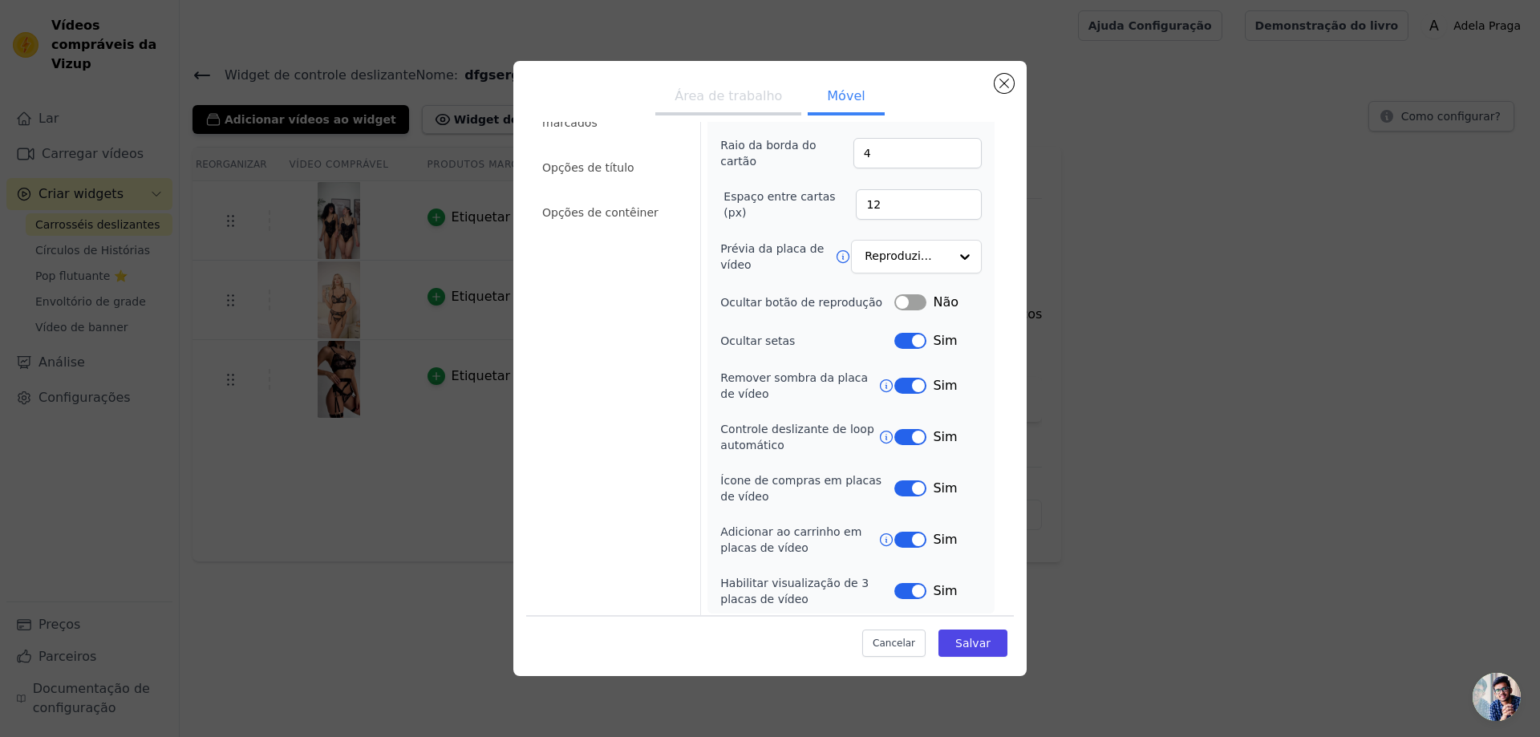
click at [903, 333] on button "Rótulo" at bounding box center [910, 341] width 32 height 16
click at [913, 382] on button "Rótulo" at bounding box center [910, 386] width 32 height 16
click at [907, 433] on button "Rótulo" at bounding box center [910, 437] width 32 height 16
drag, startPoint x: 905, startPoint y: 471, endPoint x: 902, endPoint y: 499, distance: 28.2
click at [903, 481] on div "Ícone de compras em placas de vídeo Rótulo Sim" at bounding box center [850, 488] width 261 height 32
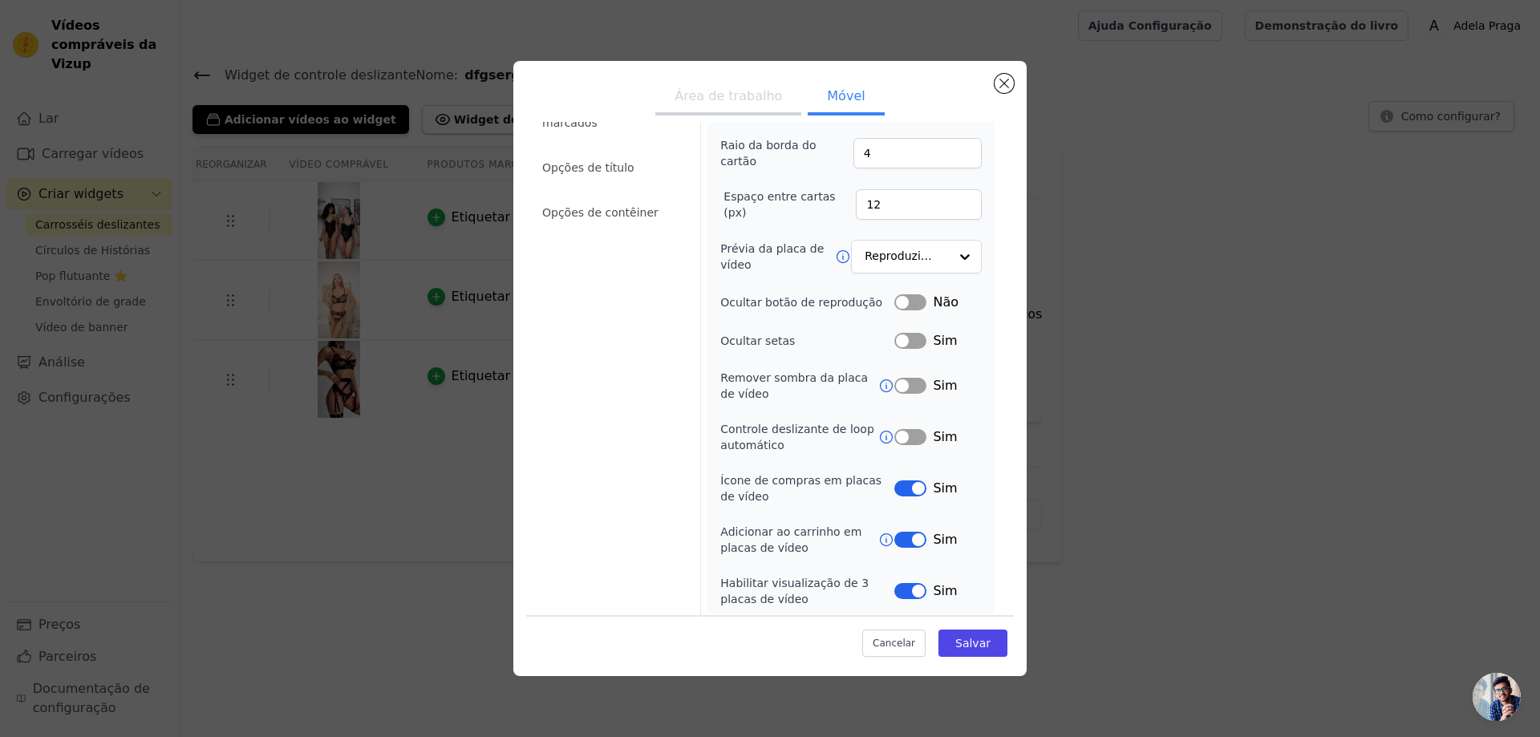
click at [901, 484] on button "Rótulo" at bounding box center [910, 488] width 32 height 16
click at [904, 540] on button "Rótulo" at bounding box center [910, 540] width 32 height 16
click at [905, 588] on button "Rótulo" at bounding box center [910, 591] width 32 height 16
click at [912, 593] on button "Rótulo" at bounding box center [910, 591] width 32 height 16
click at [904, 589] on button "Rótulo" at bounding box center [910, 591] width 32 height 16
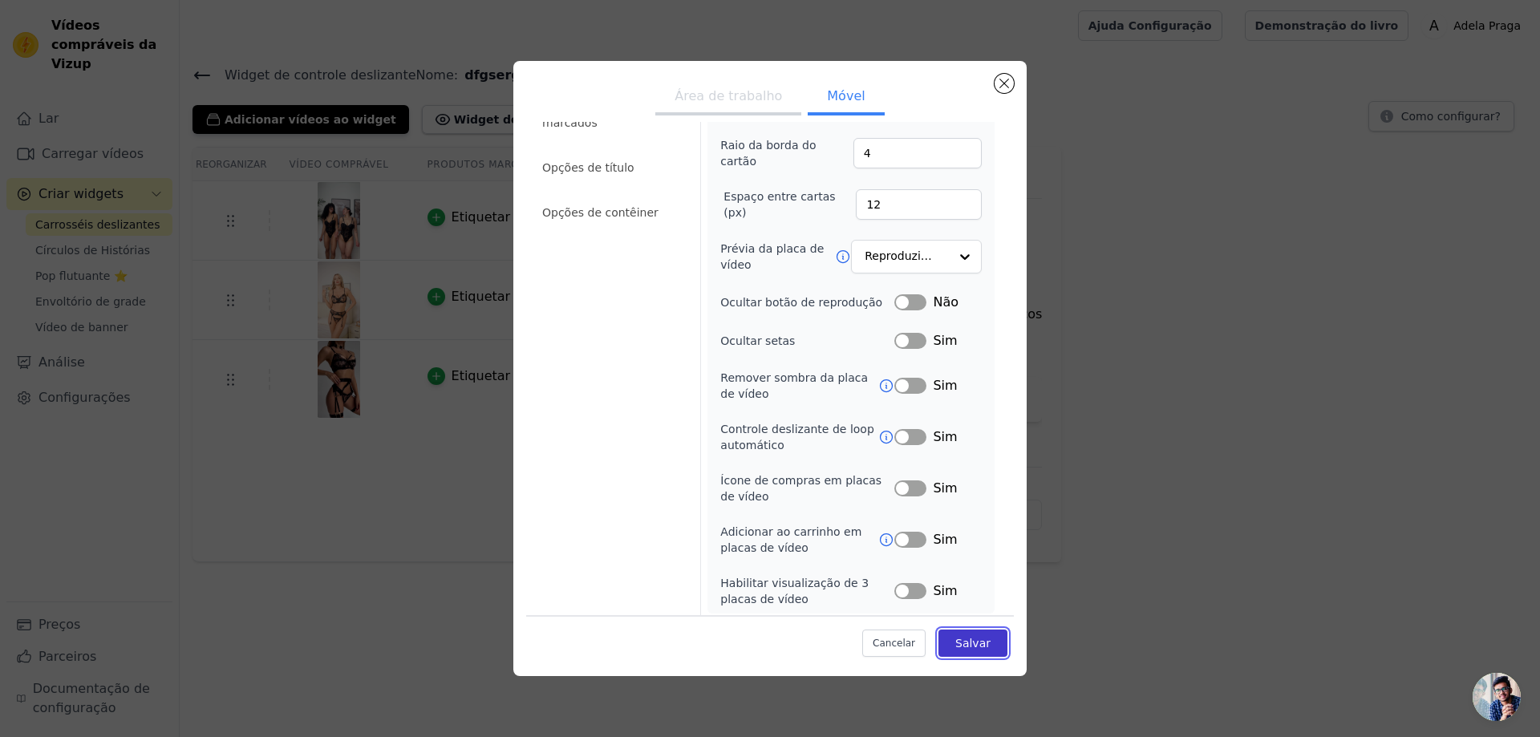
click at [957, 637] on font "Salvar" at bounding box center [972, 643] width 35 height 13
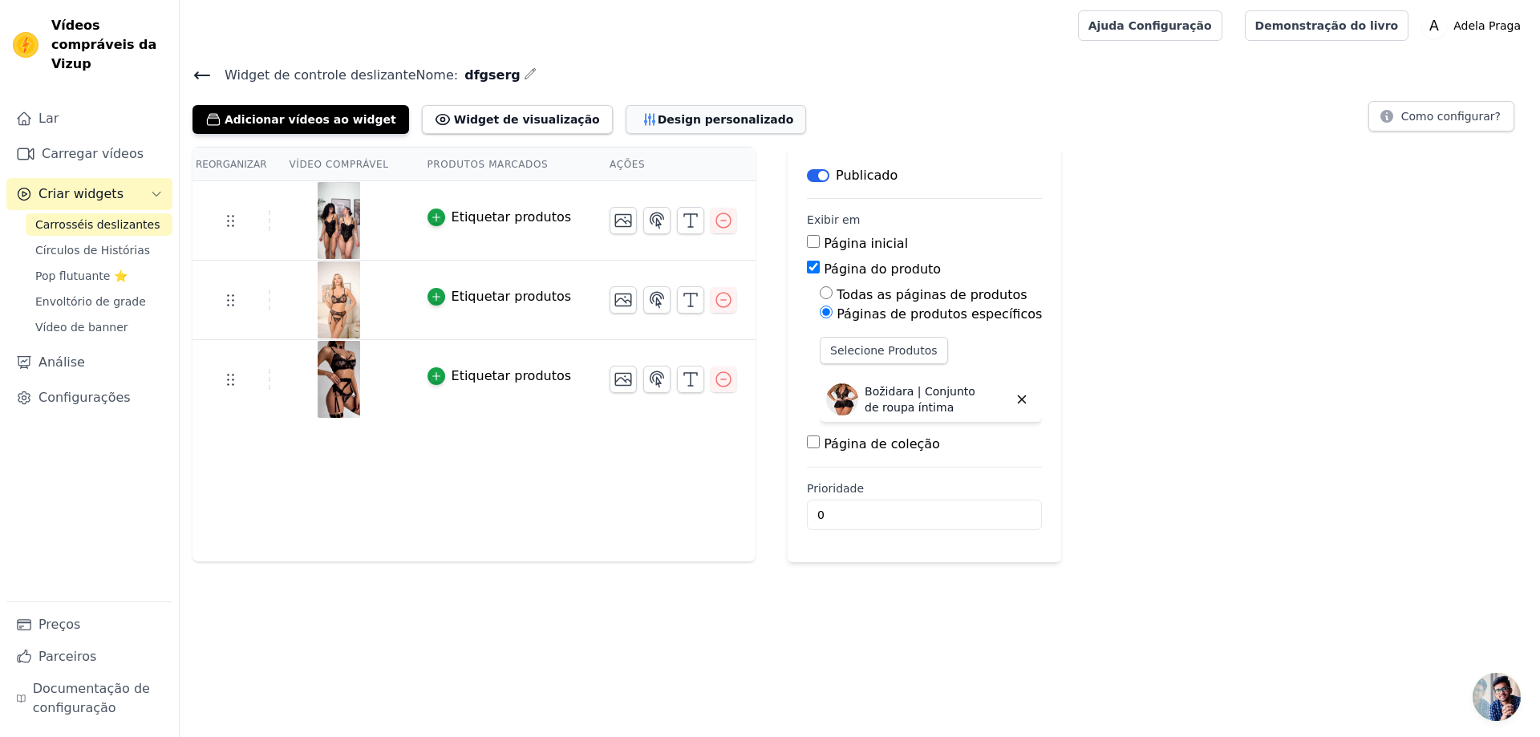
click at [682, 110] on button "Design personalizado" at bounding box center [715, 119] width 181 height 29
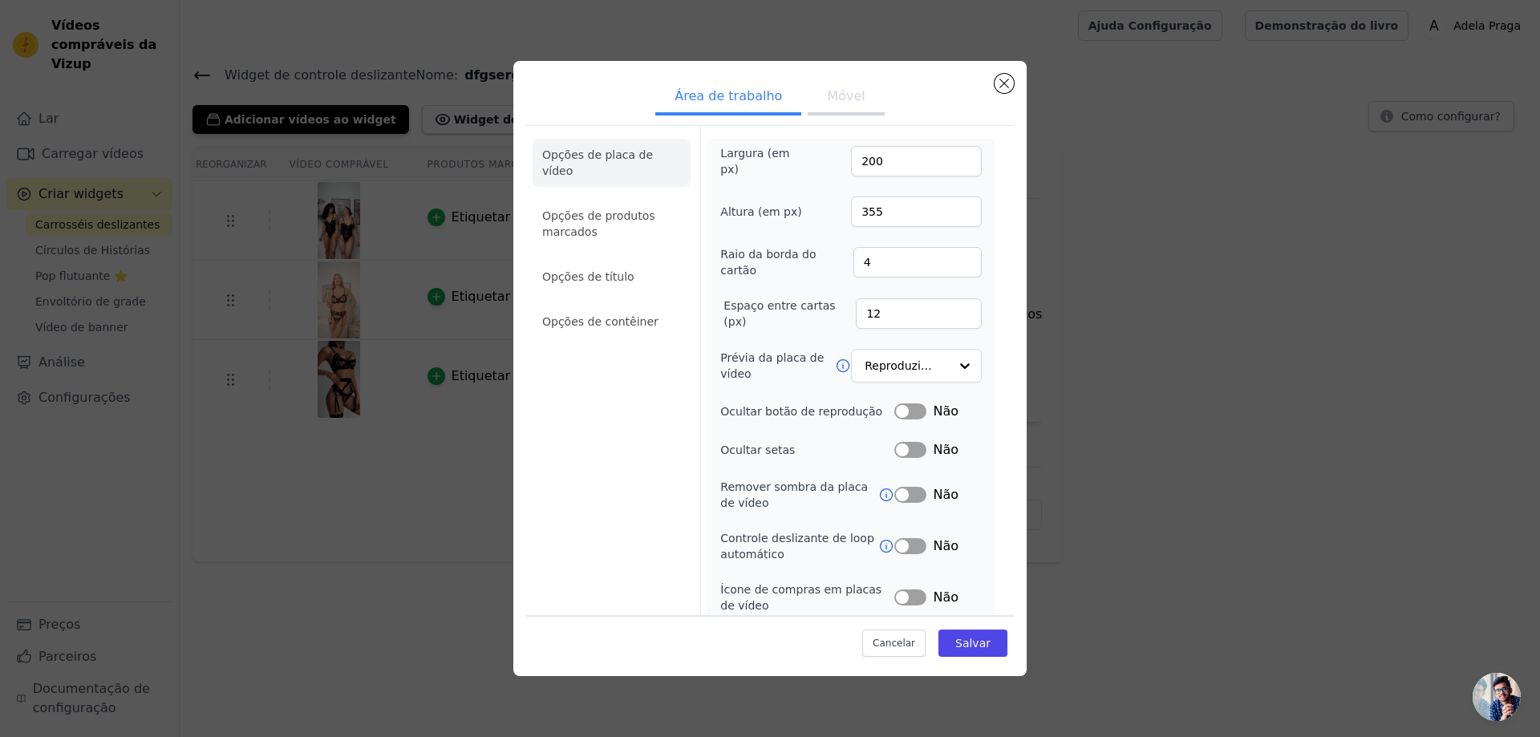
click at [852, 105] on button "Móvel" at bounding box center [845, 97] width 76 height 35
click at [727, 89] on font "Área de trabalho" at bounding box center [727, 95] width 107 height 15
click at [837, 83] on button "Móvel" at bounding box center [845, 97] width 76 height 35
click at [953, 155] on input "201" at bounding box center [916, 161] width 131 height 30
click at [953, 155] on input "202" at bounding box center [916, 161] width 131 height 30
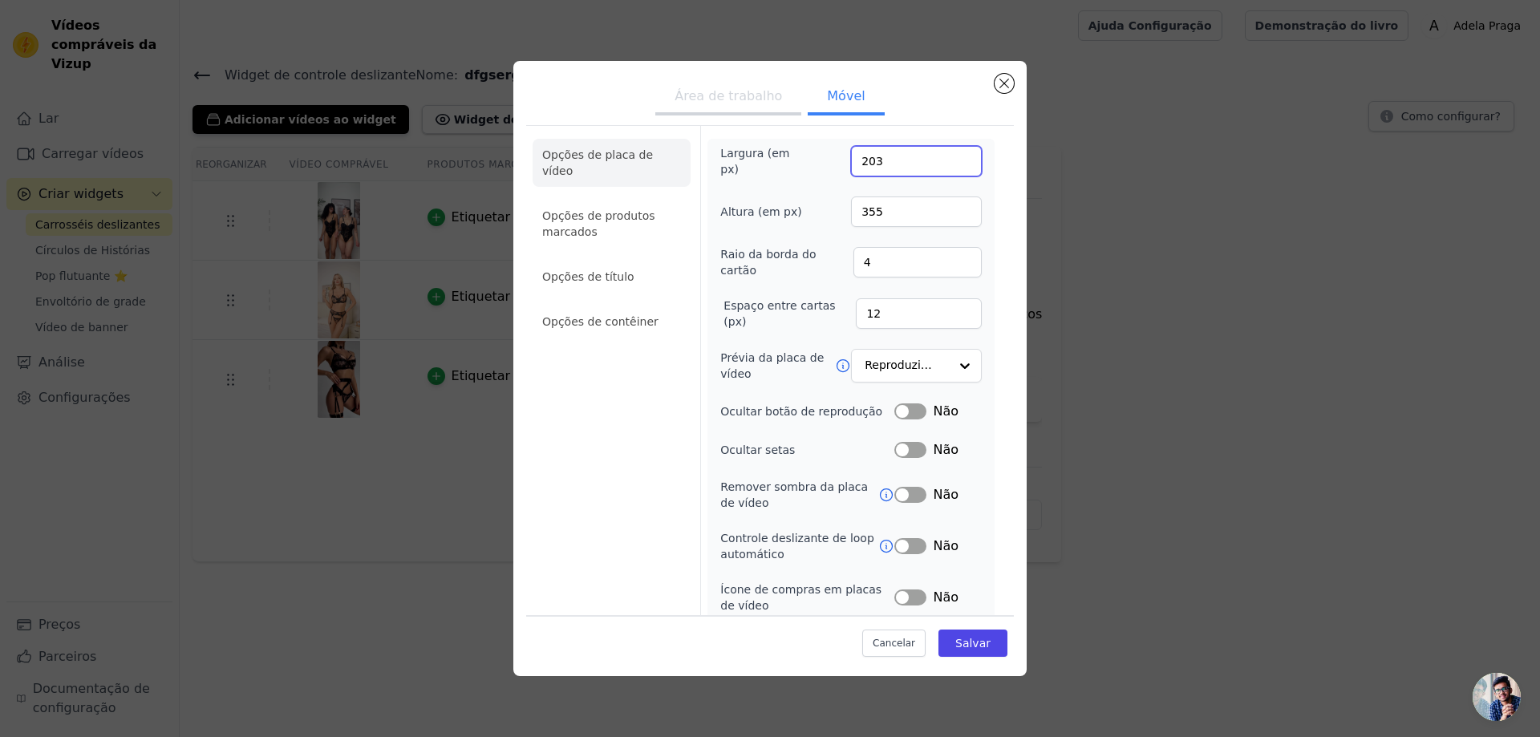
click at [953, 155] on input "203" at bounding box center [916, 161] width 131 height 30
click at [953, 155] on input "285" at bounding box center [916, 161] width 131 height 30
click at [953, 155] on input "286" at bounding box center [916, 161] width 131 height 30
click at [953, 155] on input "288" at bounding box center [916, 161] width 131 height 30
click at [953, 155] on input "289" at bounding box center [916, 161] width 131 height 30
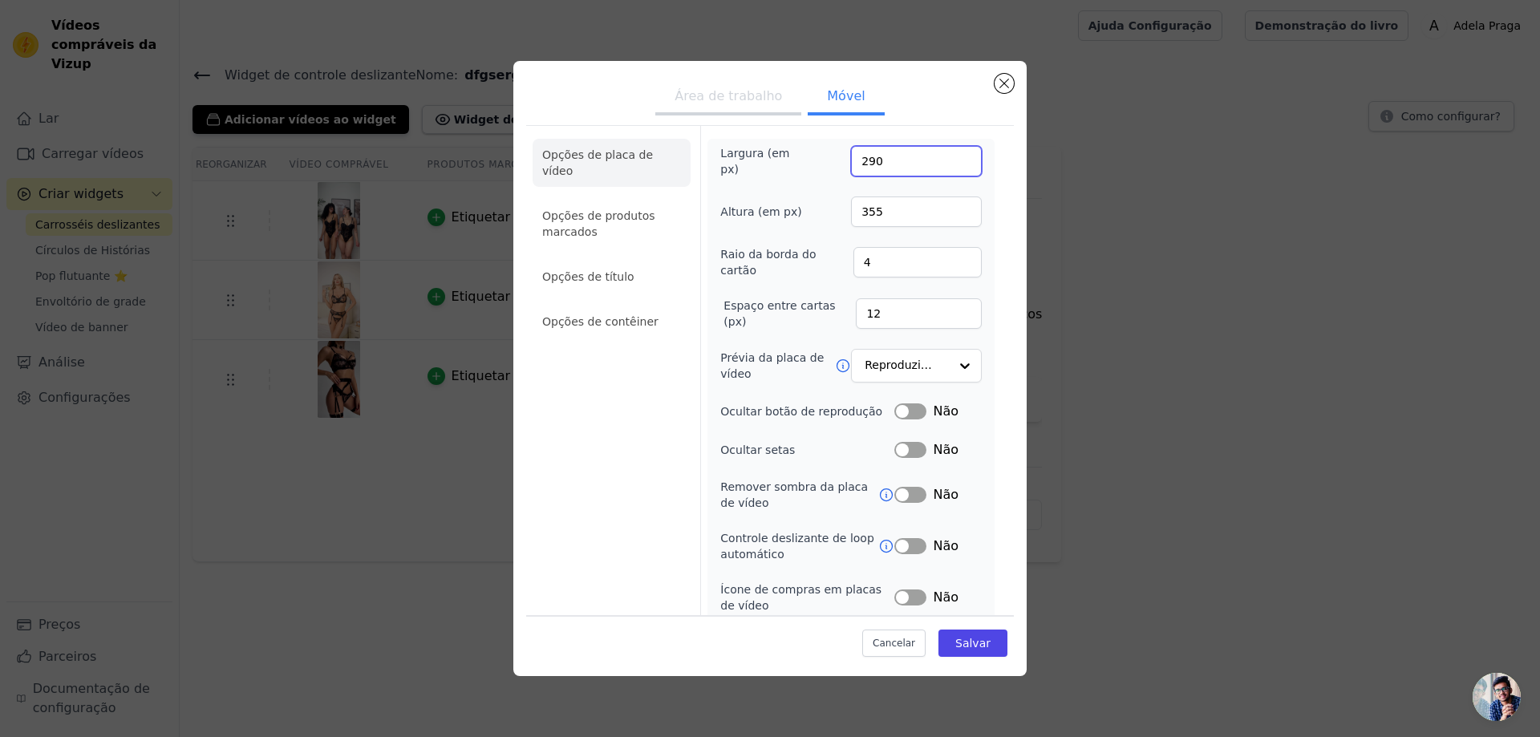
click at [953, 155] on input "290" at bounding box center [916, 161] width 131 height 30
click at [953, 155] on input "291" at bounding box center [916, 161] width 131 height 30
click at [953, 155] on input "292" at bounding box center [916, 161] width 131 height 30
click at [953, 155] on input "293" at bounding box center [916, 161] width 131 height 30
click at [953, 155] on input "294" at bounding box center [916, 161] width 131 height 30
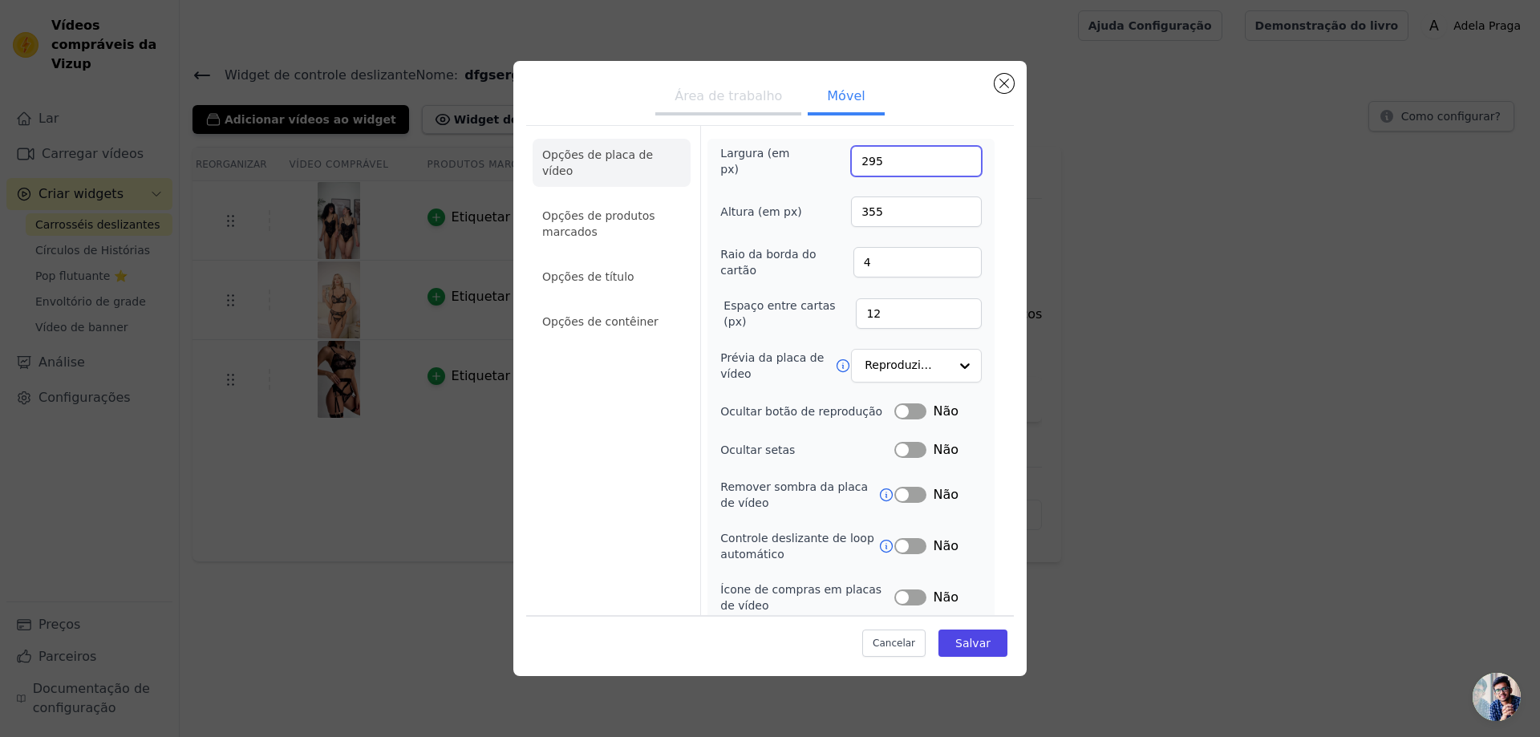
click at [953, 155] on input "295" at bounding box center [916, 161] width 131 height 30
click at [953, 155] on input "296" at bounding box center [916, 161] width 131 height 30
click at [953, 155] on input "297" at bounding box center [916, 161] width 131 height 30
click at [953, 155] on input "298" at bounding box center [916, 161] width 131 height 30
click at [953, 155] on input "299" at bounding box center [916, 161] width 131 height 30
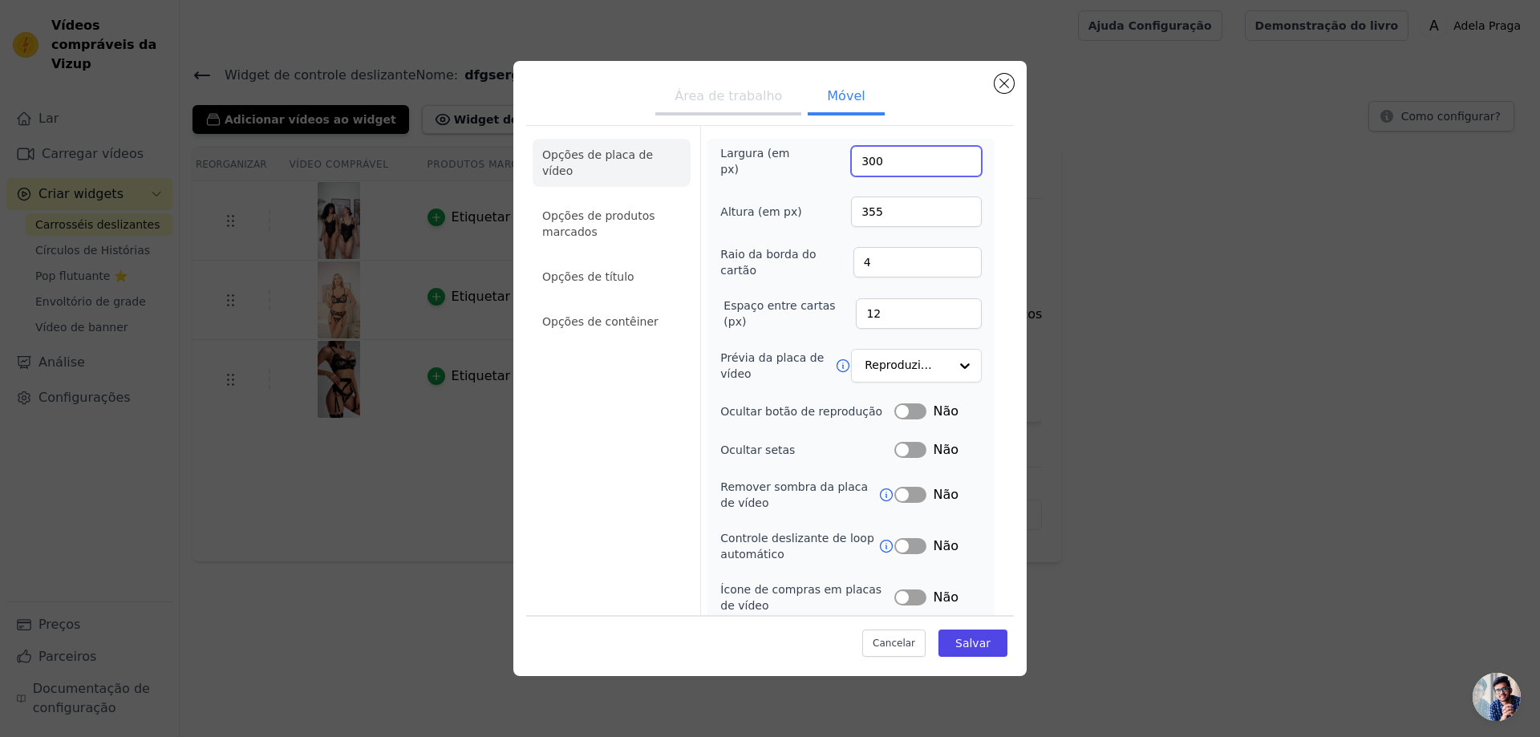
click at [953, 155] on input "300" at bounding box center [916, 161] width 131 height 30
click at [953, 155] on input "301" at bounding box center [916, 161] width 131 height 30
type input "300"
click at [953, 161] on input "300" at bounding box center [916, 161] width 131 height 30
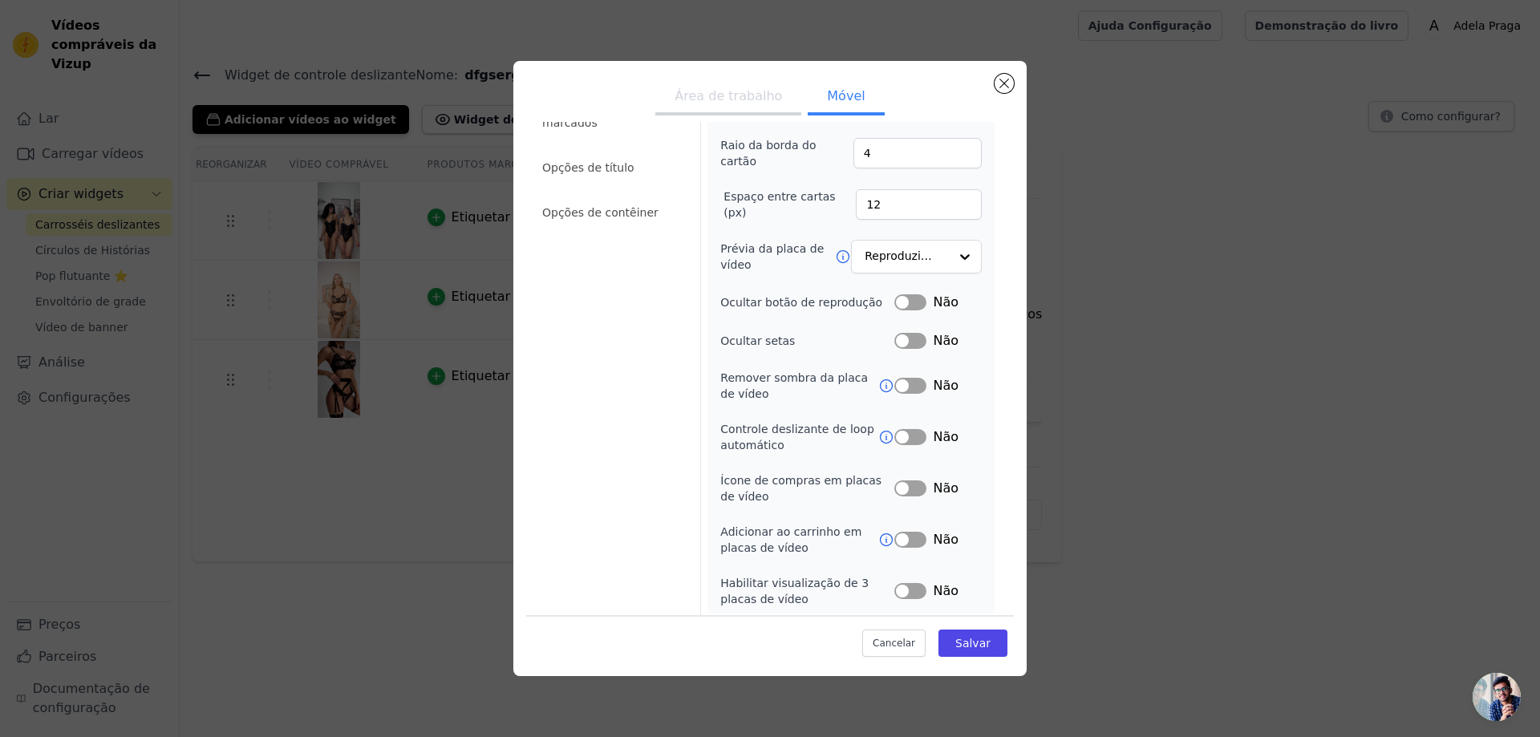
scroll to position [0, 0]
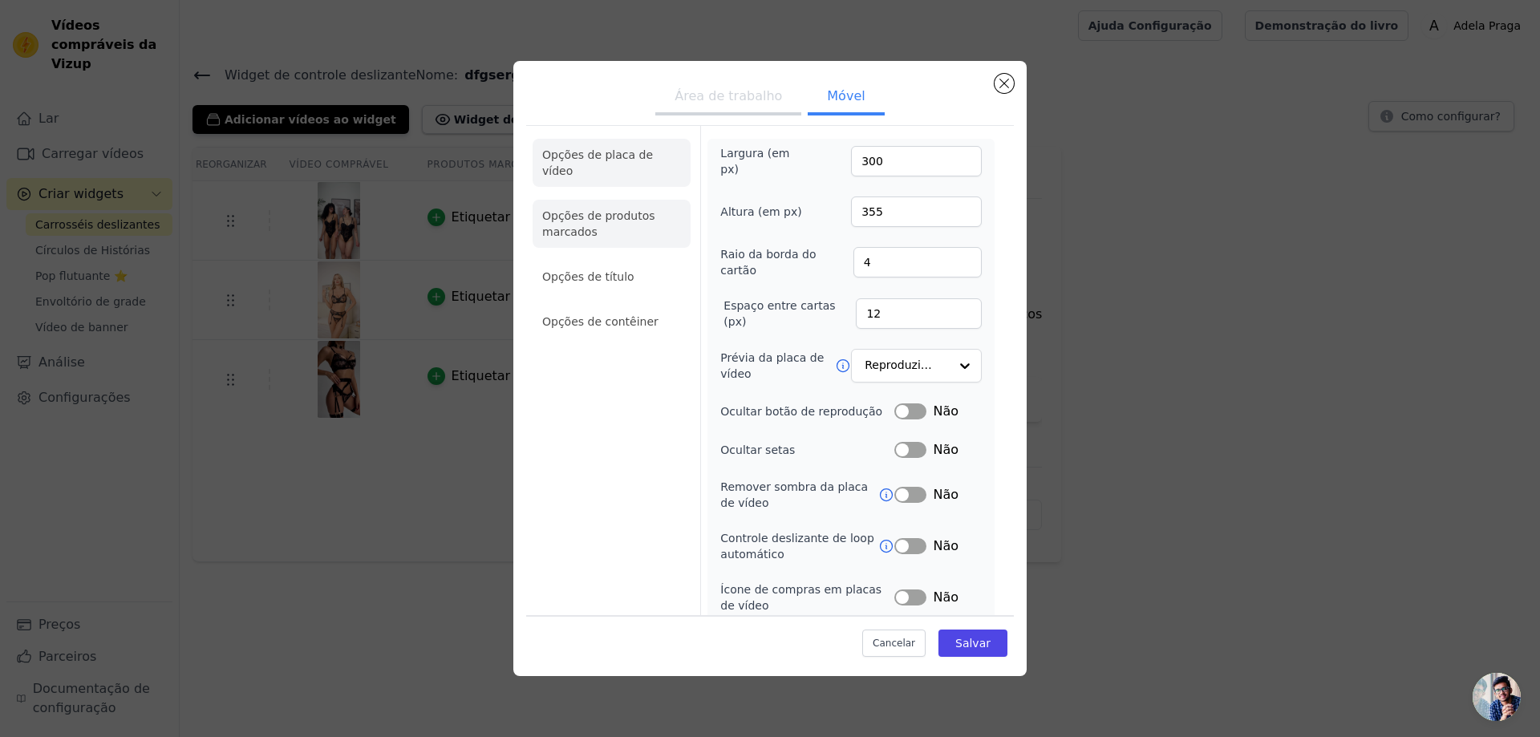
click at [572, 209] on font "Opções de produtos marcados" at bounding box center [598, 223] width 113 height 29
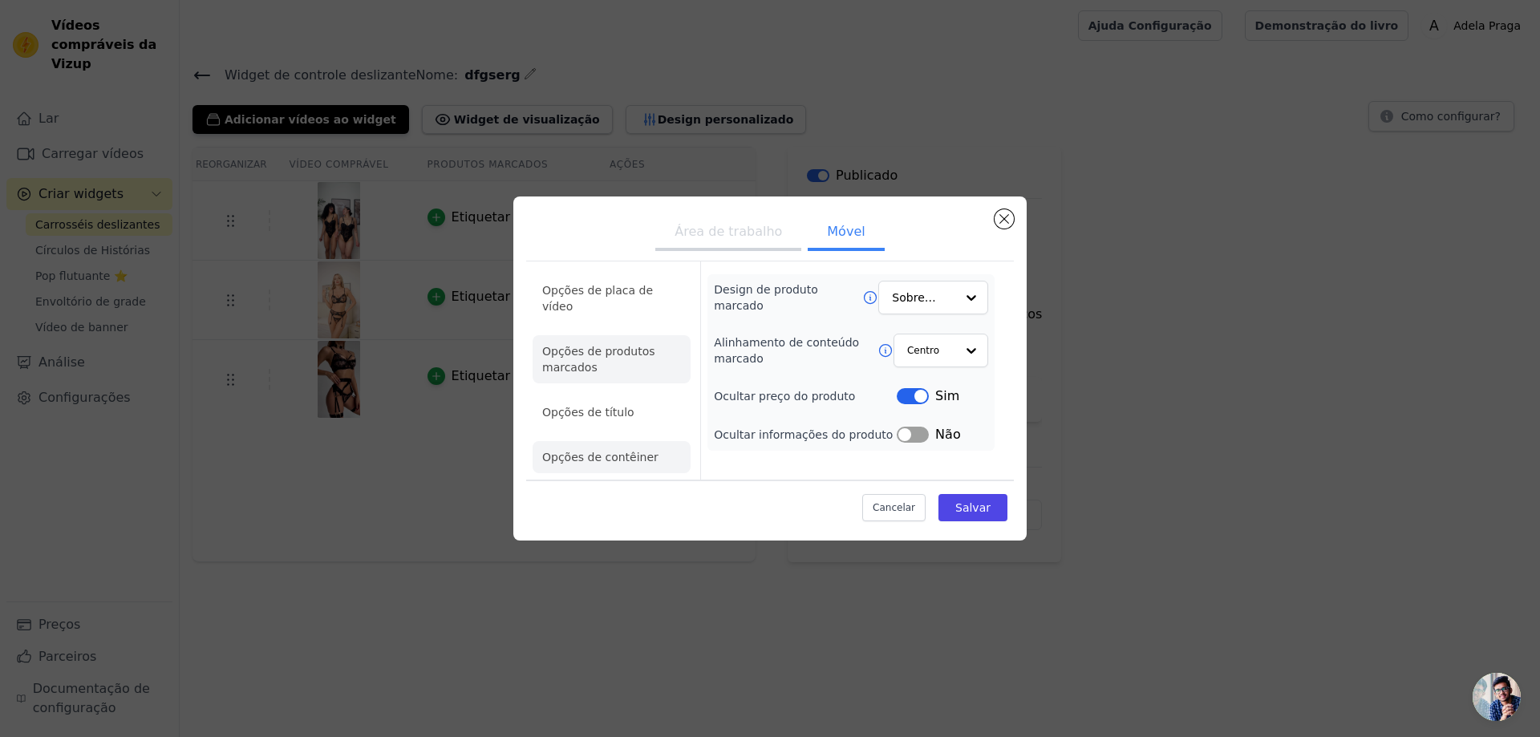
click at [651, 448] on li "Opções de contêiner" at bounding box center [611, 457] width 158 height 32
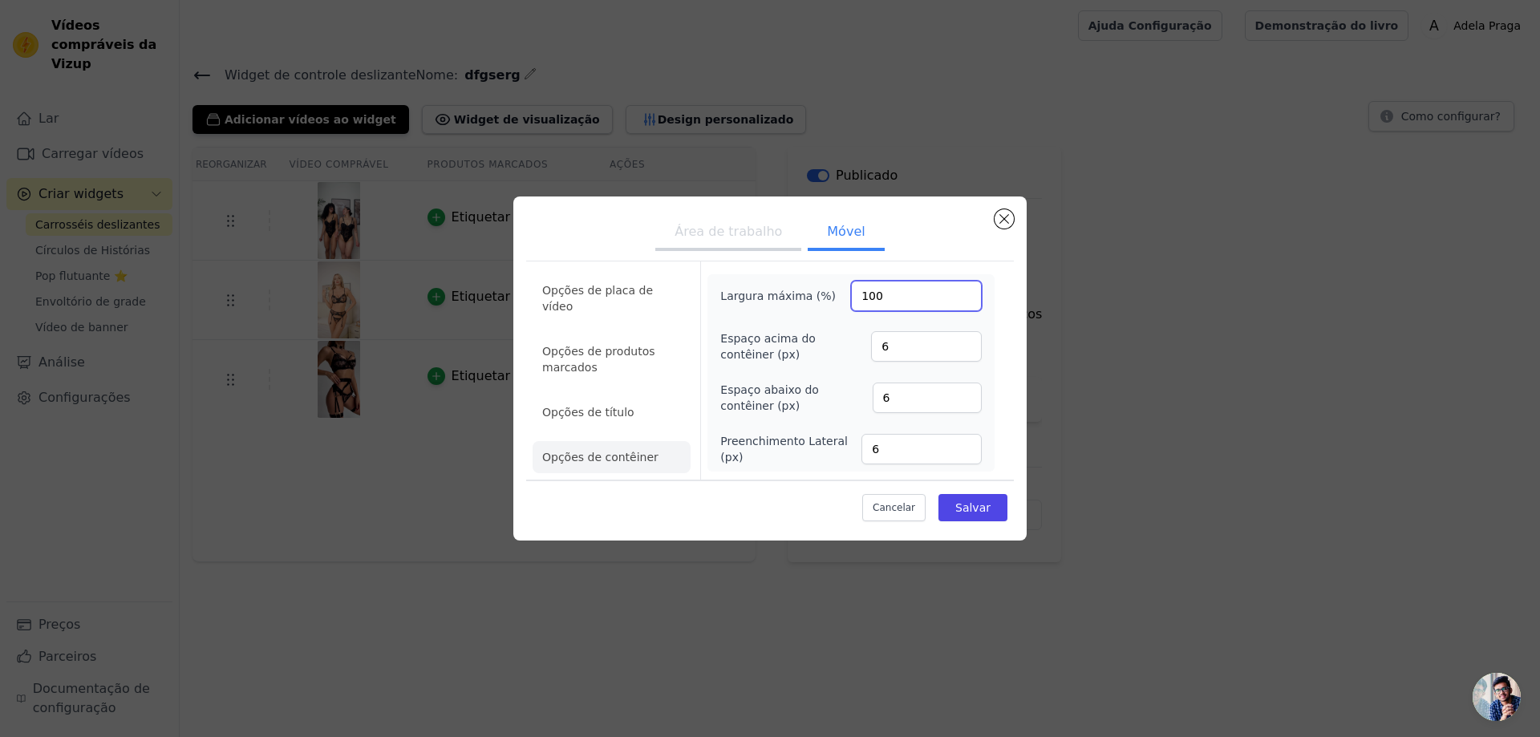
drag, startPoint x: 913, startPoint y: 299, endPoint x: 859, endPoint y: 300, distance: 54.5
click at [859, 300] on input "100" at bounding box center [916, 296] width 131 height 30
click at [994, 290] on form "Largura máxima (%) 98 Espaço acima do contêiner (px) 6 Espaço abaixo do contêin…" at bounding box center [850, 370] width 301 height 218
drag, startPoint x: 891, startPoint y: 301, endPoint x: 856, endPoint y: 295, distance: 35.7
click at [856, 295] on input "98" at bounding box center [916, 296] width 131 height 30
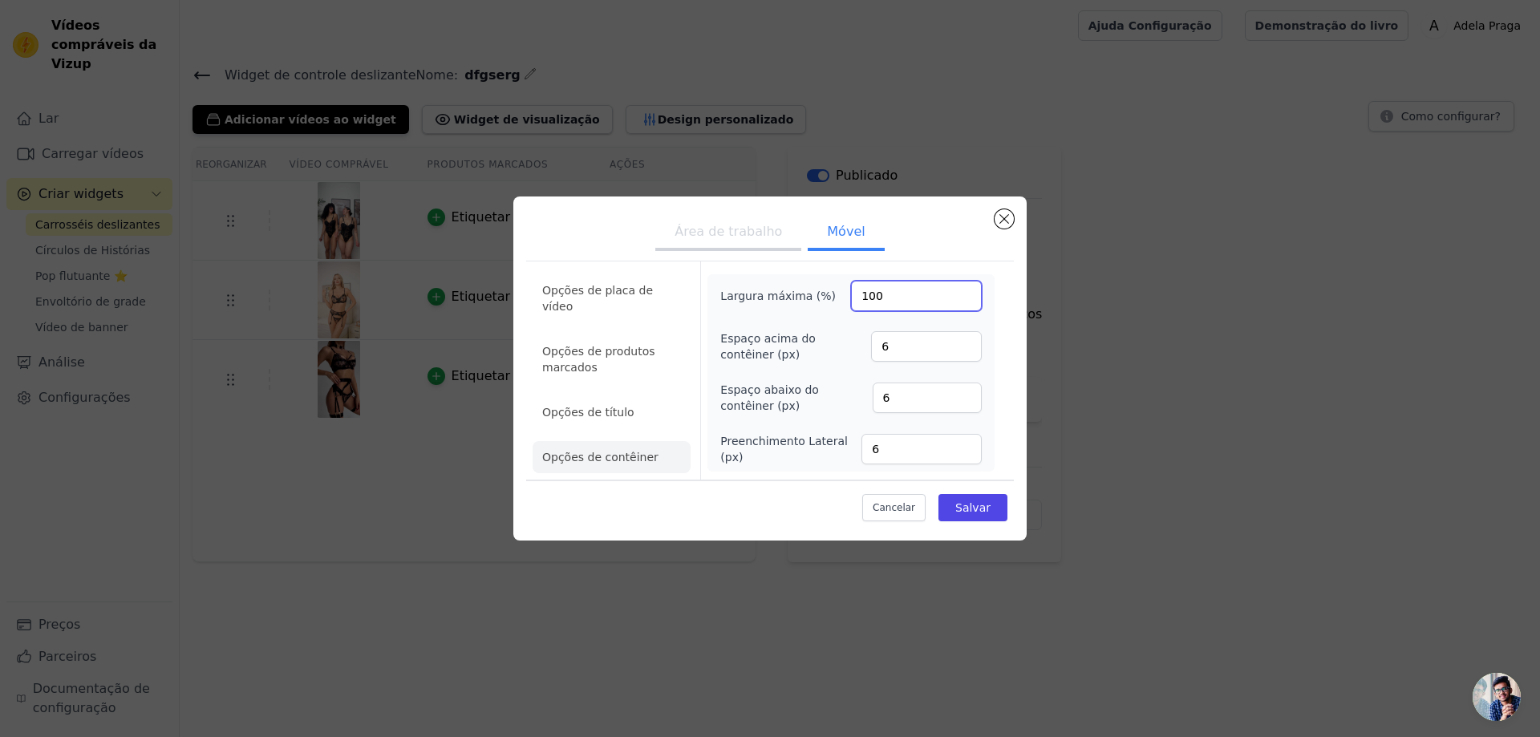
type input "100"
click at [1005, 352] on div "Opções de placa de vídeo Opções de produtos marcados Opções de título Opções de…" at bounding box center [770, 370] width 488 height 219
click at [985, 501] on font "Salvar" at bounding box center [972, 507] width 35 height 13
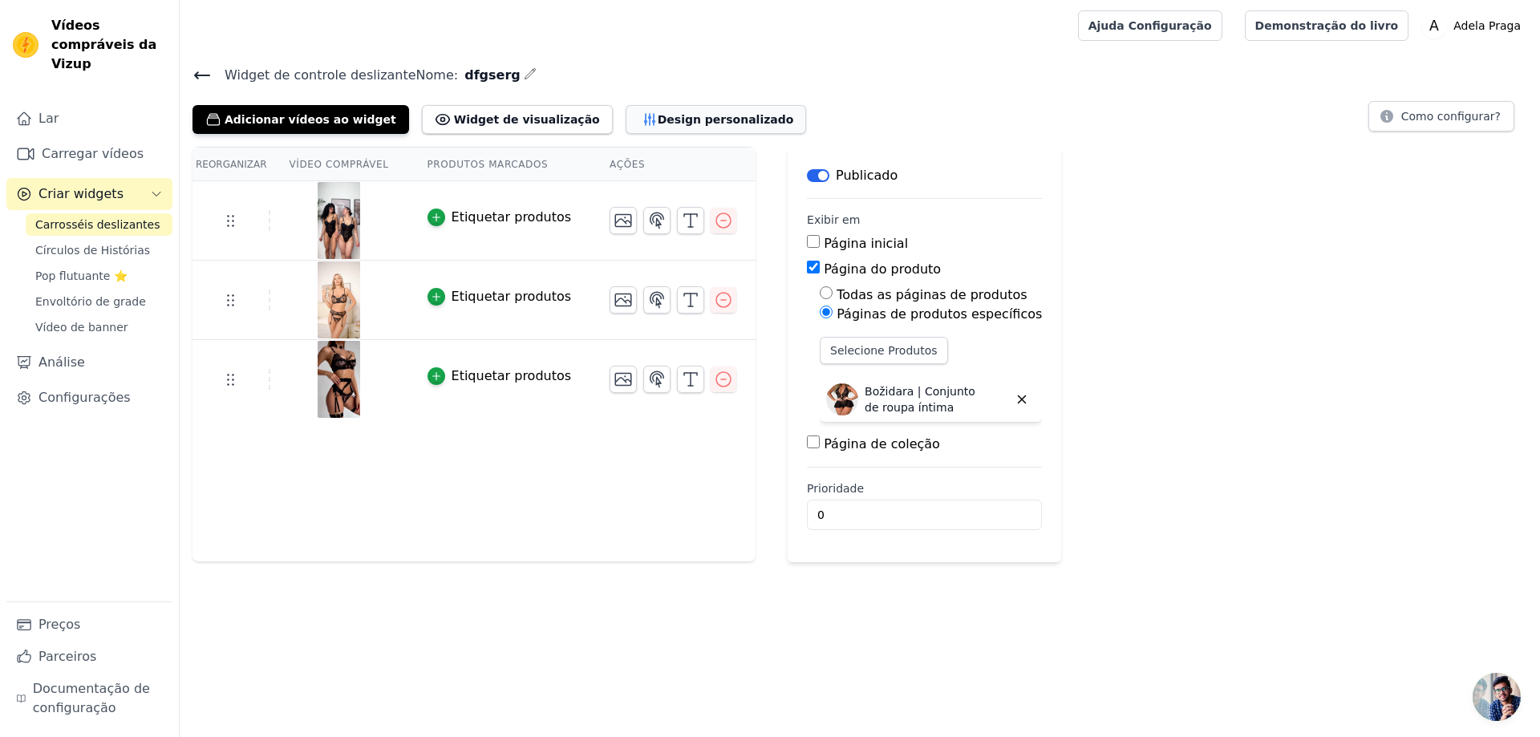
click at [658, 117] on font "Design personalizado" at bounding box center [726, 119] width 136 height 13
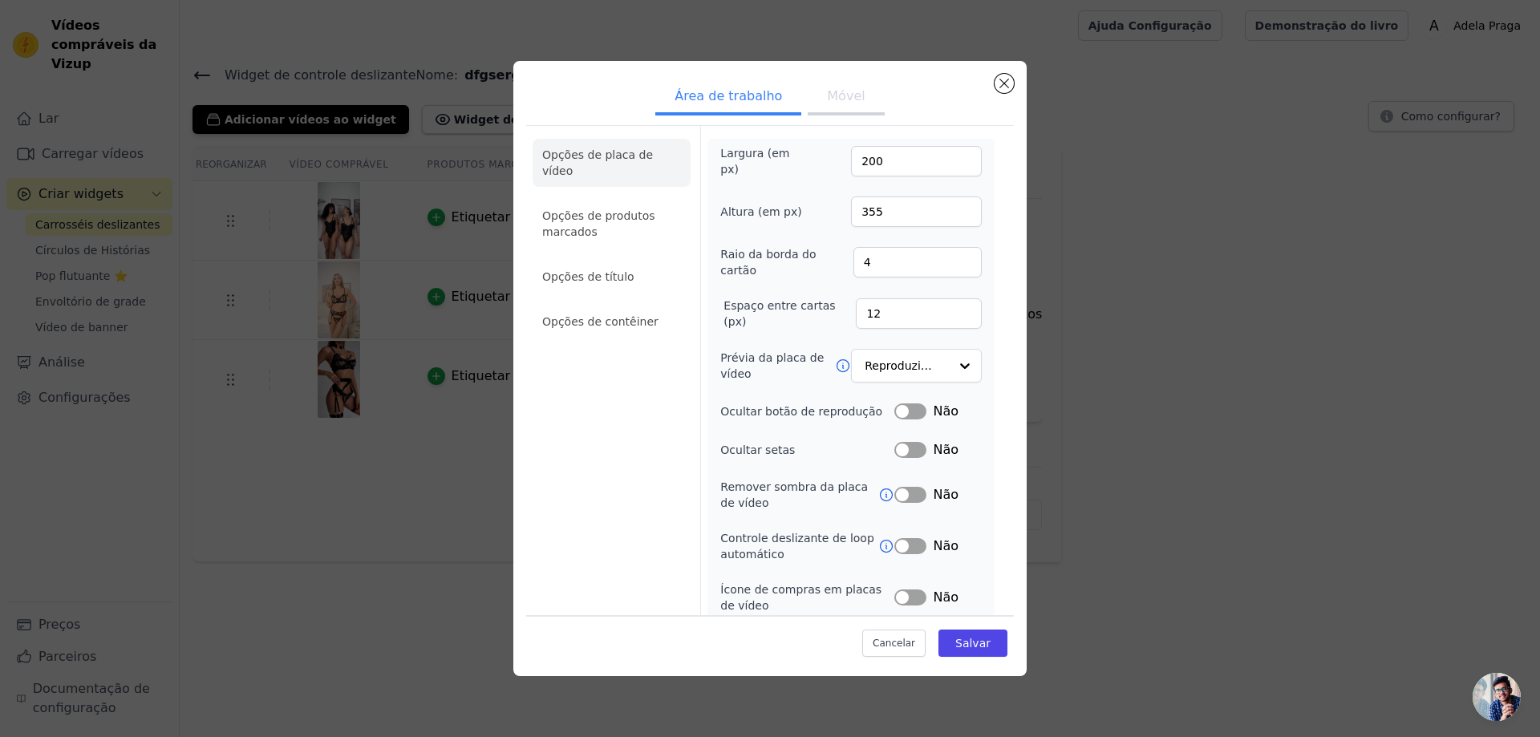
scroll to position [58, 0]
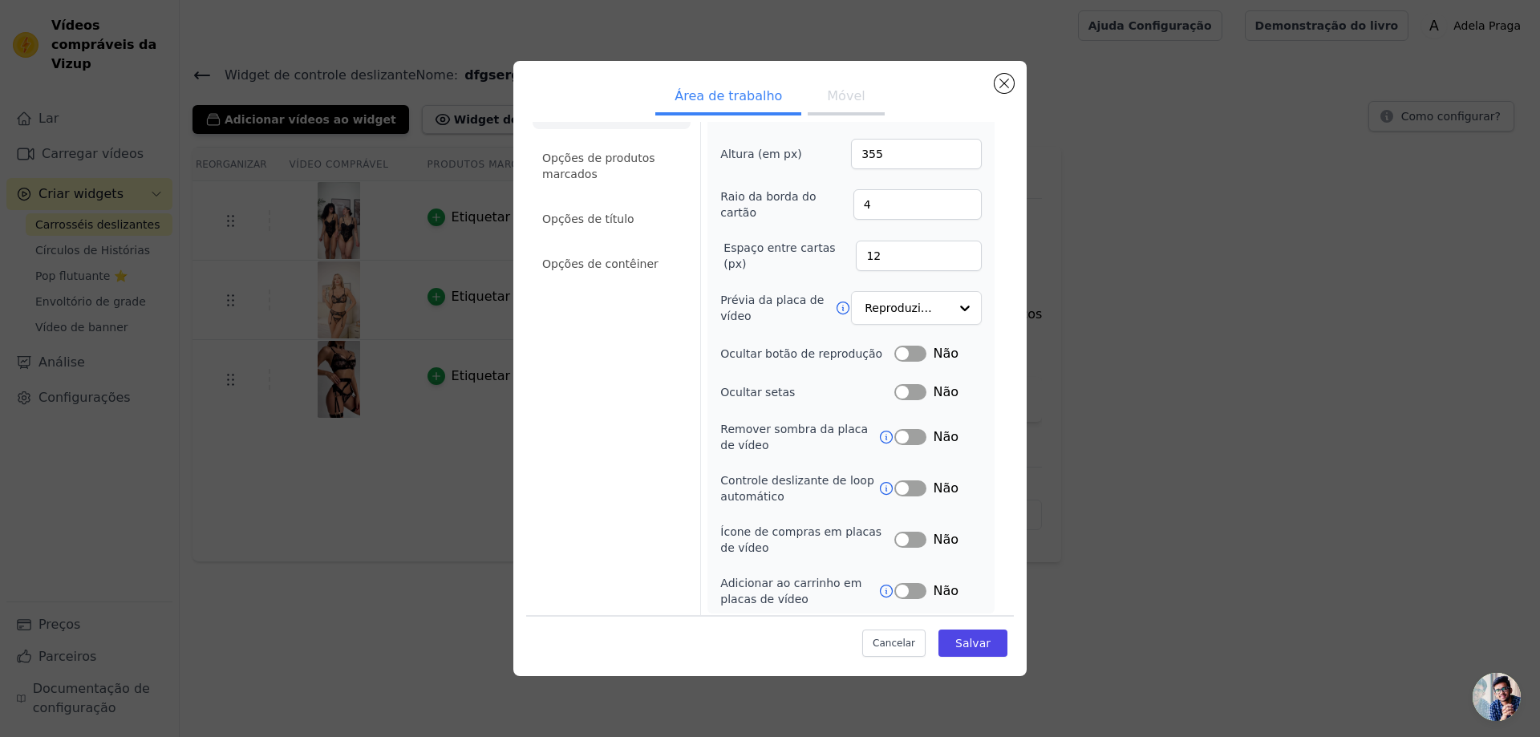
click at [904, 386] on button "Rótulo" at bounding box center [910, 392] width 32 height 16
click at [834, 96] on font "Móvel" at bounding box center [846, 95] width 38 height 15
click at [894, 387] on button "Rótulo" at bounding box center [910, 392] width 32 height 16
click at [984, 651] on button "Salvar" at bounding box center [972, 642] width 69 height 27
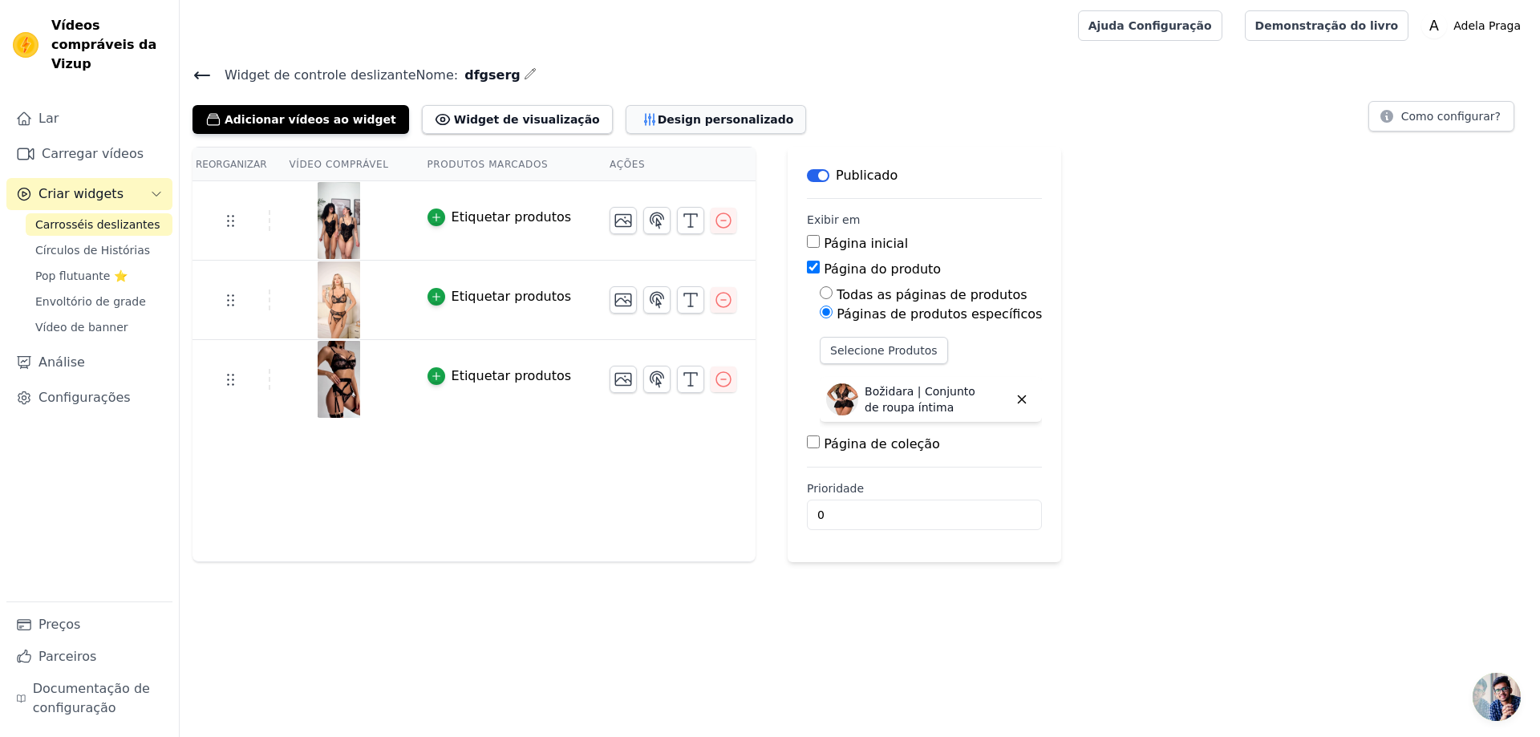
click at [658, 122] on font "Design personalizado" at bounding box center [726, 119] width 136 height 13
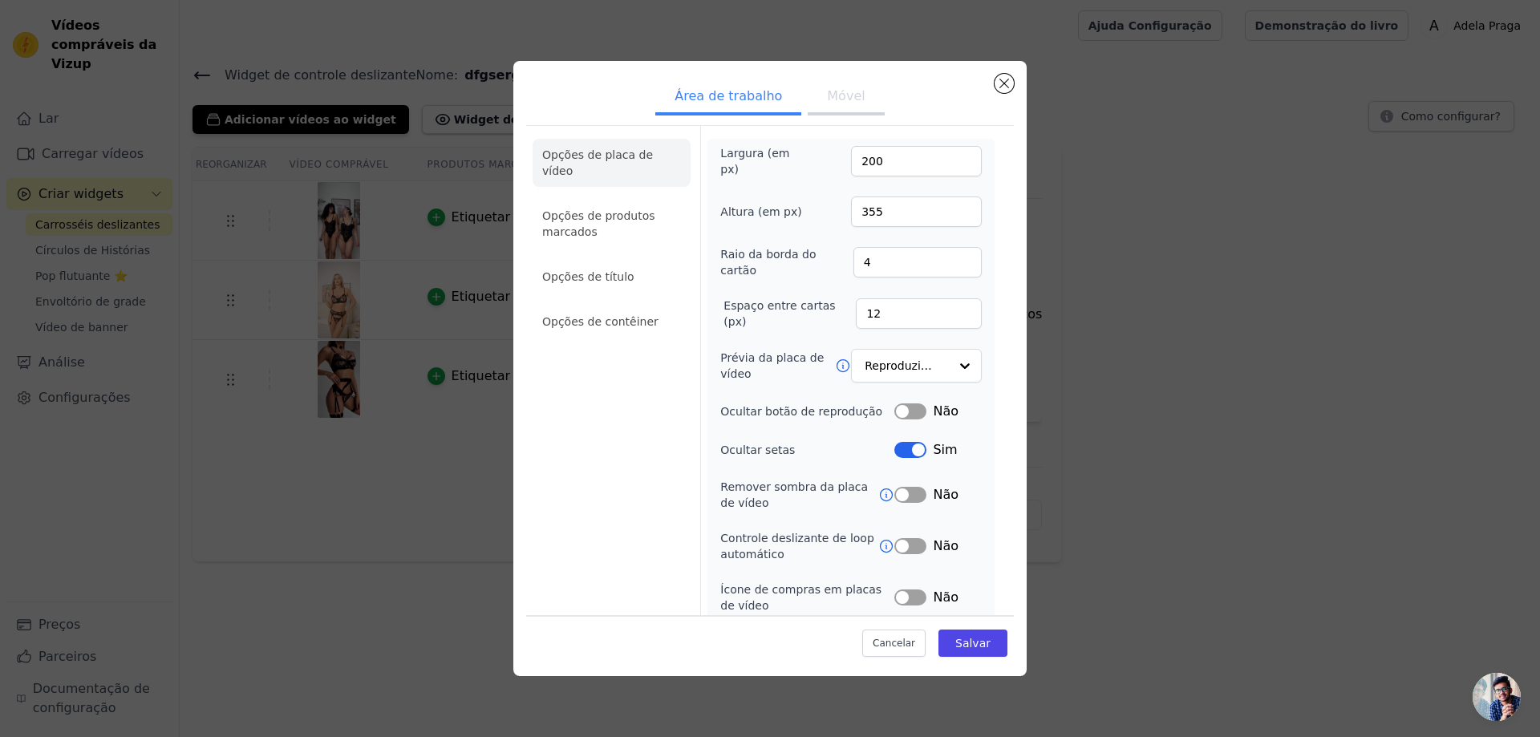
drag, startPoint x: 909, startPoint y: 447, endPoint x: 894, endPoint y: 468, distance: 25.8
click at [894, 467] on div "Largura (em px) 200 Altura (em px) 355 Raio da borda do cartão 4 Espaço entre c…" at bounding box center [850, 405] width 261 height 520
click at [908, 442] on button "Rótulo" at bounding box center [910, 450] width 32 height 16
click at [837, 101] on font "Móvel" at bounding box center [846, 95] width 38 height 15
click at [906, 442] on button "Rótulo" at bounding box center [910, 450] width 32 height 16
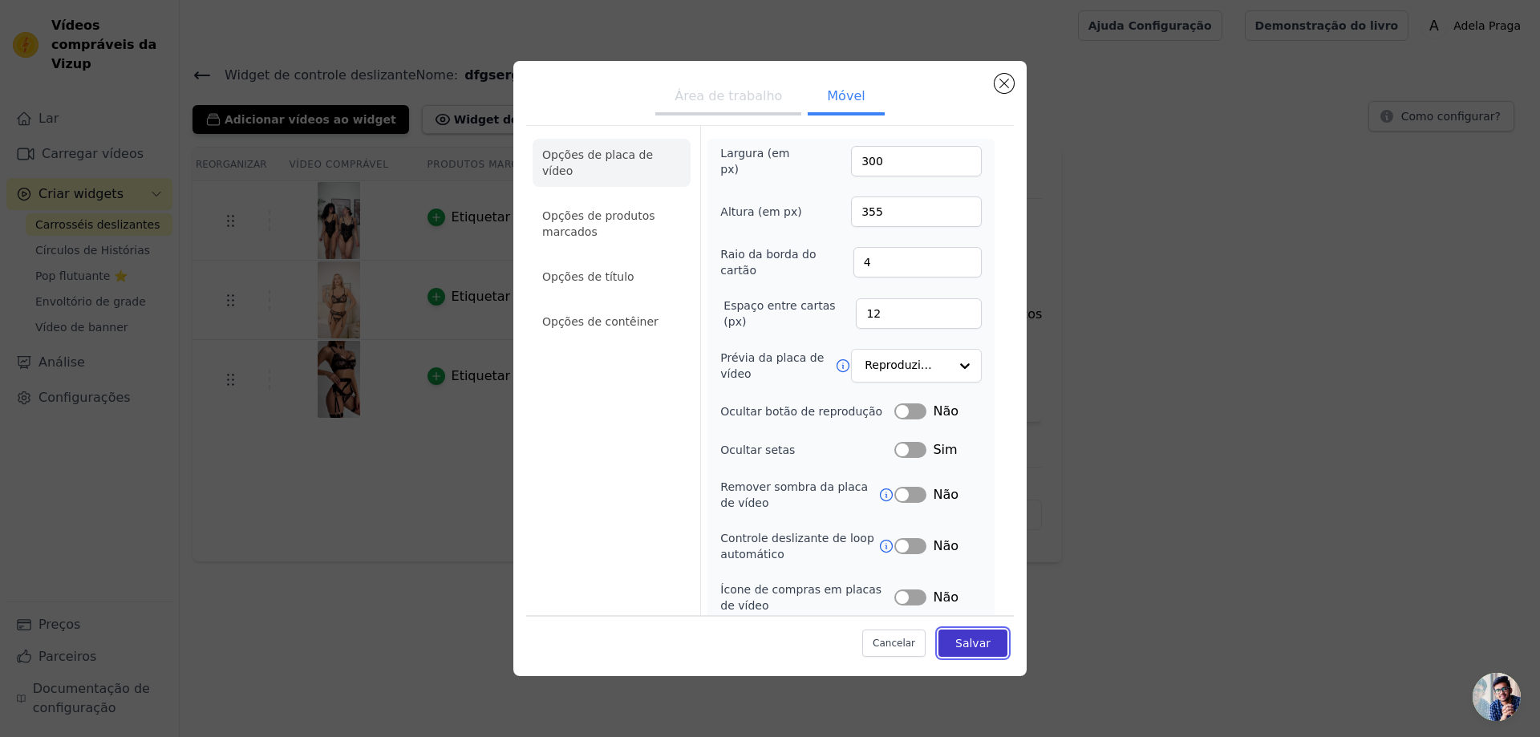
click at [960, 644] on font "Salvar" at bounding box center [972, 643] width 35 height 13
click at [919, 363] on input "Prévia da placa de vídeo" at bounding box center [906, 366] width 83 height 32
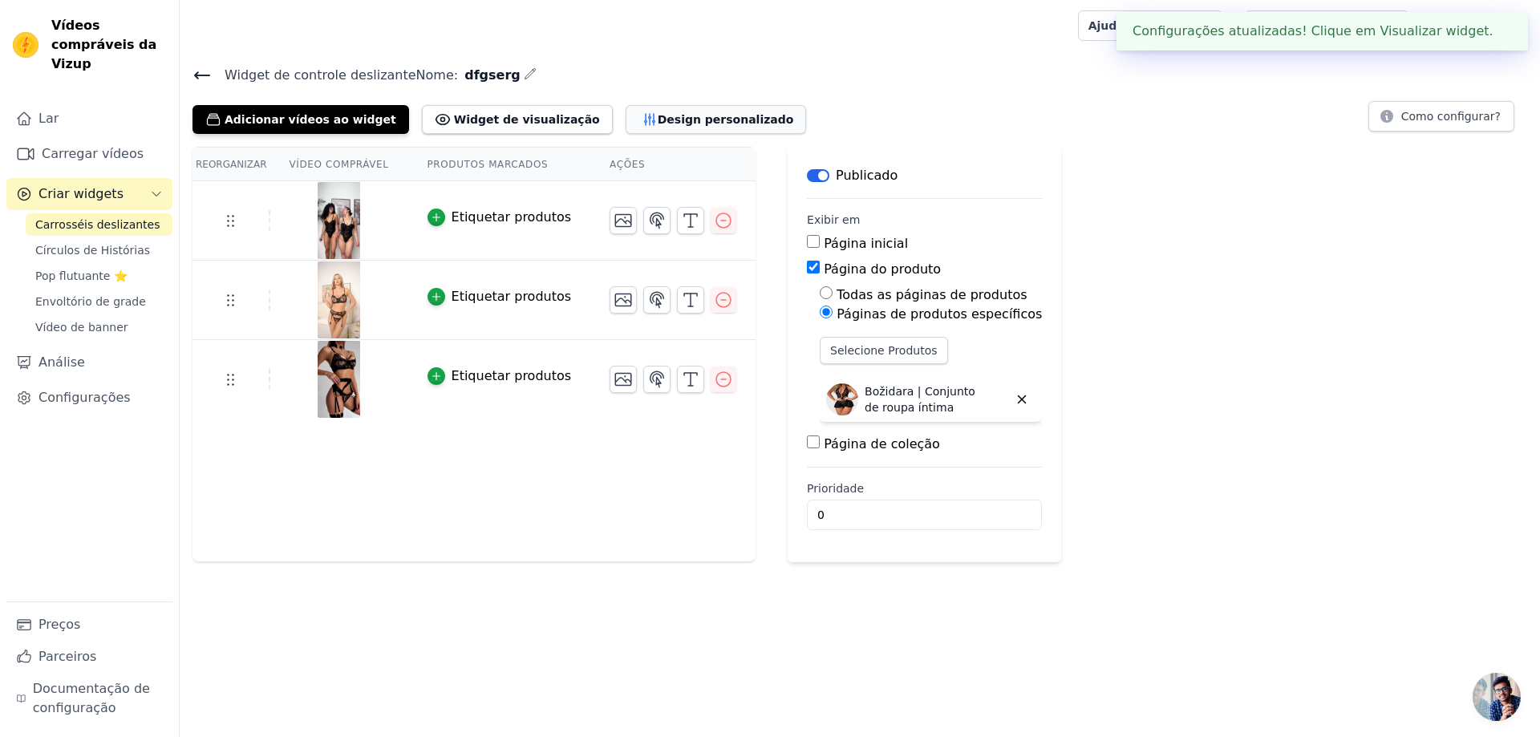
click at [625, 130] on button "Design personalizado" at bounding box center [715, 119] width 181 height 29
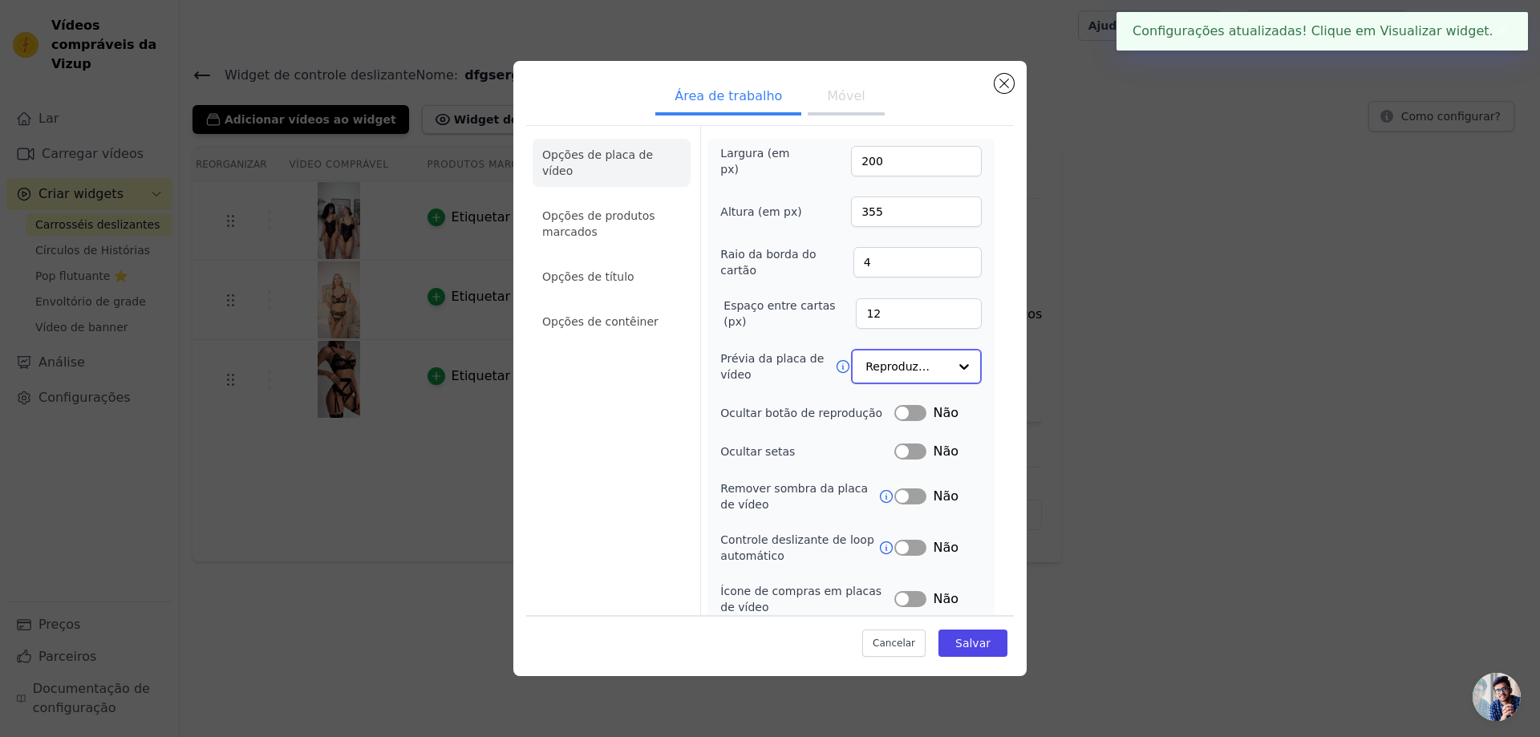
click at [901, 366] on input "Prévia da placa de vídeo" at bounding box center [906, 366] width 83 height 32
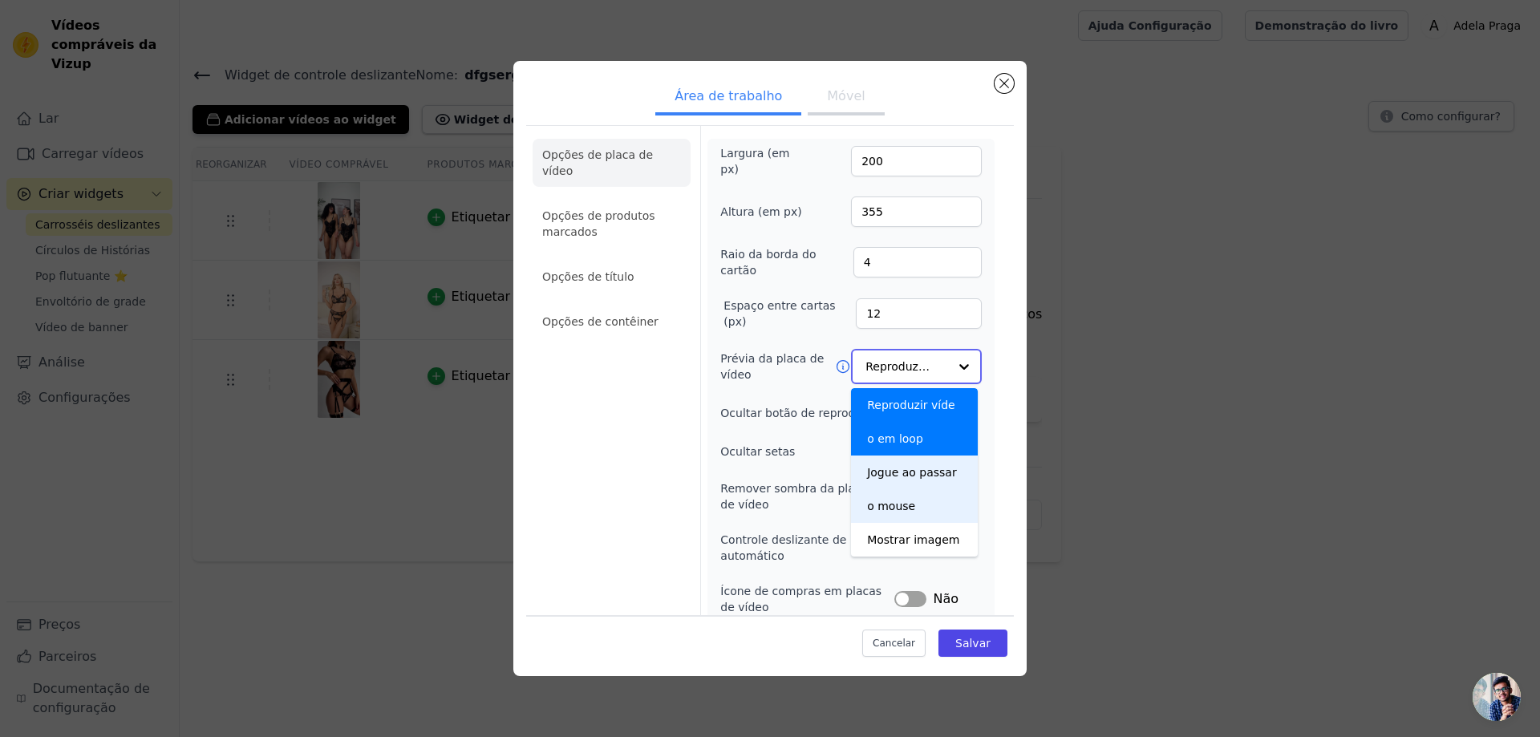
scroll to position [59, 0]
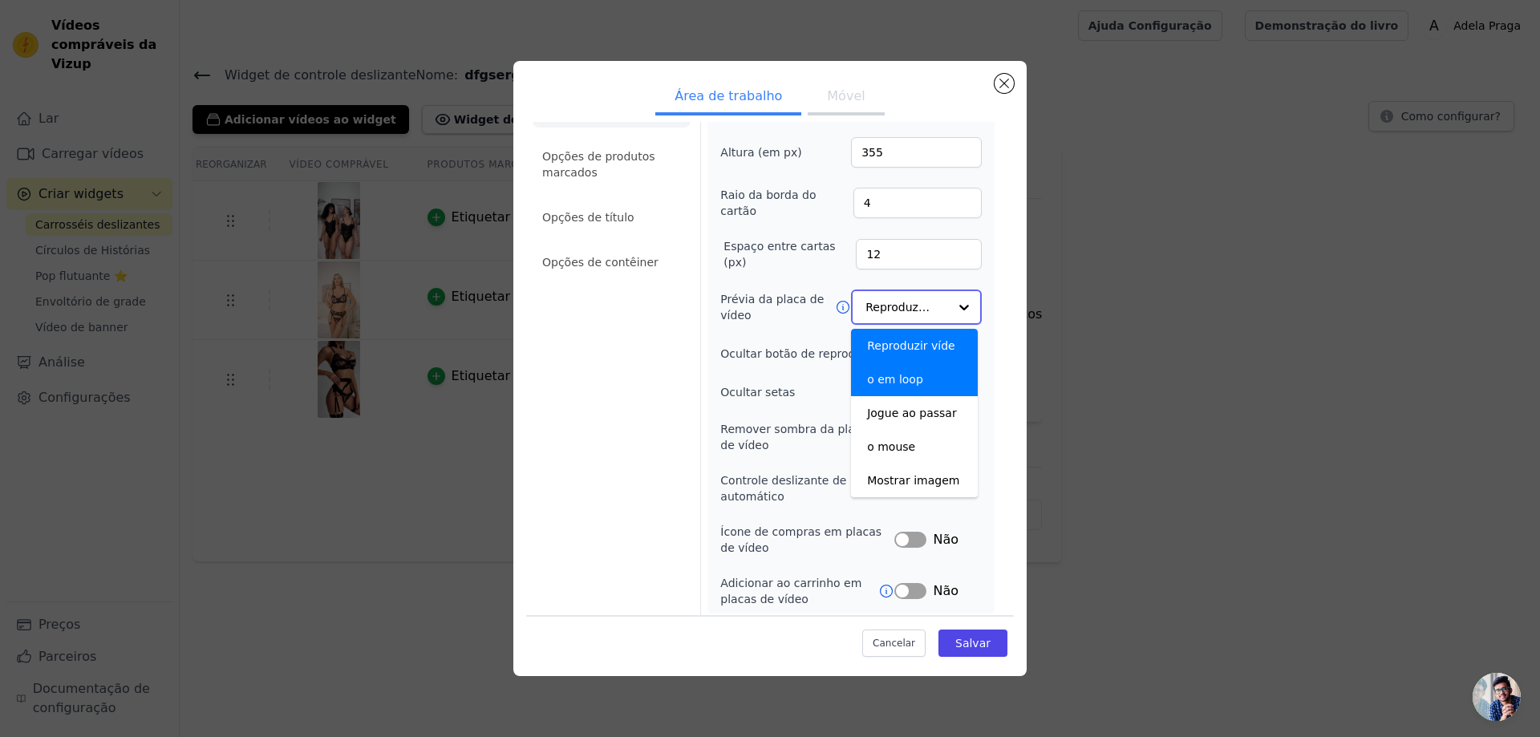
click at [874, 302] on input "Prévia da placa de vídeo" at bounding box center [906, 307] width 83 height 32
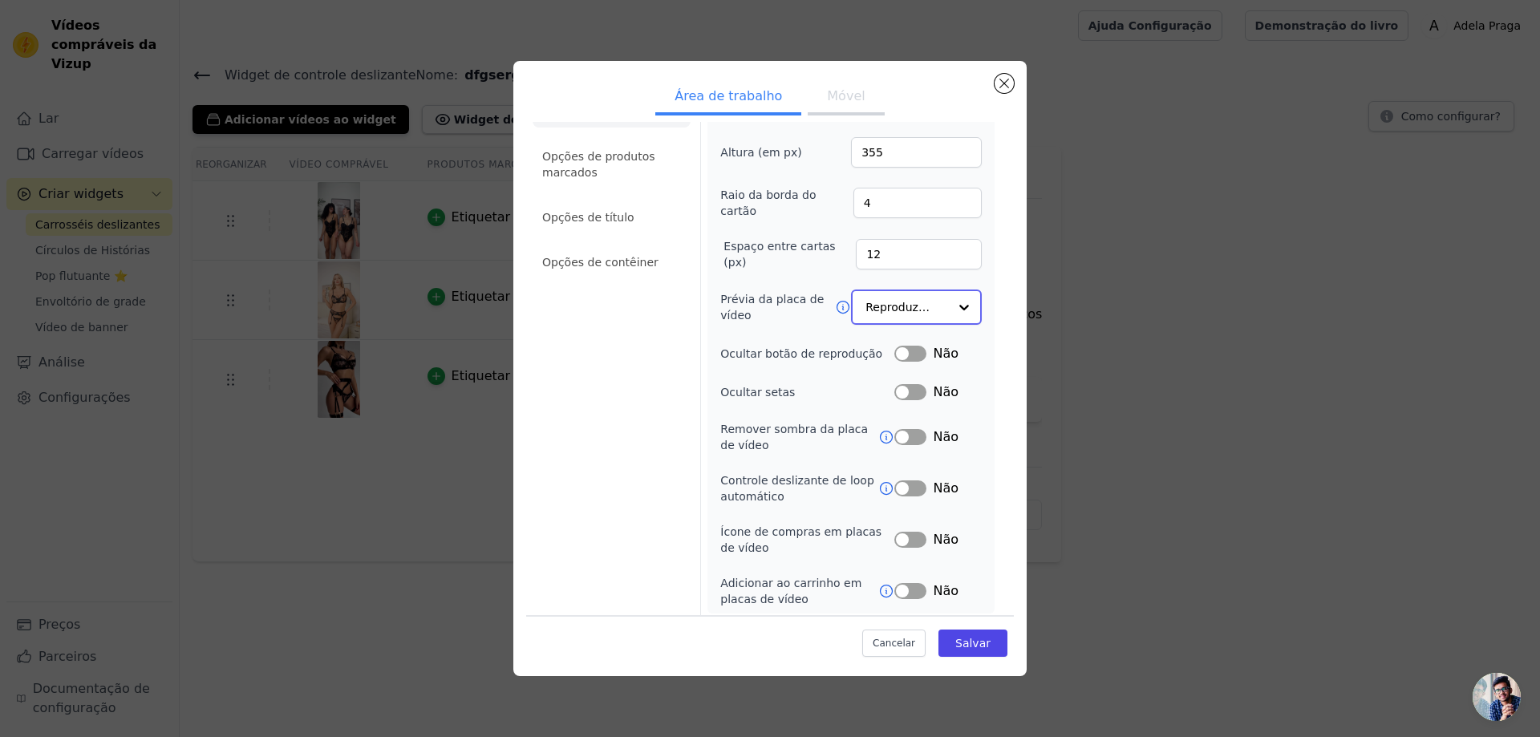
scroll to position [0, 0]
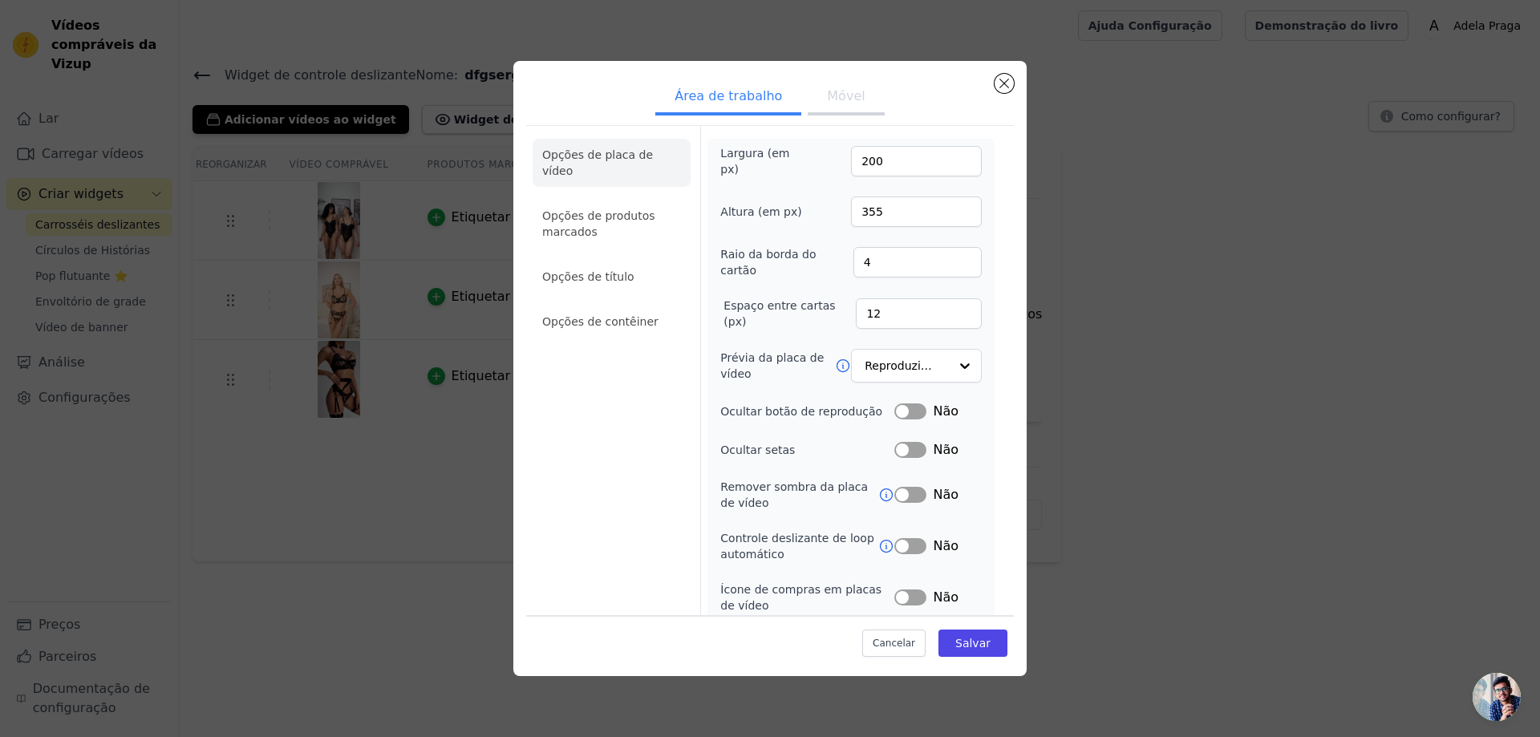
click at [827, 101] on font "Móvel" at bounding box center [846, 95] width 38 height 15
click at [953, 204] on input "390" at bounding box center [916, 211] width 131 height 30
click at [953, 204] on input "391" at bounding box center [916, 211] width 131 height 30
click at [953, 204] on input "392" at bounding box center [916, 211] width 131 height 30
click at [953, 204] on input "393" at bounding box center [916, 211] width 131 height 30
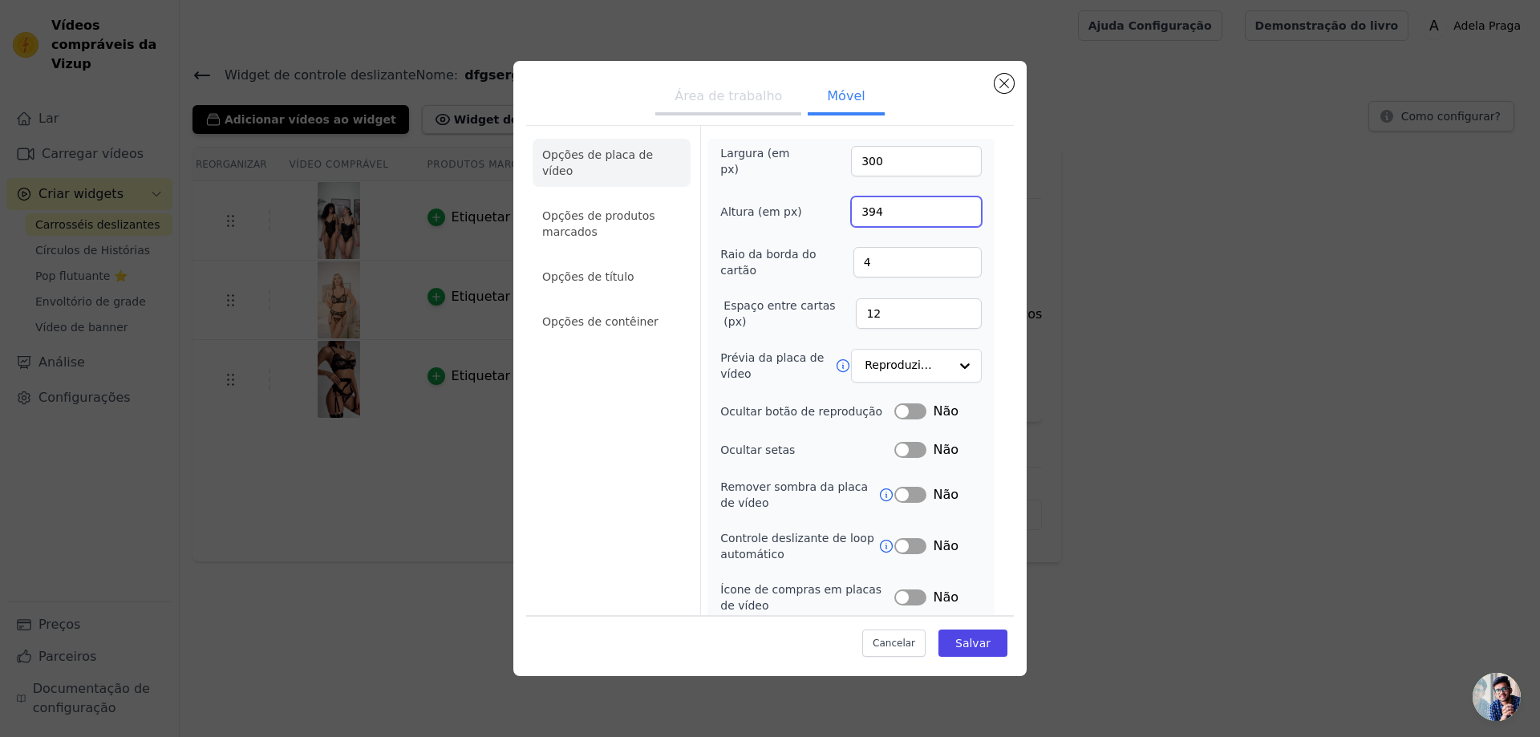
click at [953, 204] on input "394" at bounding box center [916, 211] width 131 height 30
click at [953, 204] on input "395" at bounding box center [916, 211] width 131 height 30
click at [953, 204] on input "396" at bounding box center [916, 211] width 131 height 30
click at [953, 204] on input "397" at bounding box center [916, 211] width 131 height 30
click at [953, 204] on input "398" at bounding box center [916, 211] width 131 height 30
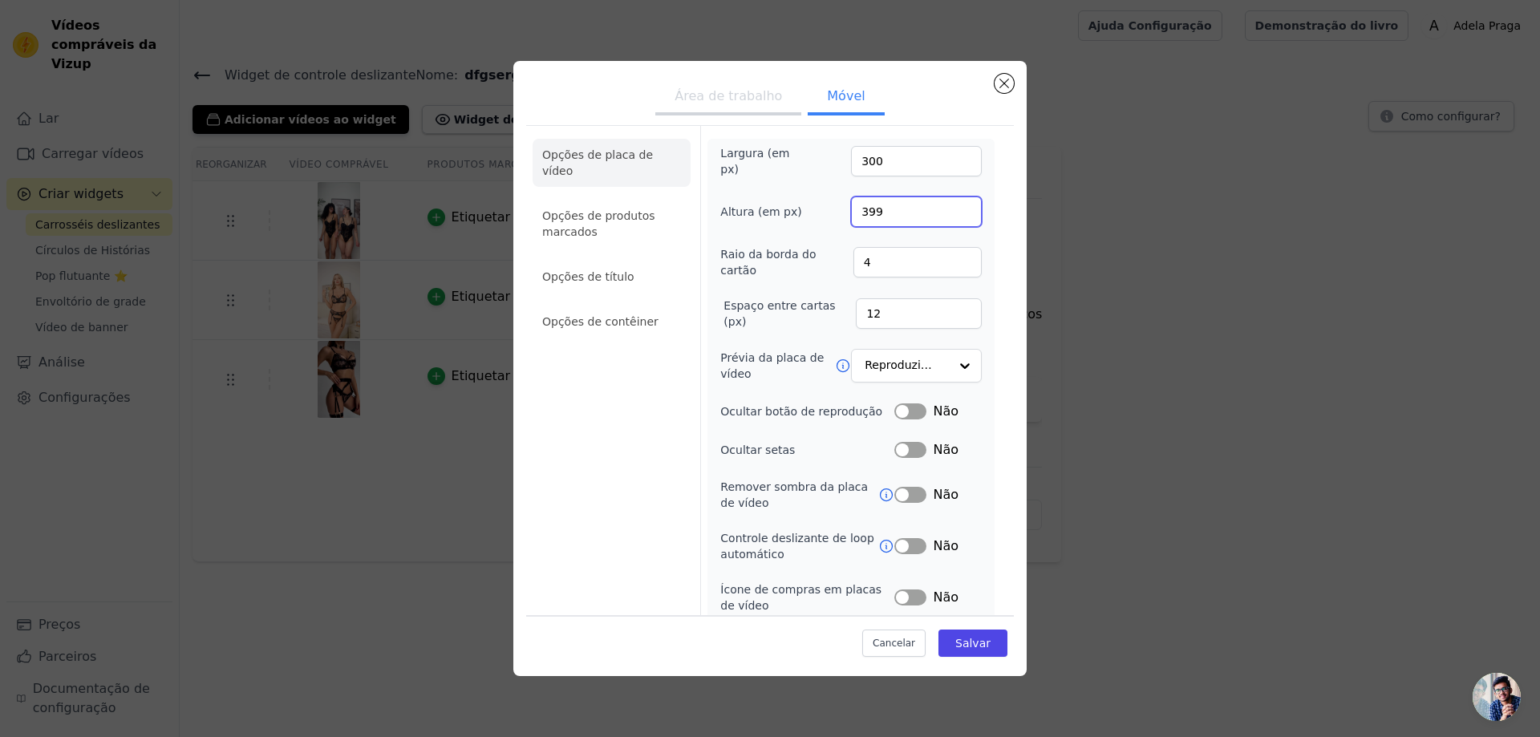
click at [953, 204] on input "399" at bounding box center [916, 211] width 131 height 30
click at [953, 204] on input "400" at bounding box center [916, 211] width 131 height 30
click at [953, 204] on input "401" at bounding box center [916, 211] width 131 height 30
click at [953, 204] on input "402" at bounding box center [916, 211] width 131 height 30
click at [953, 204] on input "403" at bounding box center [916, 211] width 131 height 30
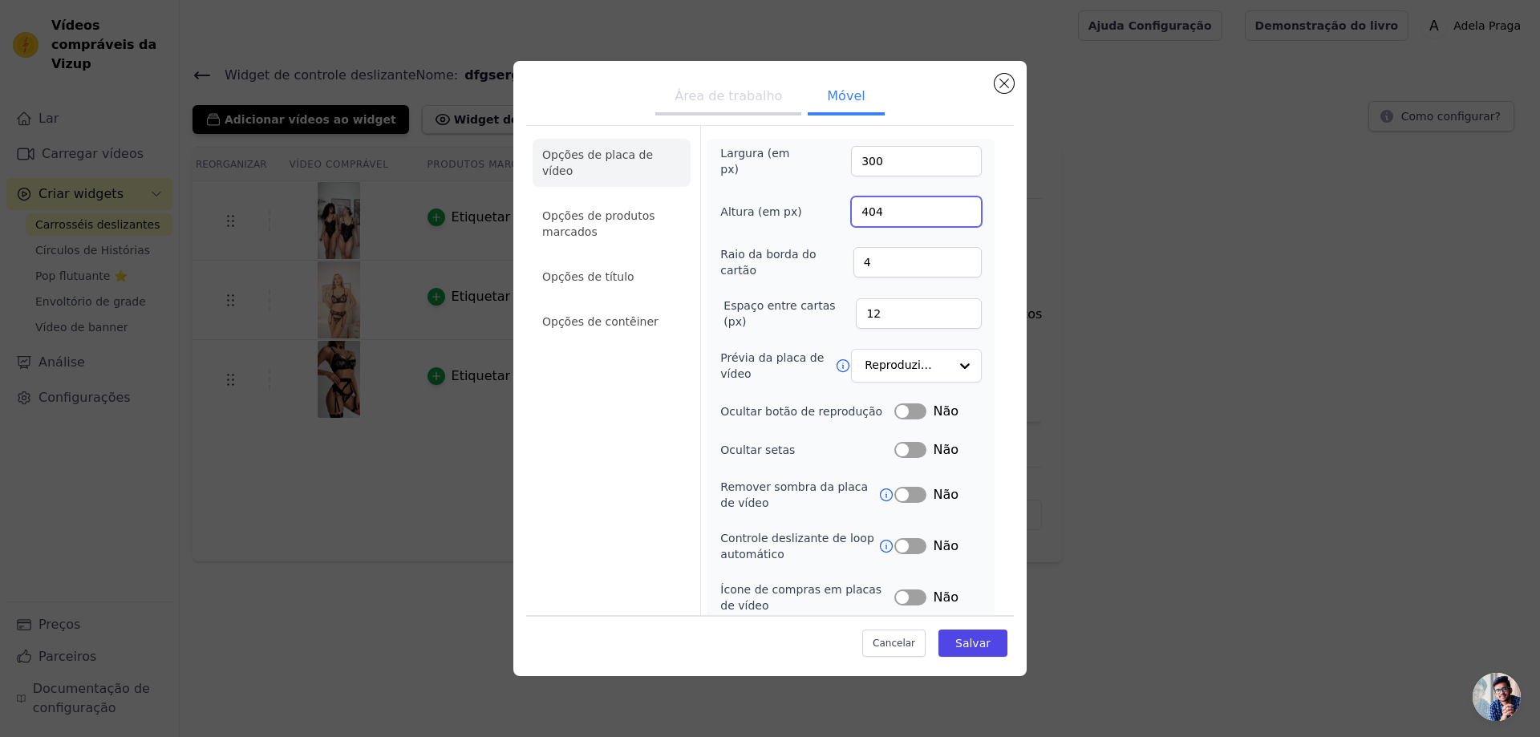
click at [953, 204] on input "404" at bounding box center [916, 211] width 131 height 30
click at [953, 204] on input "405" at bounding box center [916, 211] width 131 height 30
click at [953, 204] on input "406" at bounding box center [916, 211] width 131 height 30
click at [953, 204] on input "407" at bounding box center [916, 211] width 131 height 30
click at [953, 204] on input "408" at bounding box center [916, 211] width 131 height 30
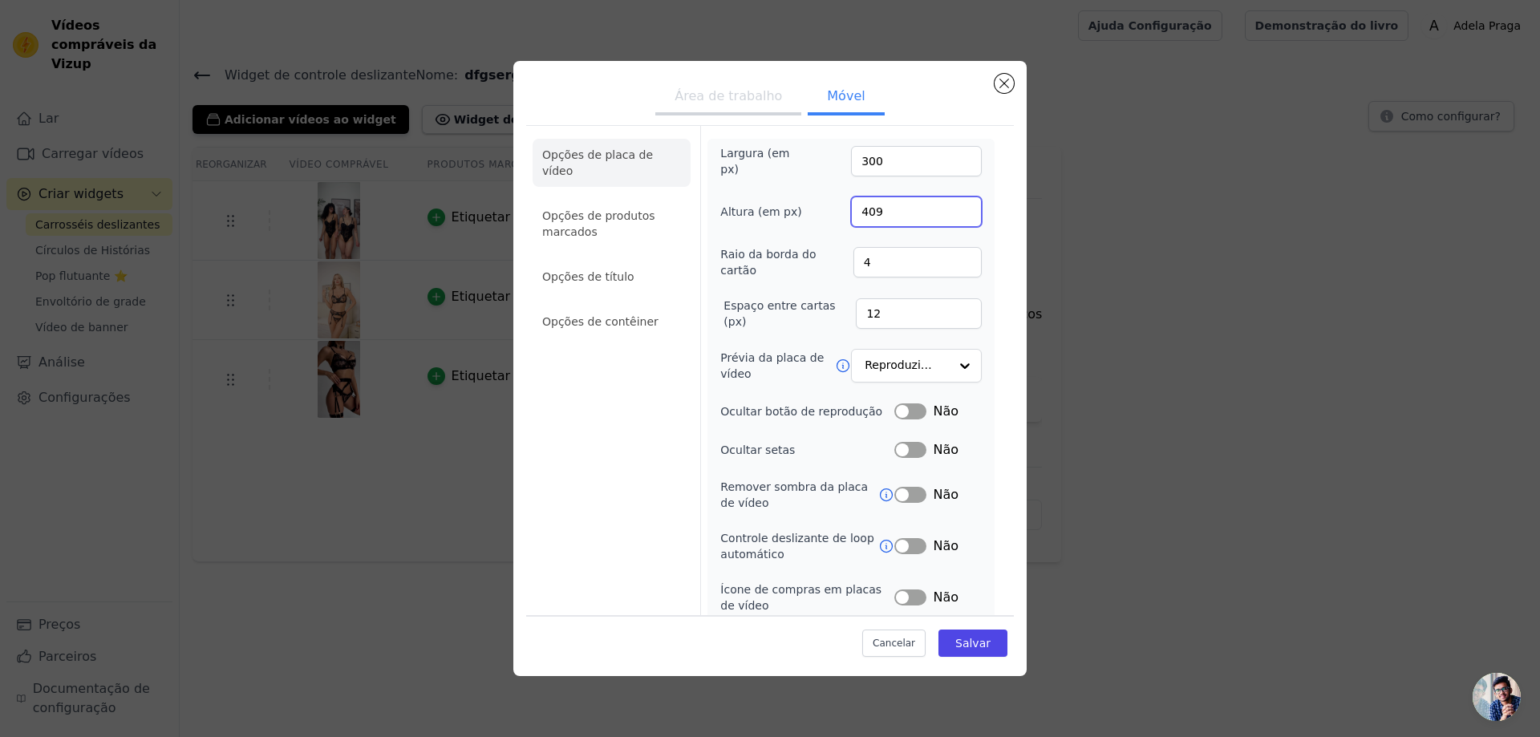
click at [953, 204] on input "409" at bounding box center [916, 211] width 131 height 30
type input "410"
click at [953, 204] on input "410" at bounding box center [916, 211] width 131 height 30
click at [958, 643] on font "Salvar" at bounding box center [972, 643] width 35 height 13
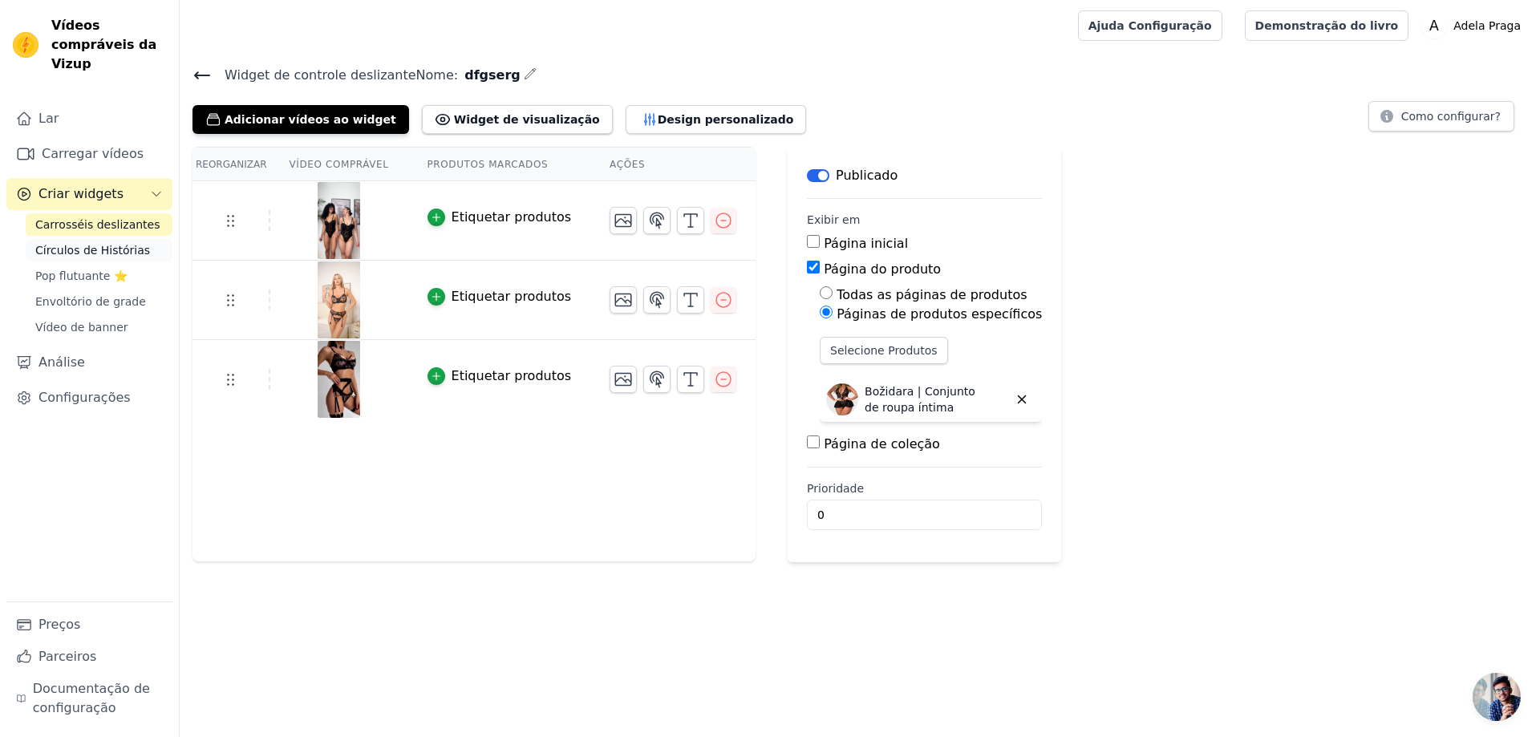
click at [114, 244] on font "Círculos de Histórias" at bounding box center [92, 250] width 115 height 13
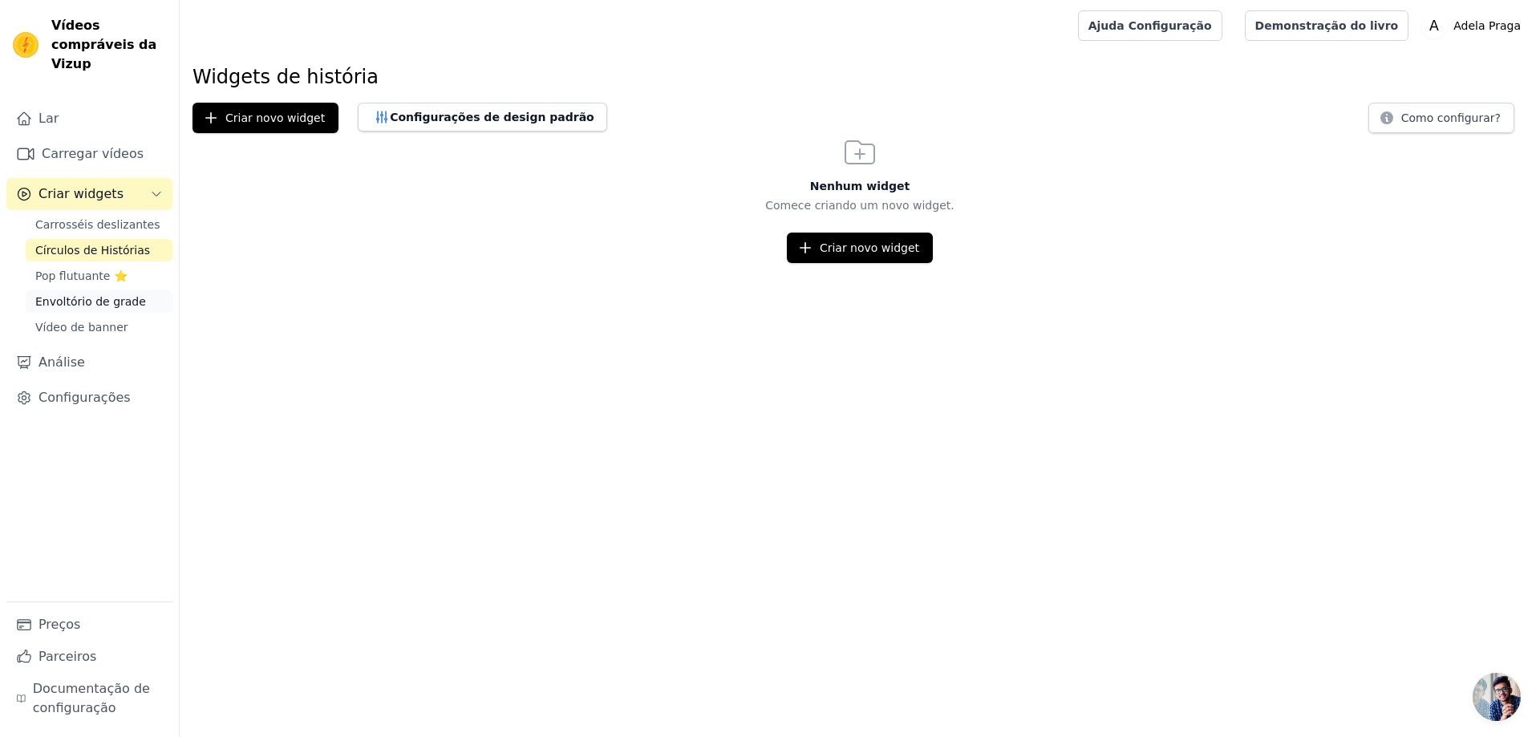
click at [123, 295] on font "Envoltório de grade" at bounding box center [90, 301] width 111 height 13
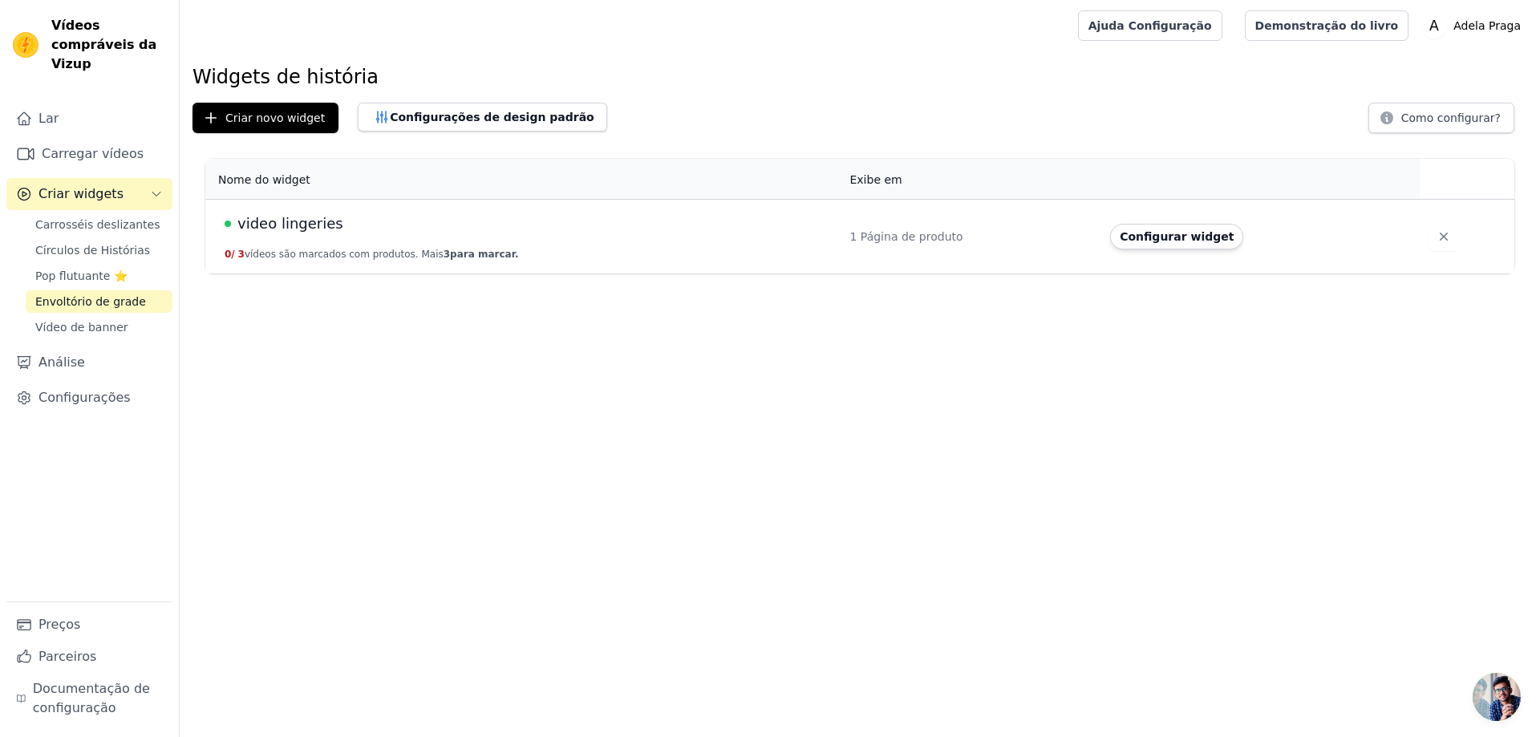
click at [674, 216] on div "video lingeries" at bounding box center [527, 223] width 605 height 22
click at [1160, 243] on button "Configurar widget" at bounding box center [1176, 237] width 133 height 26
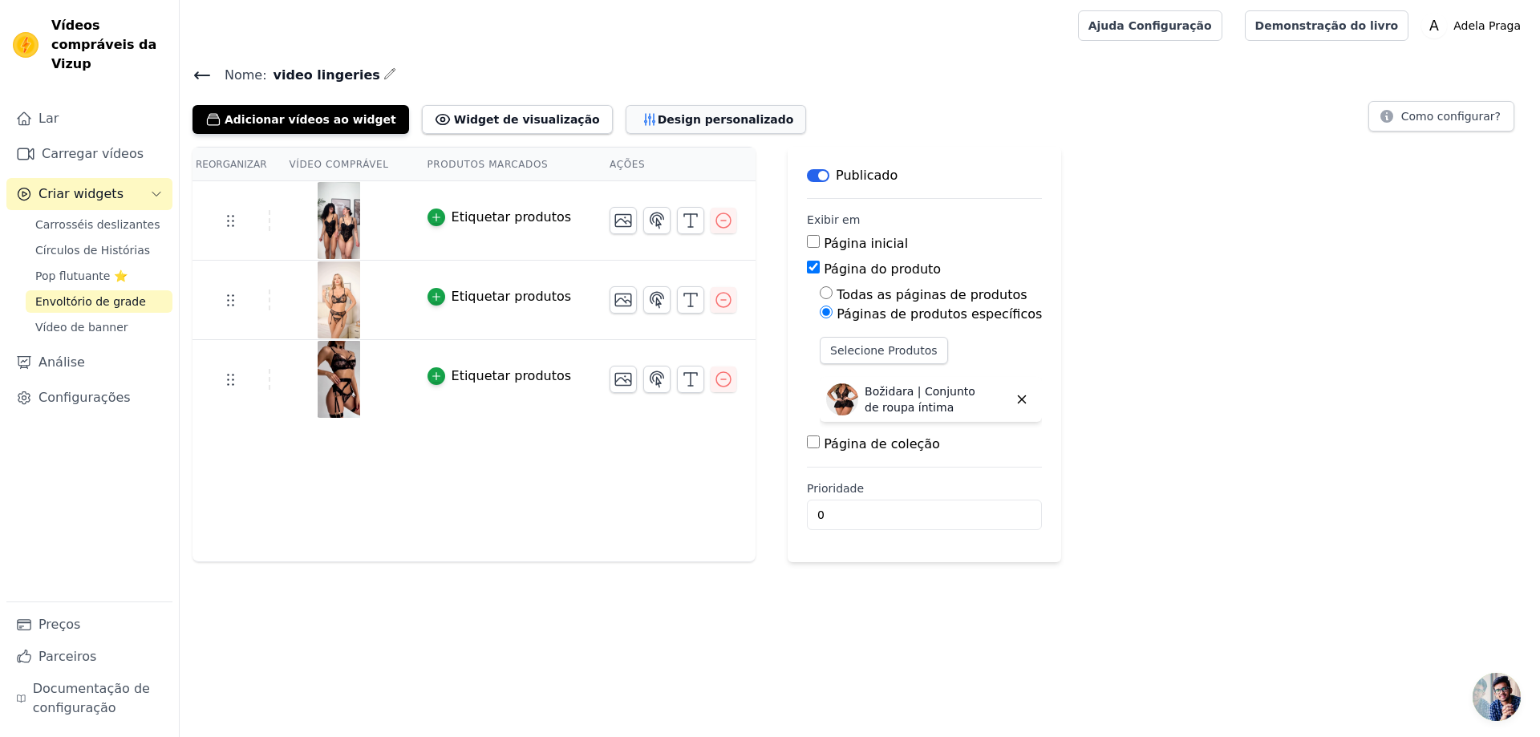
click at [674, 121] on font "Design personalizado" at bounding box center [726, 119] width 136 height 13
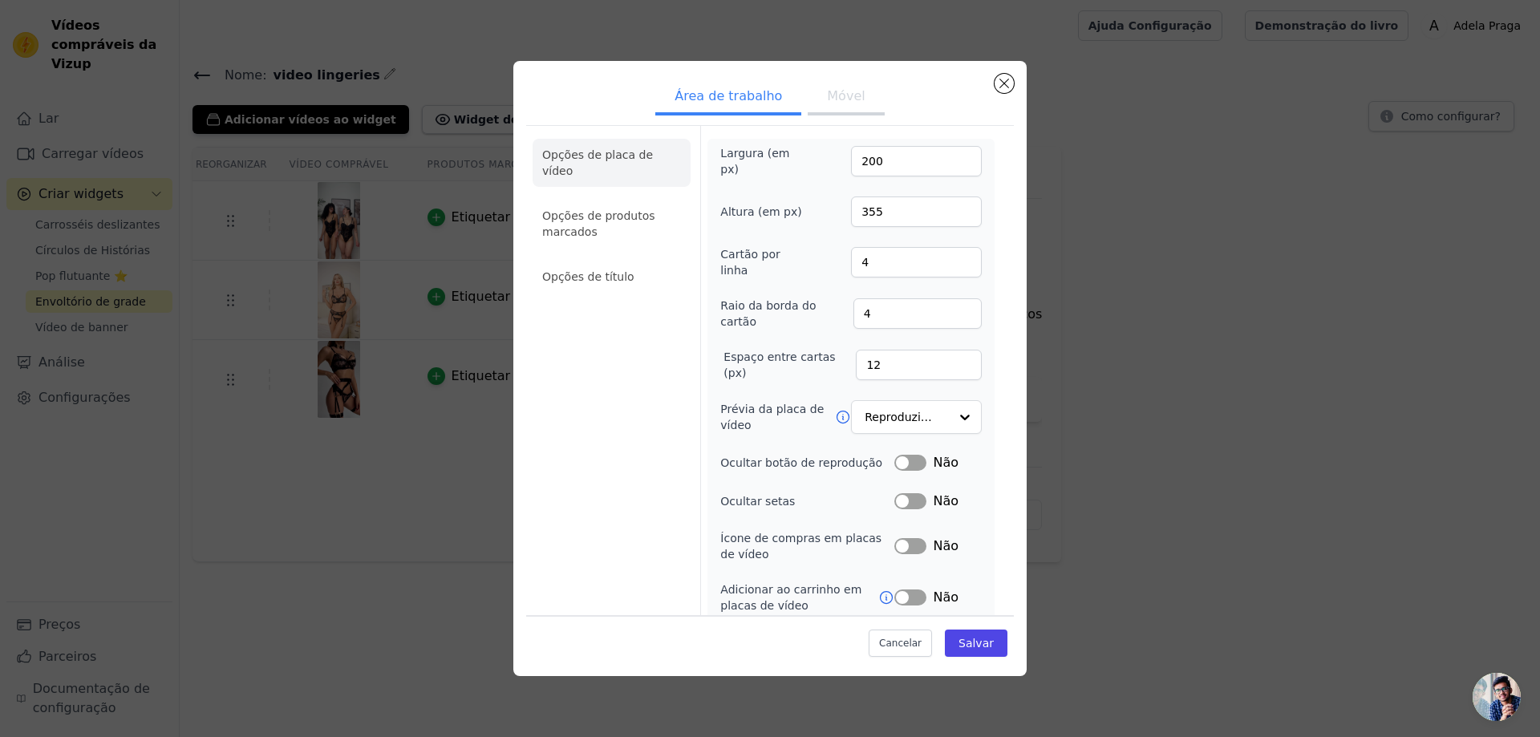
click at [829, 99] on font "Móvel" at bounding box center [846, 95] width 38 height 15
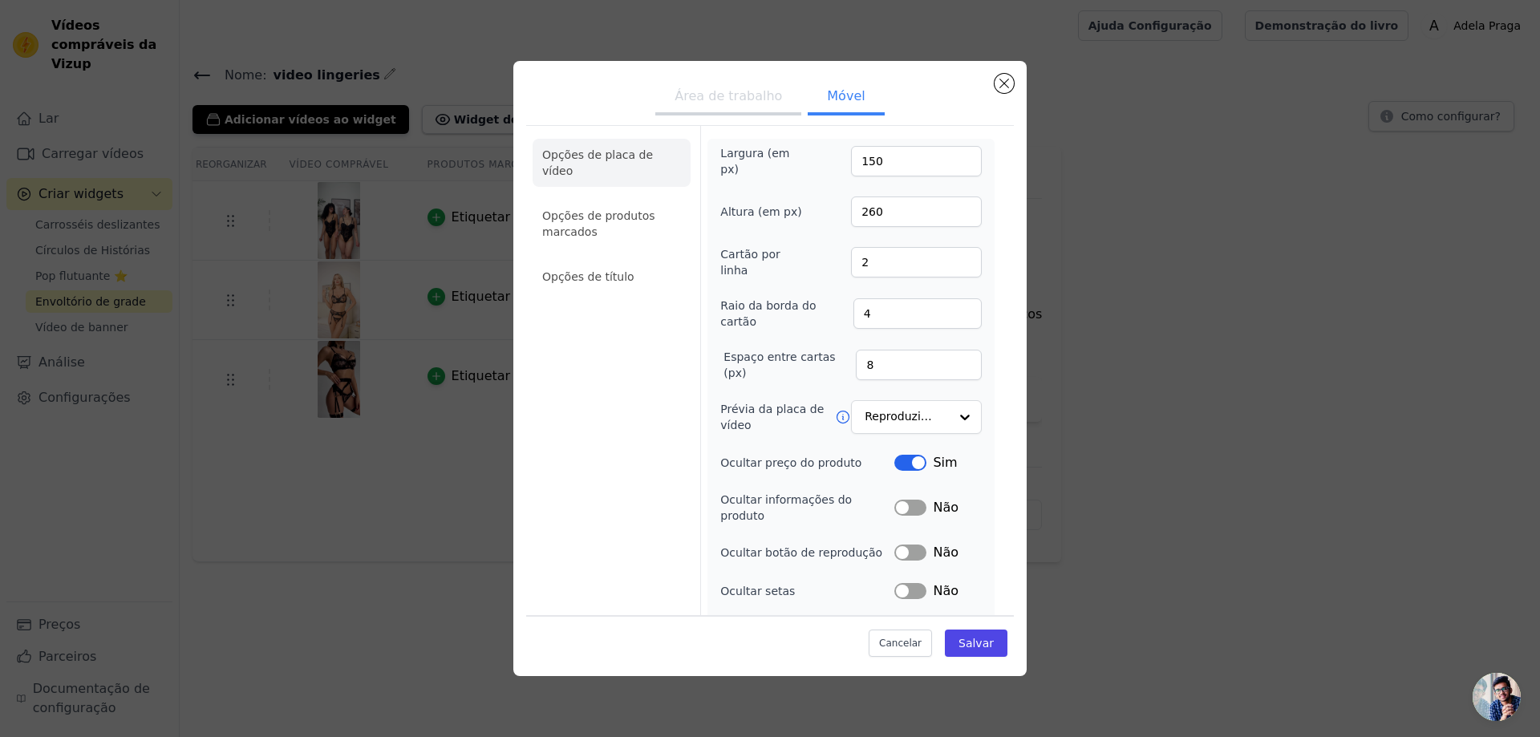
click at [725, 88] on font "Área de trabalho" at bounding box center [727, 95] width 107 height 15
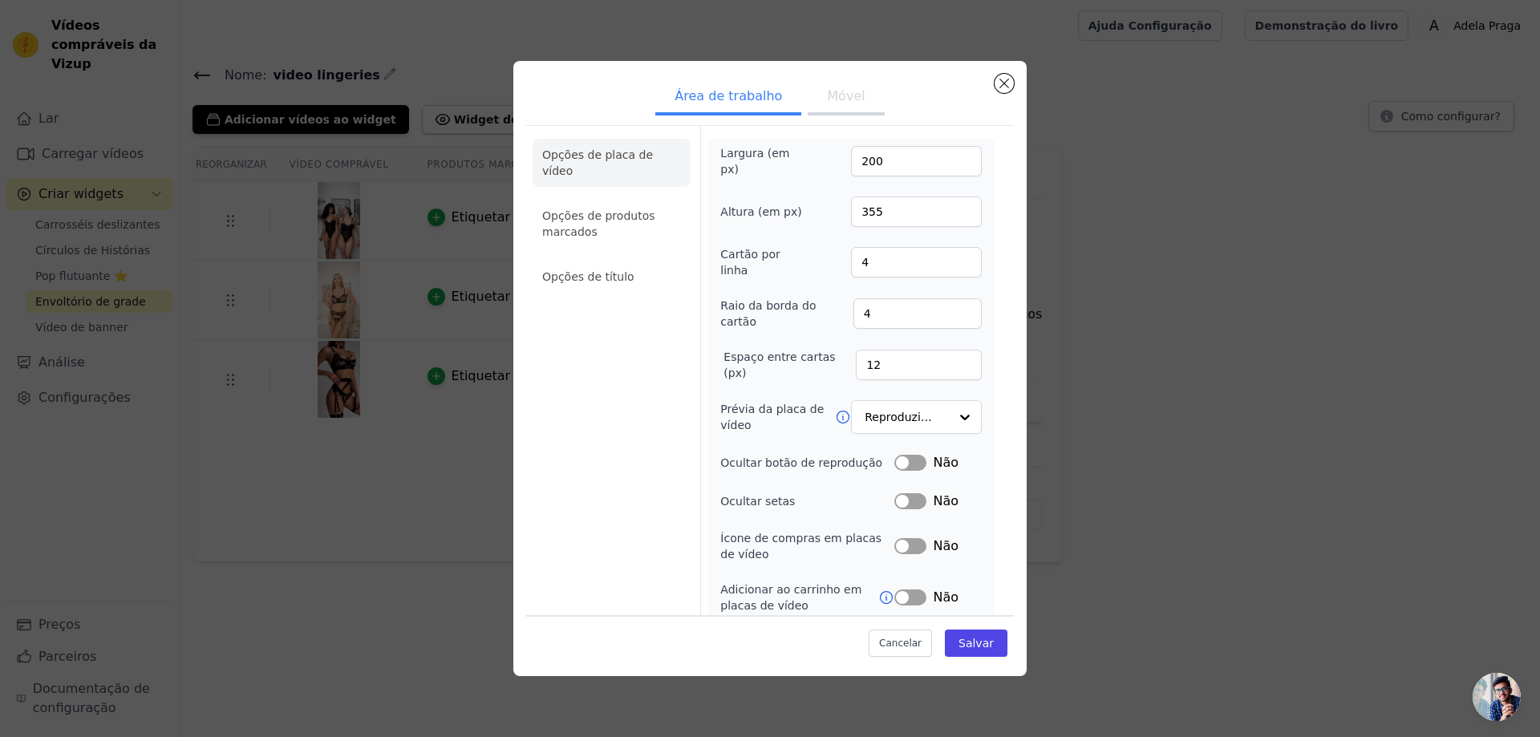
click at [868, 106] on button "Móvel" at bounding box center [845, 97] width 76 height 35
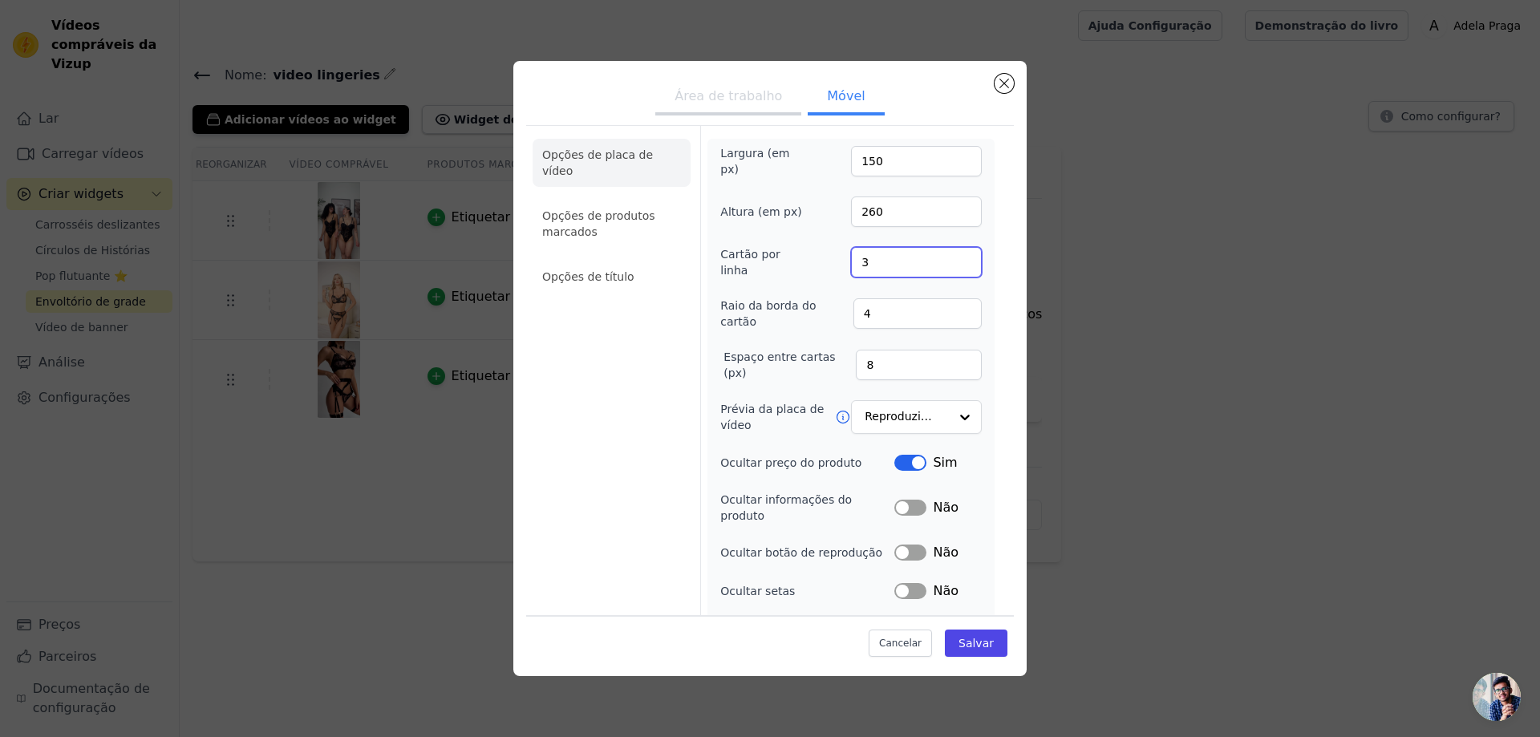
type input "3"
click at [962, 255] on input "3" at bounding box center [916, 262] width 131 height 30
click at [993, 343] on div "Largura (em px) 150 Altura (em px) 260 Cartão por linha 3 Raio da borda do cart…" at bounding box center [850, 424] width 287 height 571
click at [993, 637] on font "Salvar" at bounding box center [975, 643] width 35 height 13
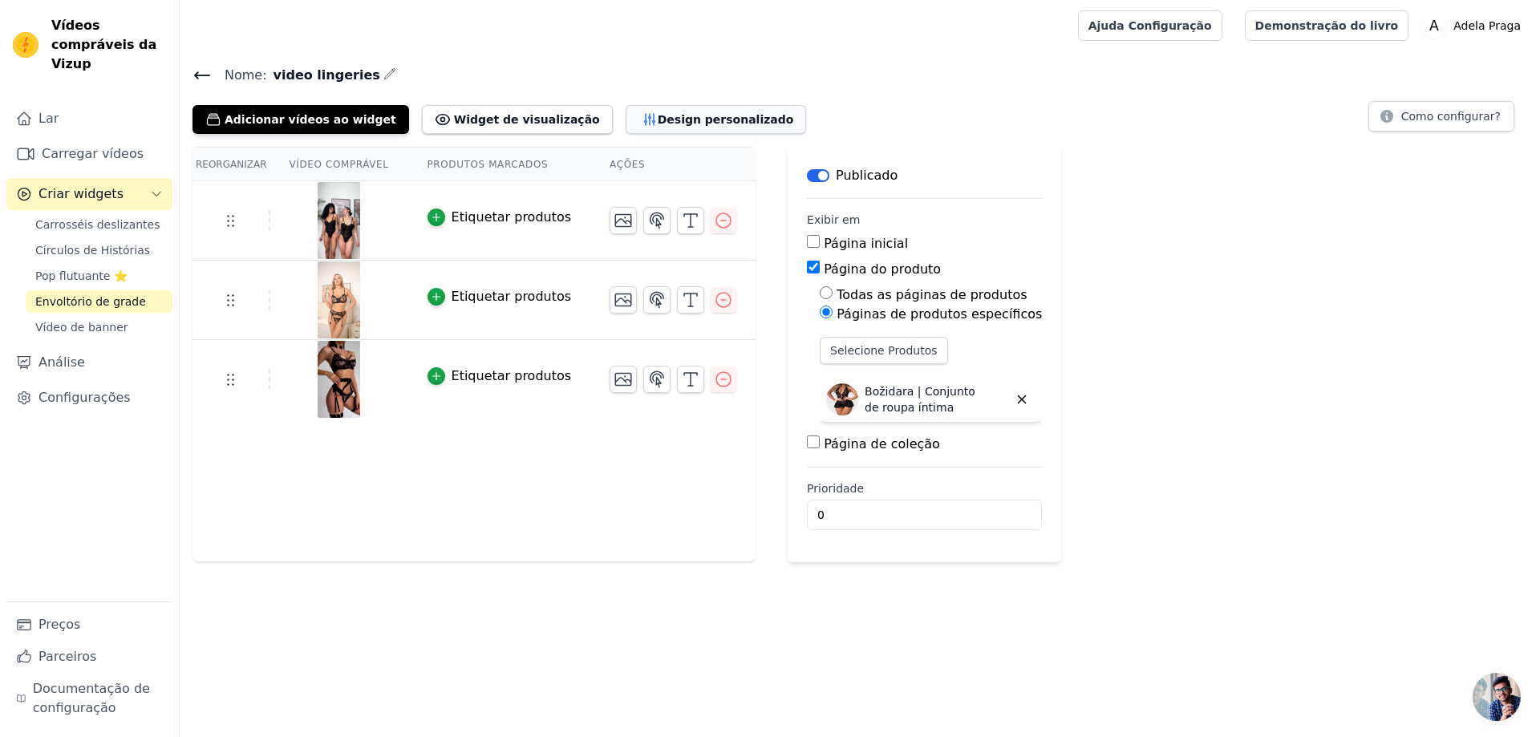
click at [658, 119] on font "Design personalizado" at bounding box center [726, 119] width 136 height 13
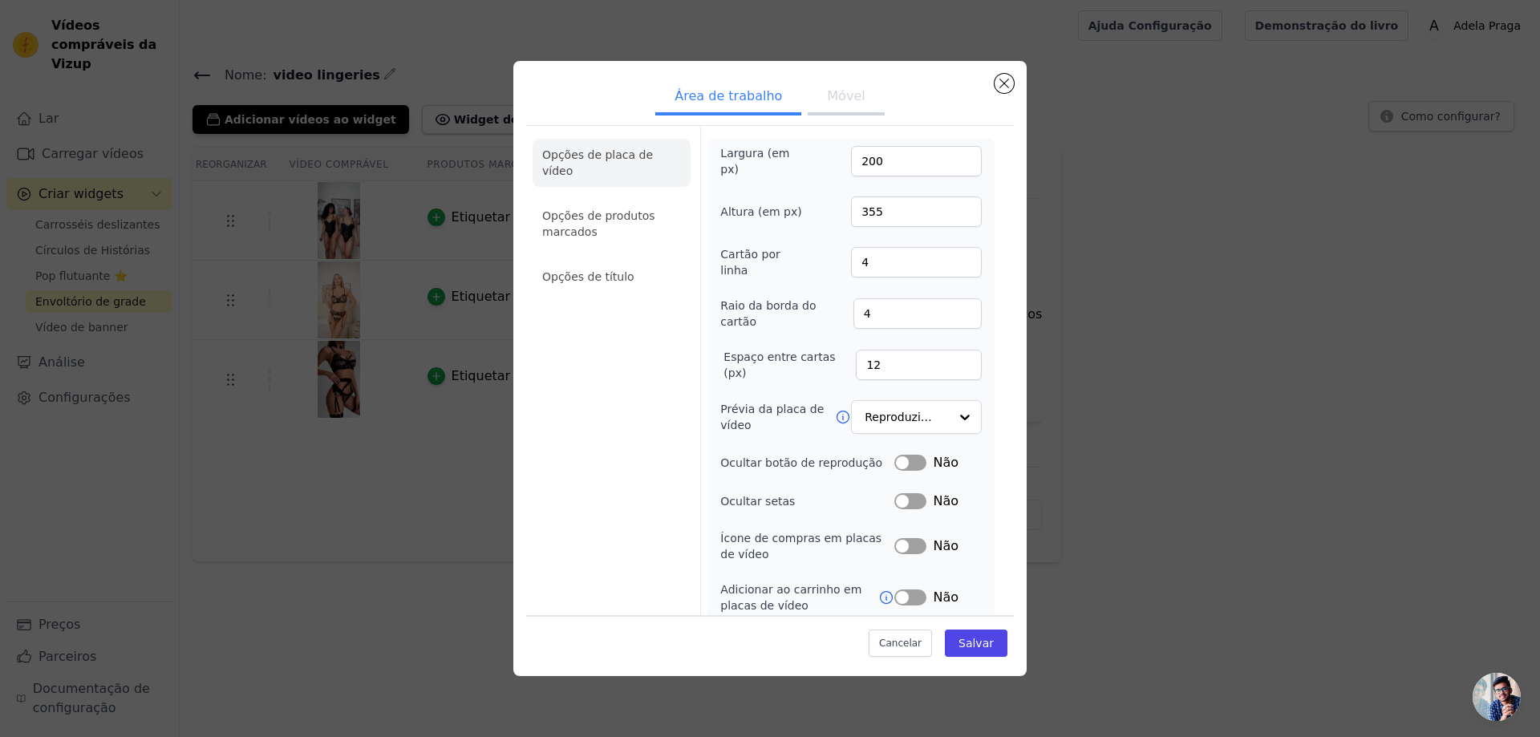
click at [836, 95] on font "Móvel" at bounding box center [846, 95] width 38 height 15
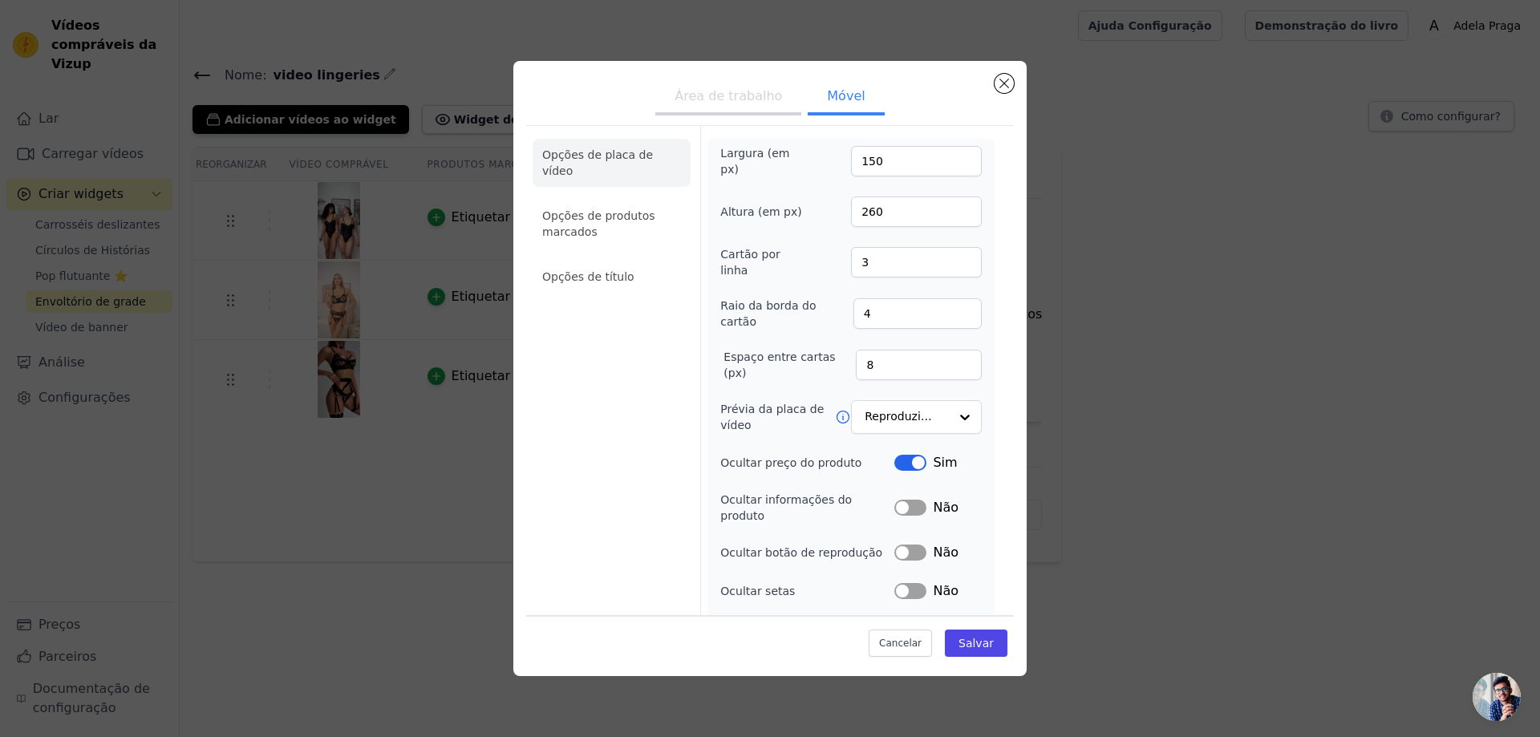
click at [742, 90] on font "Área de trabalho" at bounding box center [727, 95] width 107 height 15
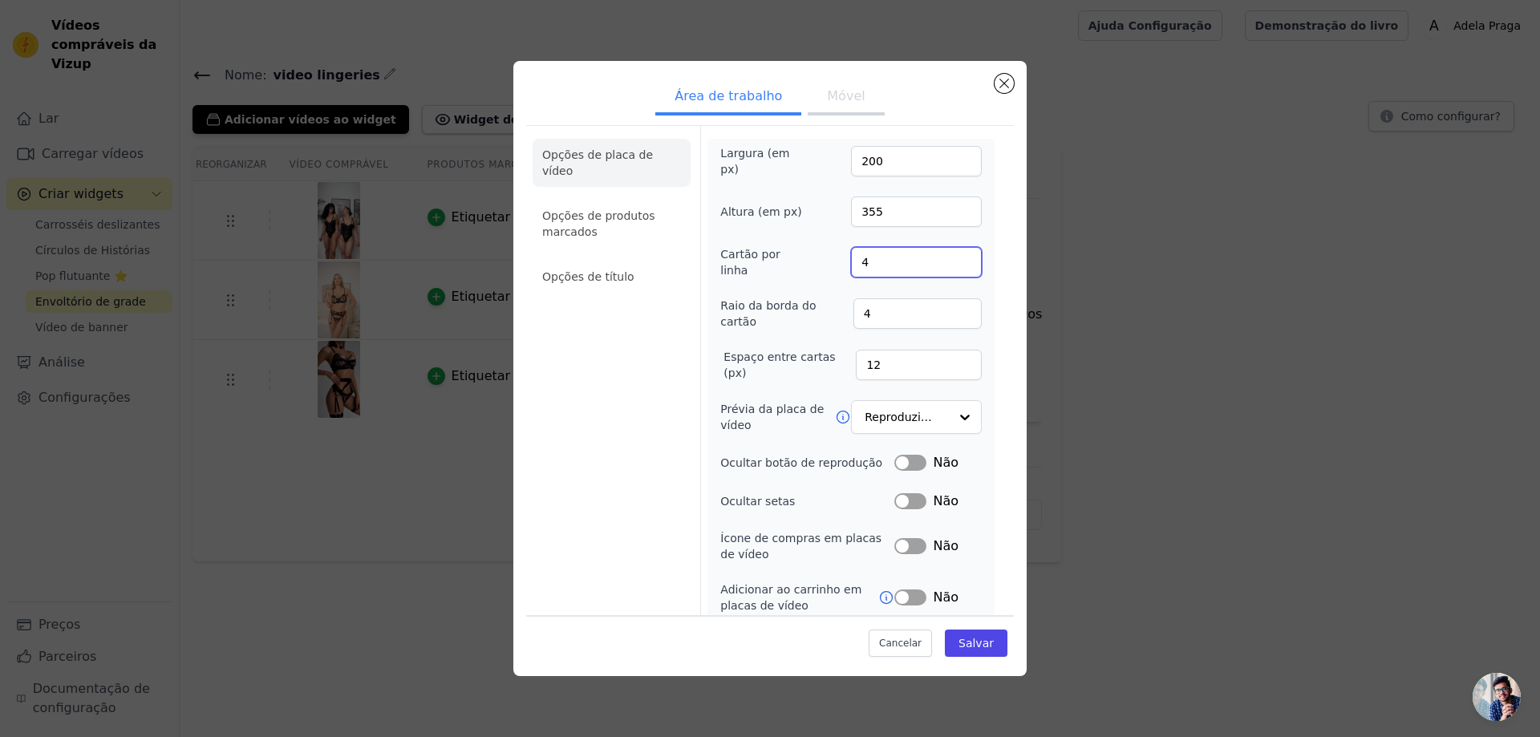
click at [928, 264] on input "4" at bounding box center [916, 262] width 131 height 30
click at [961, 261] on input "4" at bounding box center [916, 262] width 131 height 30
click at [964, 265] on input "4" at bounding box center [916, 262] width 131 height 30
click at [965, 261] on input "4" at bounding box center [916, 262] width 131 height 30
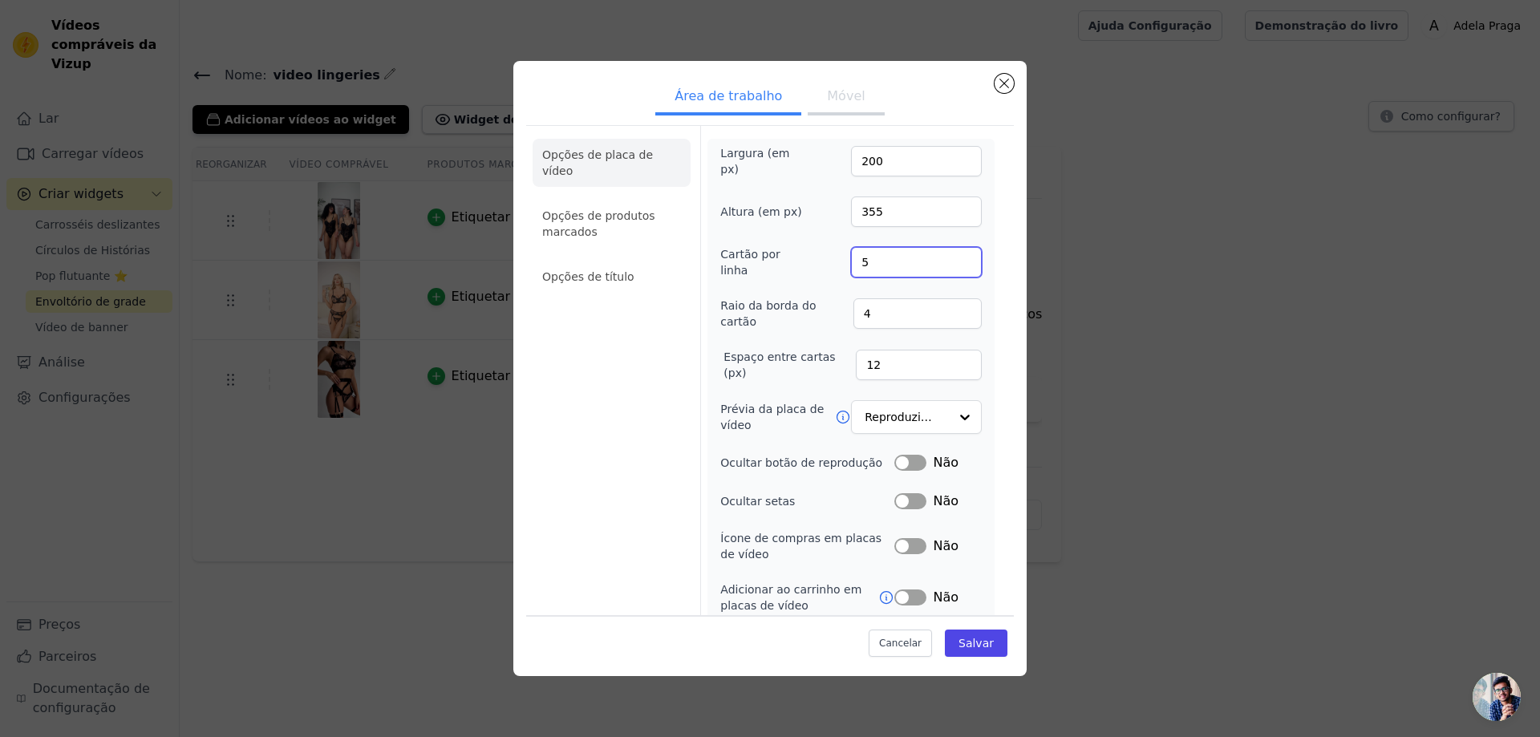
click at [961, 252] on input "5" at bounding box center [916, 262] width 131 height 30
type input "4"
click at [965, 267] on input "4" at bounding box center [916, 262] width 131 height 30
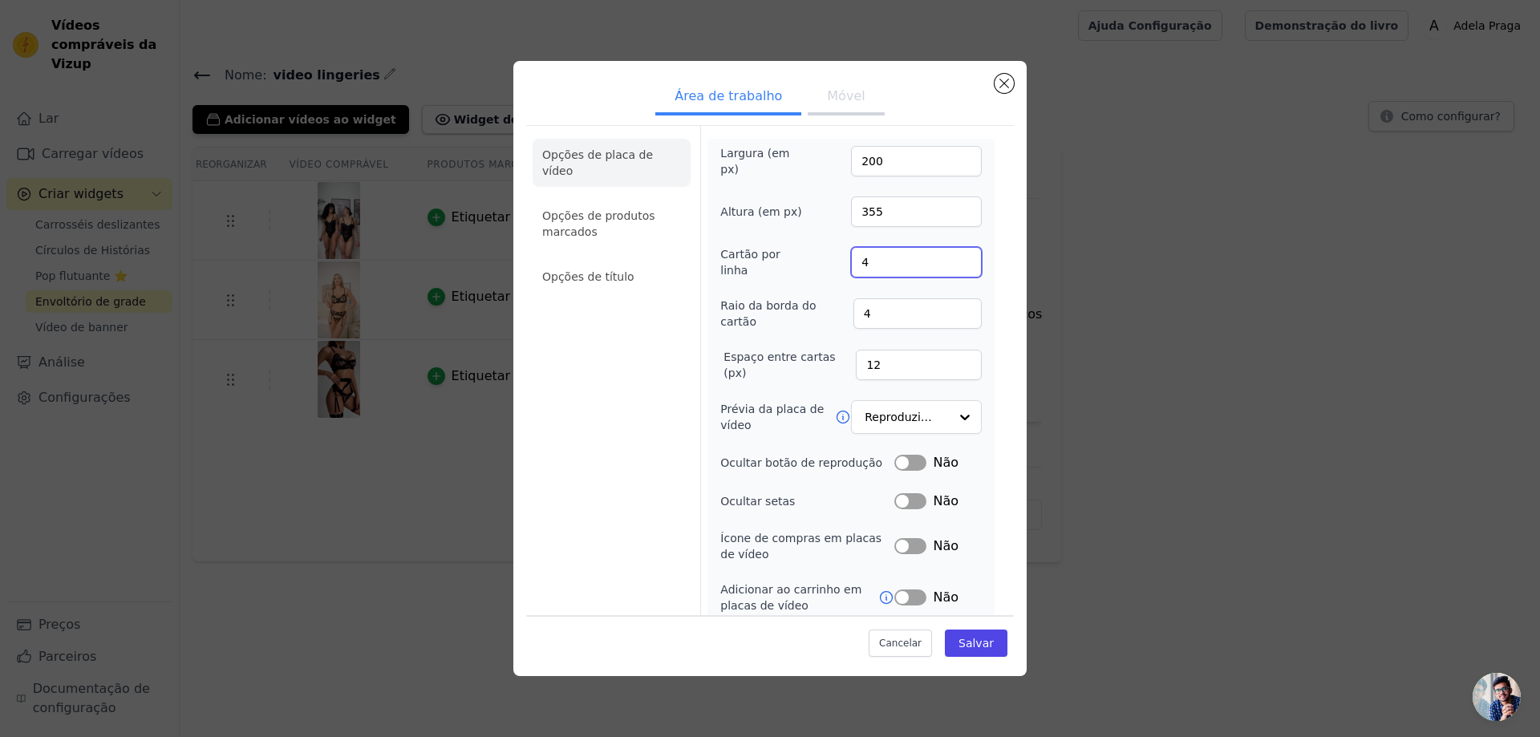
click at [965, 267] on input "4" at bounding box center [916, 262] width 131 height 30
click at [993, 242] on div "Largura (em px) 200 Altura (em px) 355 Cartão por linha 4 Raio da borda do cart…" at bounding box center [850, 379] width 287 height 481
click at [1012, 270] on div "Opções de placa de vídeo Opções de produtos marcados Opções de título Largura (…" at bounding box center [770, 375] width 488 height 501
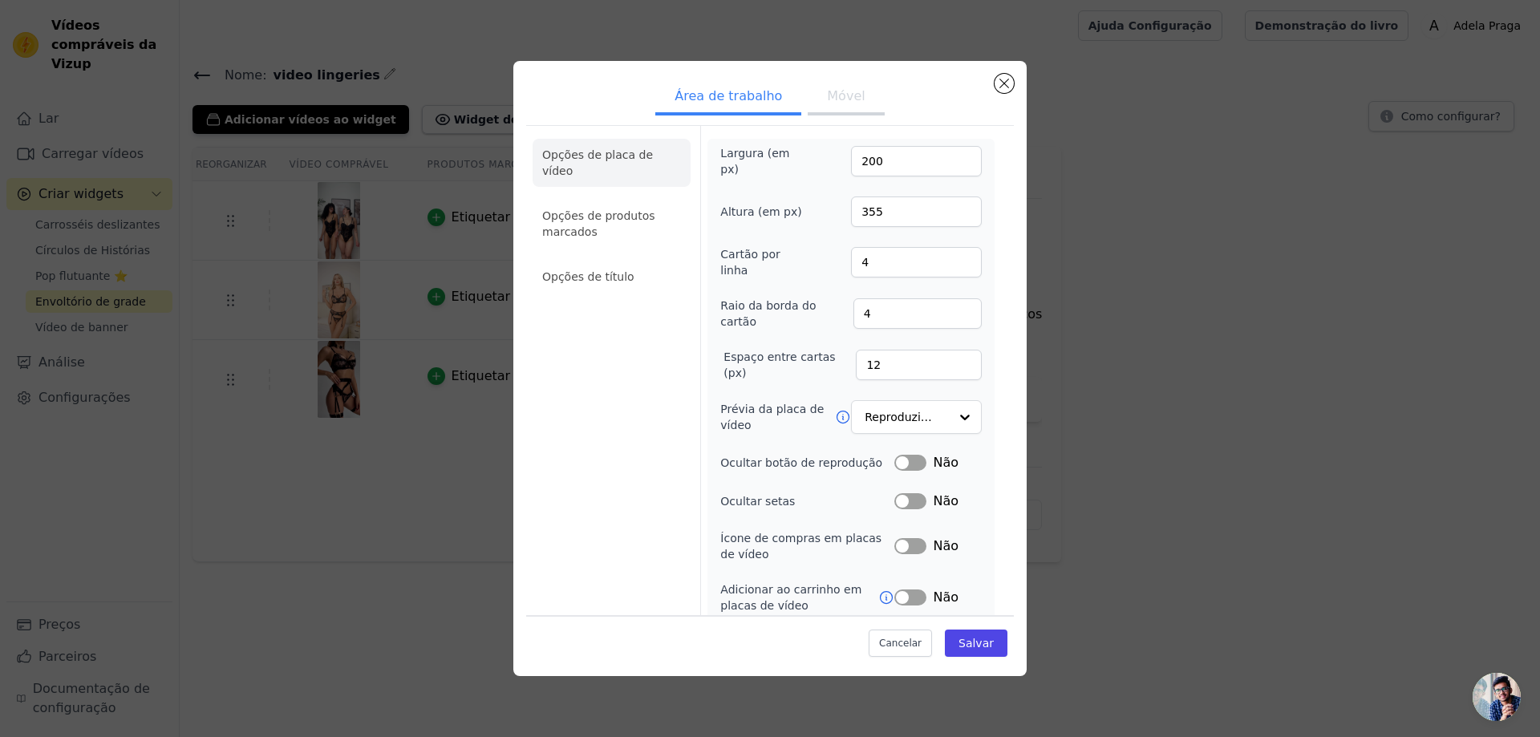
click at [808, 96] on button "Móvel" at bounding box center [845, 97] width 76 height 35
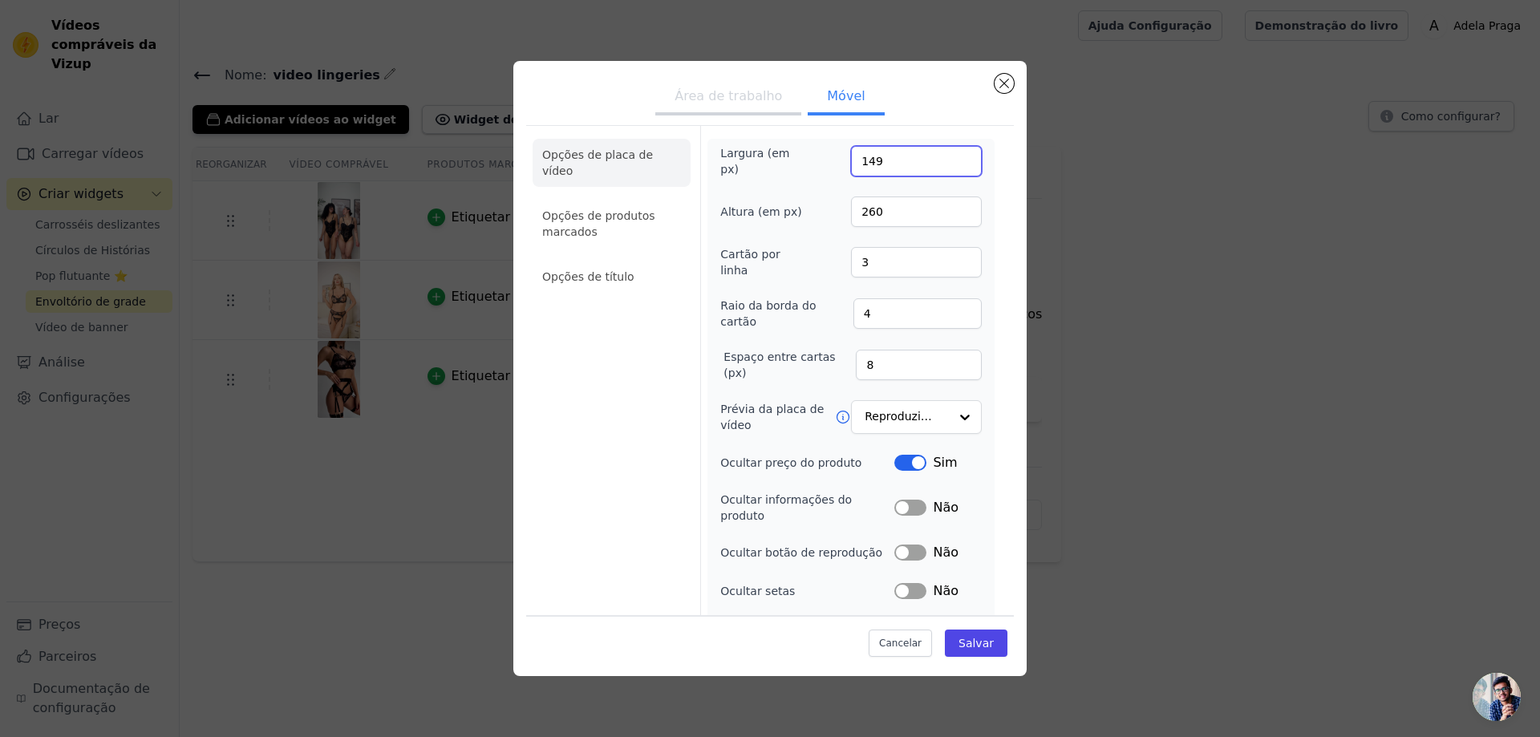
drag, startPoint x: 962, startPoint y: 163, endPoint x: 961, endPoint y: 171, distance: 8.1
click at [961, 166] on input "149" at bounding box center [916, 161] width 131 height 30
type input "132"
click at [962, 164] on input "132" at bounding box center [916, 161] width 131 height 30
click at [1000, 77] on button "Fechar modal" at bounding box center [1003, 83] width 19 height 19
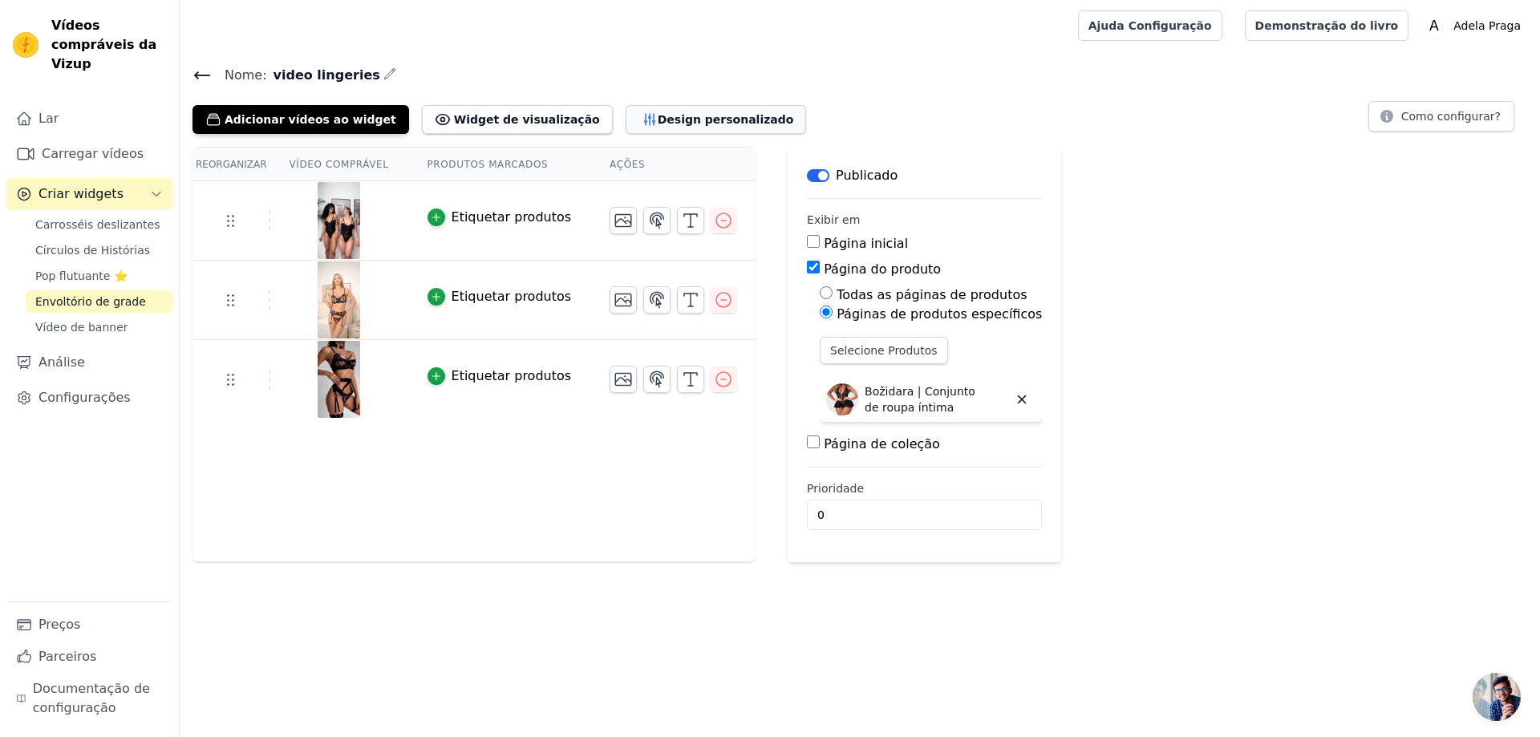
click at [690, 112] on button "Design personalizado" at bounding box center [715, 119] width 181 height 29
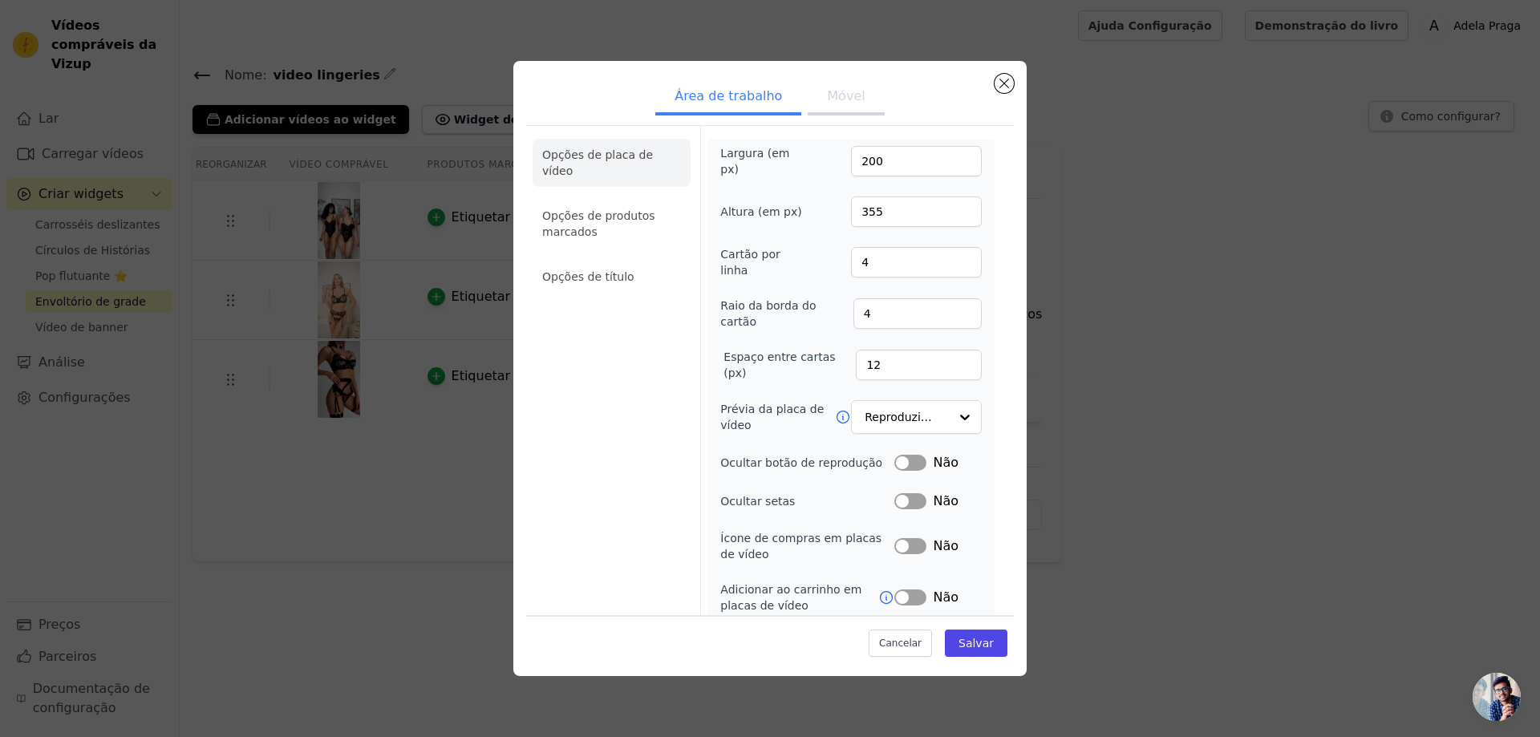
click at [852, 96] on font "Móvel" at bounding box center [846, 95] width 38 height 15
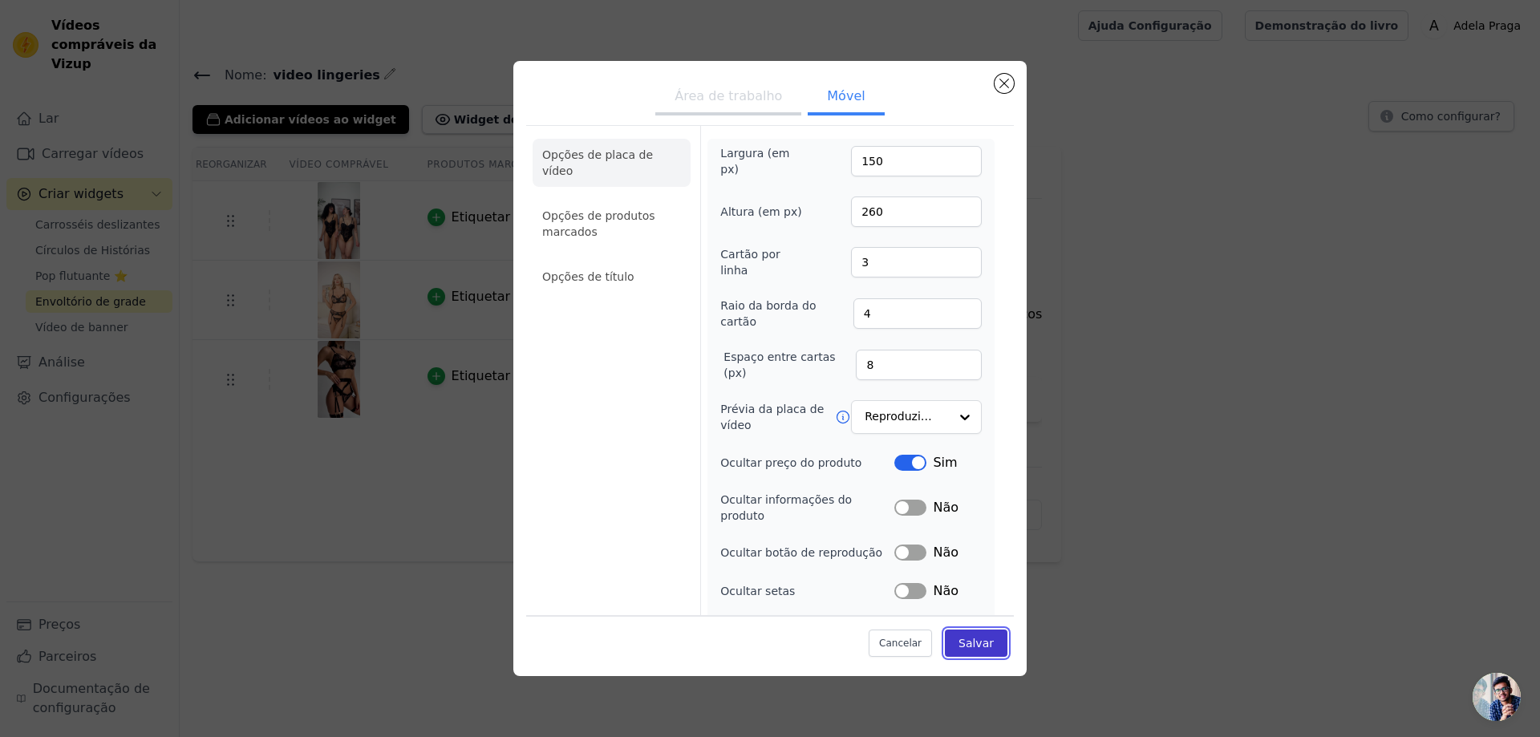
click at [967, 634] on button "Salvar" at bounding box center [976, 642] width 63 height 27
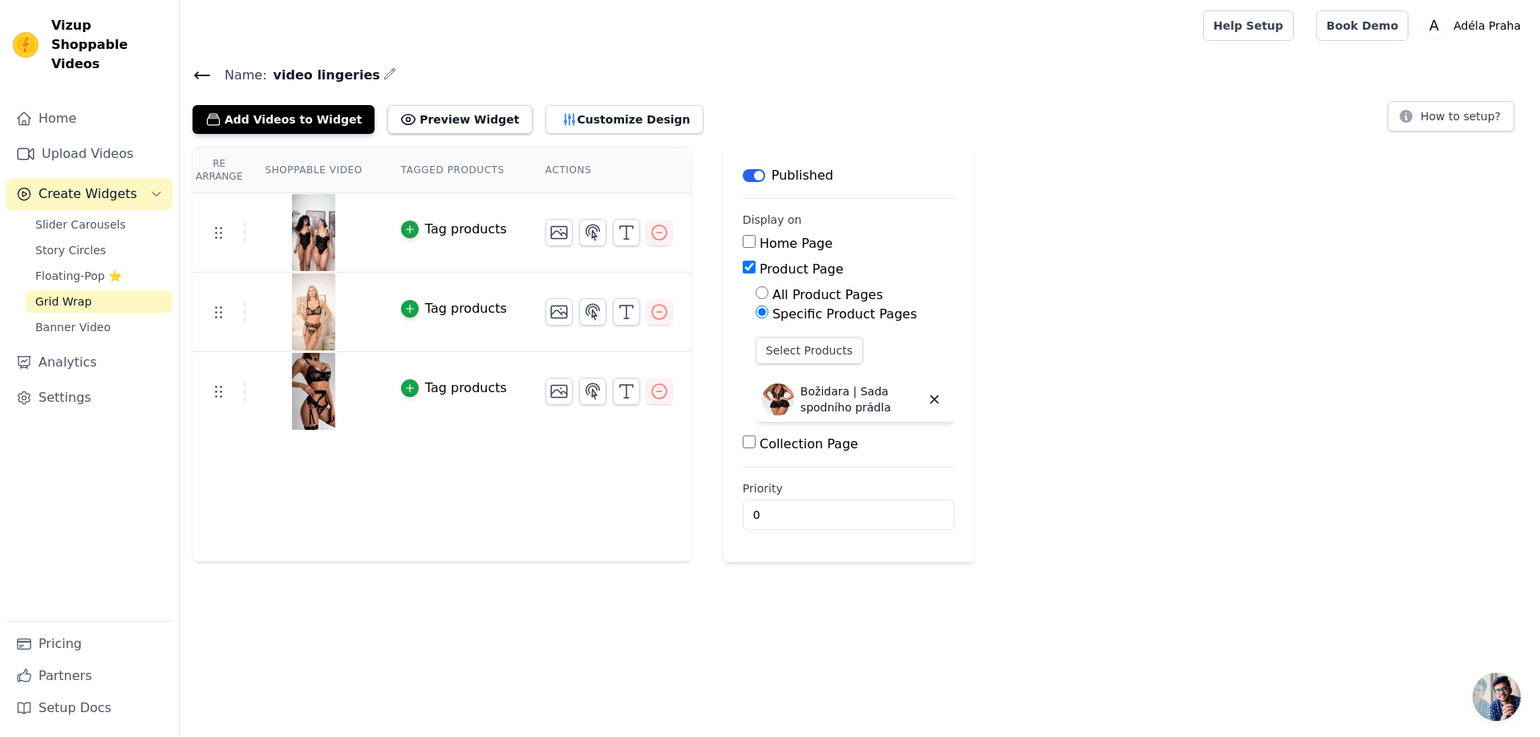
click at [1248, 184] on div "Re Arrange Shoppable Video Tagged Products Actions Tag products Tag products Ta…" at bounding box center [860, 354] width 1360 height 415
click at [441, 114] on button "Preview Widget" at bounding box center [459, 119] width 144 height 29
click at [590, 115] on button "Customize Design" at bounding box center [624, 119] width 158 height 29
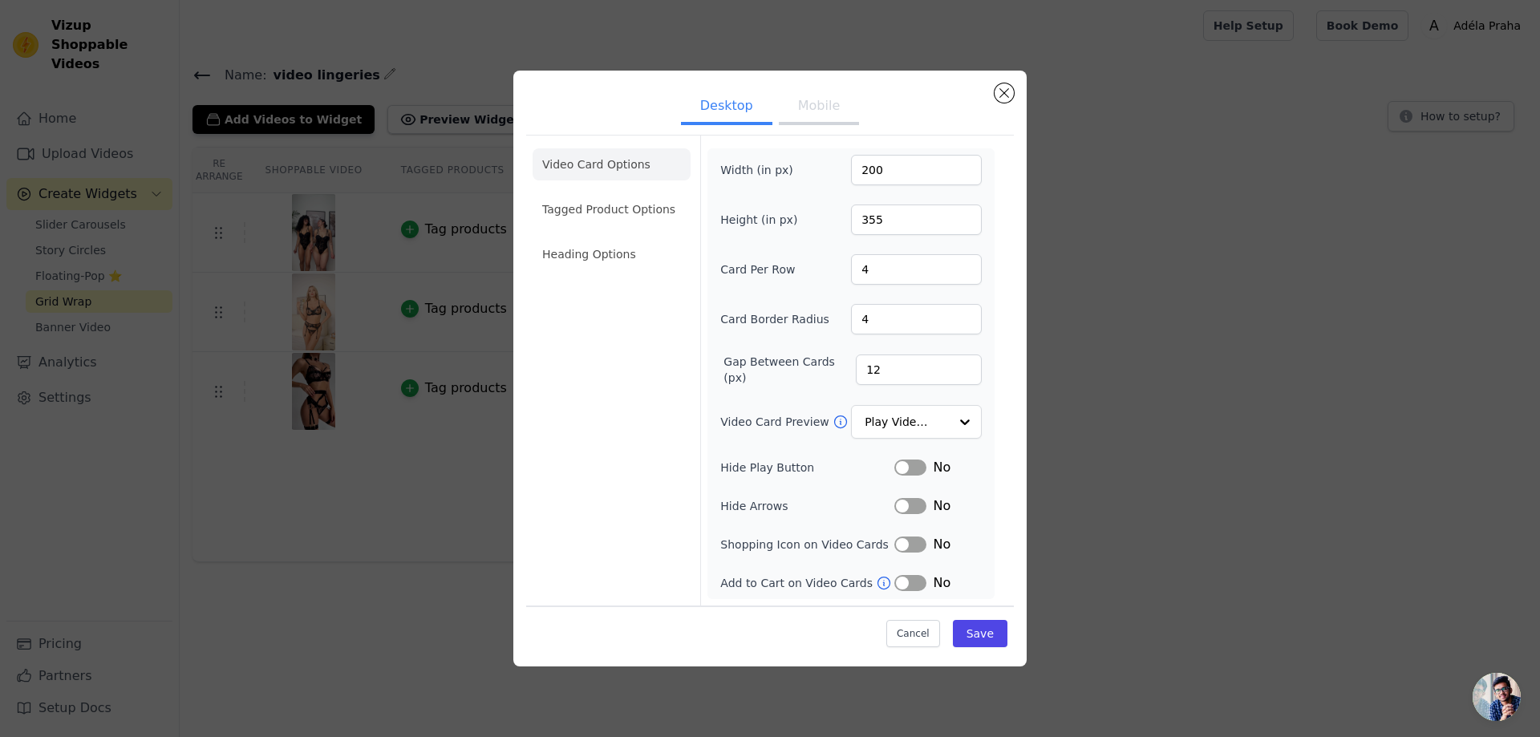
click at [845, 102] on button "Mobile" at bounding box center [819, 107] width 80 height 35
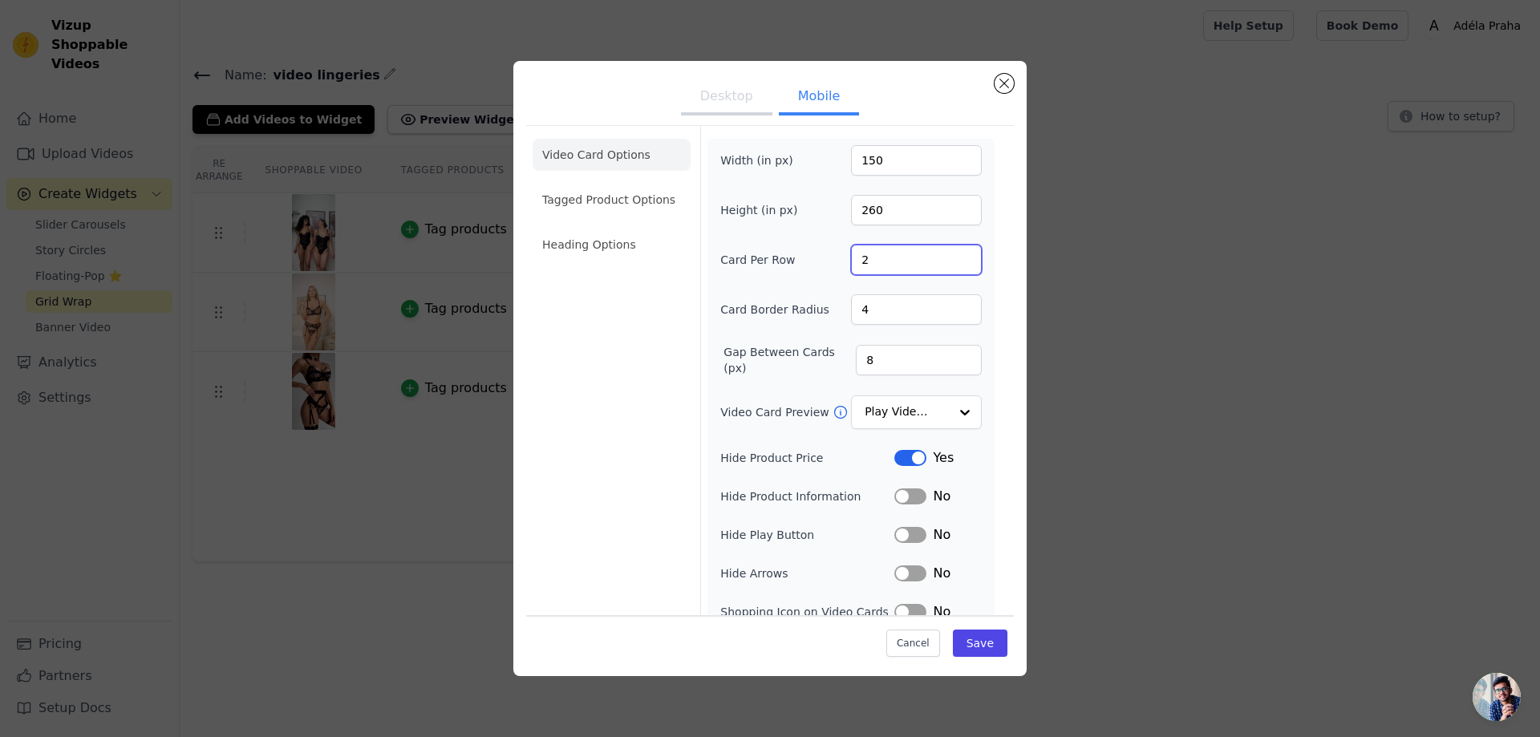
click at [965, 263] on input "2" at bounding box center [916, 260] width 131 height 30
click at [965, 263] on input "1" at bounding box center [916, 260] width 131 height 30
click at [967, 253] on input "3" at bounding box center [916, 260] width 131 height 30
click at [967, 253] on input "4" at bounding box center [916, 260] width 131 height 30
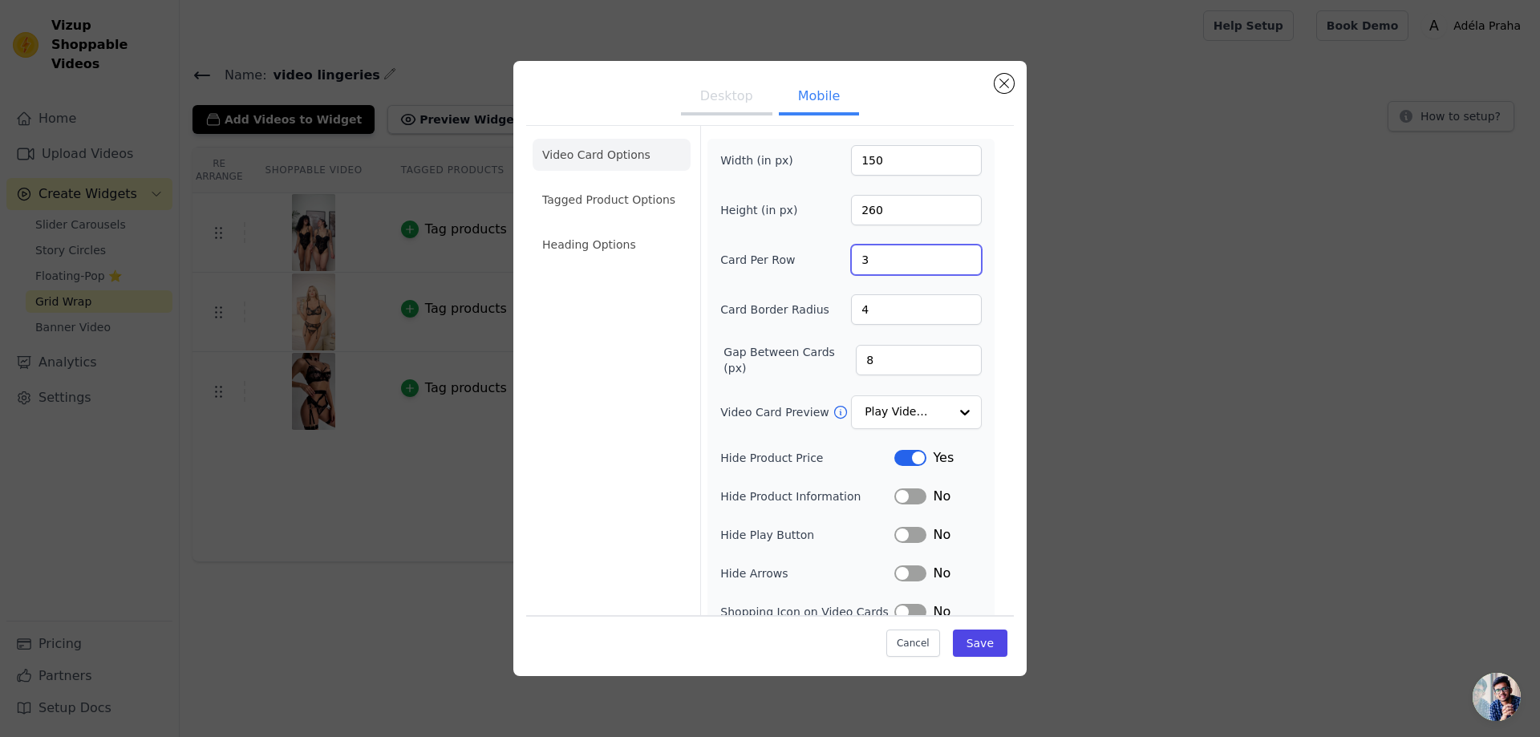
type input "3"
click at [968, 261] on input "3" at bounding box center [916, 260] width 131 height 30
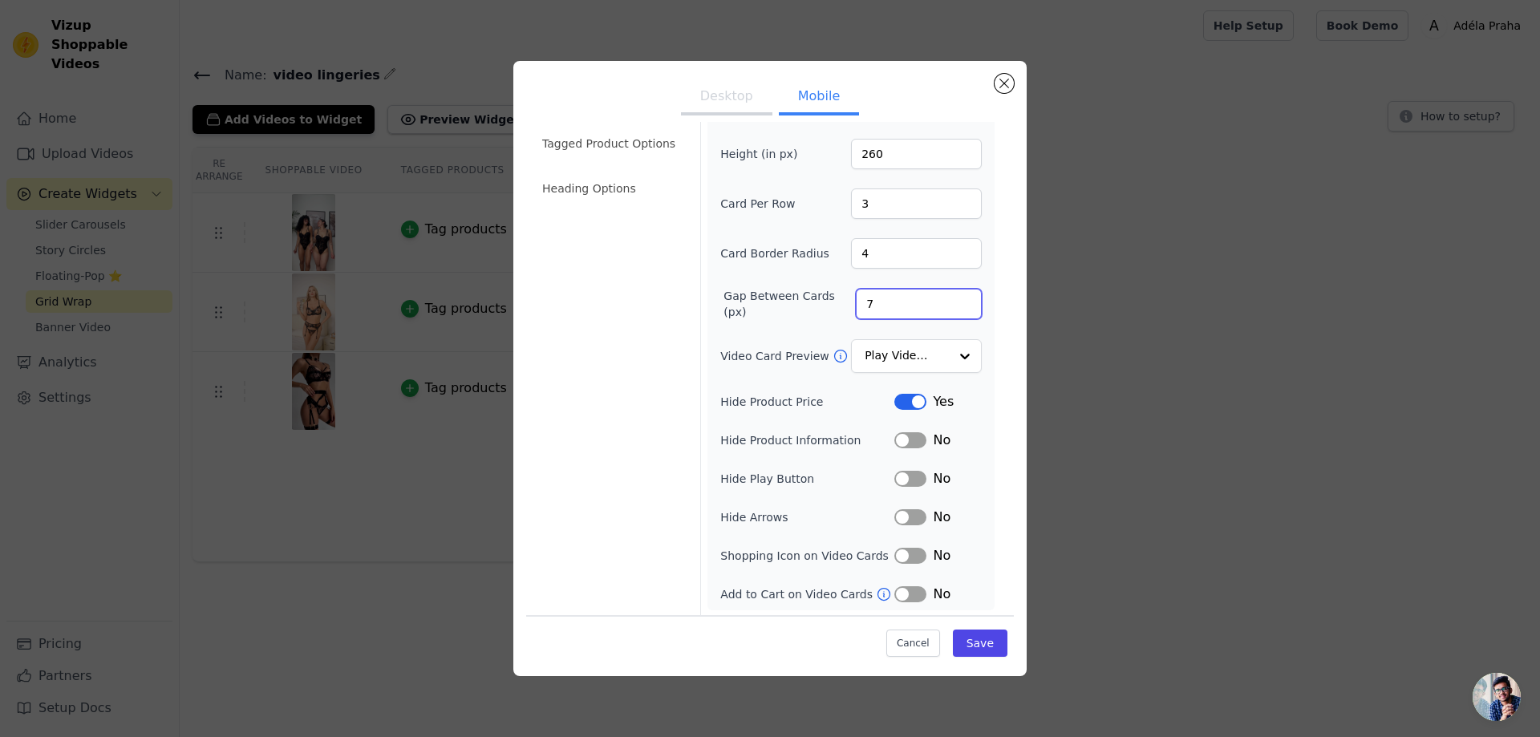
click at [964, 306] on input "7" at bounding box center [919, 304] width 126 height 30
click at [964, 306] on input "6" at bounding box center [919, 304] width 126 height 30
click at [964, 306] on input "5" at bounding box center [919, 304] width 126 height 30
click at [964, 306] on input "4" at bounding box center [919, 304] width 126 height 30
click at [966, 298] on input "5" at bounding box center [919, 304] width 126 height 30
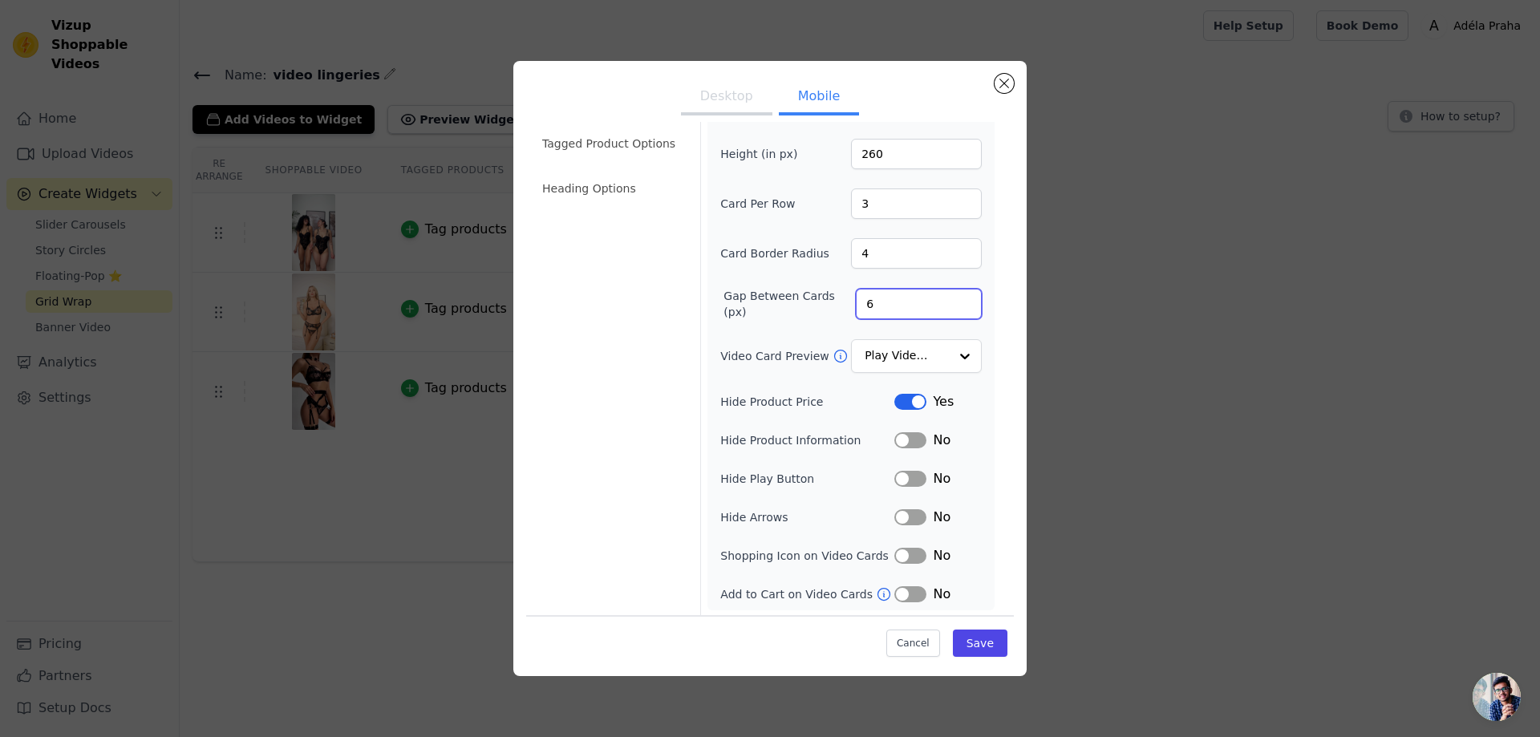
type input "6"
click at [966, 299] on input "6" at bounding box center [919, 304] width 126 height 30
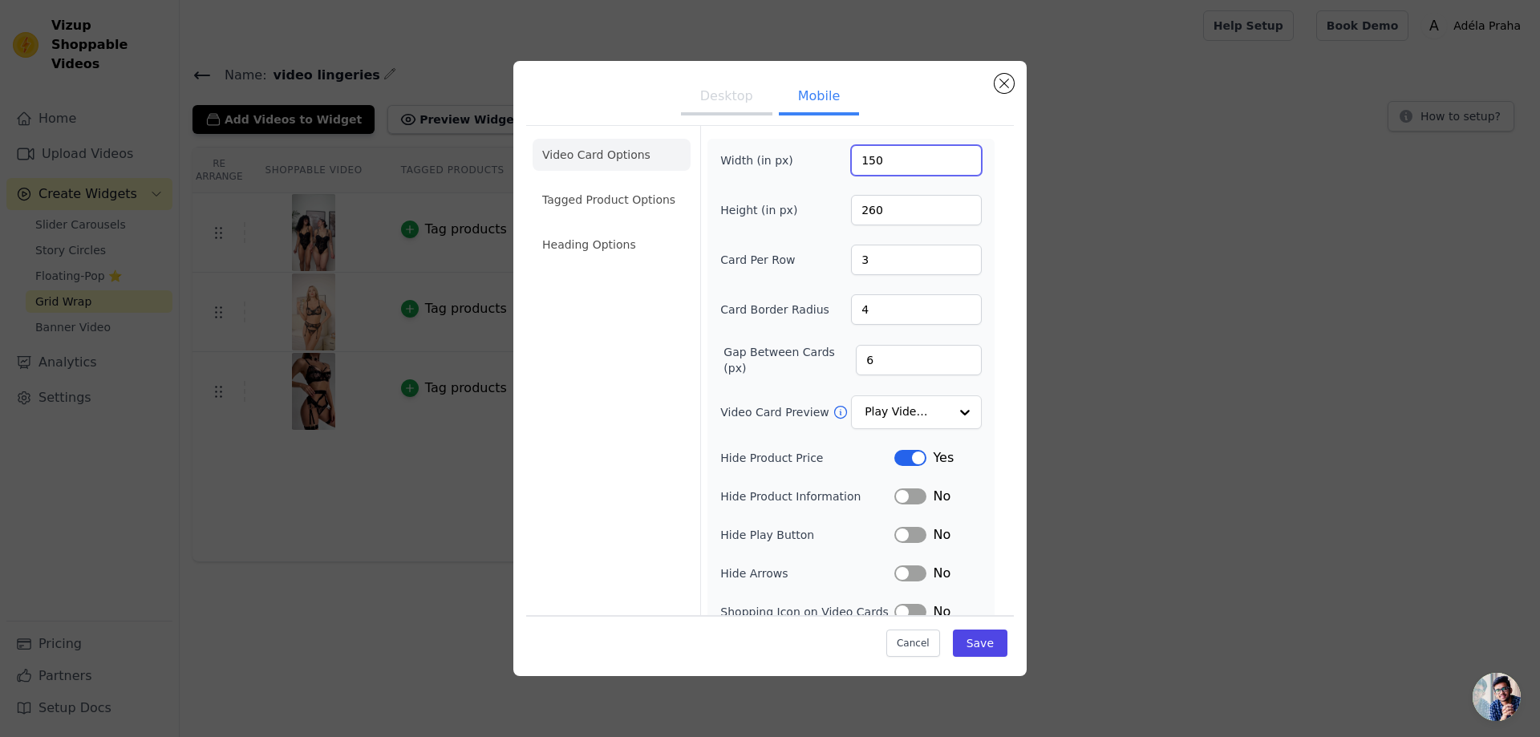
click at [913, 150] on input "150" at bounding box center [916, 160] width 131 height 30
type input "120"
click at [897, 211] on input "260" at bounding box center [916, 210] width 131 height 30
type input "208"
click at [995, 644] on button "Save" at bounding box center [980, 642] width 55 height 27
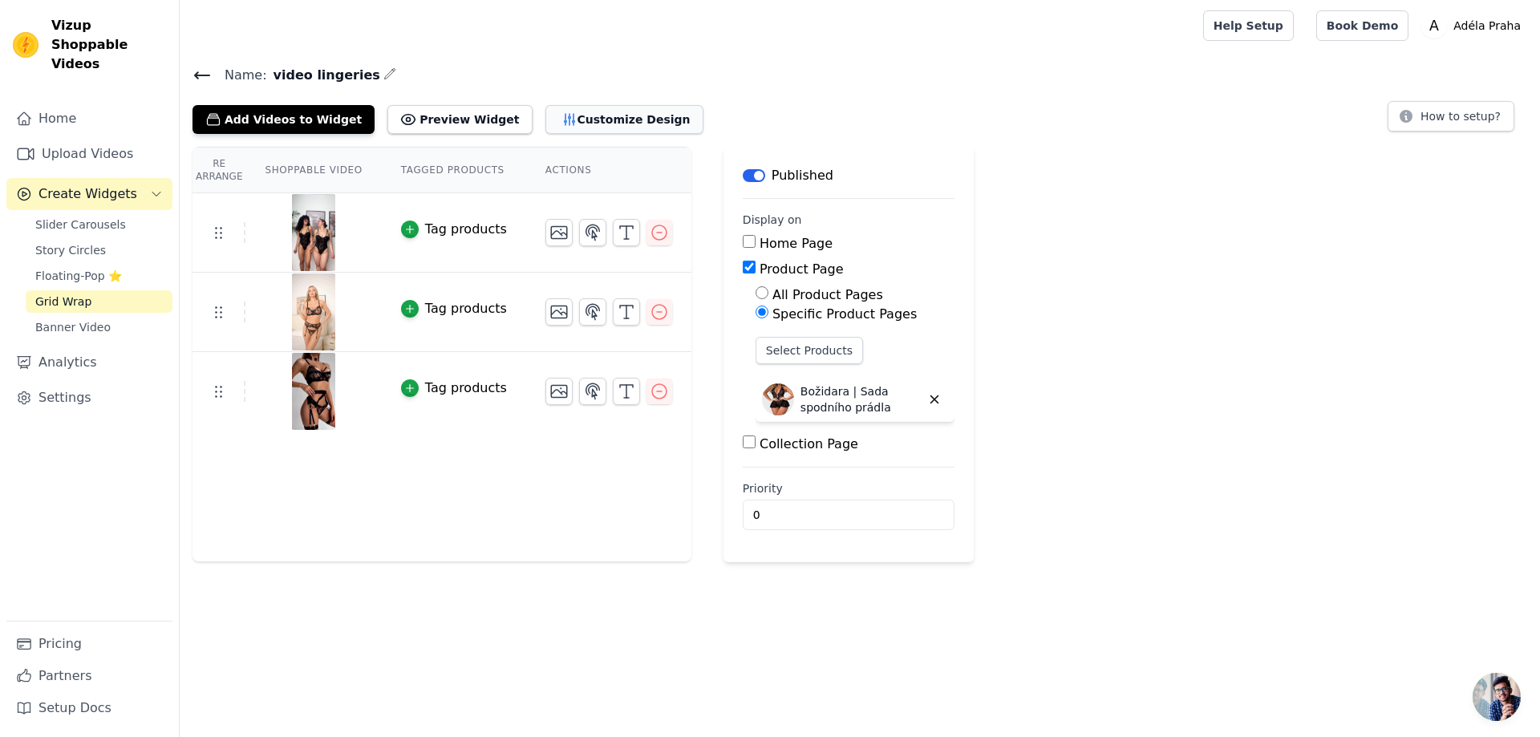
click at [556, 123] on button "Customize Design" at bounding box center [624, 119] width 158 height 29
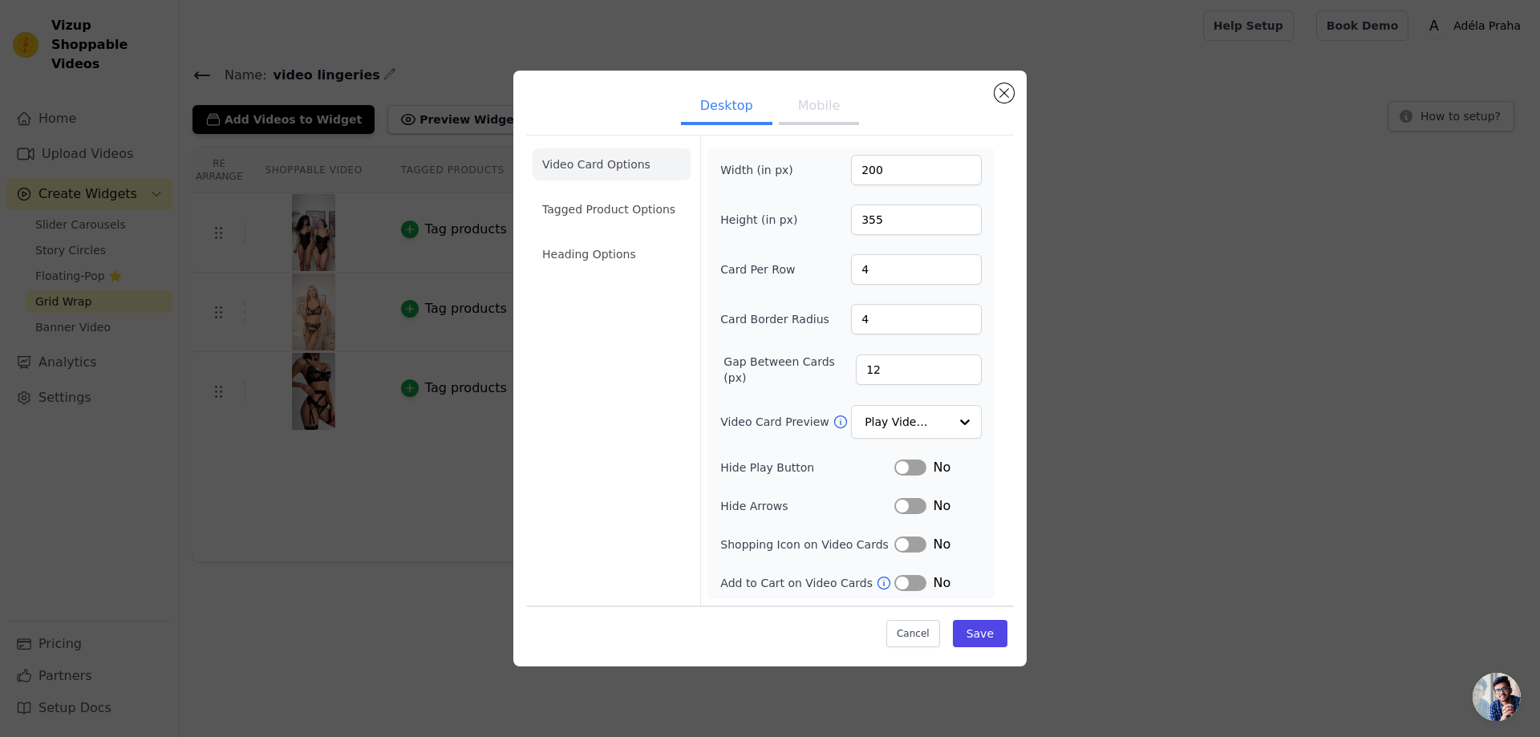
click at [852, 99] on button "Mobile" at bounding box center [819, 107] width 80 height 35
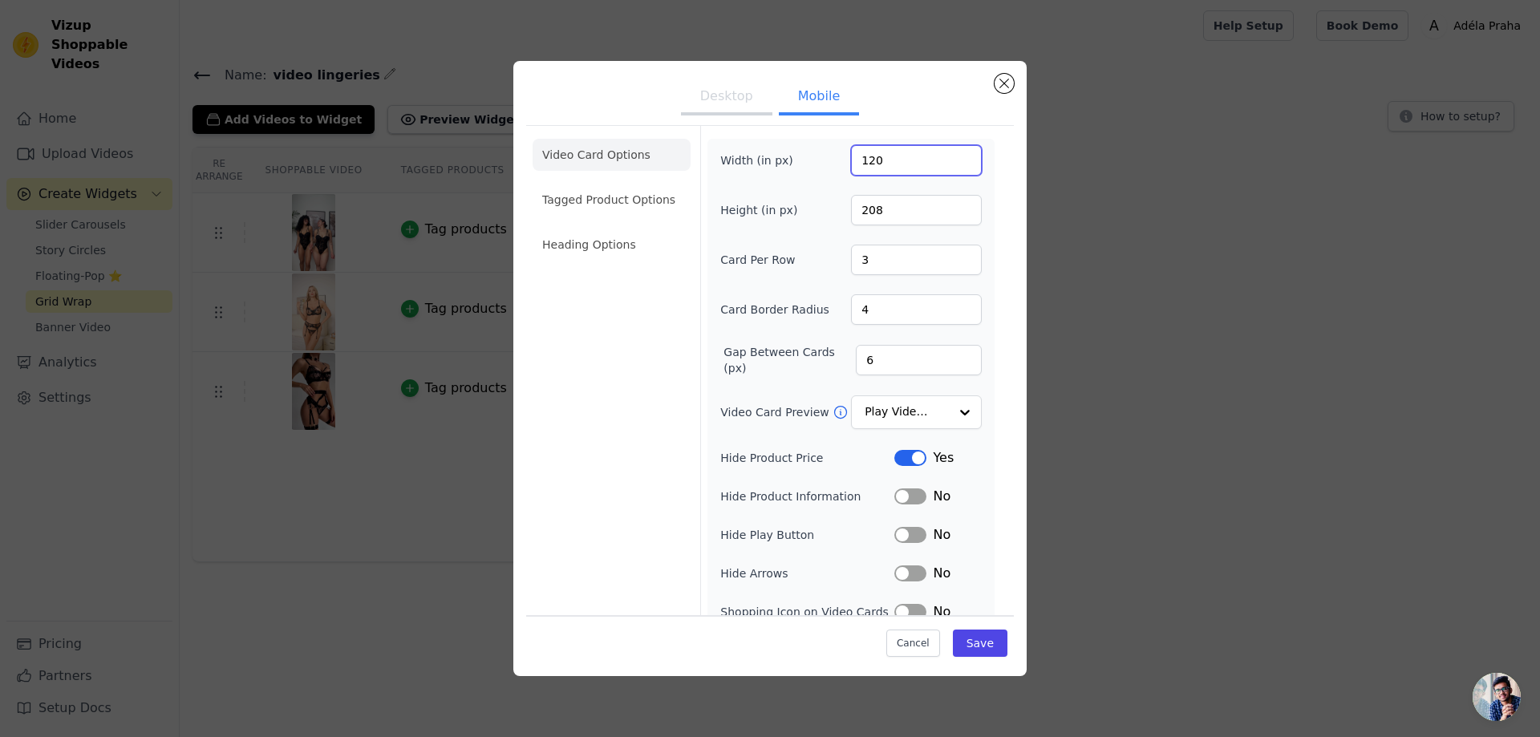
click at [913, 166] on input "120" at bounding box center [916, 160] width 131 height 30
drag, startPoint x: 904, startPoint y: 164, endPoint x: 849, endPoint y: 164, distance: 54.5
click at [849, 164] on div "Width (in px) 120" at bounding box center [850, 160] width 261 height 30
type input "80"
drag, startPoint x: 930, startPoint y: 215, endPoint x: 841, endPoint y: 219, distance: 89.1
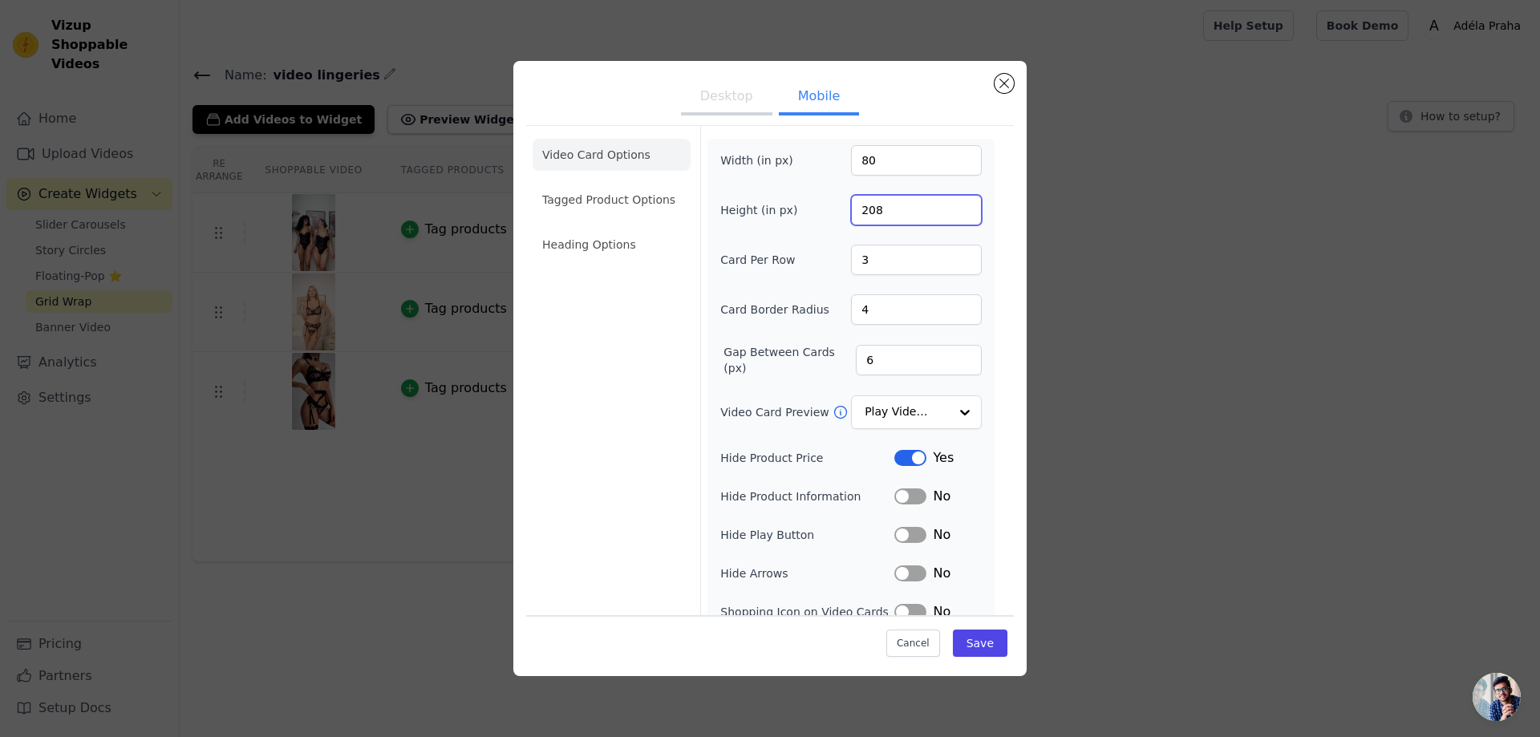
click at [841, 219] on div "Height (in px) 208" at bounding box center [850, 210] width 261 height 30
type input "138"
click at [974, 645] on button "Save" at bounding box center [980, 642] width 55 height 27
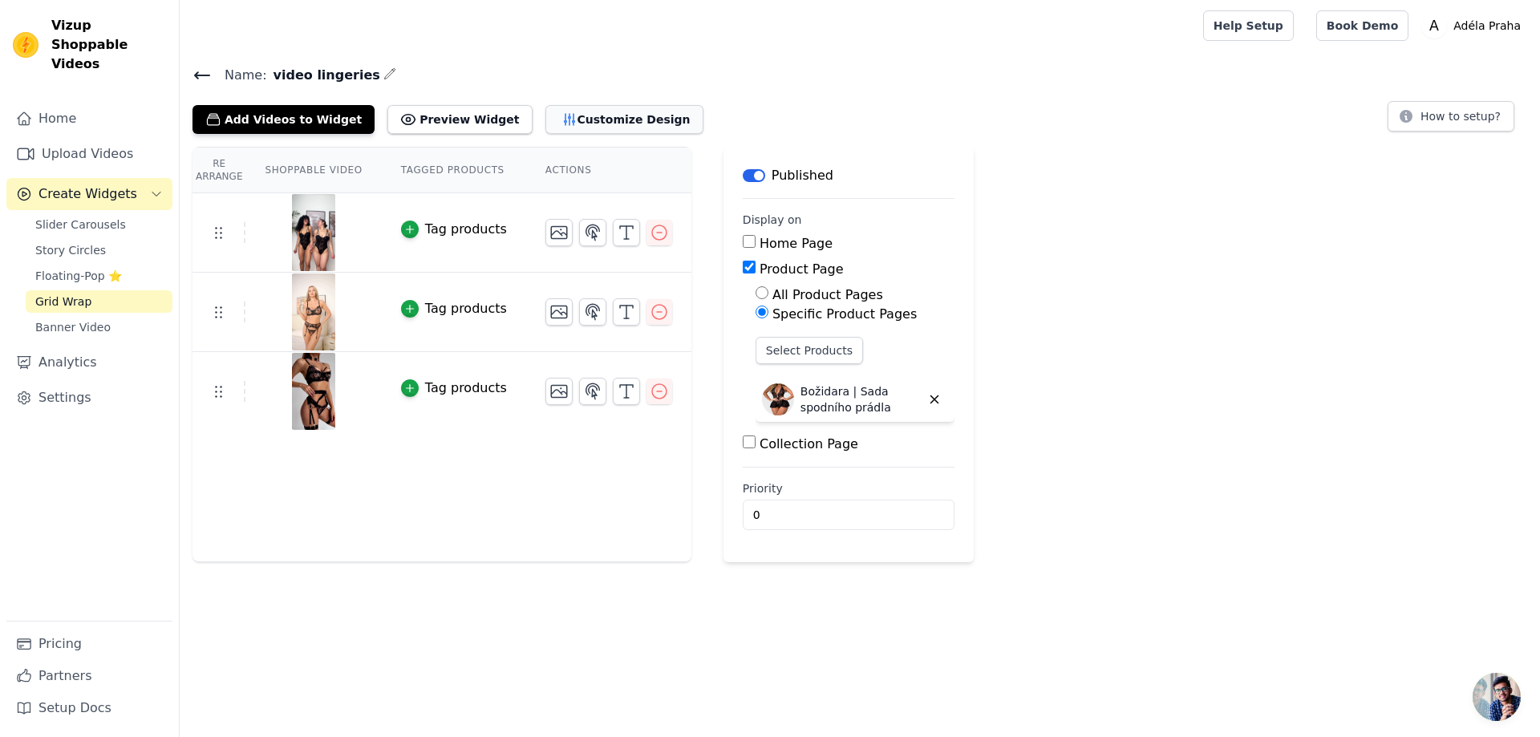
click at [574, 114] on button "Customize Design" at bounding box center [624, 119] width 158 height 29
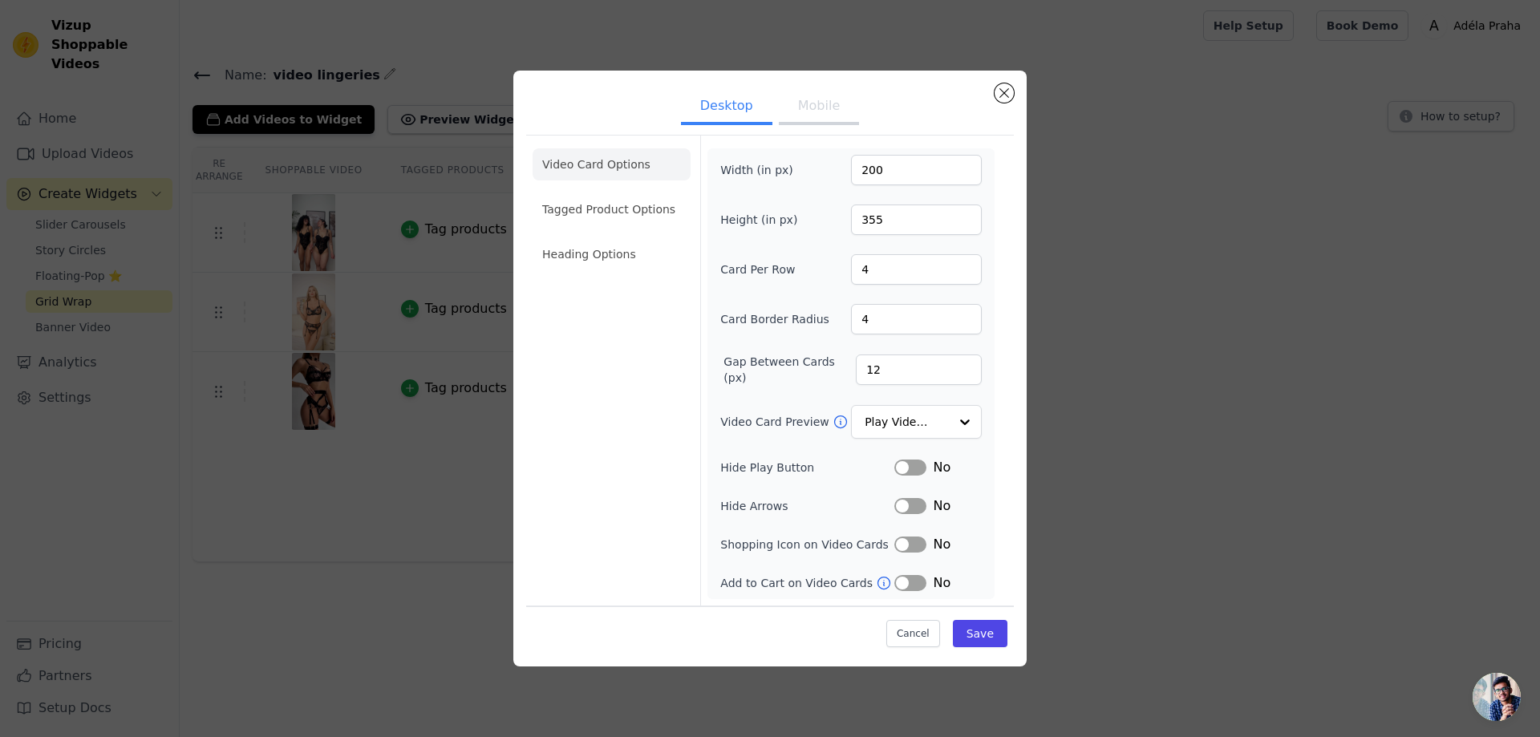
click at [801, 104] on button "Mobile" at bounding box center [819, 107] width 80 height 35
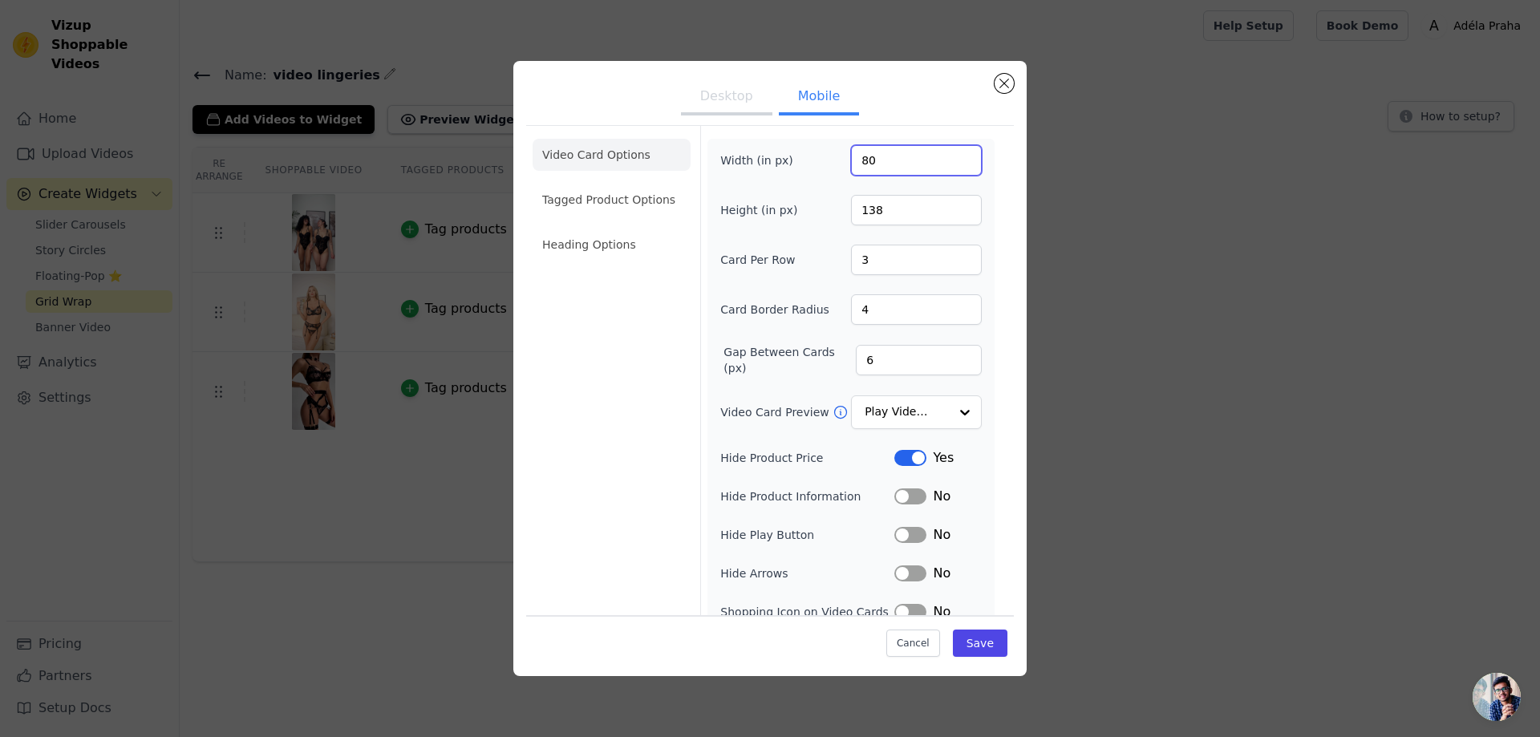
click at [888, 157] on input "80" at bounding box center [916, 160] width 131 height 30
drag, startPoint x: 882, startPoint y: 164, endPoint x: 861, endPoint y: 164, distance: 20.9
click at [861, 164] on input "2" at bounding box center [916, 160] width 131 height 30
type input "90"
click at [892, 211] on input "138" at bounding box center [916, 210] width 131 height 30
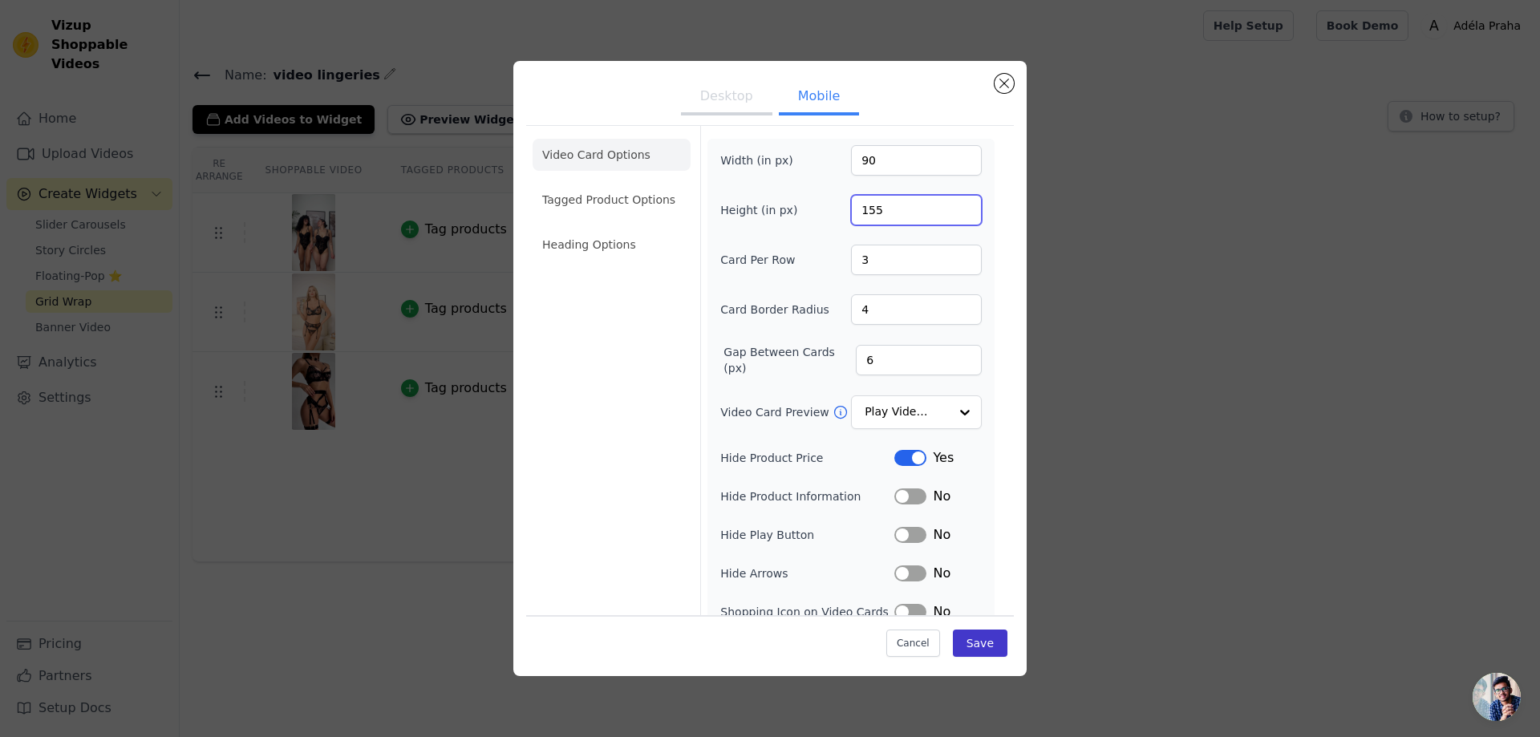
type input "155"
click at [999, 647] on button "Save" at bounding box center [980, 642] width 55 height 27
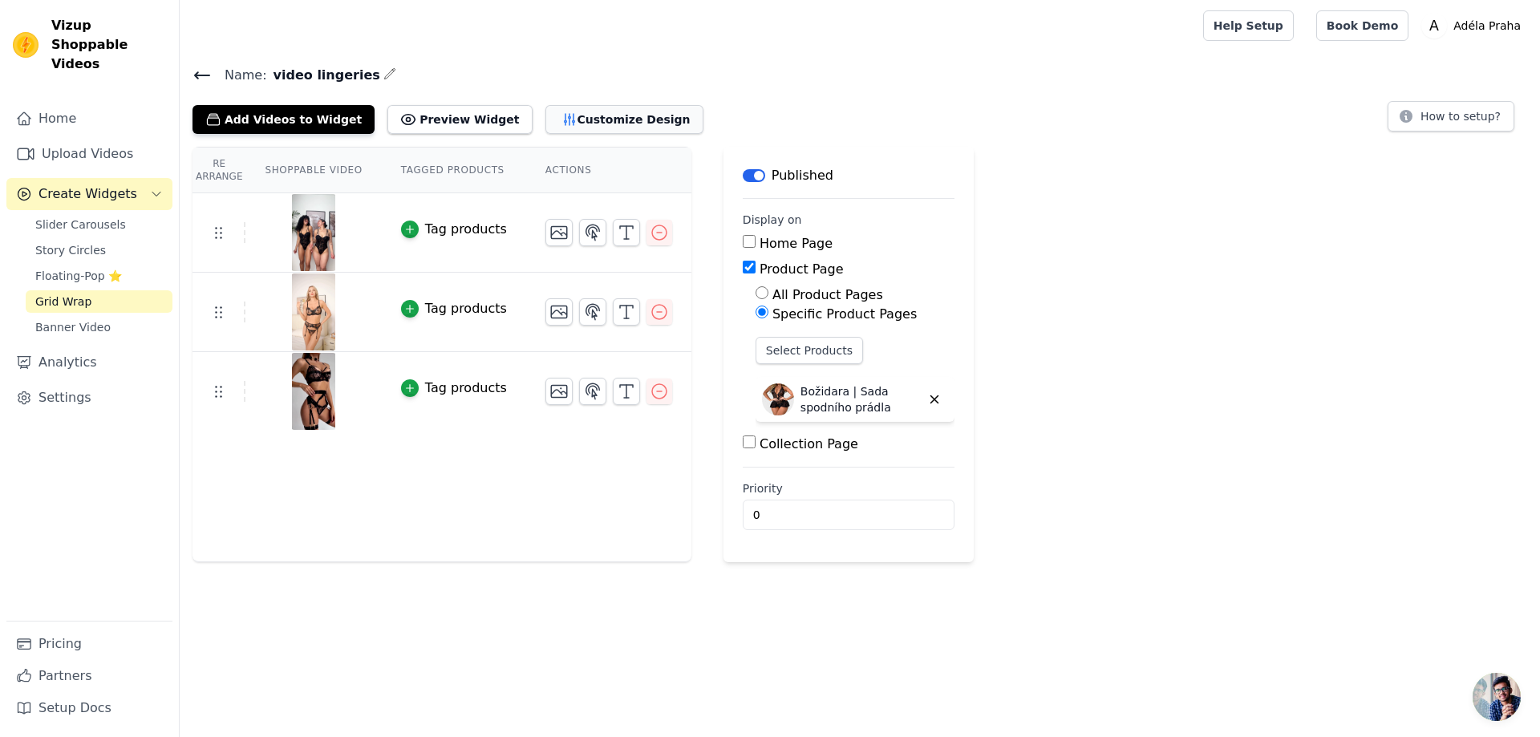
click at [572, 114] on button "Customize Design" at bounding box center [624, 119] width 158 height 29
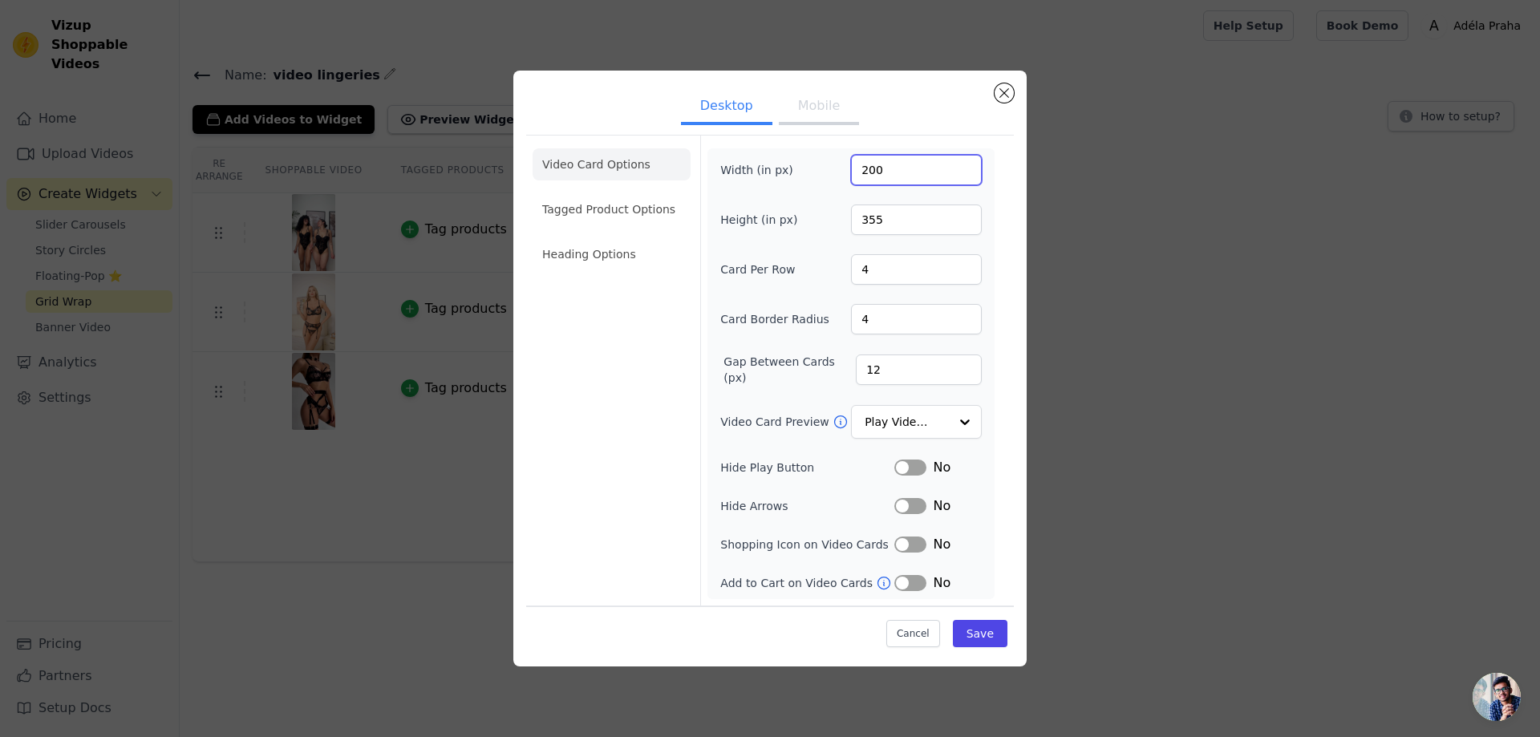
drag, startPoint x: 904, startPoint y: 173, endPoint x: 784, endPoint y: 113, distance: 134.5
click at [864, 170] on input "200" at bounding box center [916, 170] width 131 height 30
click at [789, 101] on button "Mobile" at bounding box center [819, 107] width 80 height 35
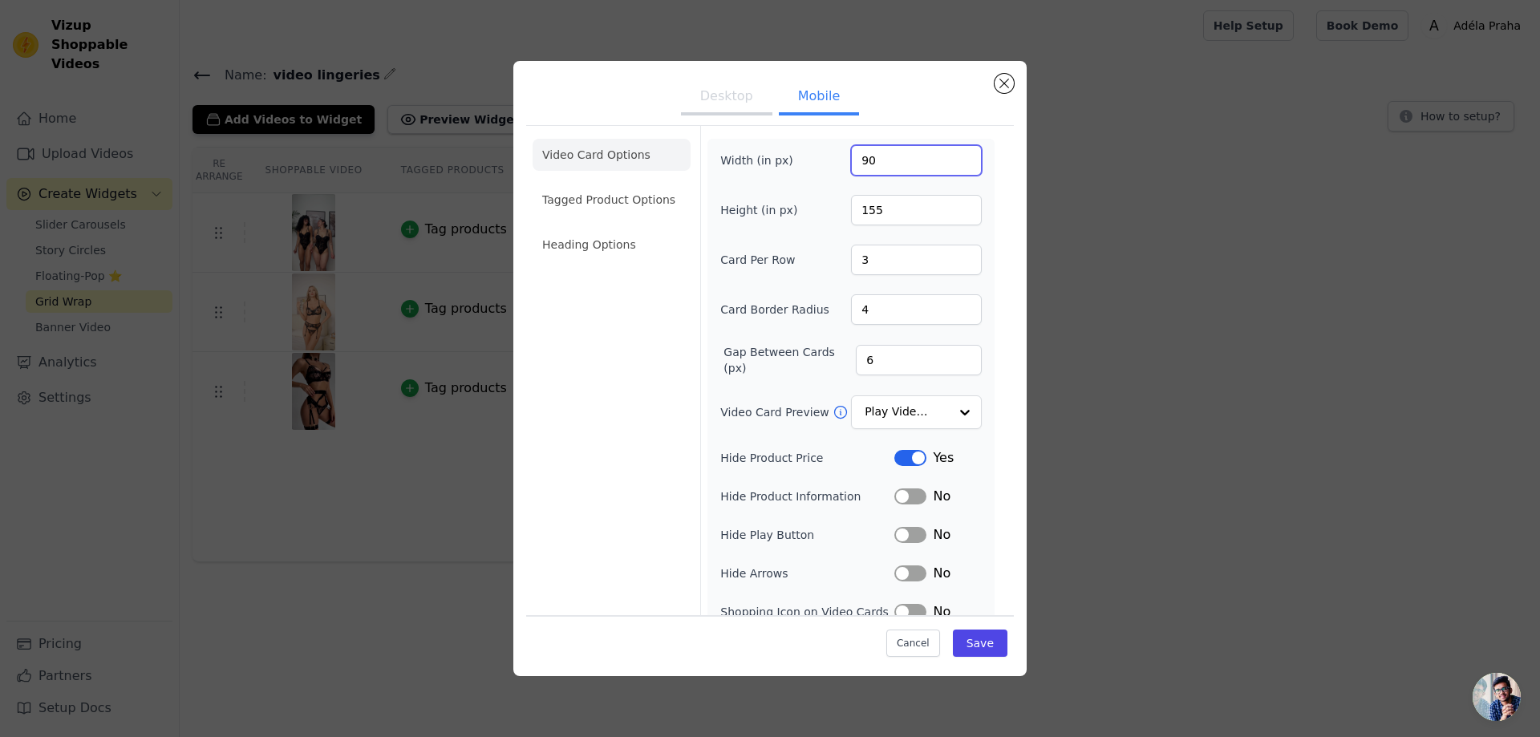
click at [889, 160] on input "90" at bounding box center [916, 160] width 131 height 30
type input "96"
click at [921, 208] on input "155" at bounding box center [916, 210] width 131 height 30
type input "165"
click at [998, 645] on button "Save" at bounding box center [980, 642] width 55 height 27
